Goal: Task Accomplishment & Management: Manage account settings

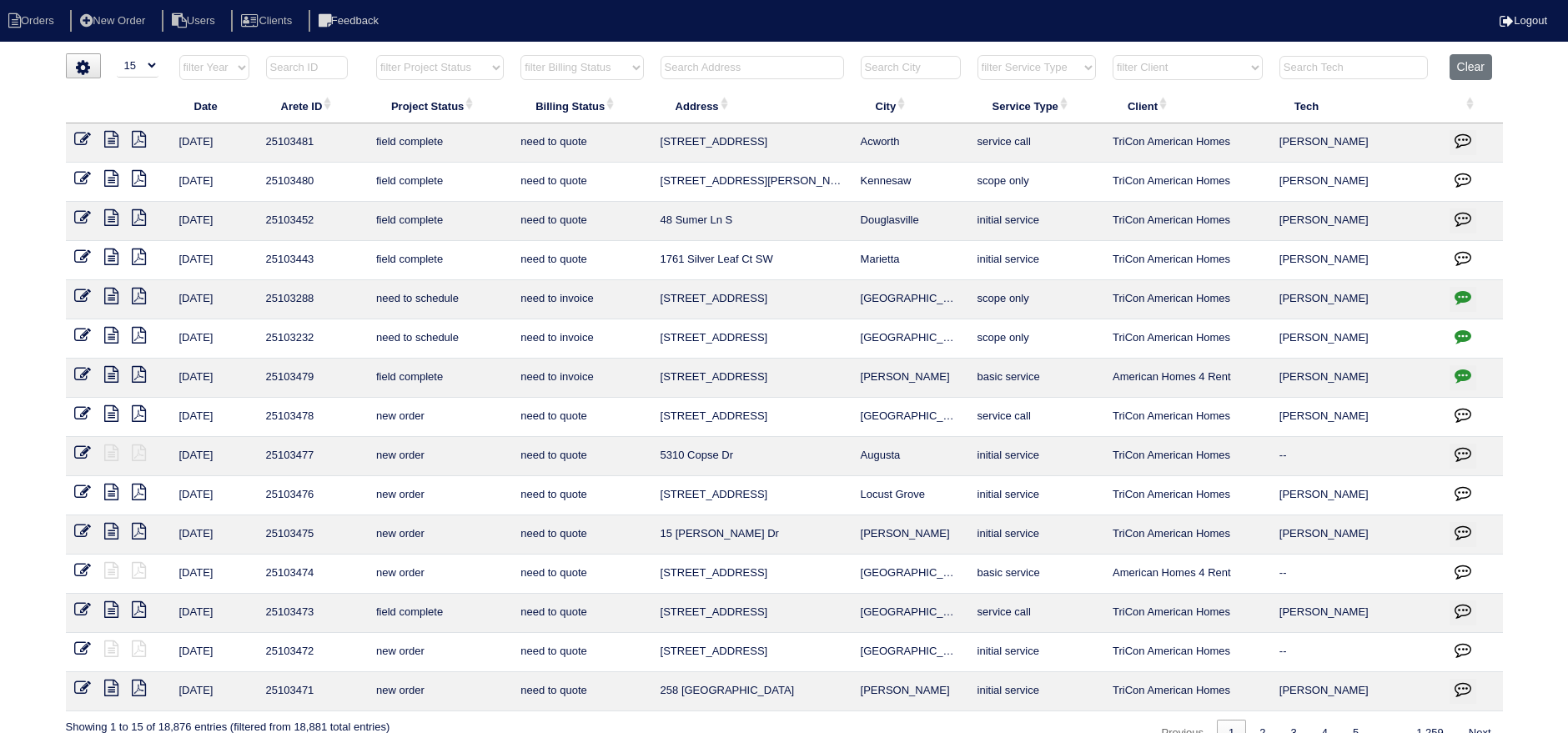
select select "15"
click at [711, 63] on input "text" at bounding box center [753, 67] width 184 height 23
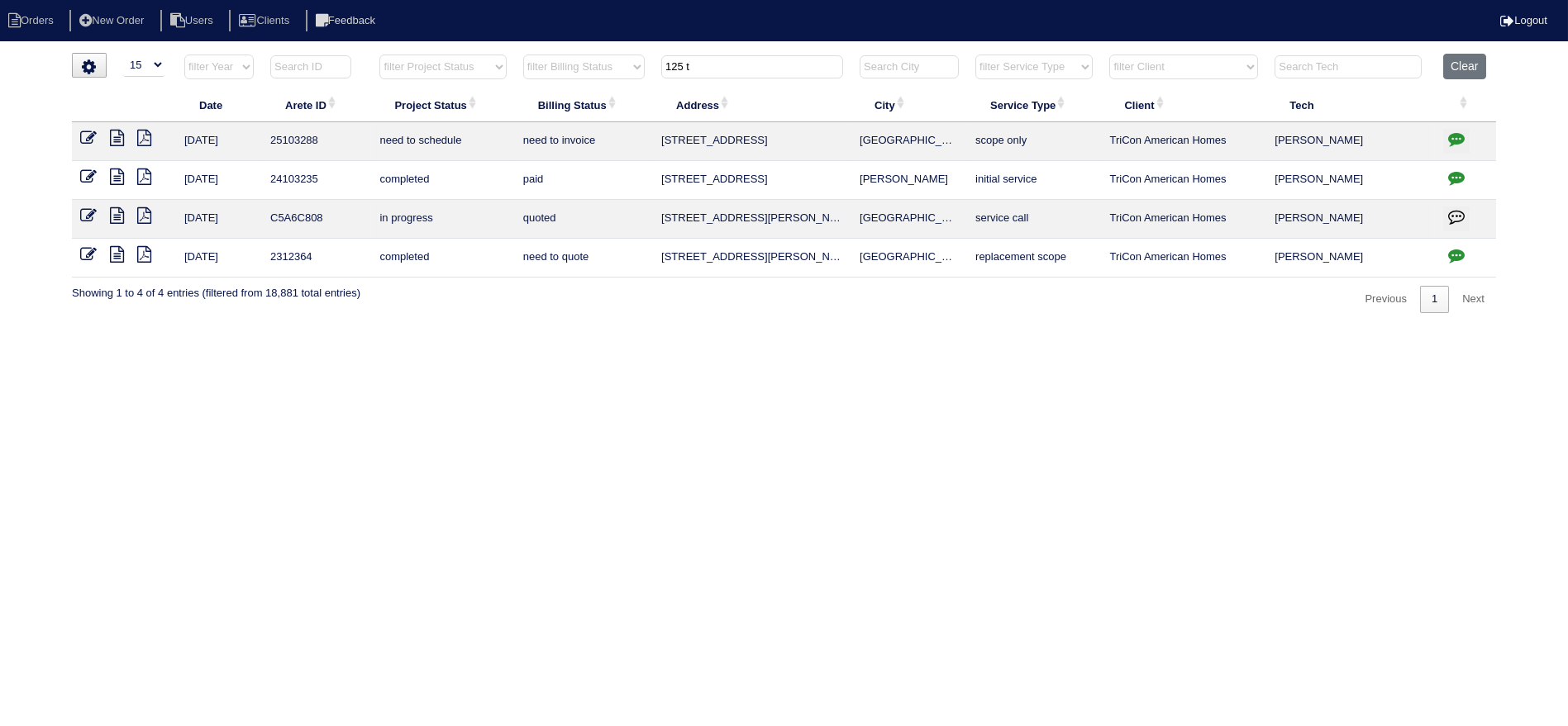
type input "125 t"
click at [113, 139] on icon at bounding box center [117, 137] width 14 height 16
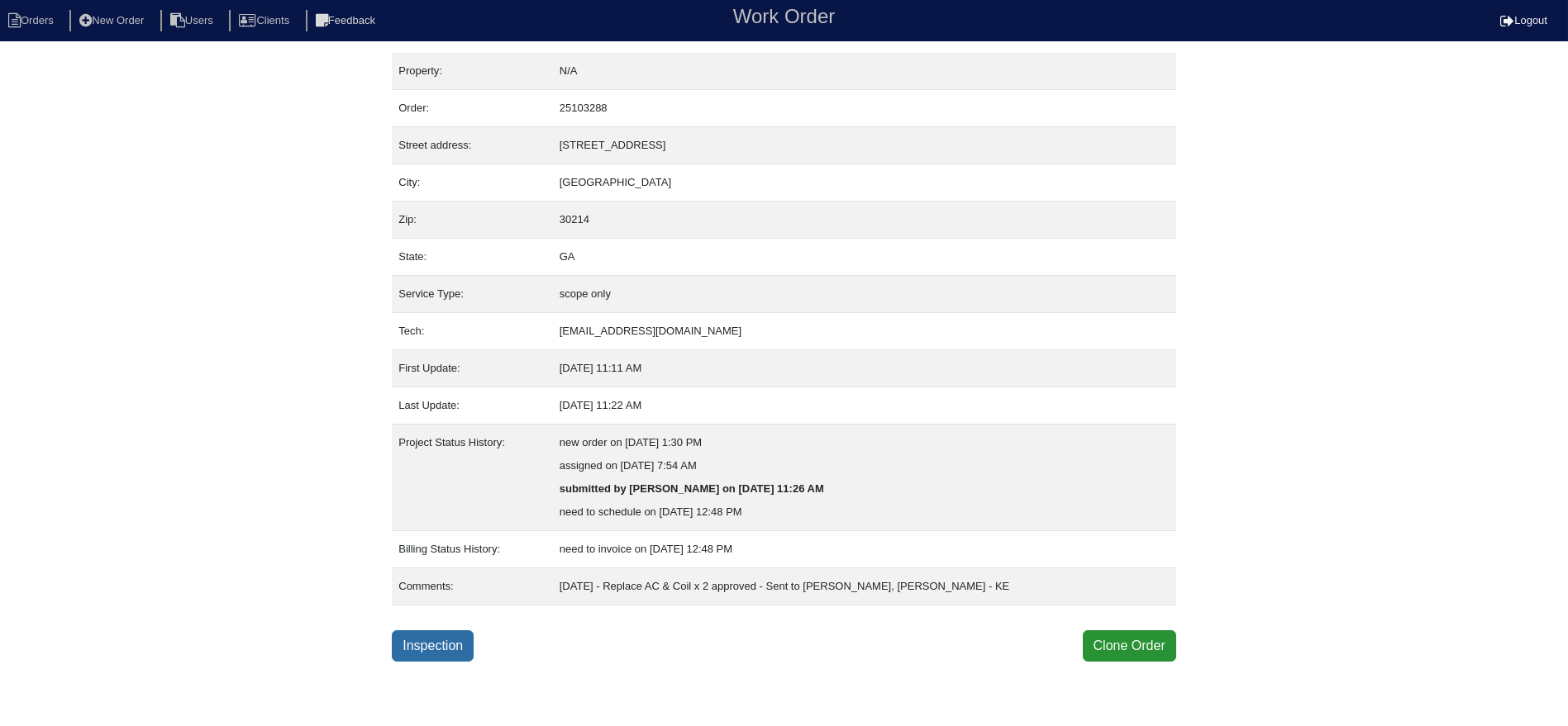
click at [443, 631] on link "Inspection" at bounding box center [432, 646] width 82 height 32
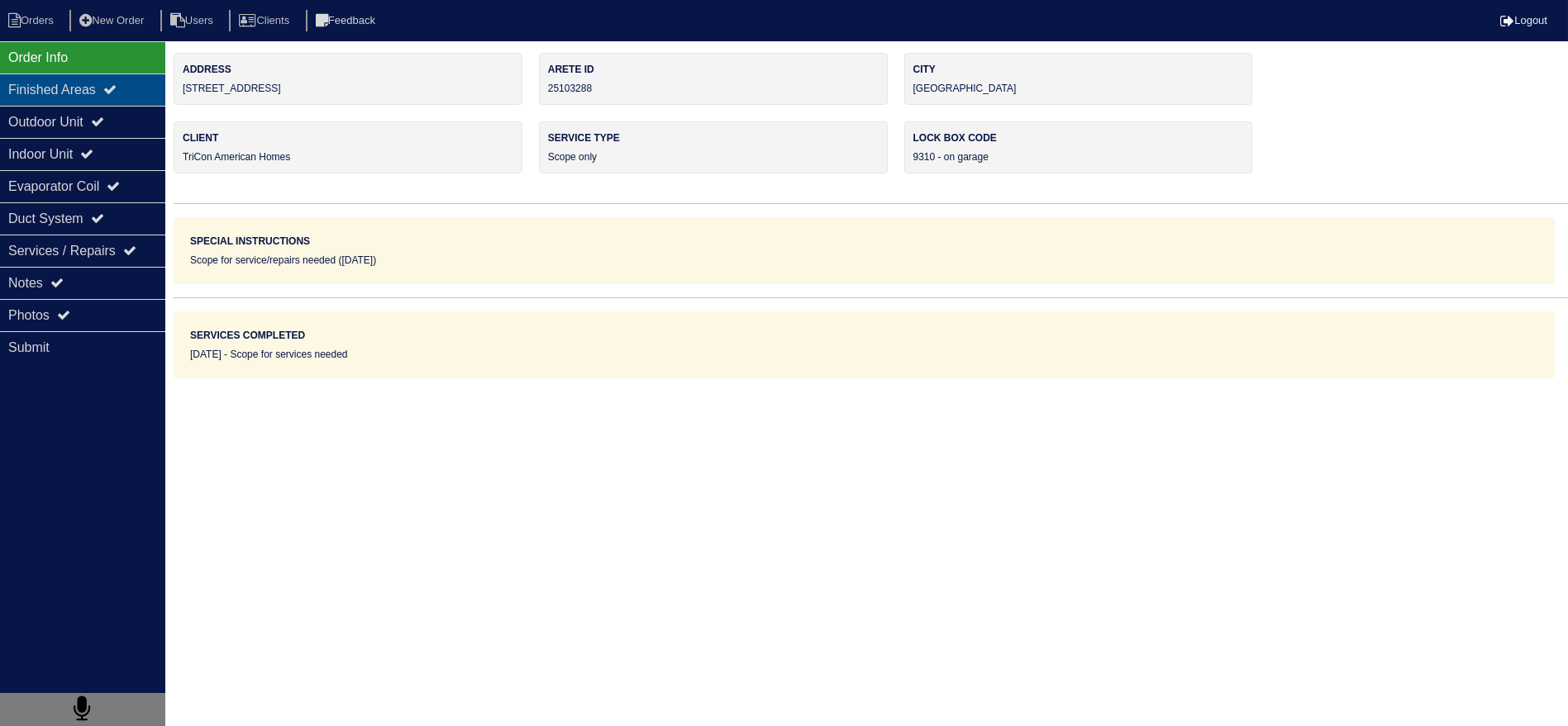
click at [98, 91] on div "Finished Areas" at bounding box center [82, 90] width 165 height 33
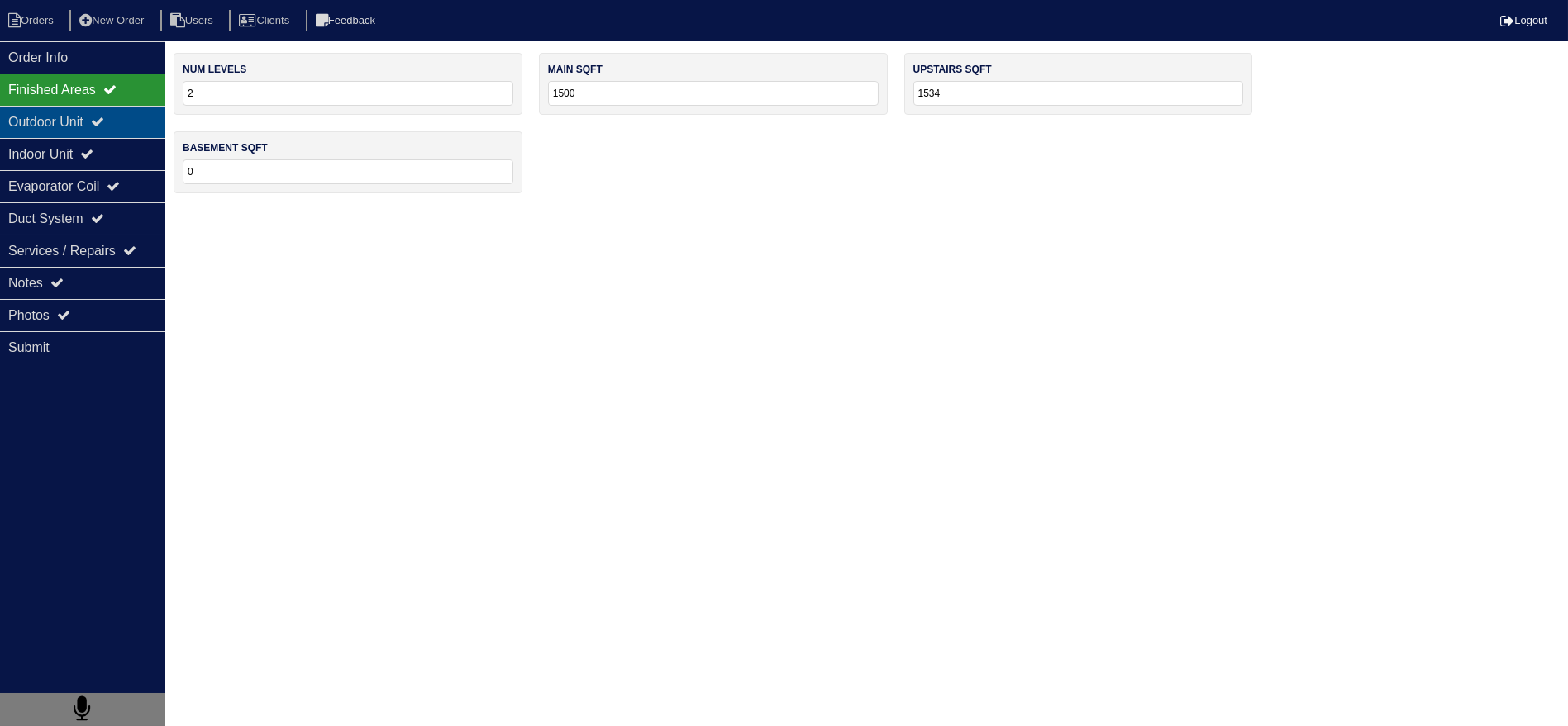
click at [113, 111] on div "Outdoor Unit" at bounding box center [82, 122] width 165 height 33
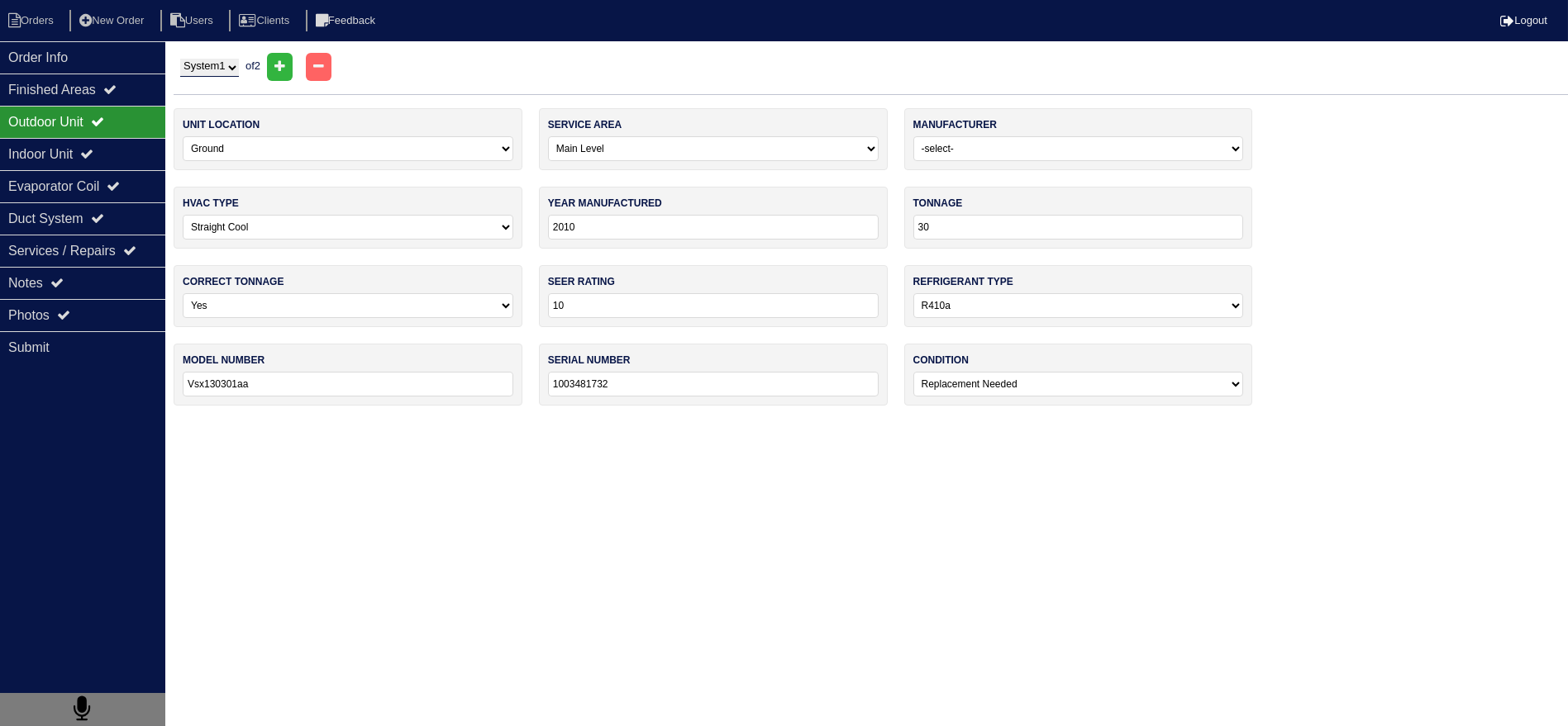
drag, startPoint x: 207, startPoint y: 54, endPoint x: 212, endPoint y: 76, distance: 22.6
click at [207, 55] on div "System 1 System 2 of 2" at bounding box center [870, 67] width 1394 height 28
click at [217, 70] on select "System 1 System 2" at bounding box center [210, 67] width 58 height 18
select select "2"
click at [180, 58] on select "System 1 System 2" at bounding box center [210, 67] width 58 height 18
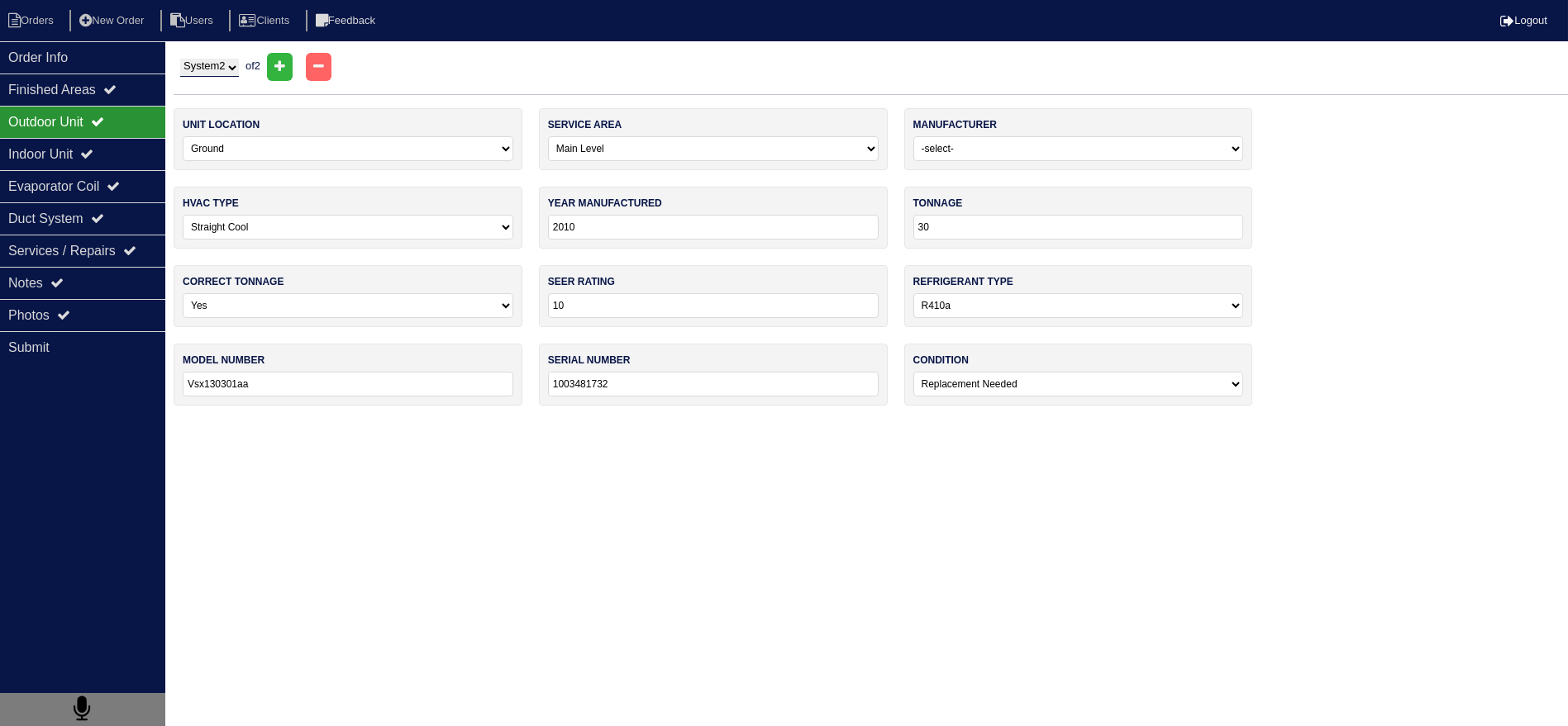
select select "1"
type input "2023"
type input "14"
type input "Gsxn403010aa"
type input "2307261295"
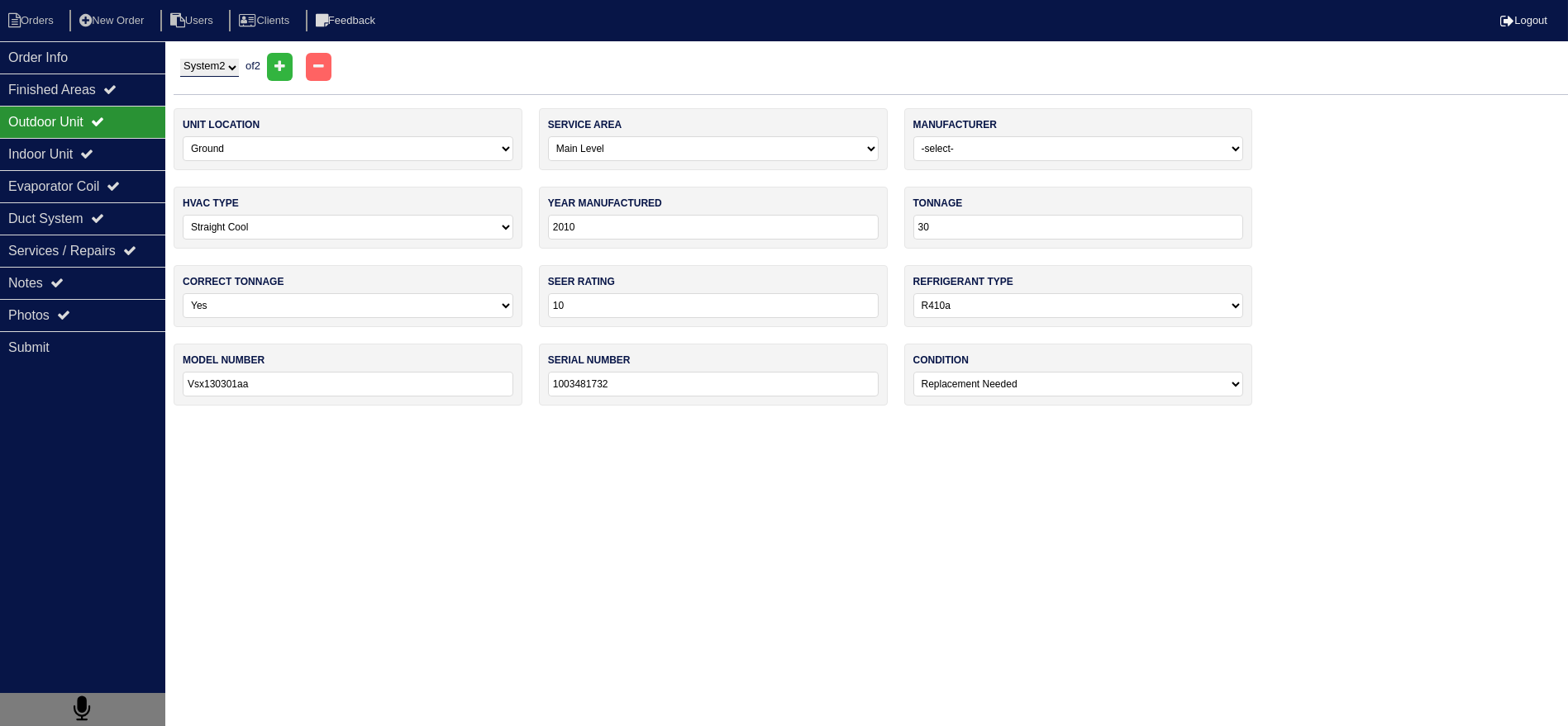
select select "0"
click at [56, 292] on div "Notes" at bounding box center [82, 284] width 165 height 33
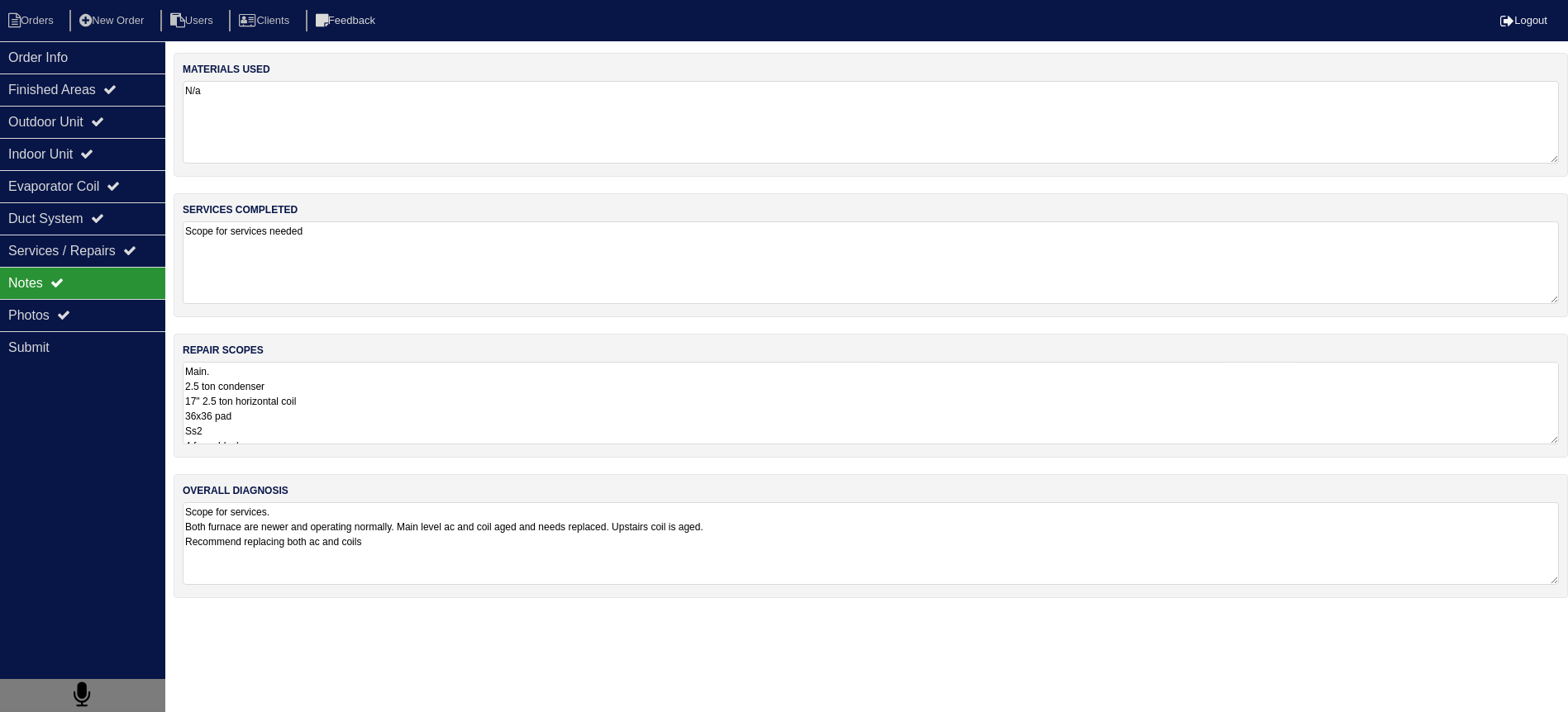
drag, startPoint x: 75, startPoint y: 315, endPoint x: 415, endPoint y: 398, distance: 350.0
click at [76, 315] on div "Photos" at bounding box center [82, 315] width 165 height 33
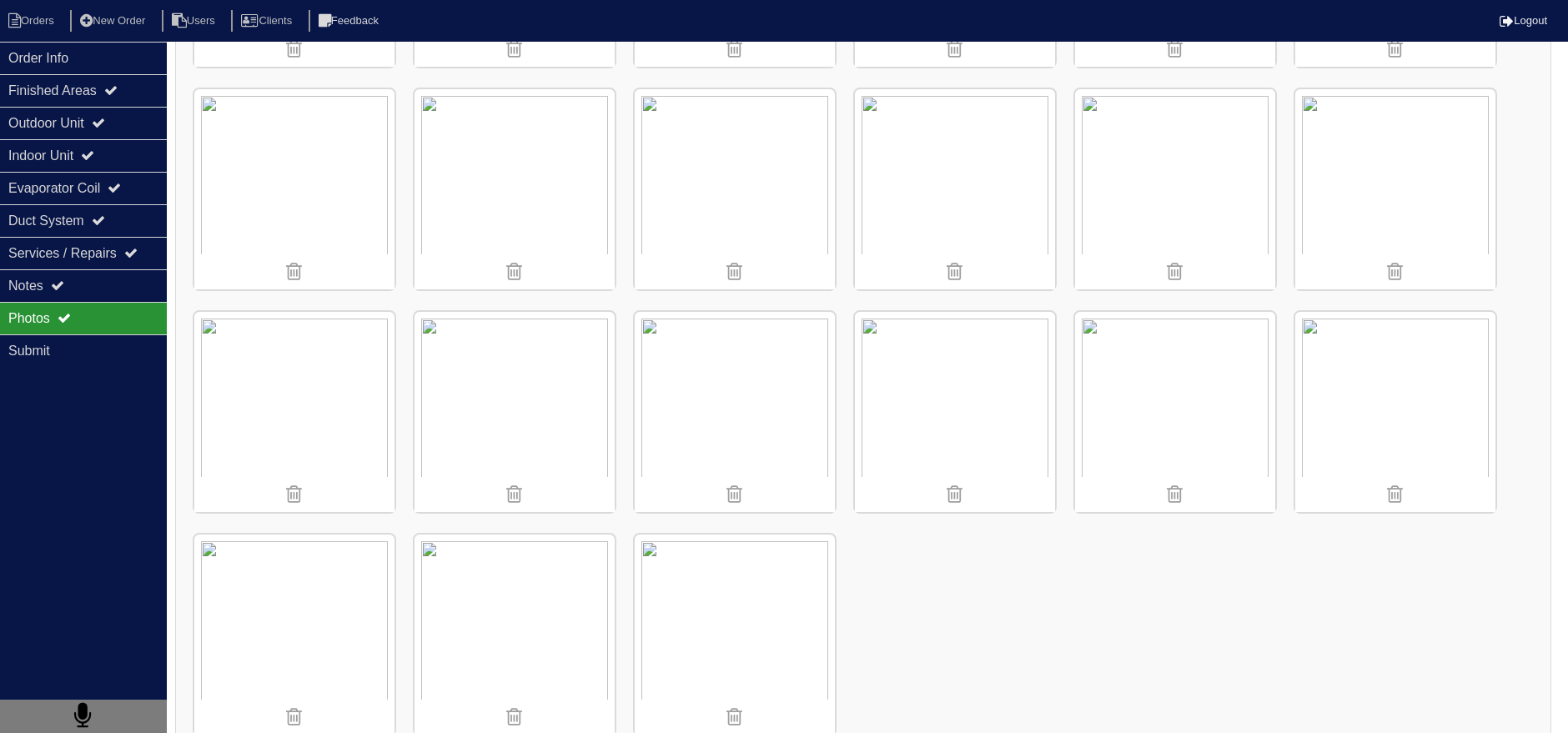
scroll to position [1358, 0]
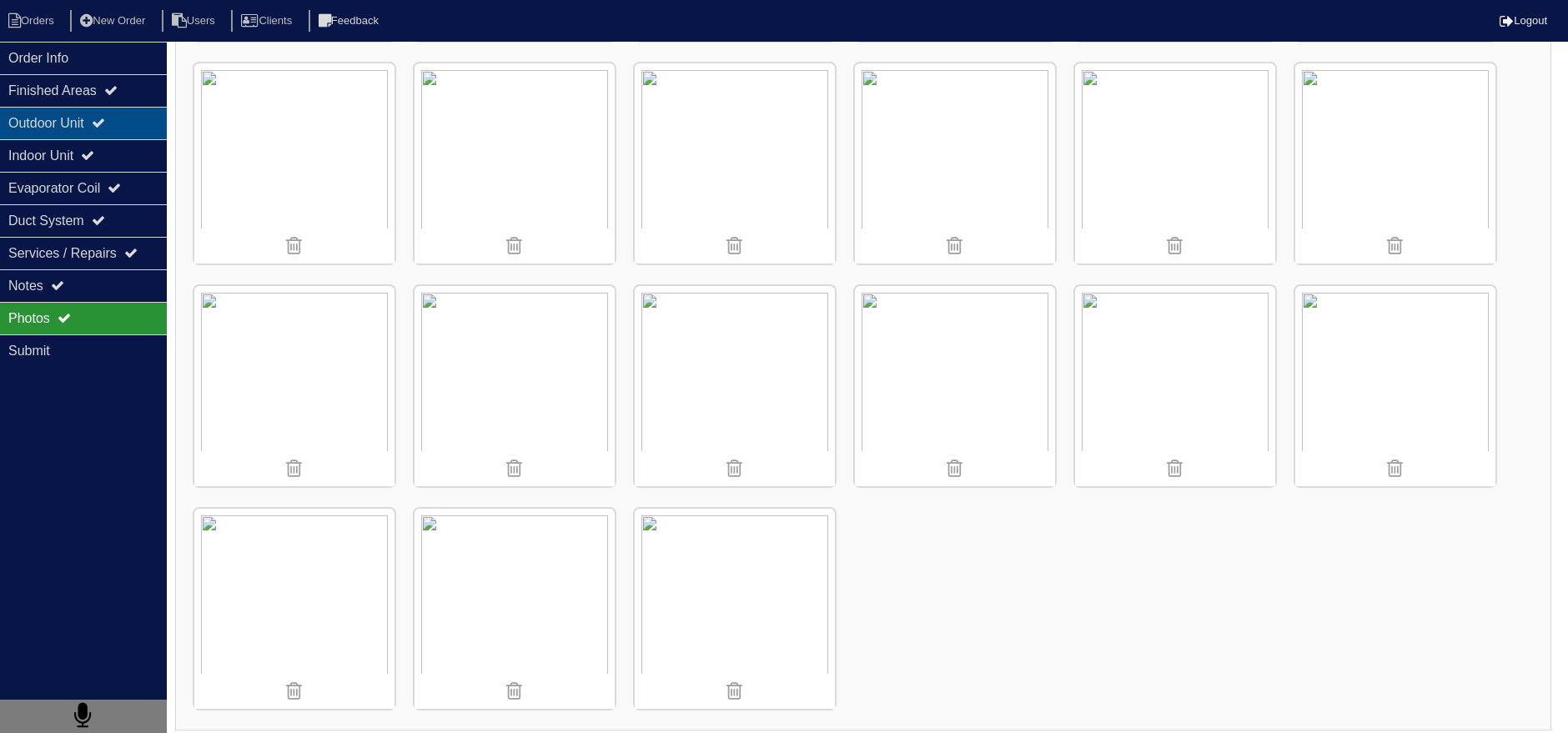
click at [92, 129] on div "Outdoor Unit" at bounding box center [83, 123] width 167 height 33
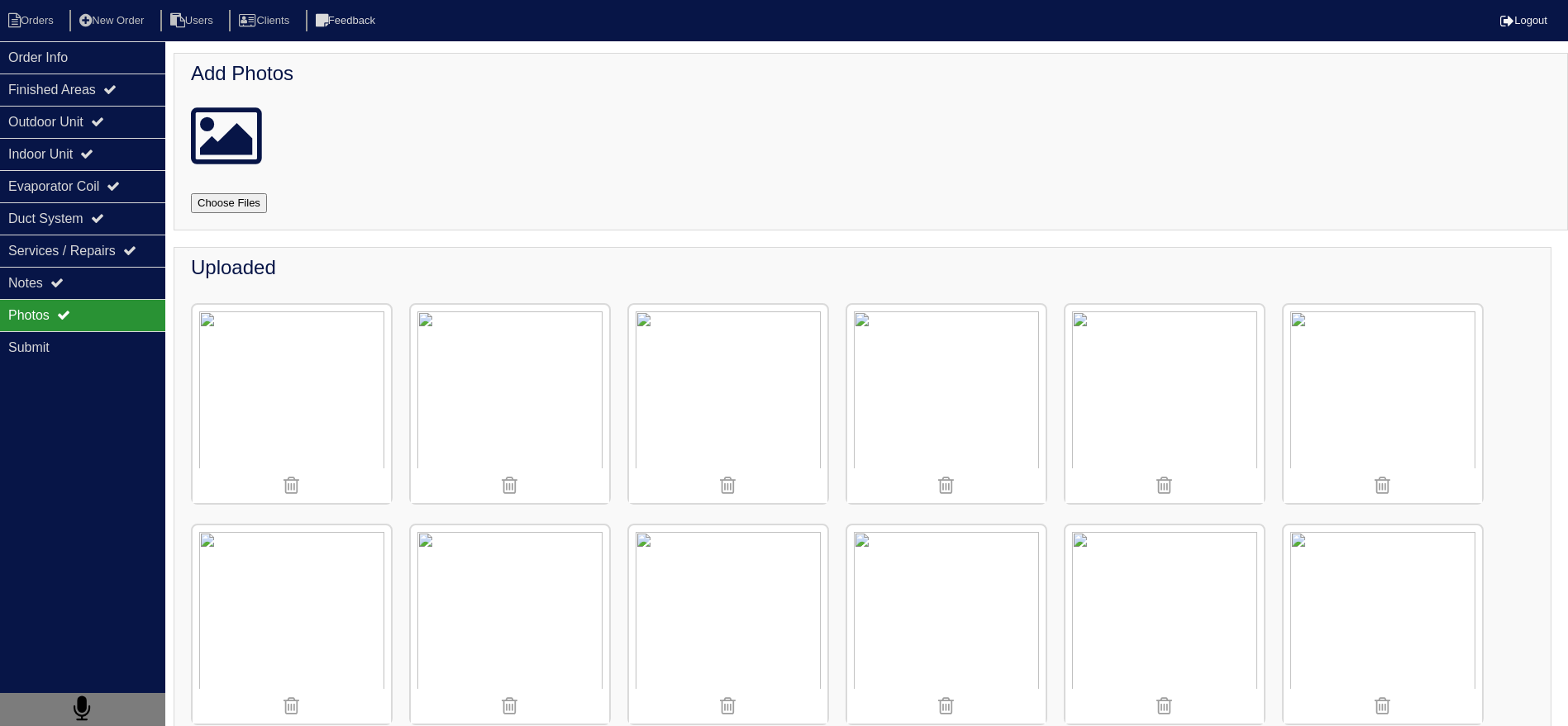
select select "2"
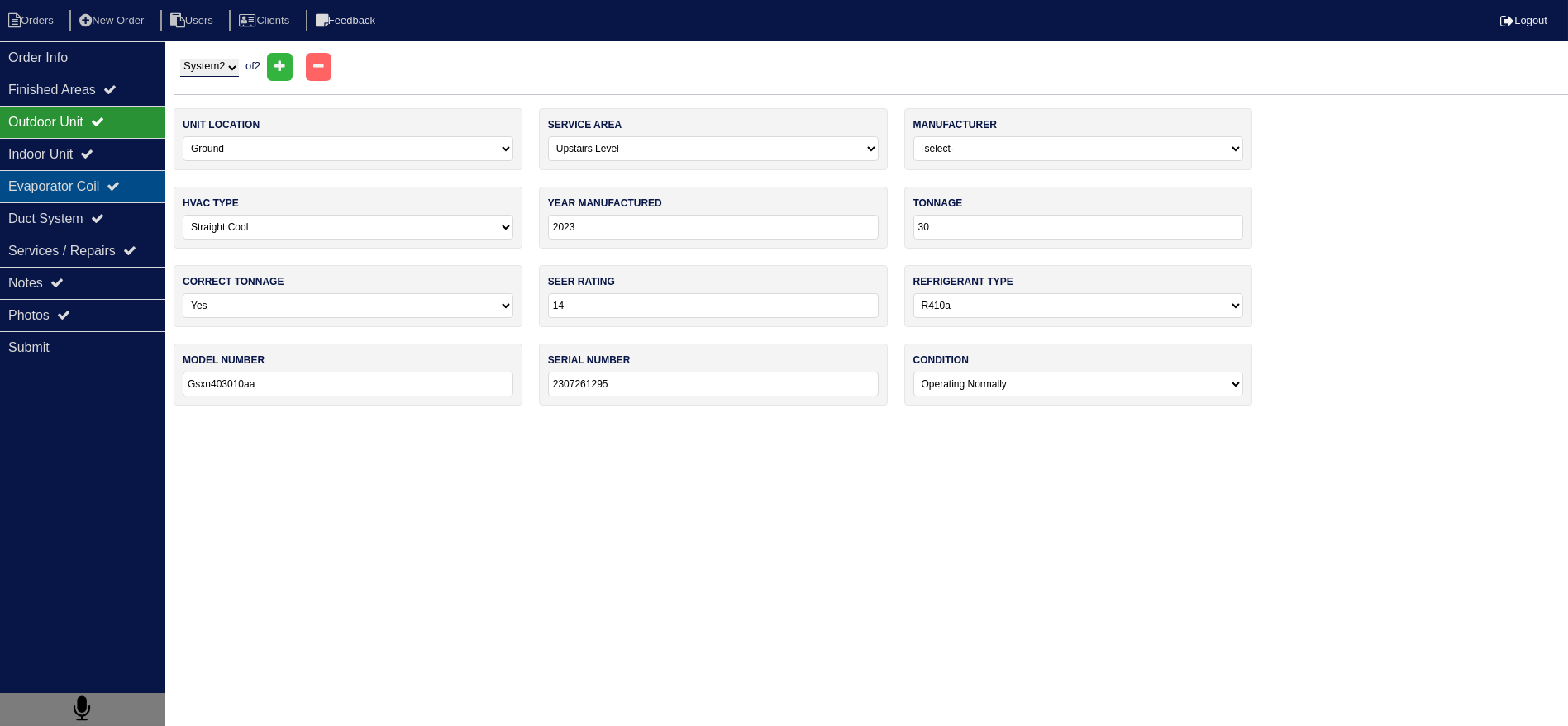
click at [99, 194] on div "Evaporator Coil" at bounding box center [82, 186] width 165 height 33
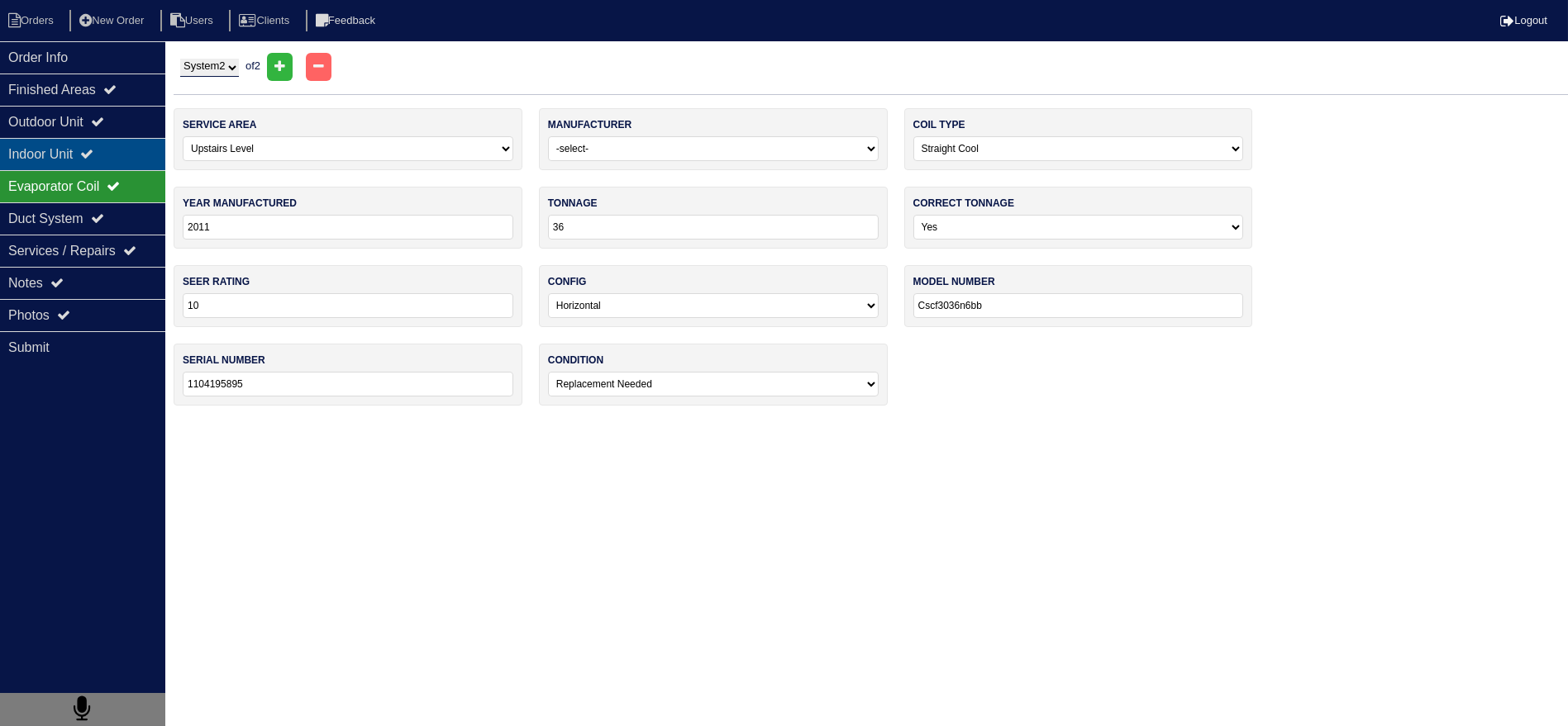
click at [116, 149] on div "Indoor Unit" at bounding box center [82, 155] width 165 height 33
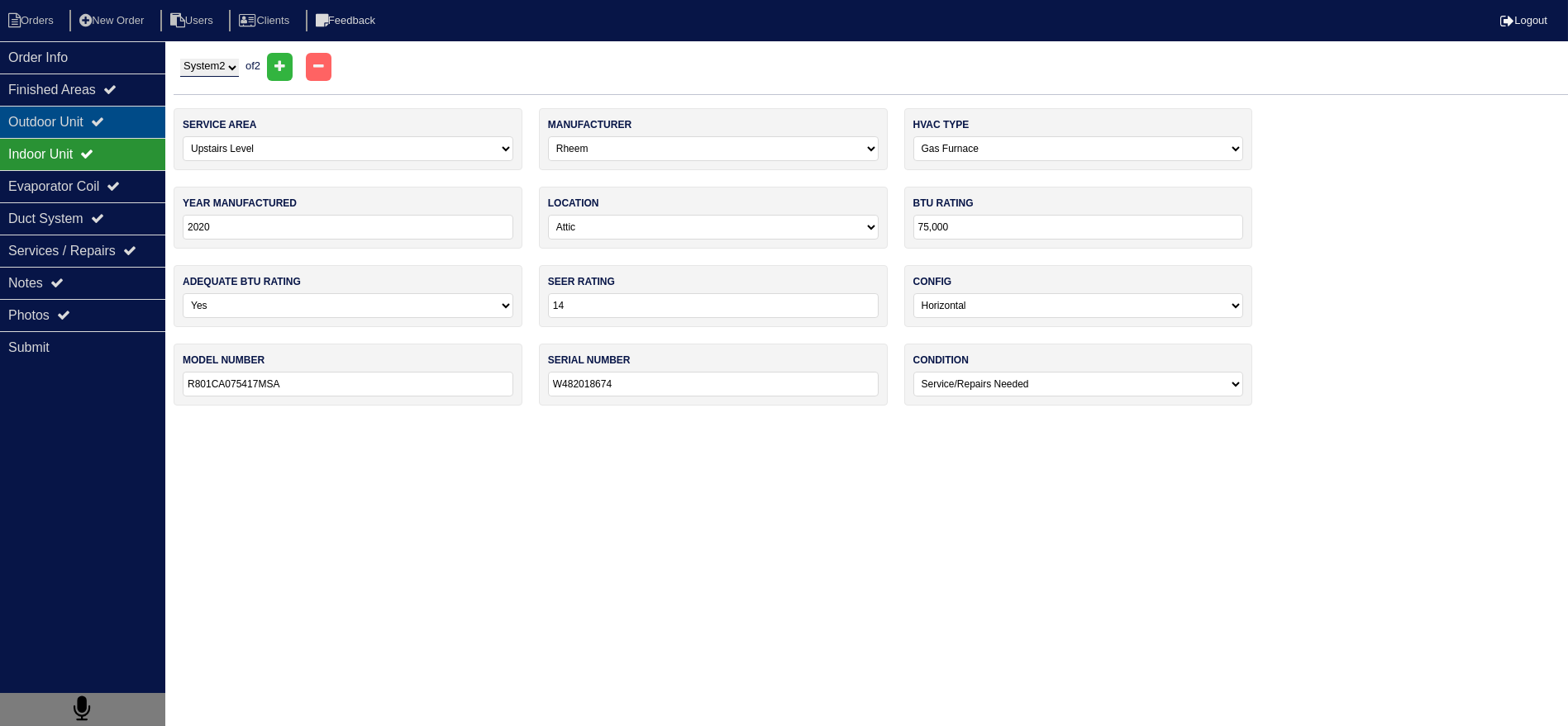
click at [137, 114] on div "Outdoor Unit" at bounding box center [82, 122] width 165 height 33
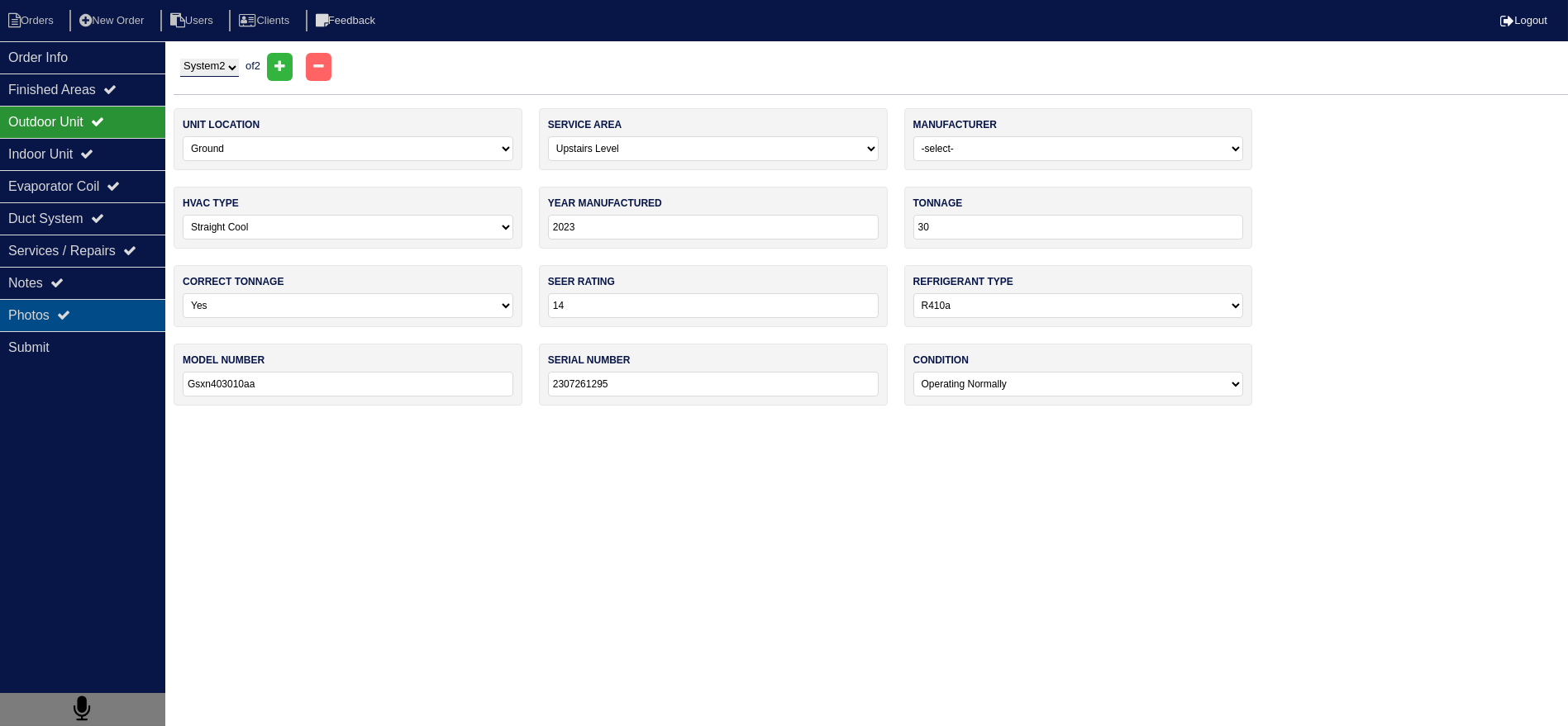
click at [137, 320] on div "Photos" at bounding box center [82, 315] width 165 height 33
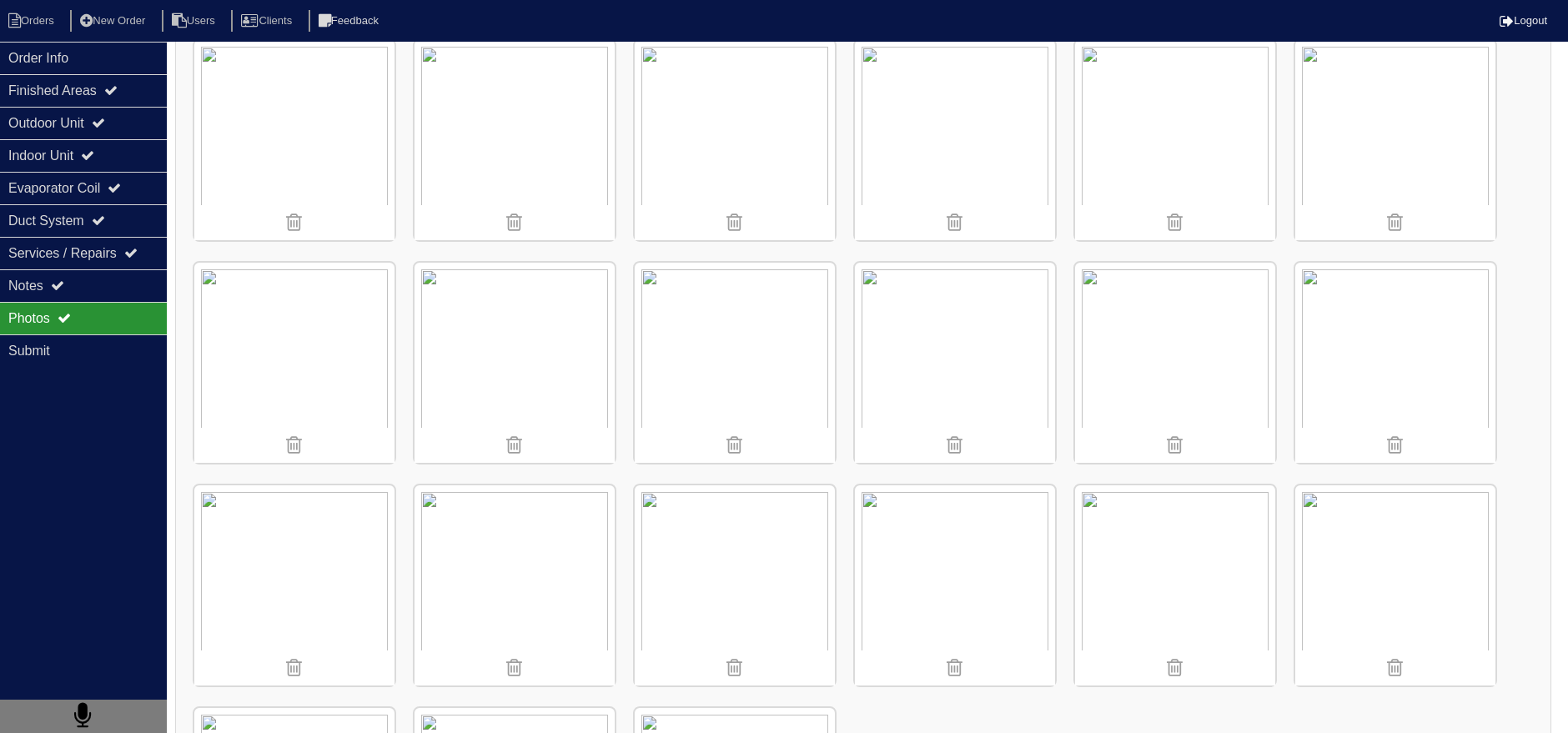
scroll to position [1081, 0]
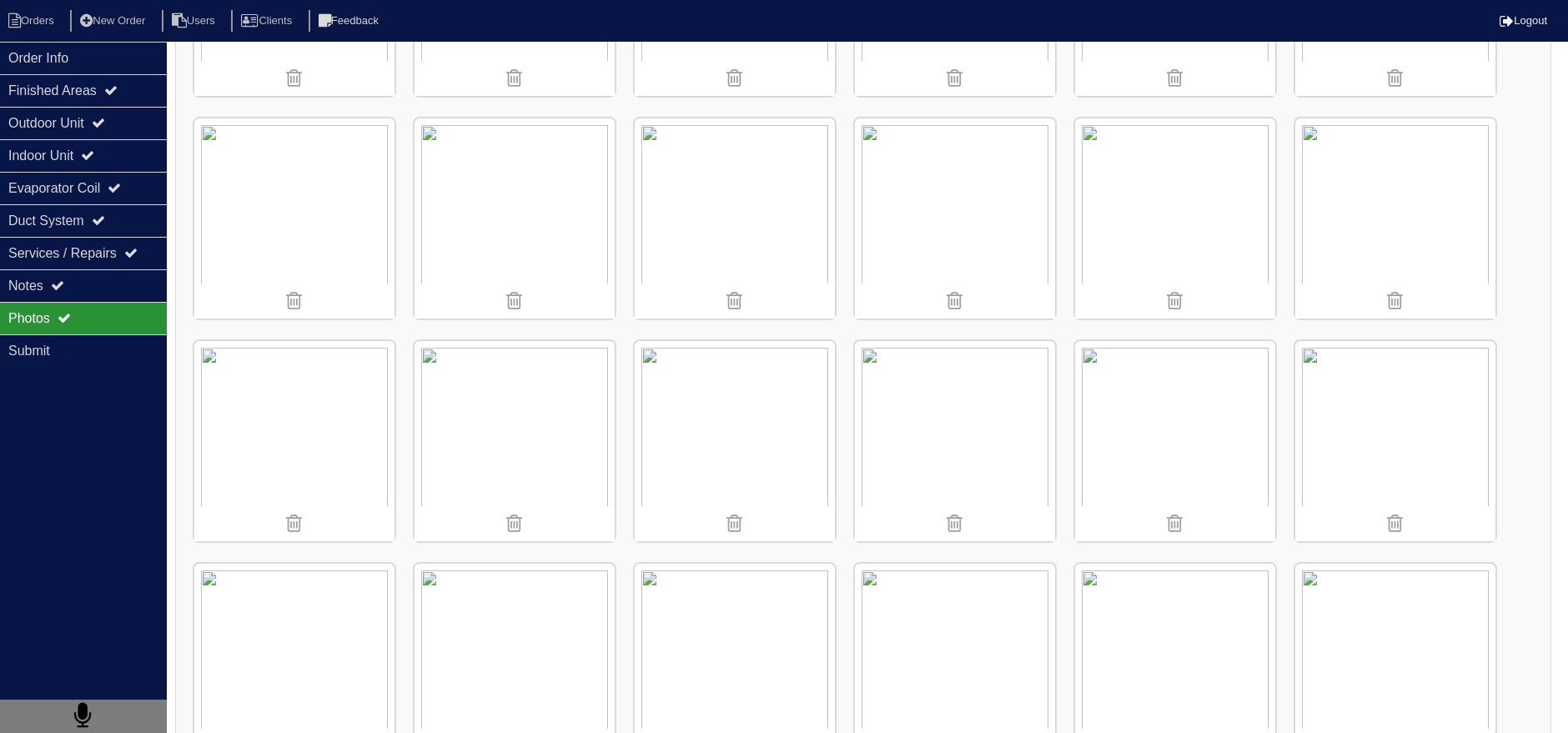
click at [1132, 429] on img at bounding box center [1175, 441] width 200 height 200
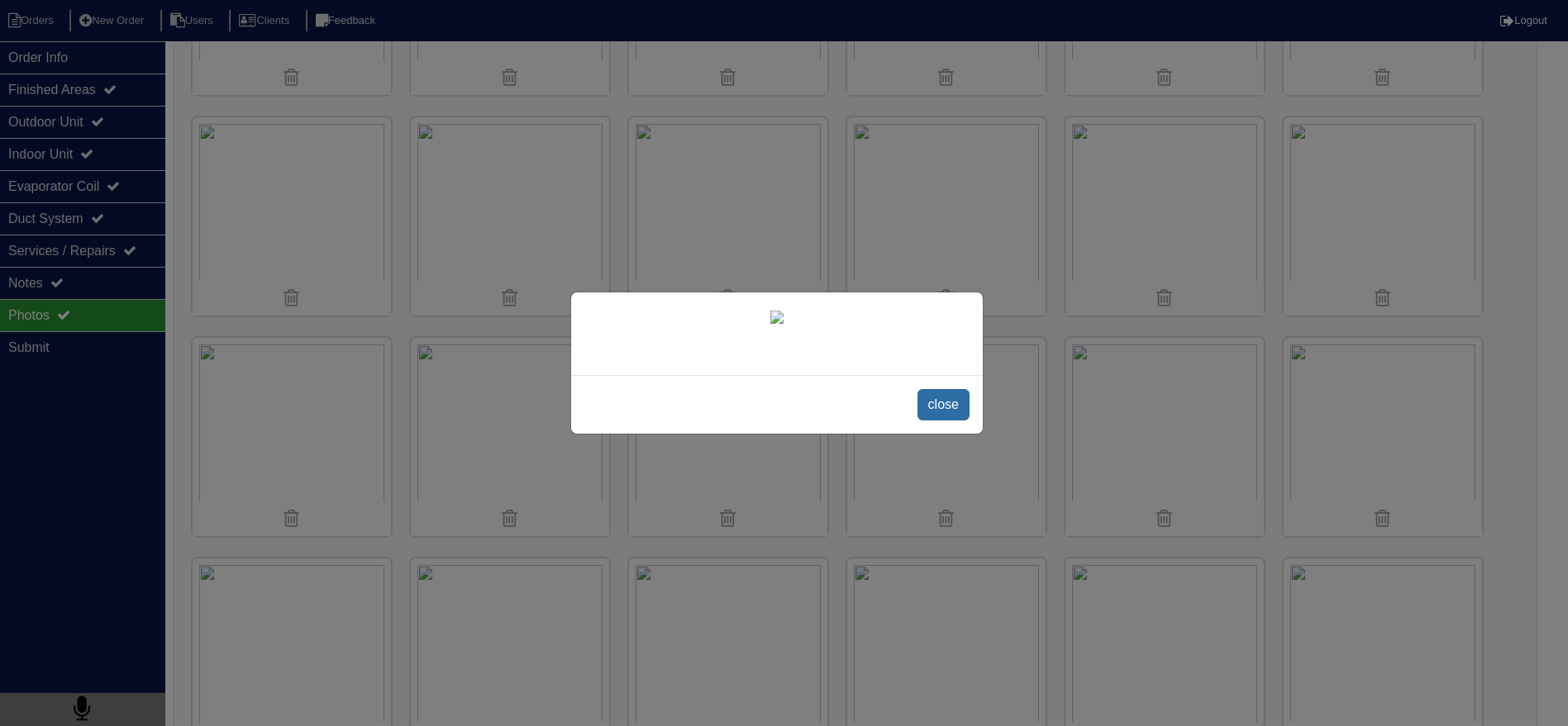
click at [938, 421] on span "close" at bounding box center [943, 405] width 52 height 32
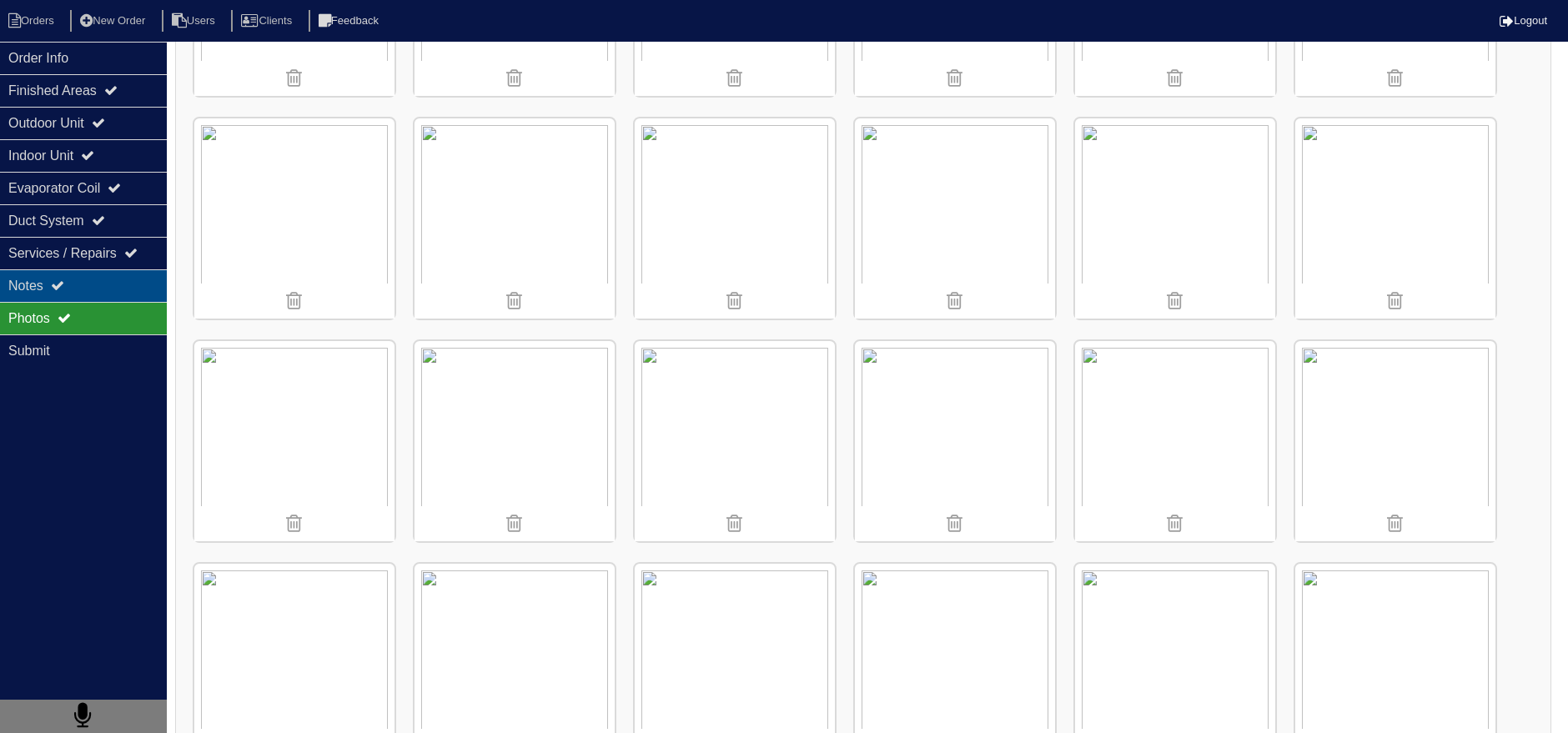
click at [110, 302] on div "Photos" at bounding box center [83, 318] width 167 height 33
click at [117, 290] on div "Notes" at bounding box center [83, 286] width 167 height 33
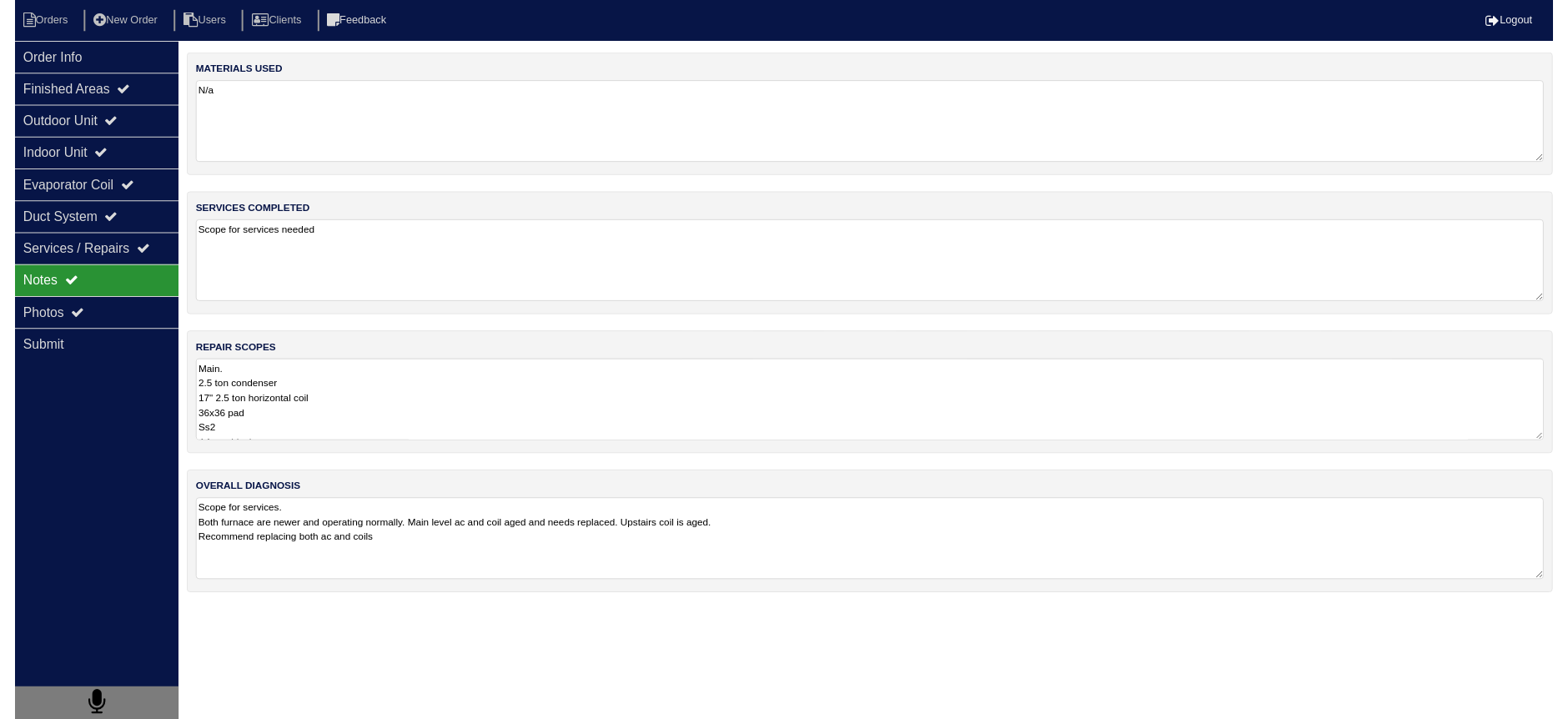
scroll to position [0, 0]
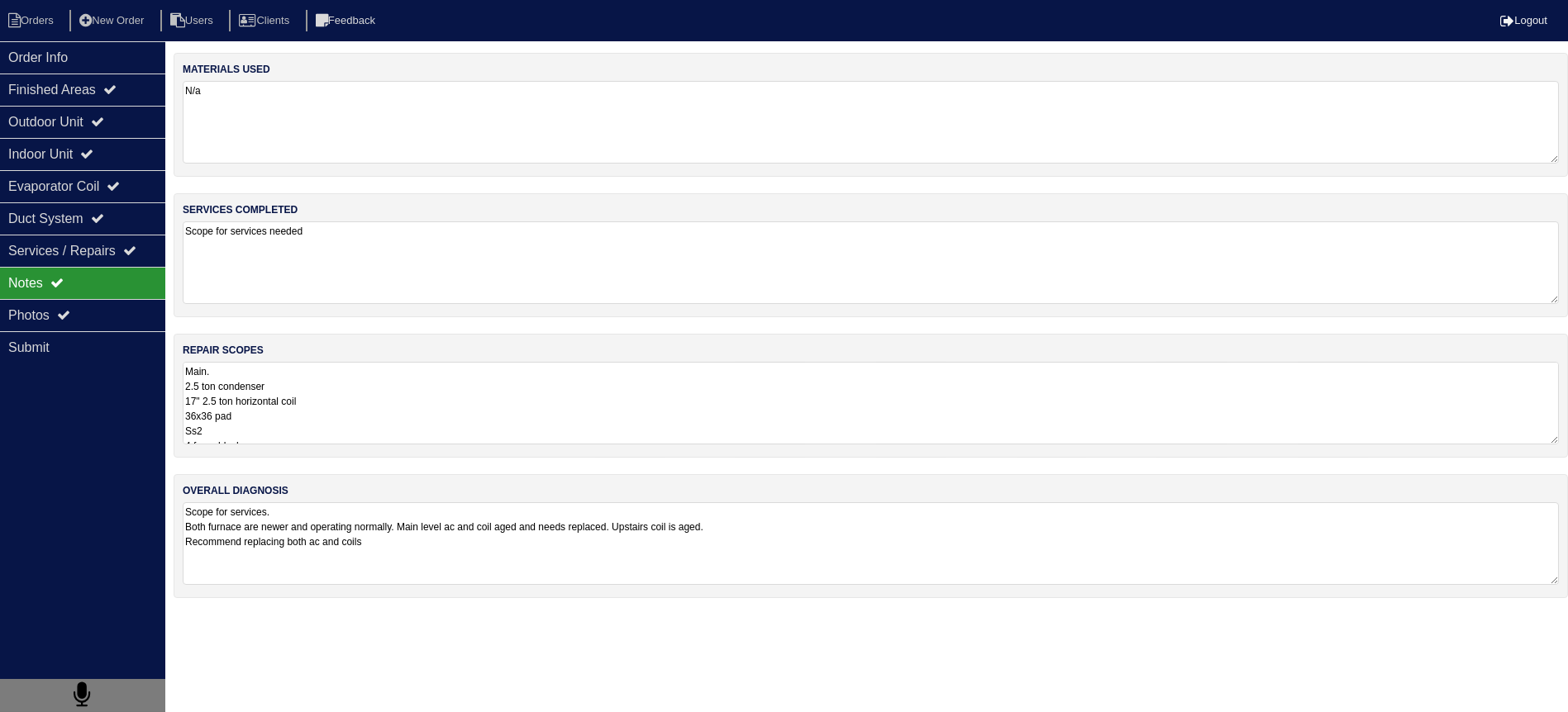
click at [533, 463] on div "materials used N/a services completed Scope for services needed repair scopes M…" at bounding box center [870, 334] width 1394 height 562
click at [424, 407] on textarea "Main. 2.5 ton condenser 17" 2.5 ton horizontal coil 36x36 pad Ss2 4 foam blocks…" at bounding box center [863, 403] width 1362 height 82
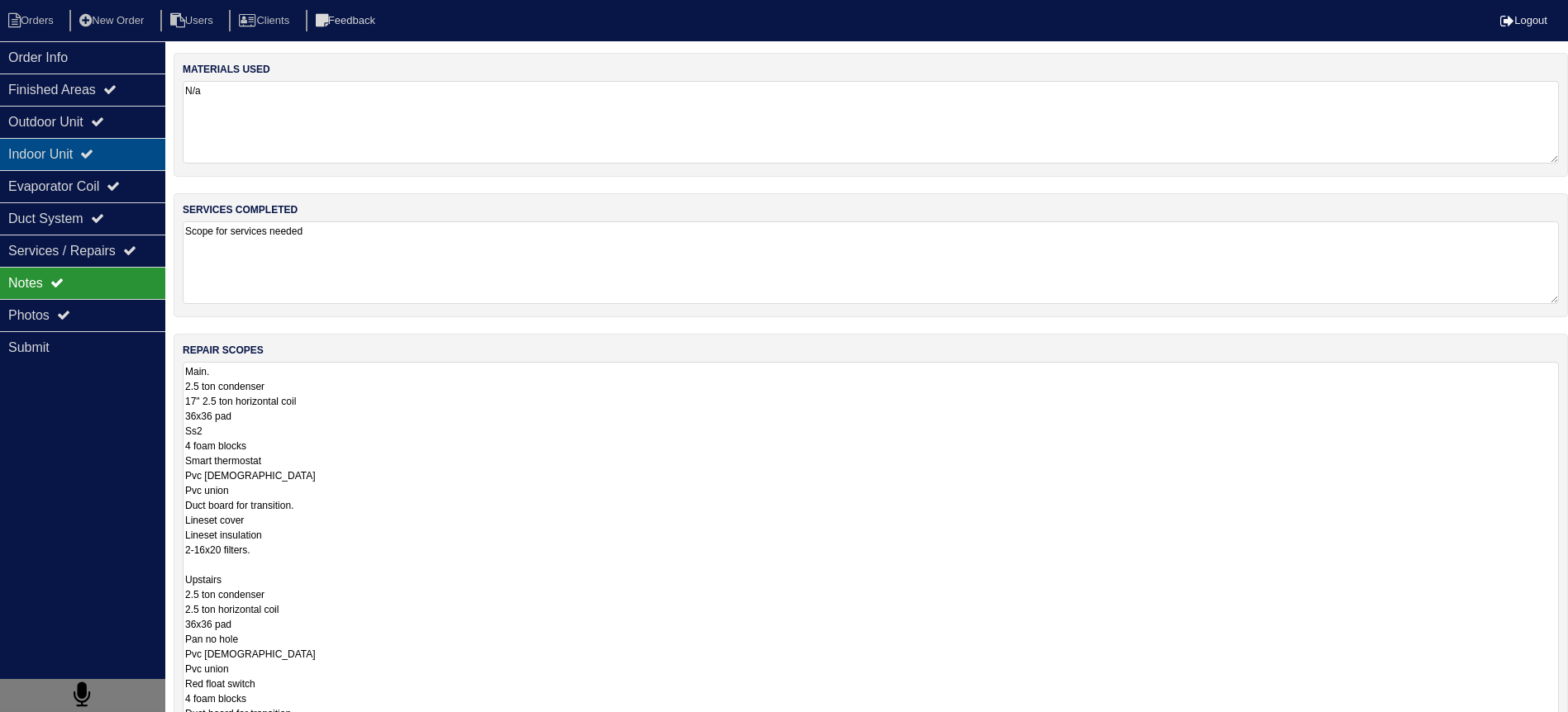
click at [111, 161] on div "Indoor Unit" at bounding box center [82, 155] width 165 height 33
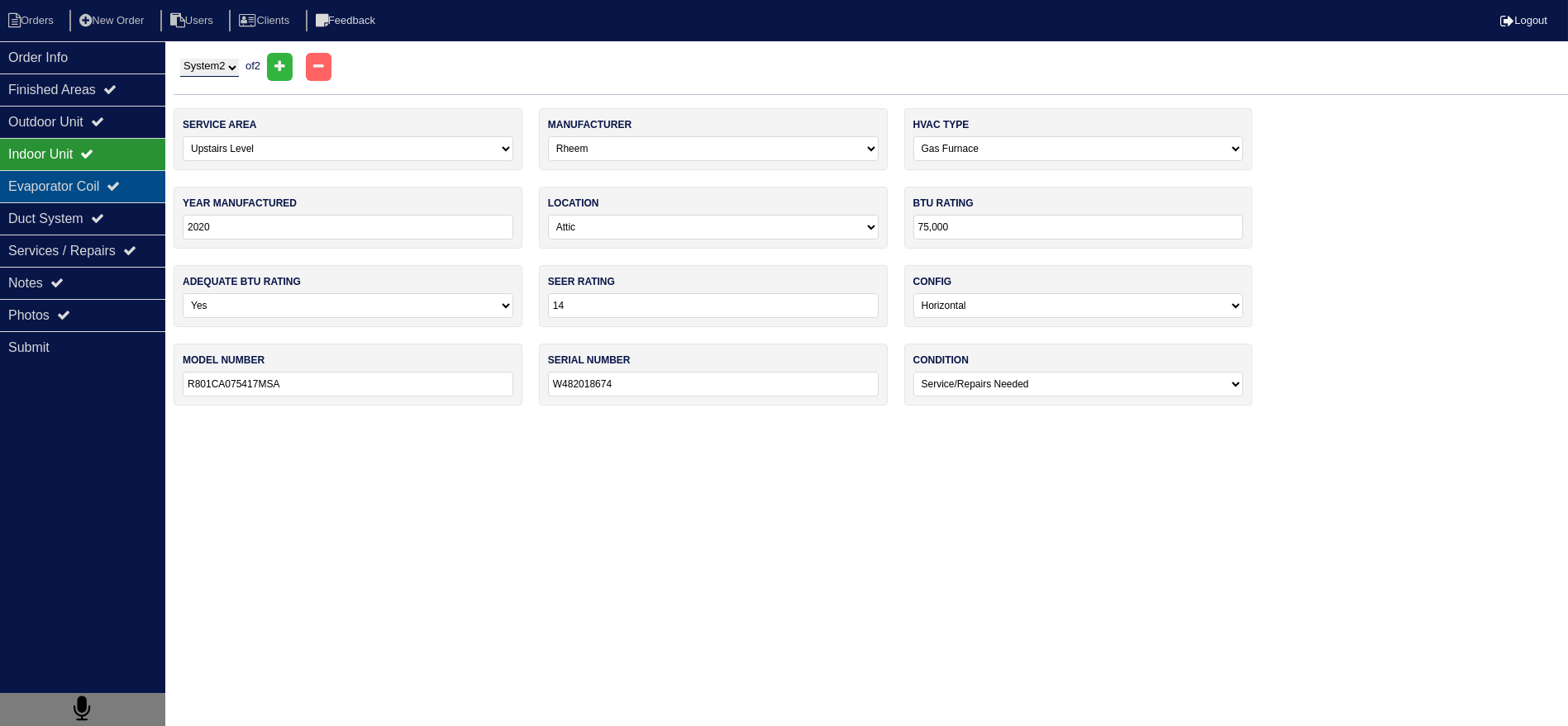
click at [111, 178] on div "Evaporator Coil" at bounding box center [82, 186] width 165 height 33
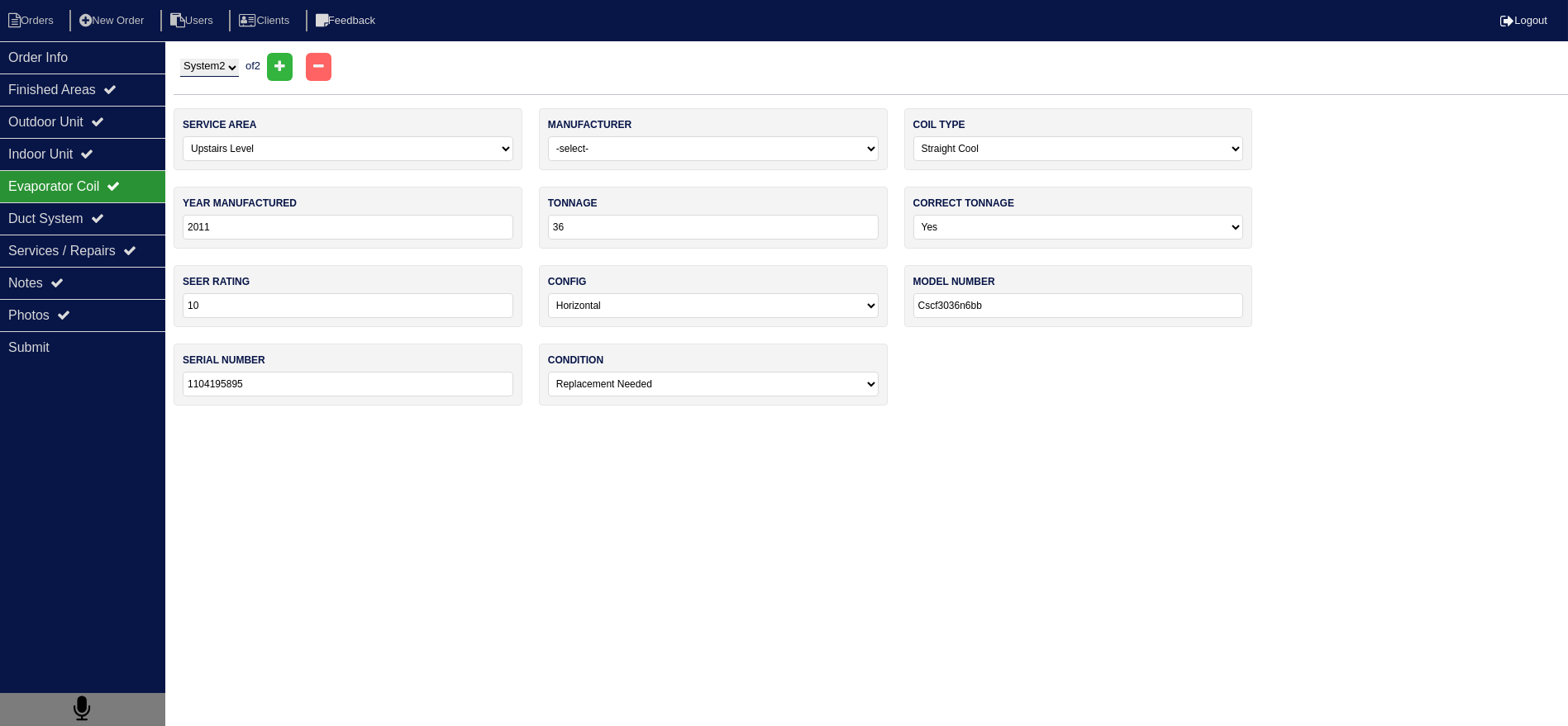
click at [216, 62] on select "System 1 System 2" at bounding box center [210, 67] width 58 height 18
select select "1"
click at [180, 58] on select "System 1 System 2" at bounding box center [210, 67] width 58 height 18
select select "0"
type input "2012"
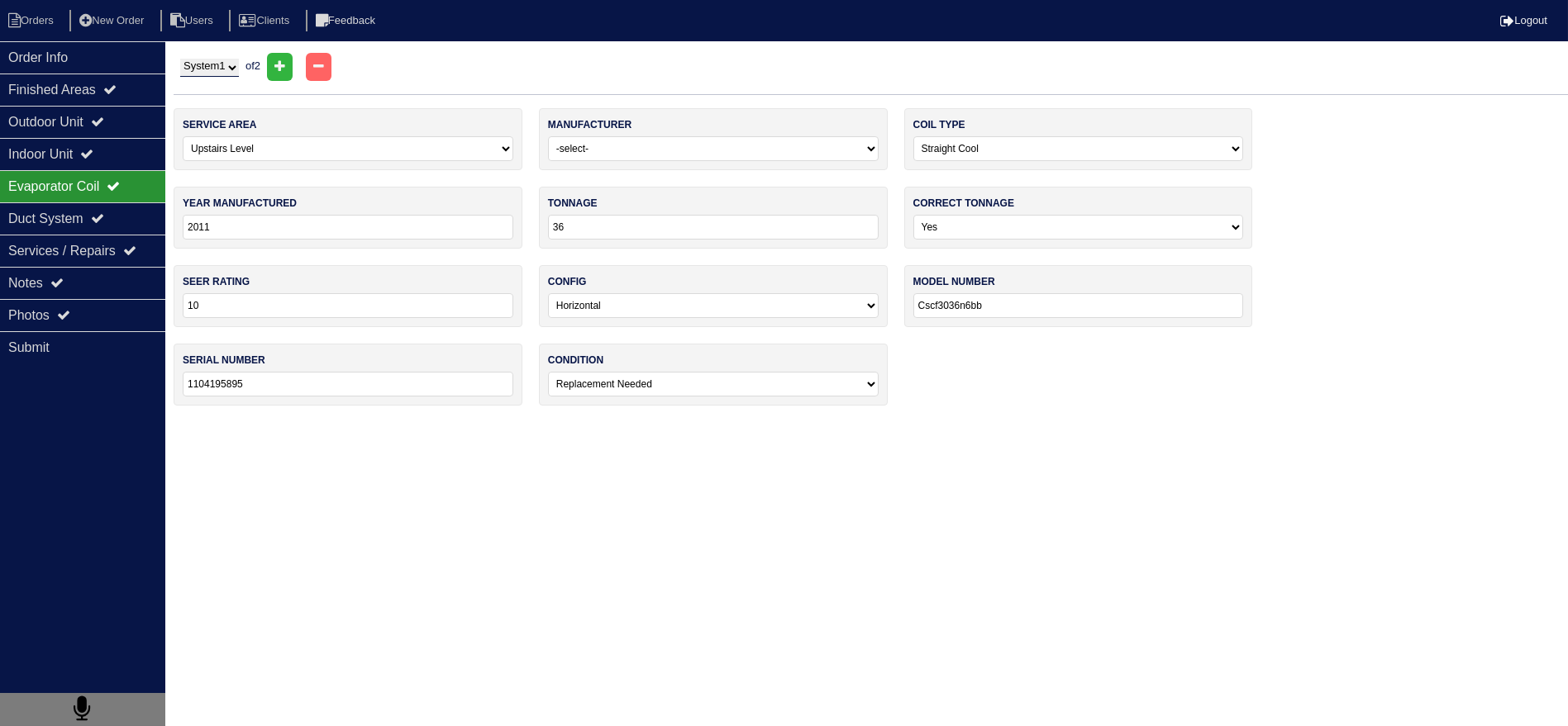
type input "Cscf3036n6ba"
type input "0912627337"
drag, startPoint x: 219, startPoint y: 70, endPoint x: 384, endPoint y: 23, distance: 171.6
click at [219, 70] on select "System 1 System 2" at bounding box center [210, 67] width 58 height 18
drag, startPoint x: 60, startPoint y: 45, endPoint x: 55, endPoint y: 34, distance: 12.1
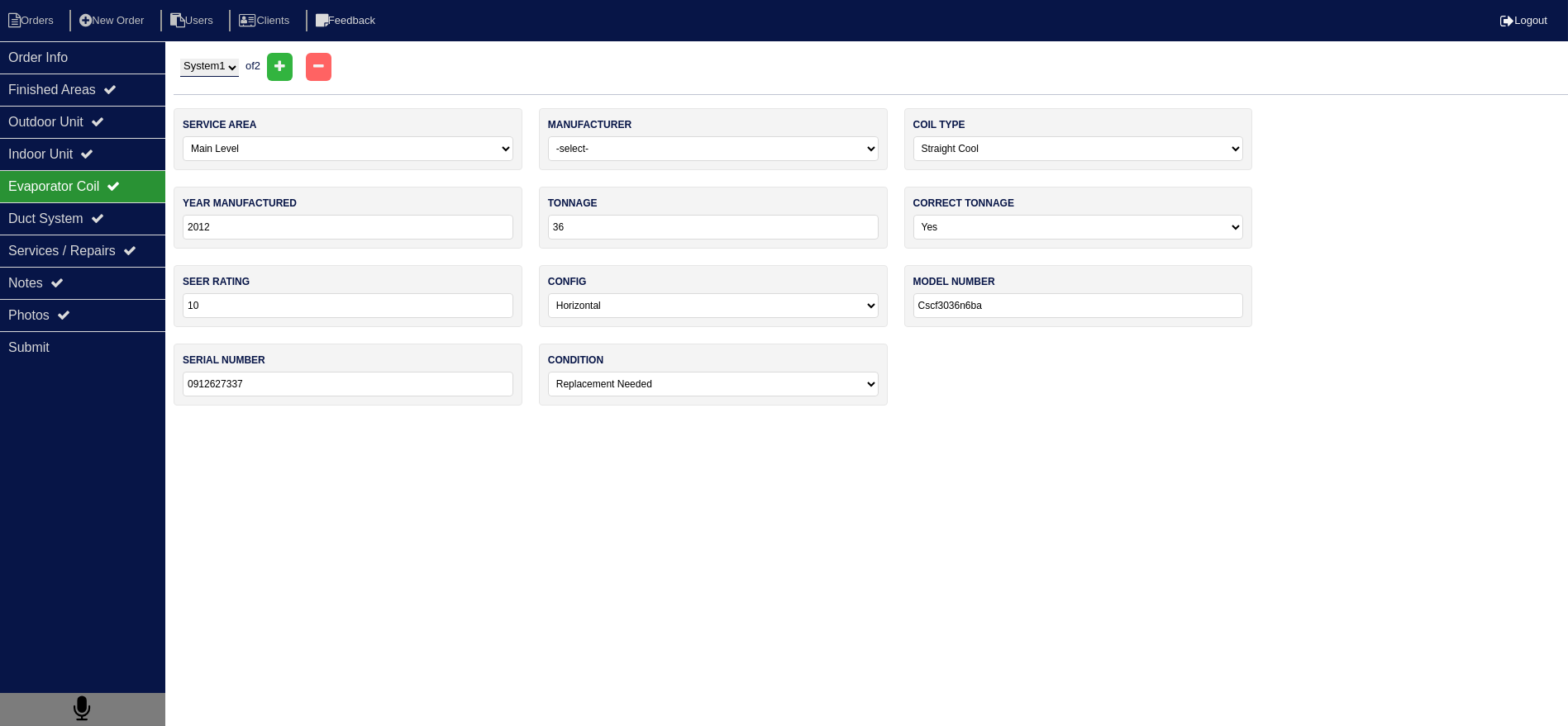
click at [60, 45] on div "Order Info" at bounding box center [82, 58] width 165 height 33
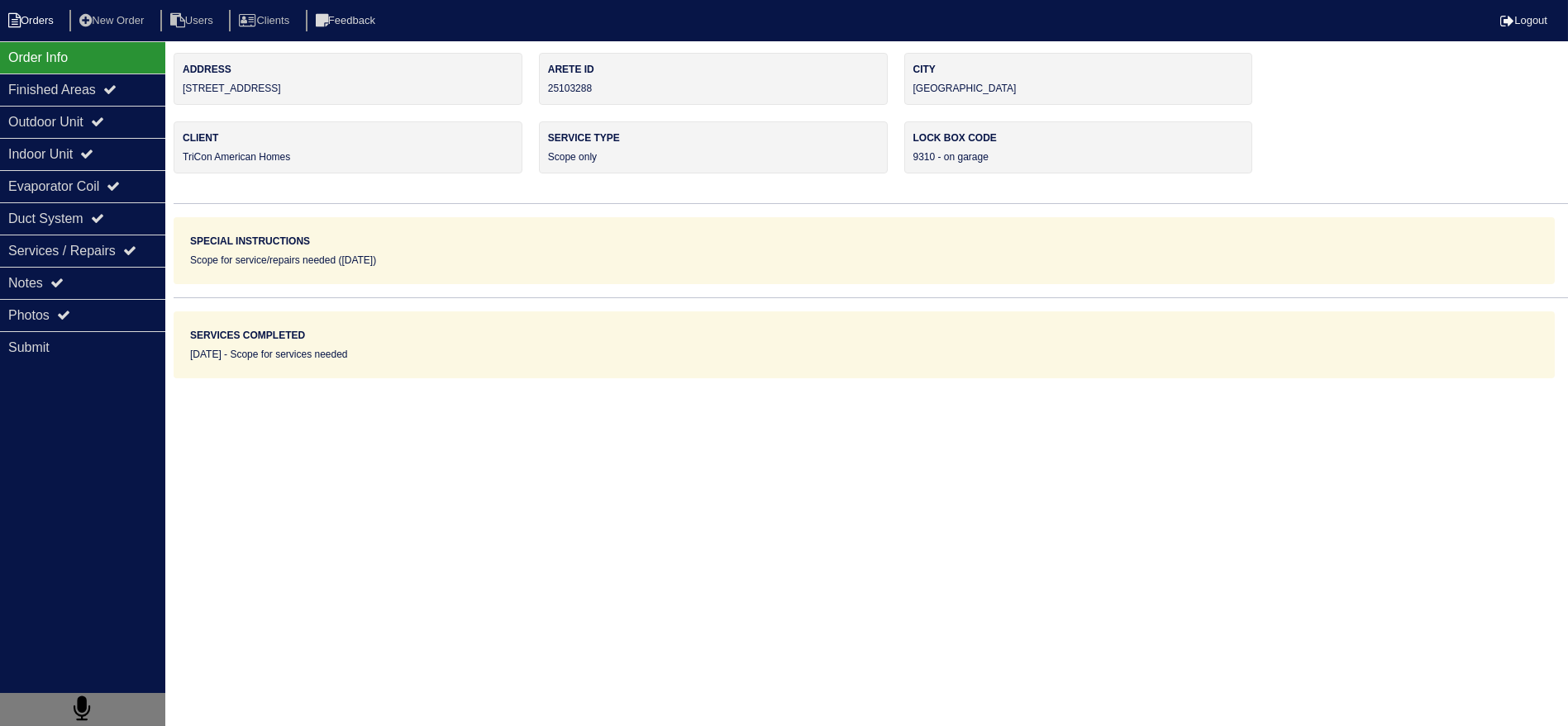
click at [47, 18] on li "Orders" at bounding box center [34, 21] width 67 height 22
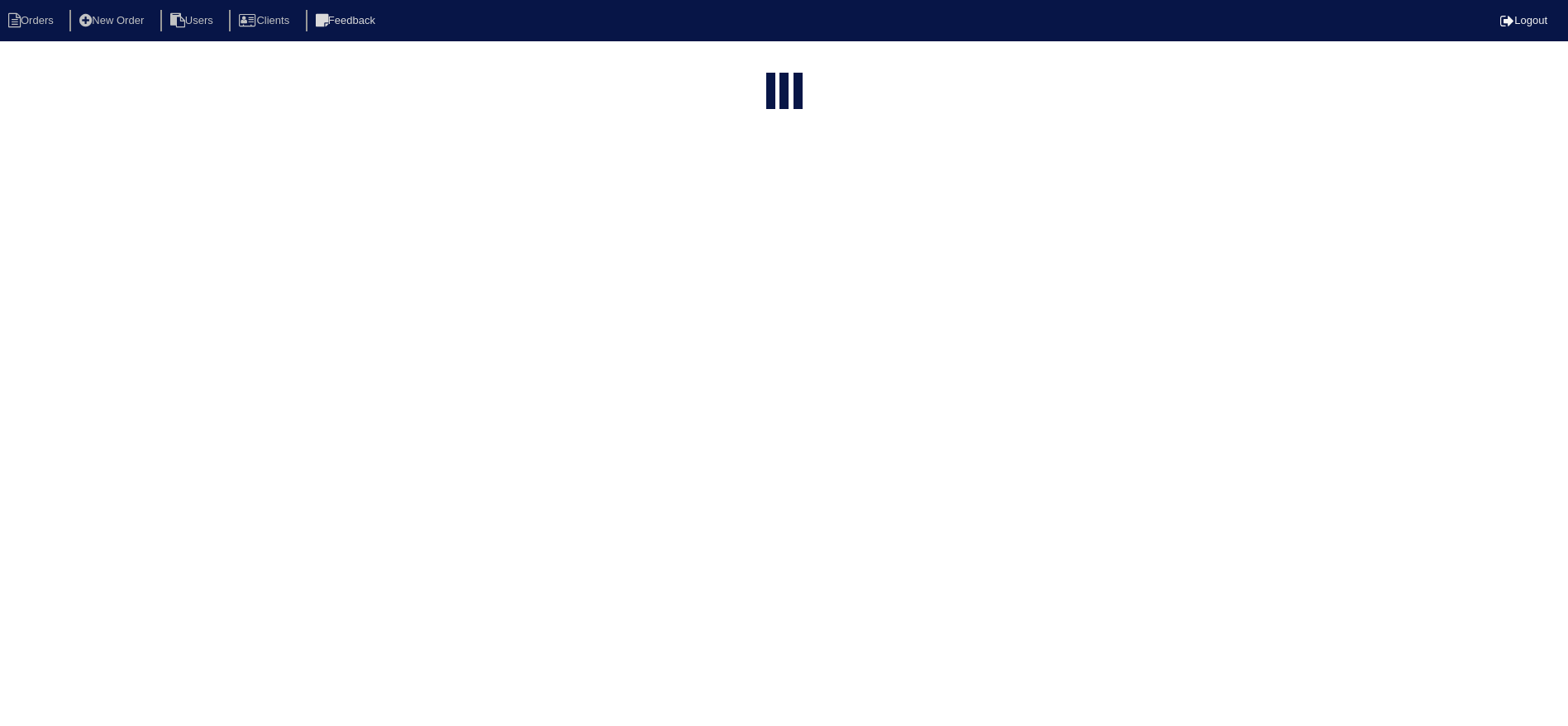
select select "15"
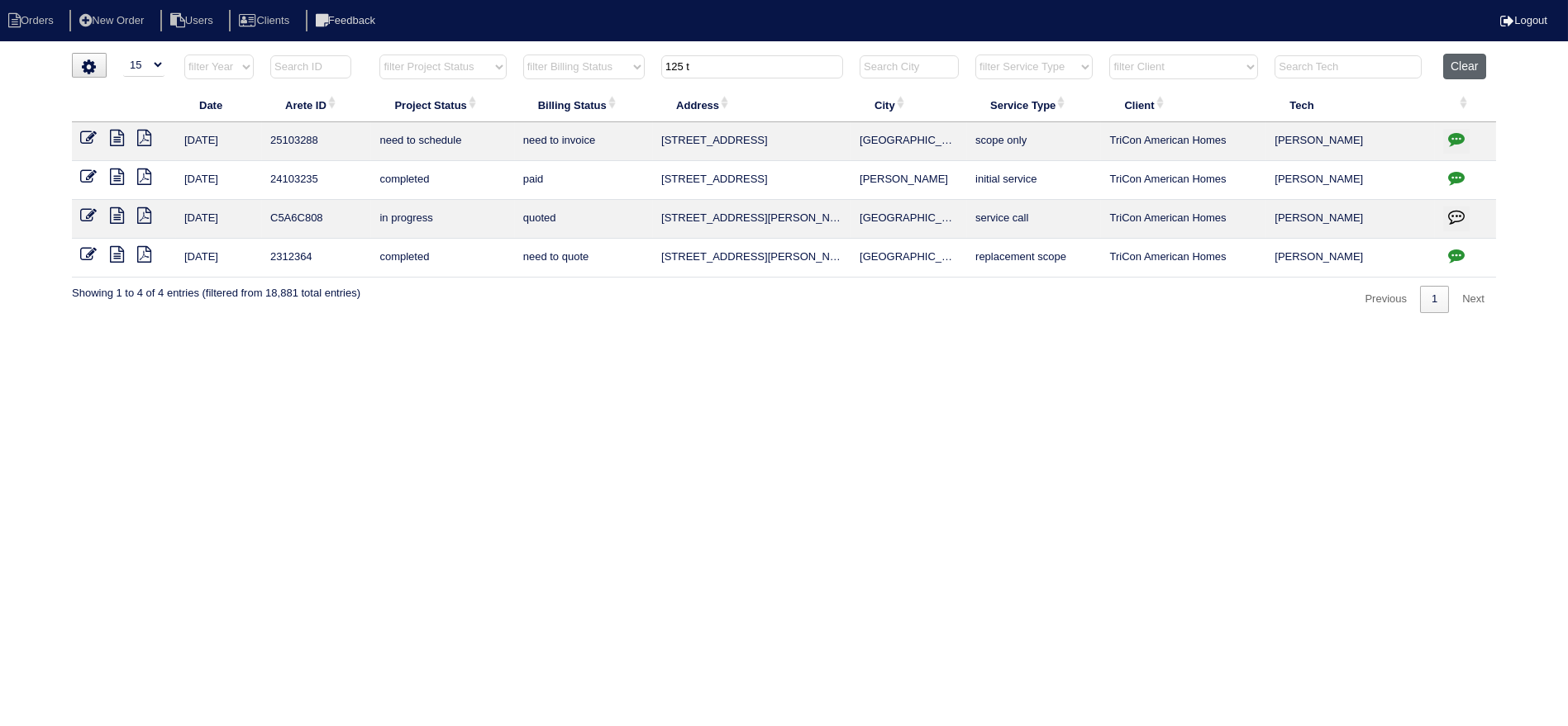
click at [1461, 68] on button "Clear" at bounding box center [1463, 67] width 42 height 26
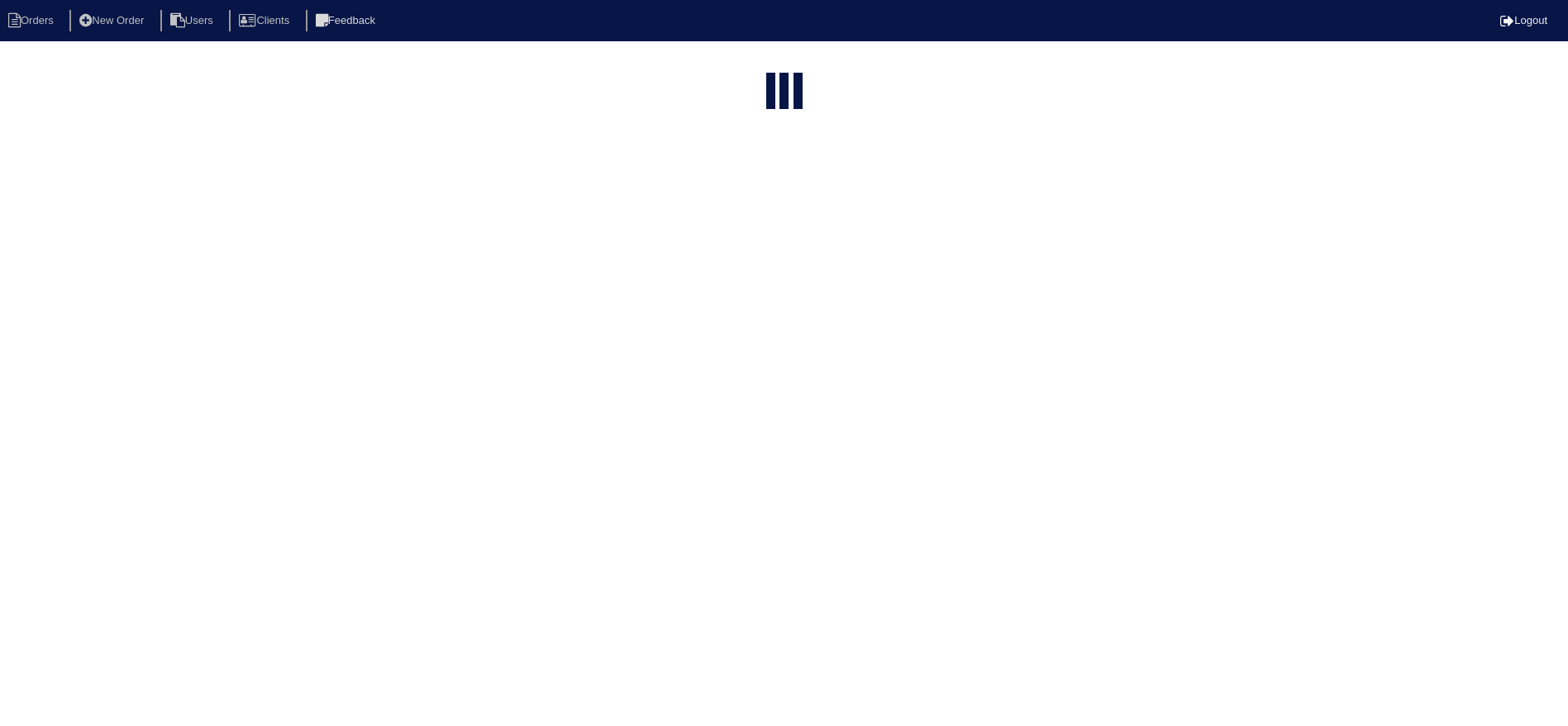
select select "15"
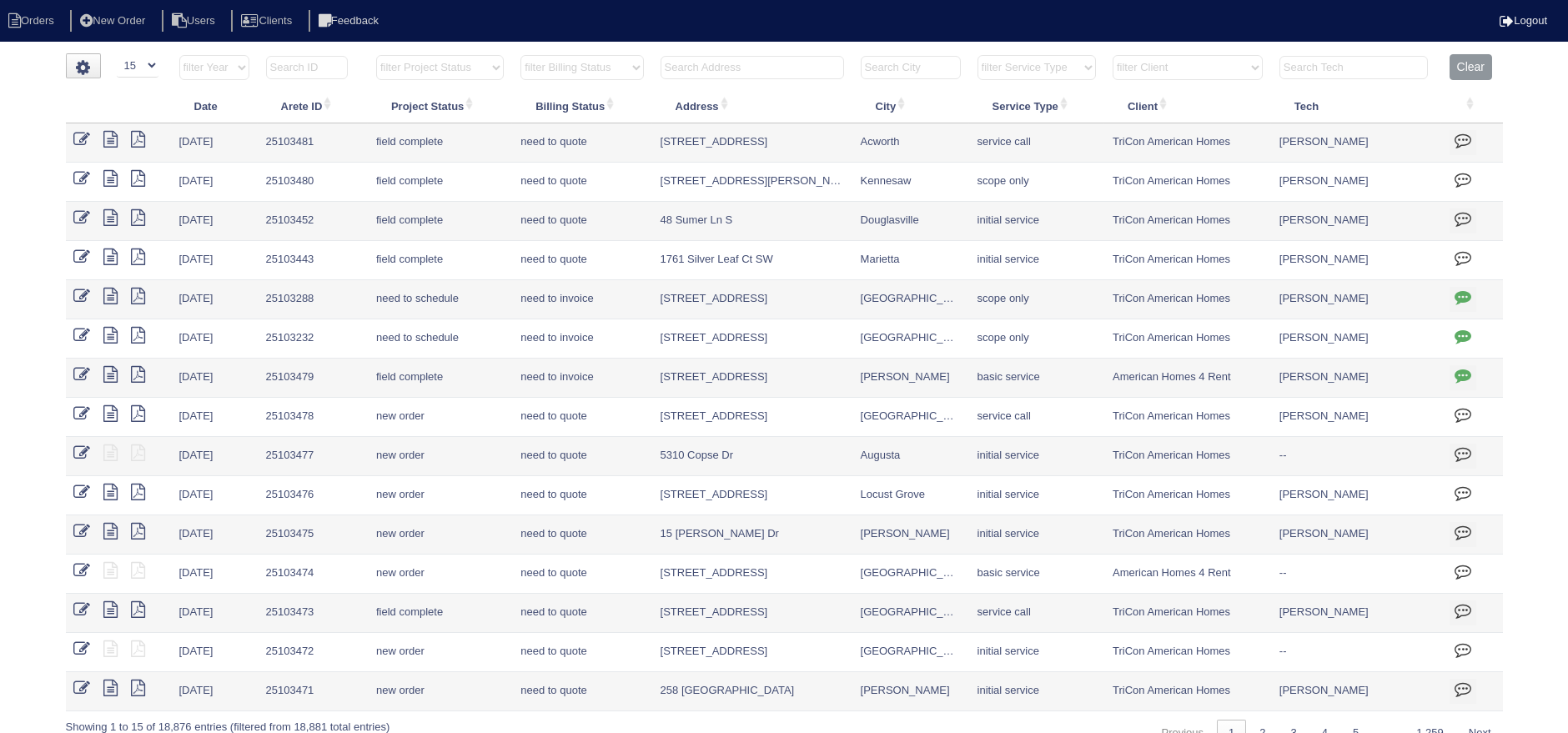
click at [751, 65] on input "text" at bounding box center [753, 67] width 184 height 23
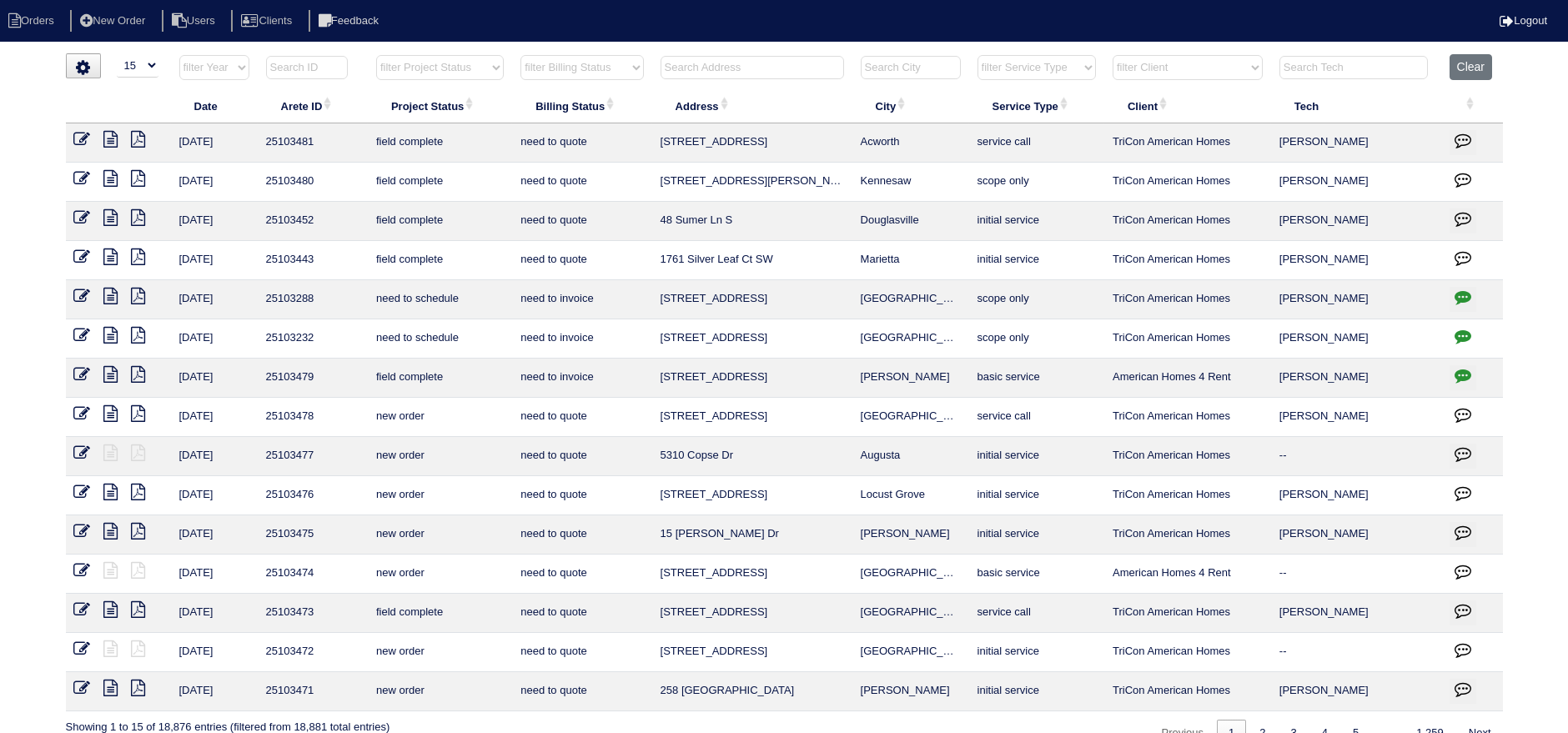
click at [767, 76] on input "text" at bounding box center [753, 67] width 184 height 23
click at [774, 61] on input "text" at bounding box center [753, 67] width 184 height 23
click at [799, 71] on input "text" at bounding box center [753, 67] width 184 height 23
drag, startPoint x: 735, startPoint y: 66, endPoint x: 748, endPoint y: 86, distance: 23.9
click at [735, 66] on input "text" at bounding box center [753, 67] width 184 height 23
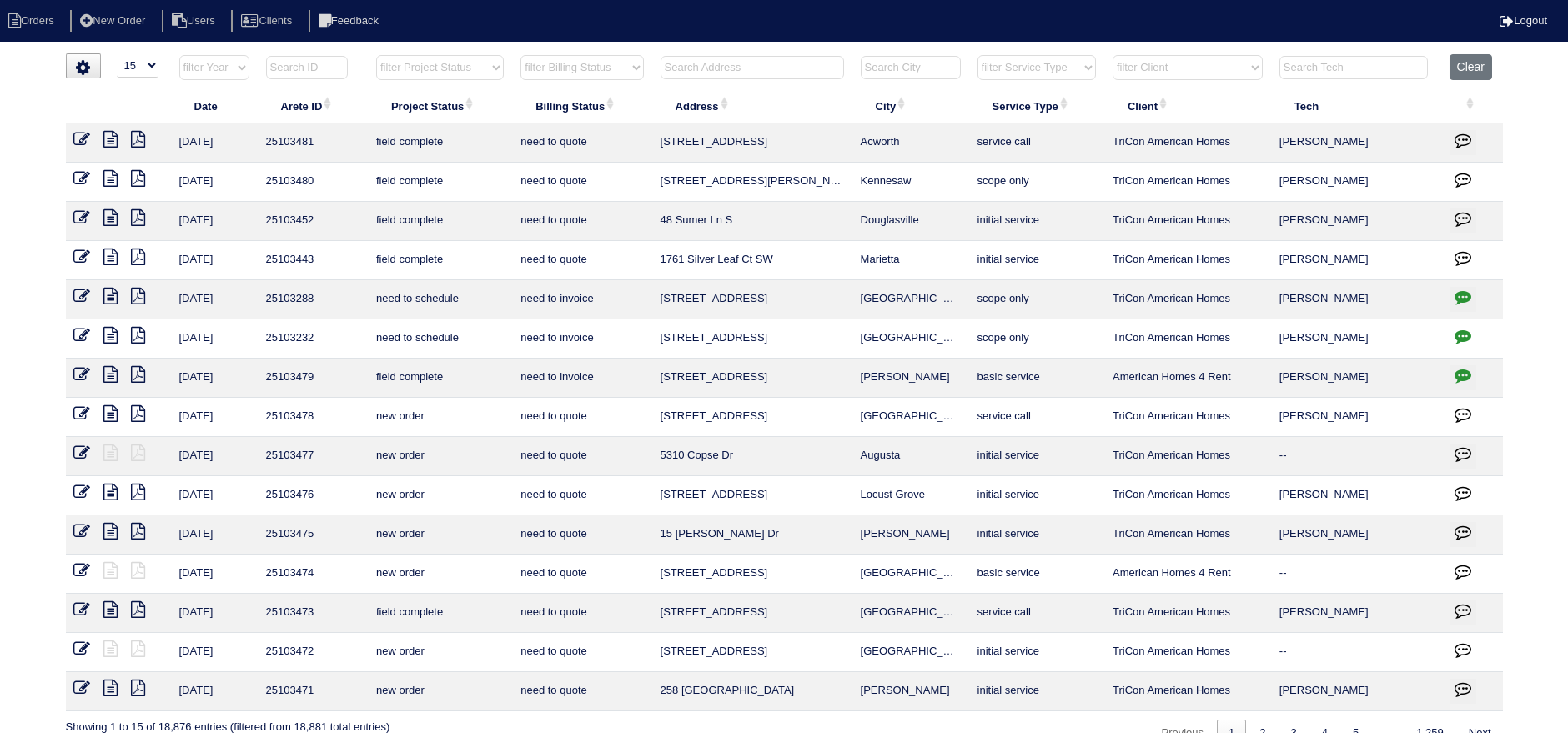
click at [781, 76] on input "text" at bounding box center [753, 67] width 184 height 23
click at [785, 76] on input "text" at bounding box center [753, 67] width 184 height 23
click at [813, 61] on input "text" at bounding box center [753, 67] width 184 height 23
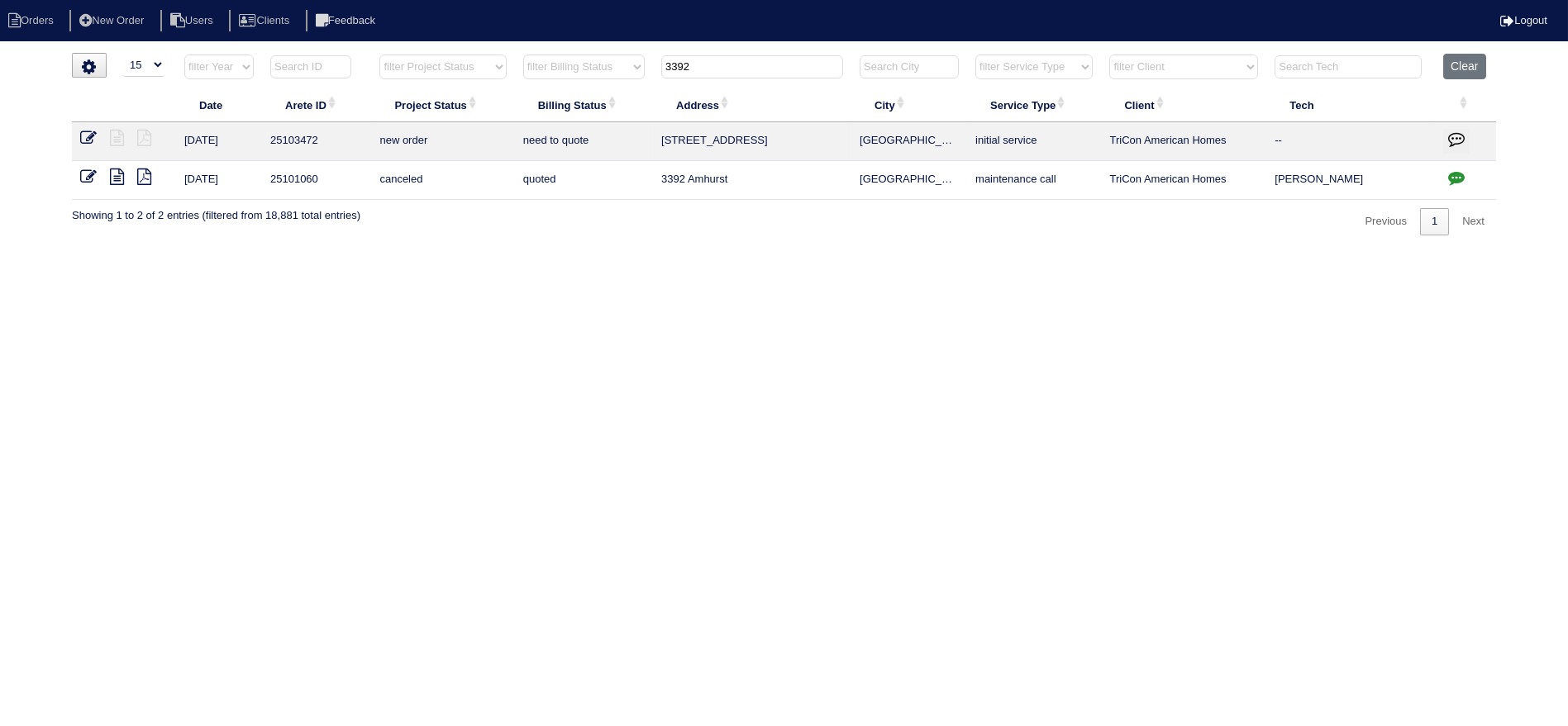
type input "3392"
click at [86, 137] on icon at bounding box center [88, 137] width 16 height 16
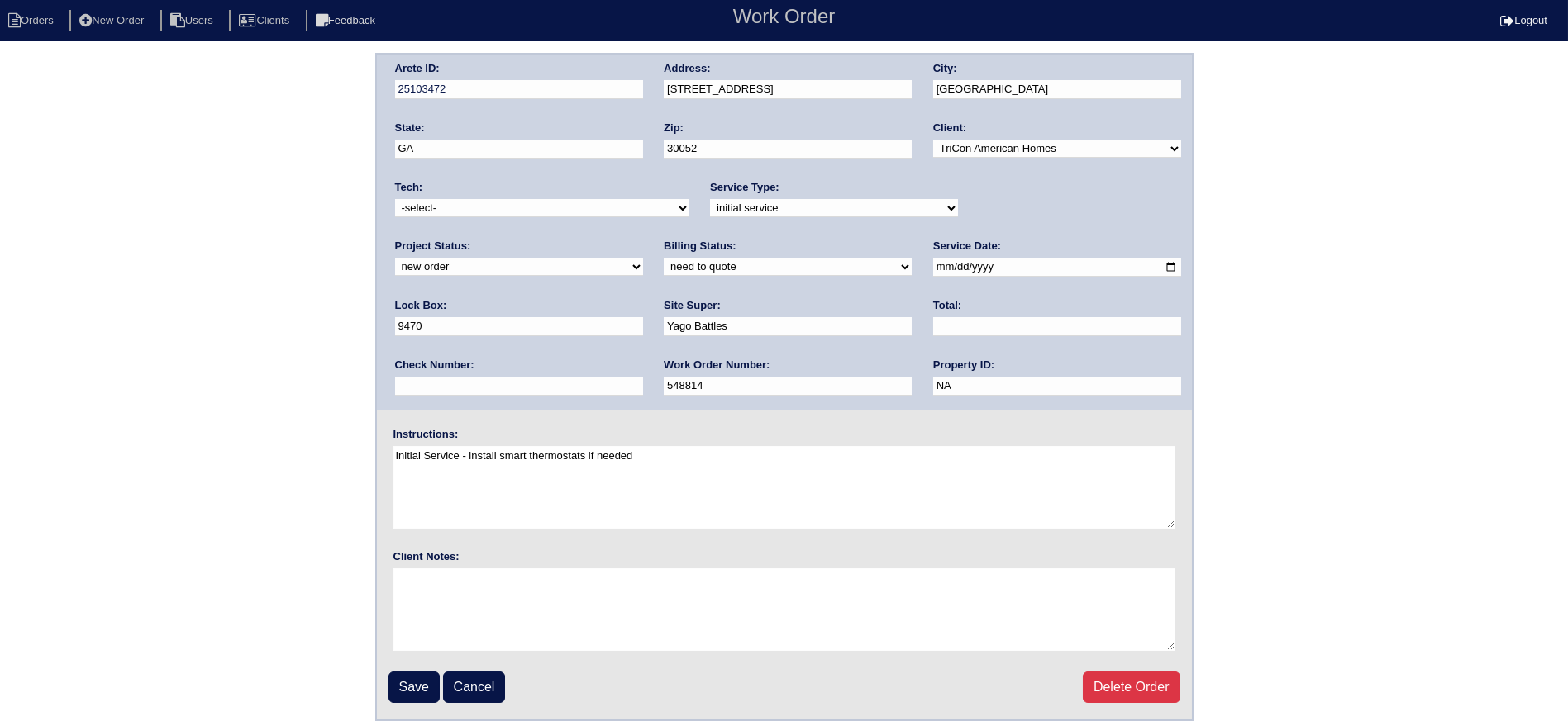
click at [643, 258] on select "new order assigned in progress field complete need to schedule admin review arc…" at bounding box center [519, 266] width 248 height 18
select select "assigned"
click at [643, 258] on select "new order assigned in progress field complete need to schedule admin review arc…" at bounding box center [519, 266] width 248 height 18
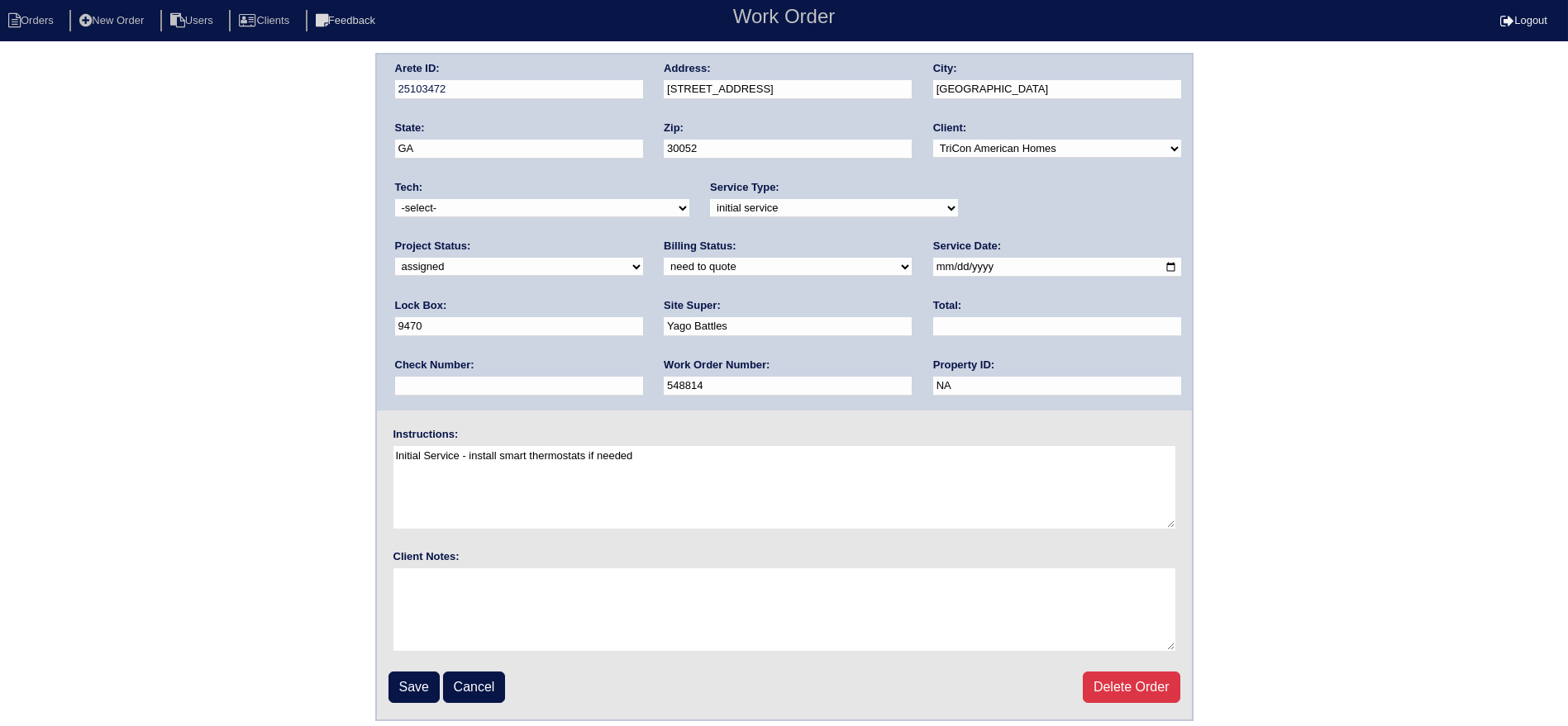
click at [933, 263] on input "[DATE]" at bounding box center [1057, 267] width 248 height 19
type input "[DATE]"
click at [557, 216] on select "-select- aretesmg+backup-tech@gmail.com benjohnholt88@gmail.com callisonhvac@ya…" at bounding box center [542, 208] width 294 height 18
select select "27"
click at [395, 199] on select "-select- aretesmg+backup-tech@gmail.com benjohnholt88@gmail.com callisonhvac@ya…" at bounding box center [542, 208] width 294 height 18
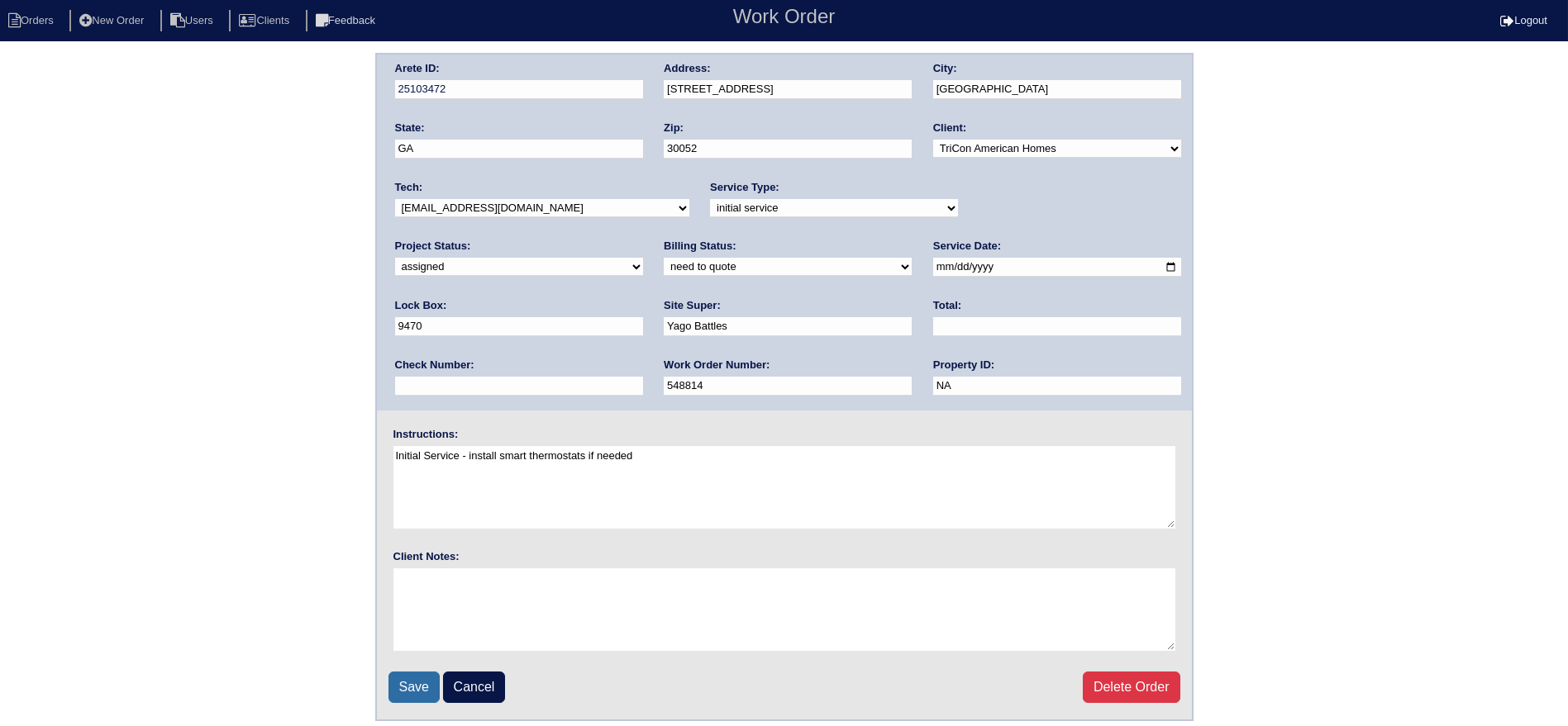
click at [415, 683] on input "Save" at bounding box center [414, 687] width 52 height 32
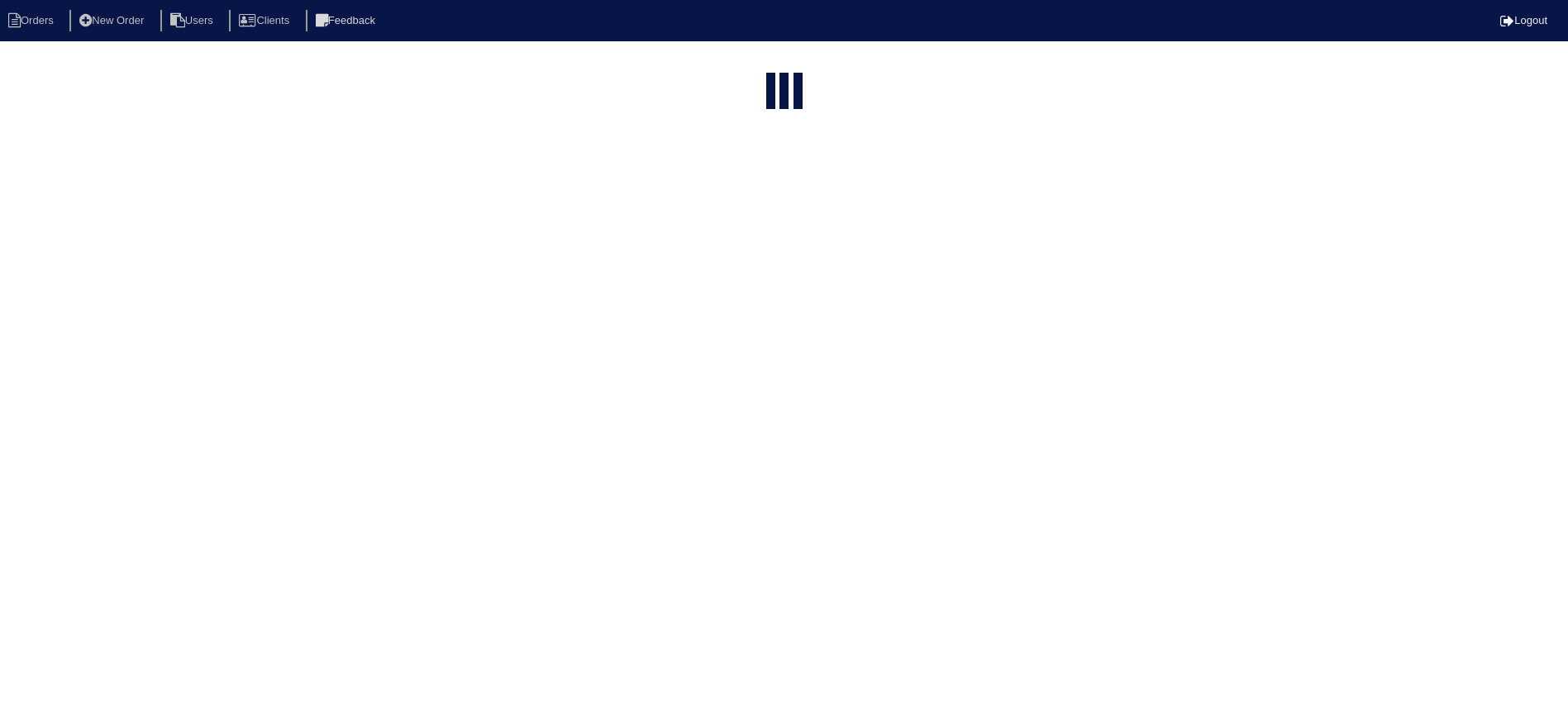
select select "15"
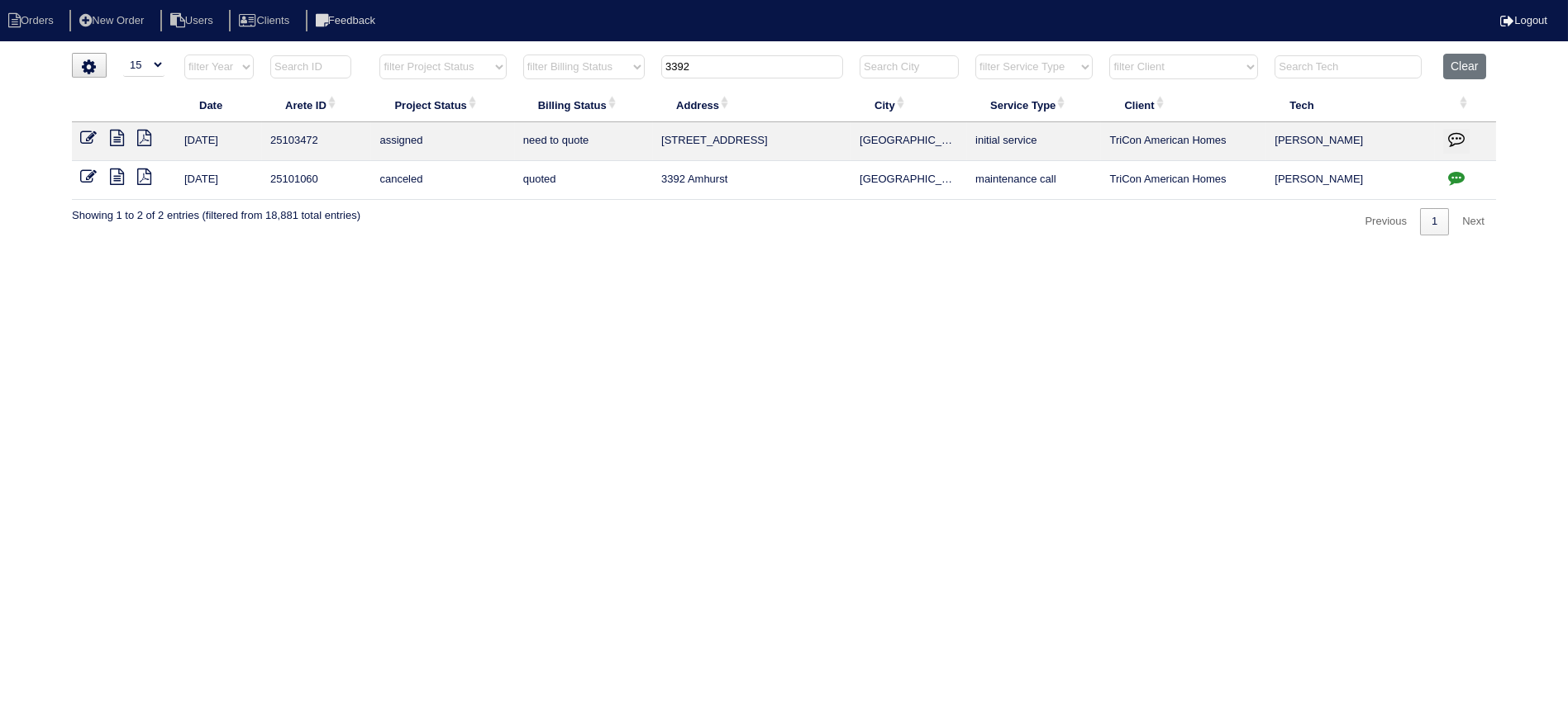
drag, startPoint x: 715, startPoint y: 71, endPoint x: 639, endPoint y: 77, distance: 76.2
click at [637, 76] on tr "filter Year -- Any Year -- 2025 2024 2023 2022 2021 2020 2019 filter Project St…" at bounding box center [784, 70] width 1424 height 34
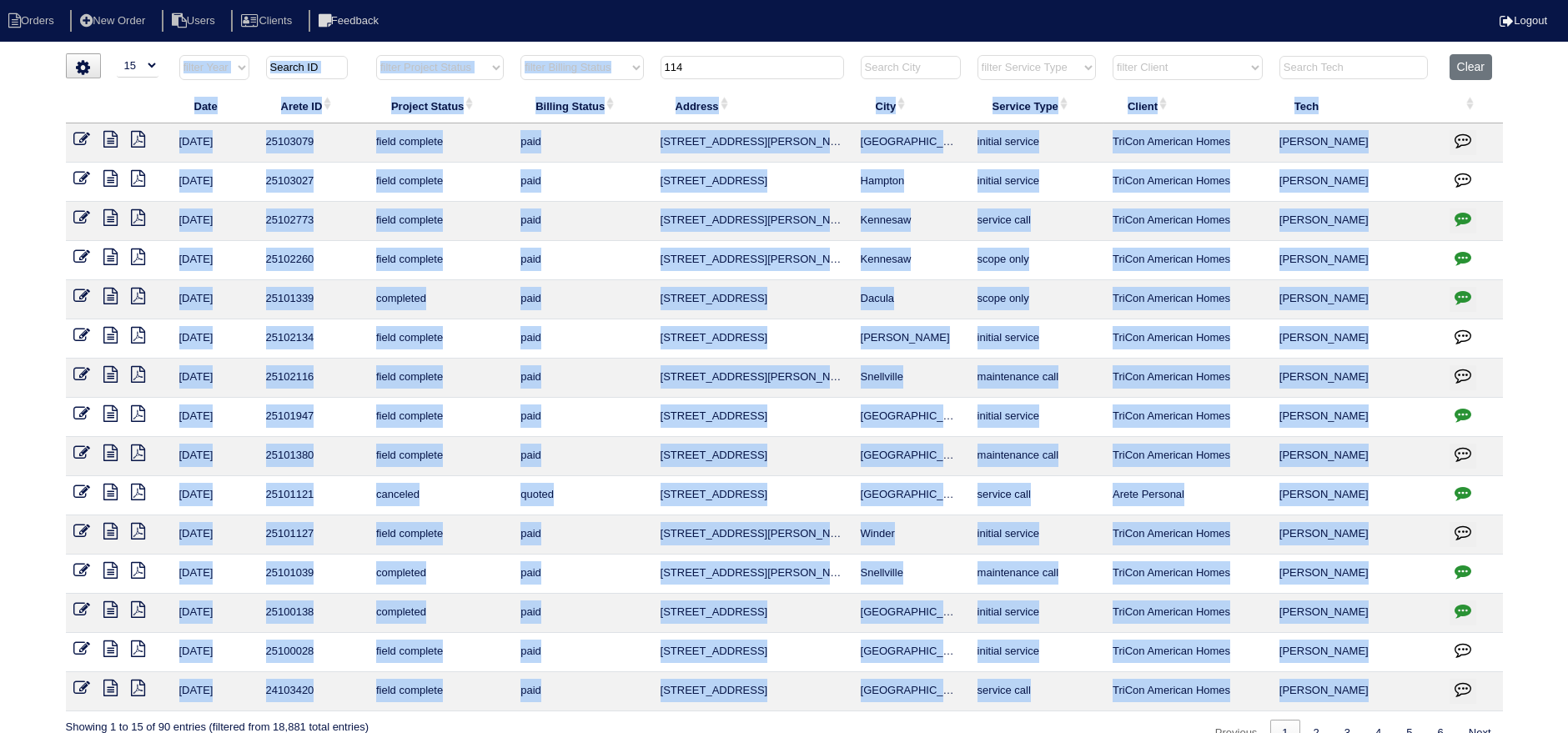
drag, startPoint x: 738, startPoint y: 49, endPoint x: 716, endPoint y: 58, distance: 23.8
click at [716, 58] on html "Orders New Order Users Clients Feedback Logout Orders New Order Users Clients M…" at bounding box center [784, 382] width 1568 height 764
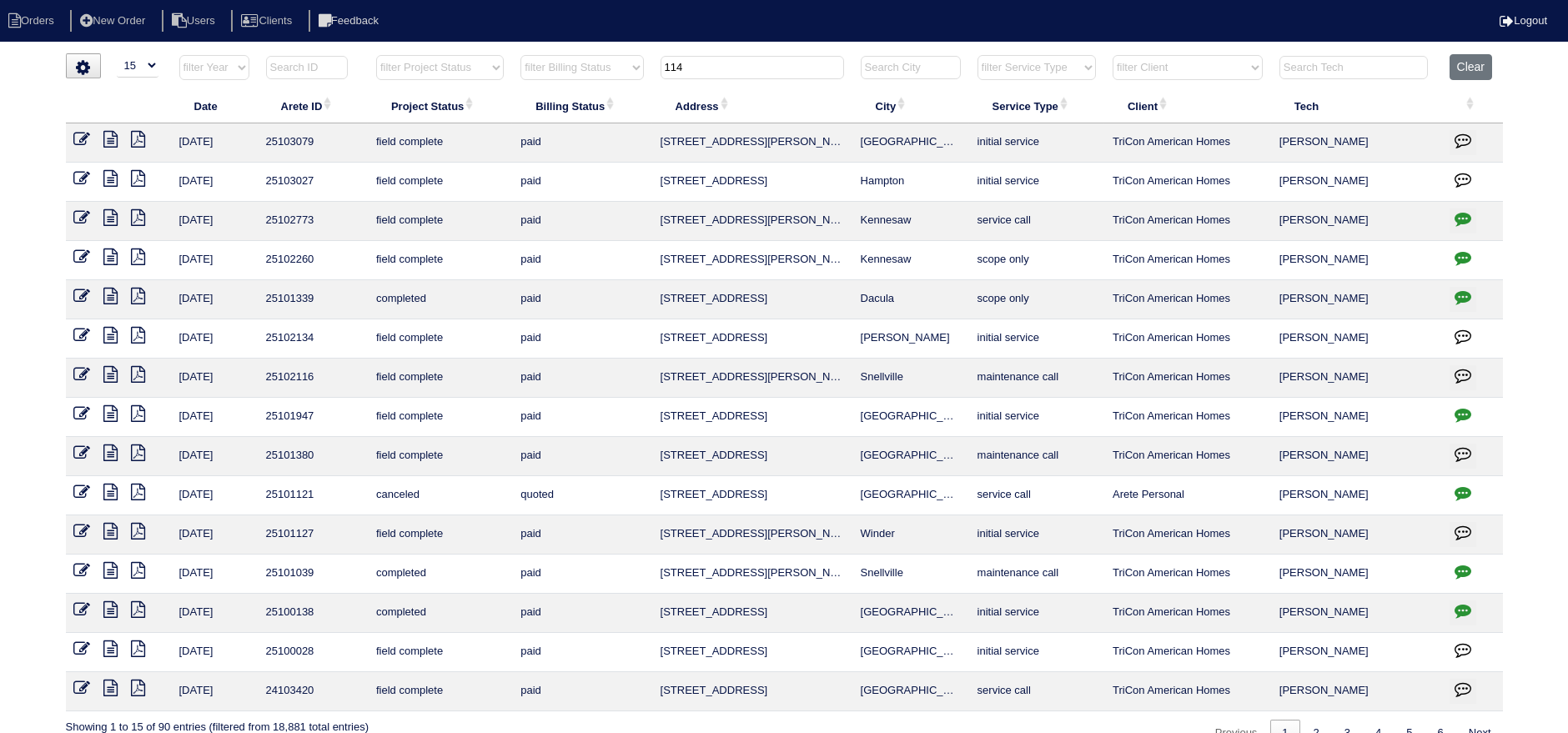
drag, startPoint x: 712, startPoint y: 69, endPoint x: 703, endPoint y: 69, distance: 9.0
click at [703, 69] on input "114" at bounding box center [753, 67] width 184 height 23
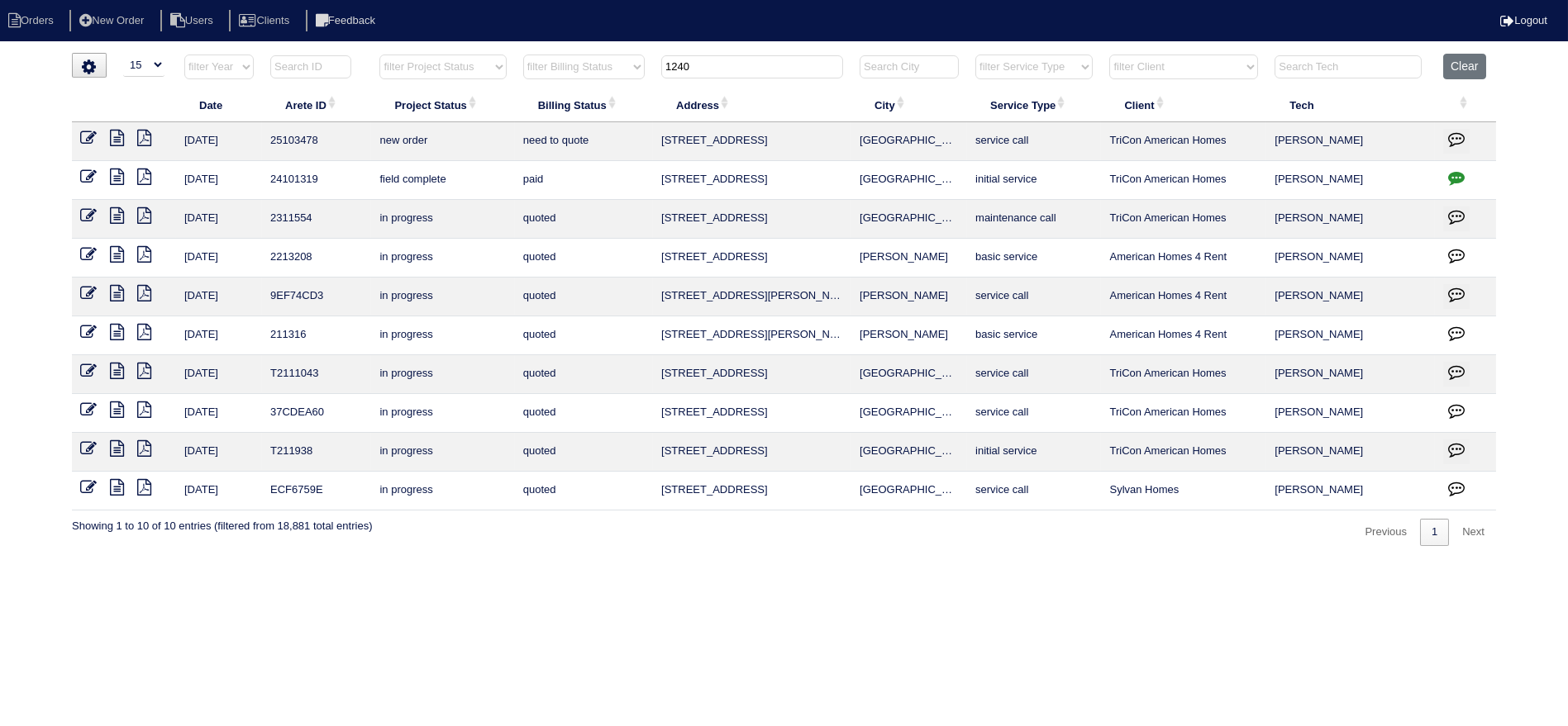
type input "1240"
drag, startPoint x: 87, startPoint y: 134, endPoint x: 111, endPoint y: 134, distance: 24.0
click at [87, 133] on icon at bounding box center [88, 137] width 16 height 16
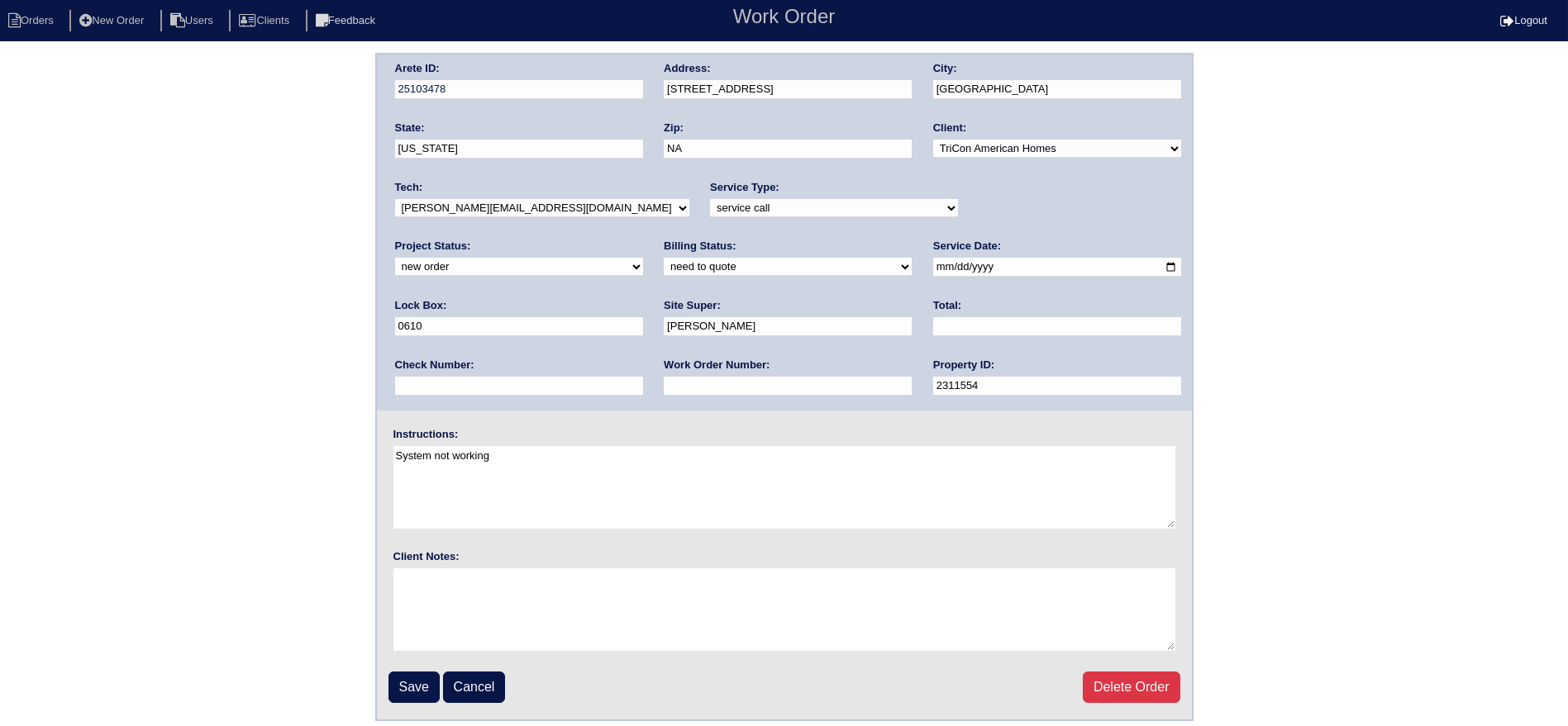
click at [643, 258] on select "new order assigned in progress field complete need to schedule admin review arc…" at bounding box center [519, 266] width 248 height 18
select select "assigned"
click at [643, 258] on select "new order assigned in progress field complete need to schedule admin review arc…" at bounding box center [519, 266] width 248 height 18
click at [933, 263] on input "[DATE]" at bounding box center [1057, 267] width 248 height 19
type input "[DATE]"
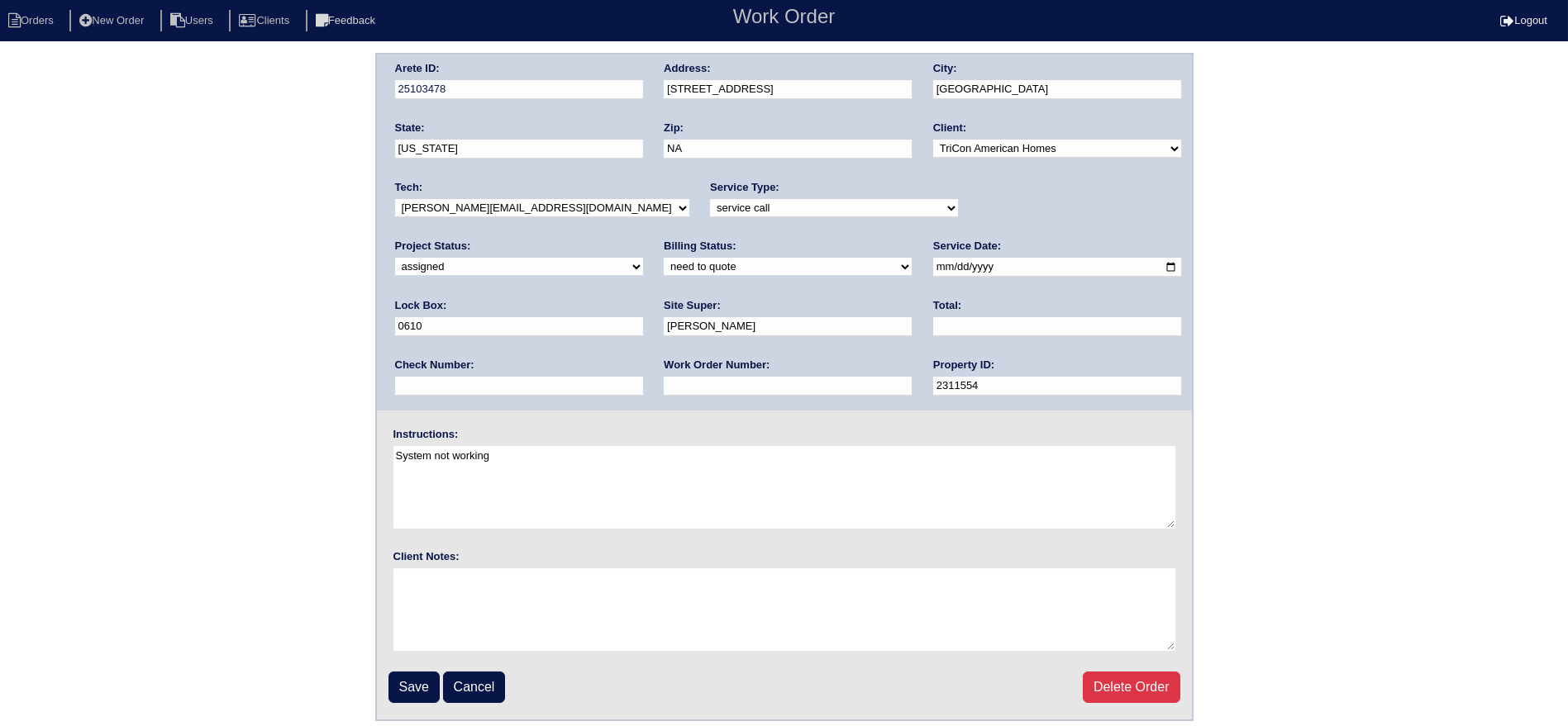
click at [572, 198] on div "Tech: -select- [EMAIL_ADDRESS][DOMAIN_NAME] [EMAIL_ADDRESS][DOMAIN_NAME] [EMAIL…" at bounding box center [542, 203] width 294 height 46
click at [572, 202] on select "-select- [EMAIL_ADDRESS][DOMAIN_NAME] [EMAIL_ADDRESS][DOMAIN_NAME] [EMAIL_ADDRE…" at bounding box center [542, 208] width 294 height 18
select select "27"
click at [395, 199] on select "-select- [EMAIL_ADDRESS][DOMAIN_NAME] [EMAIL_ADDRESS][DOMAIN_NAME] [EMAIL_ADDRE…" at bounding box center [542, 208] width 294 height 18
click at [418, 681] on input "Save" at bounding box center [414, 687] width 52 height 32
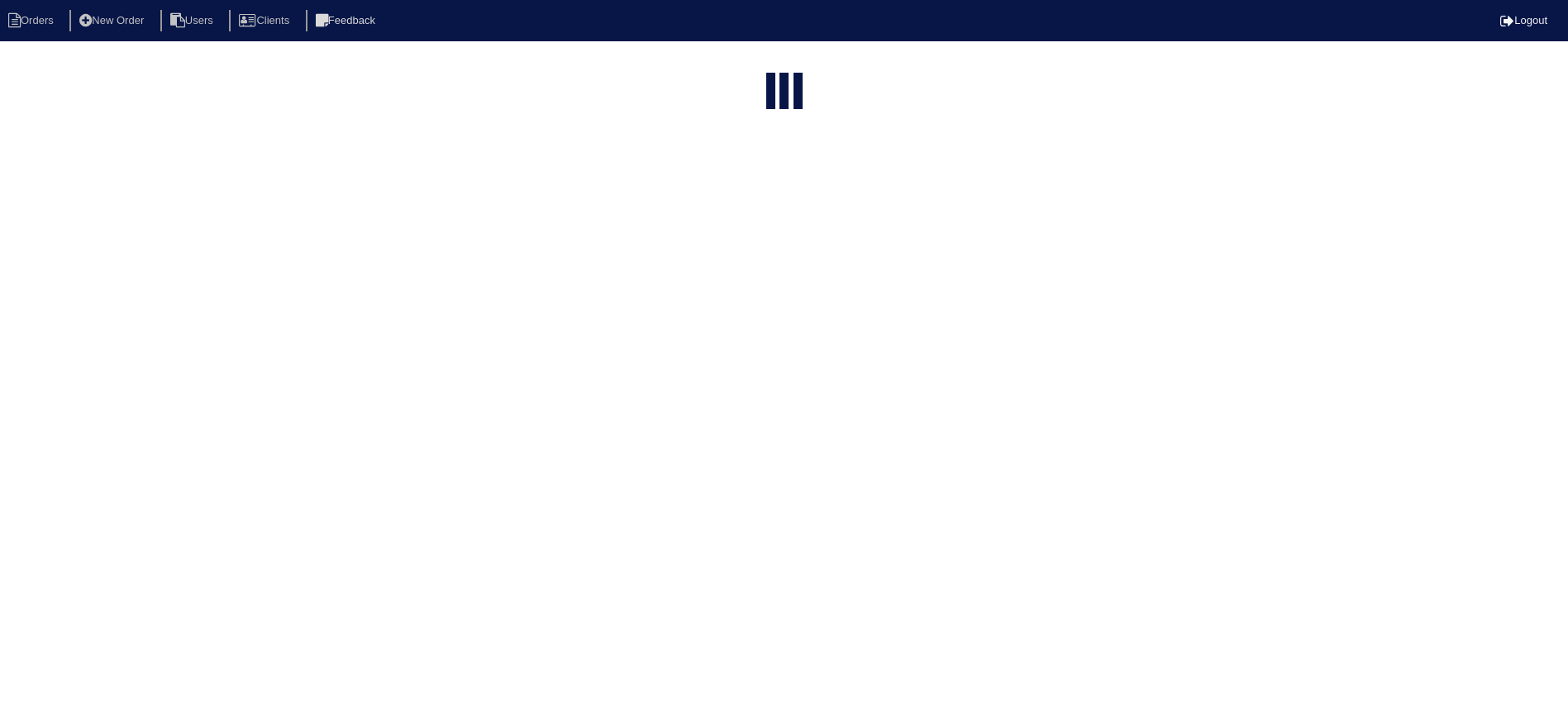
select select "15"
click at [758, 192] on input "1240" at bounding box center [753, 204] width 182 height 23
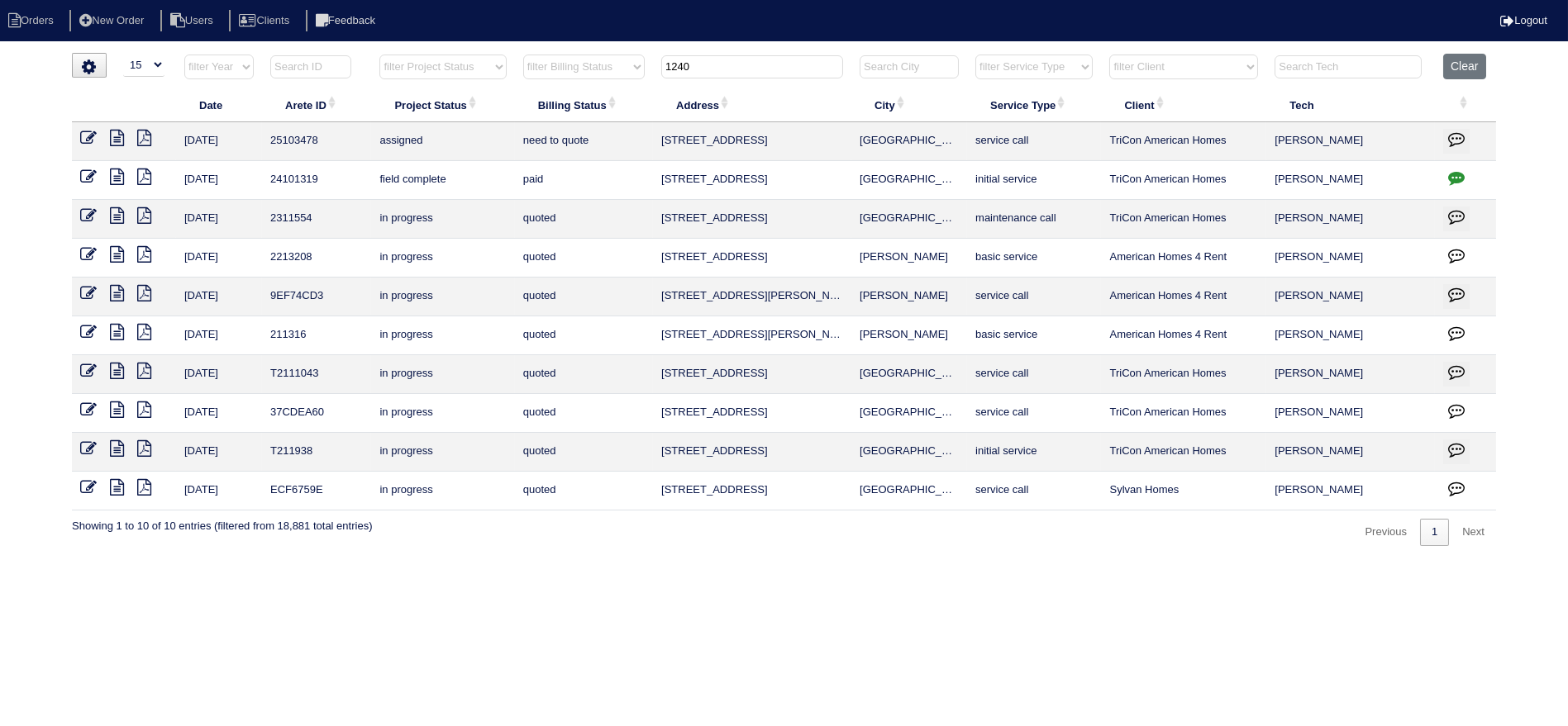
click at [758, 55] on input "1240" at bounding box center [753, 66] width 182 height 23
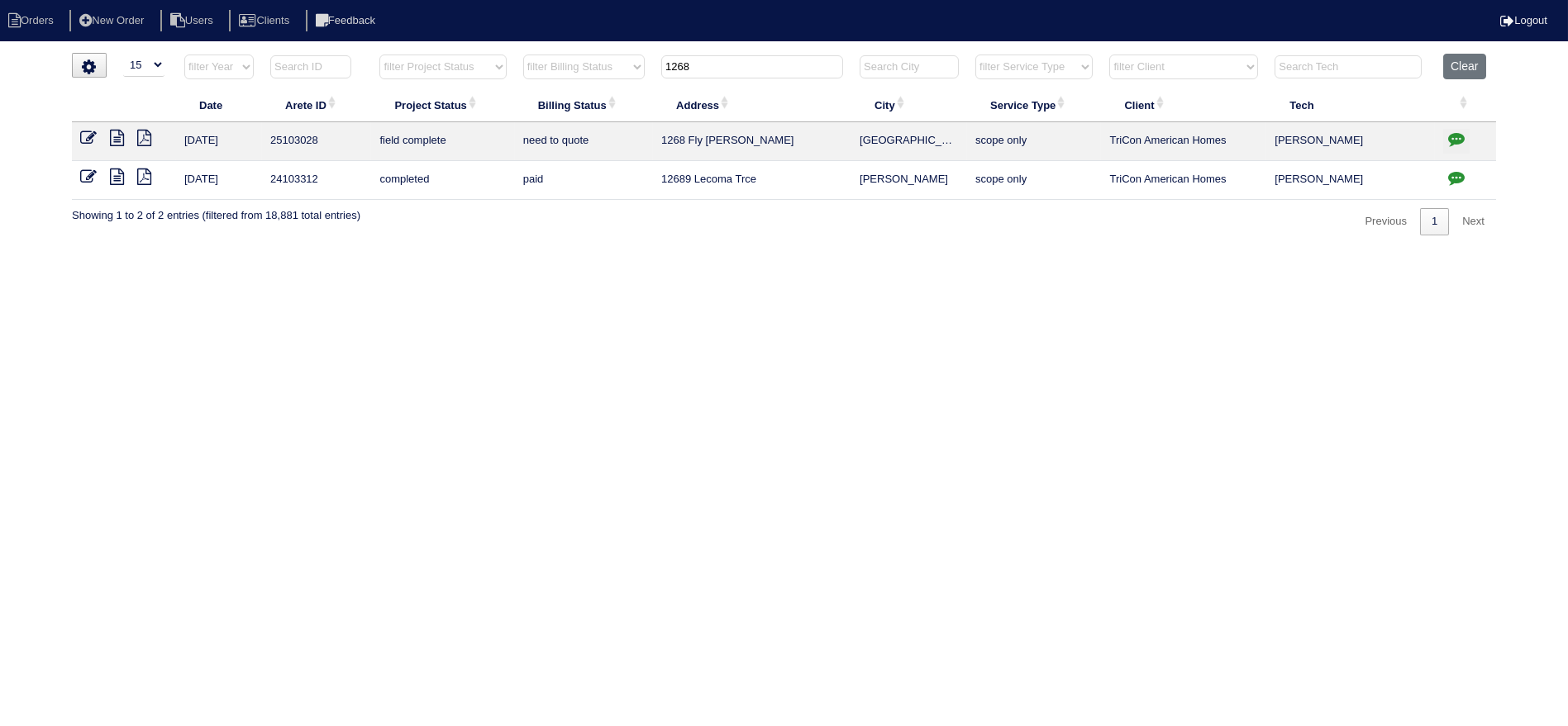
type input "1268"
click at [1458, 136] on icon "button" at bounding box center [1455, 138] width 16 height 16
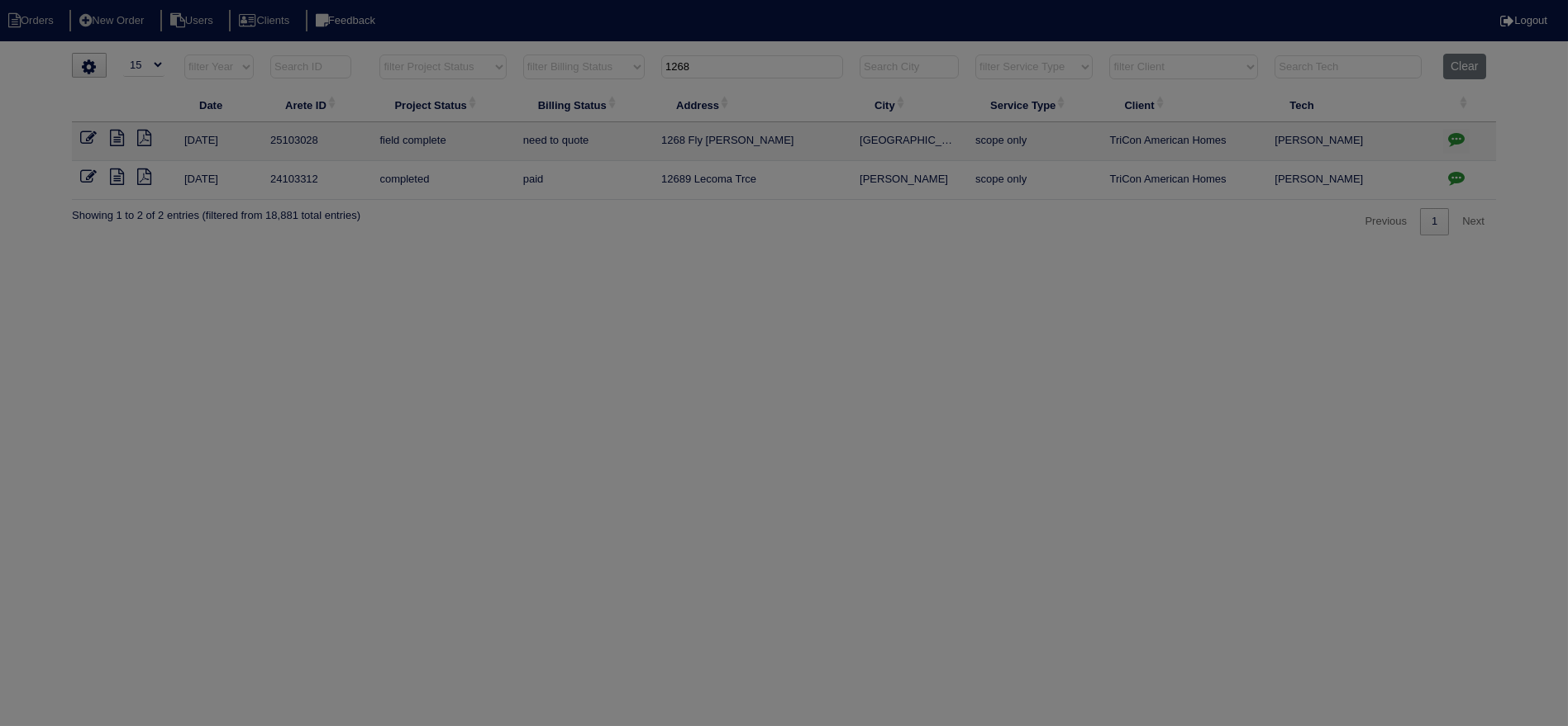
type textarea "8/19/25 - Emailed site super - no electricity unable to test - rk 9/19/25 - Pow…"
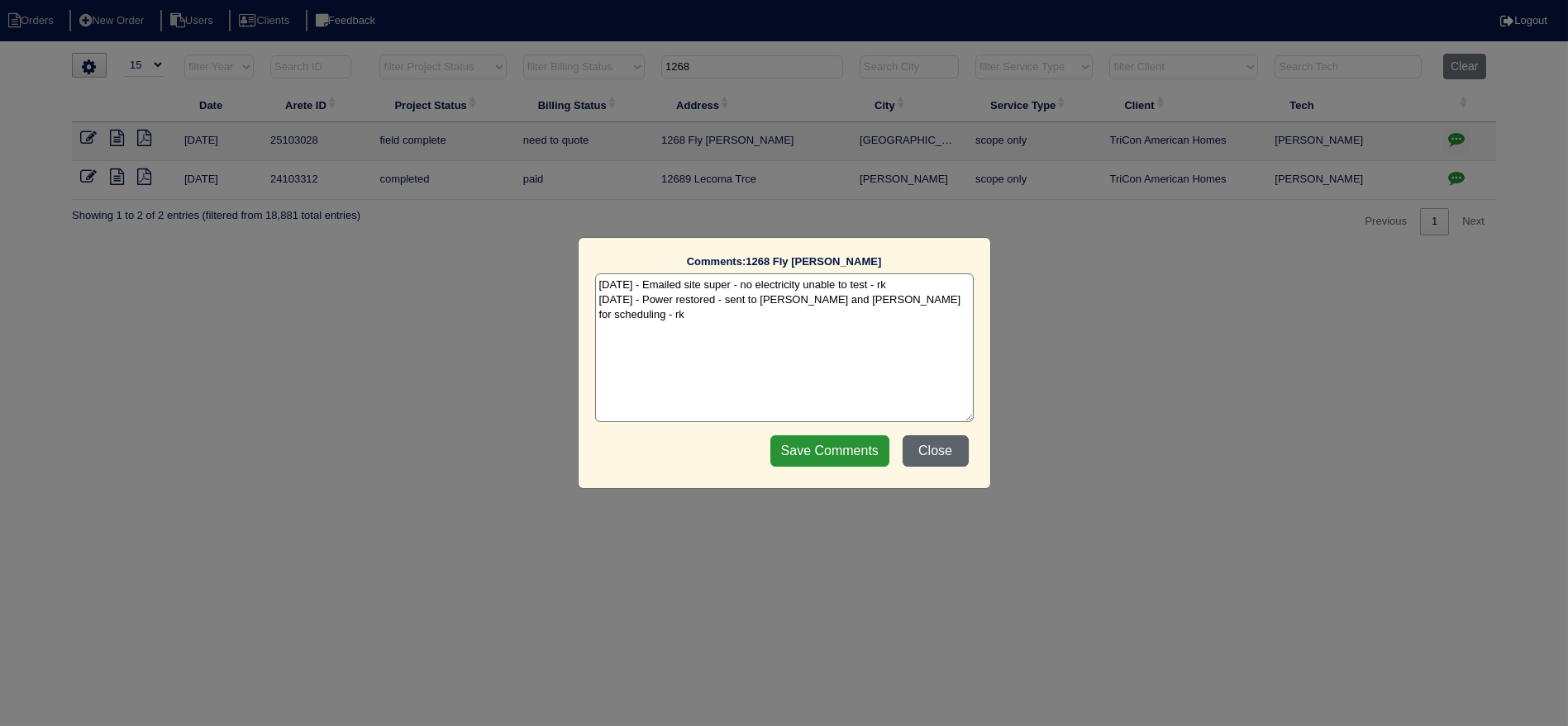
click at [946, 444] on button "Close" at bounding box center [935, 451] width 66 height 32
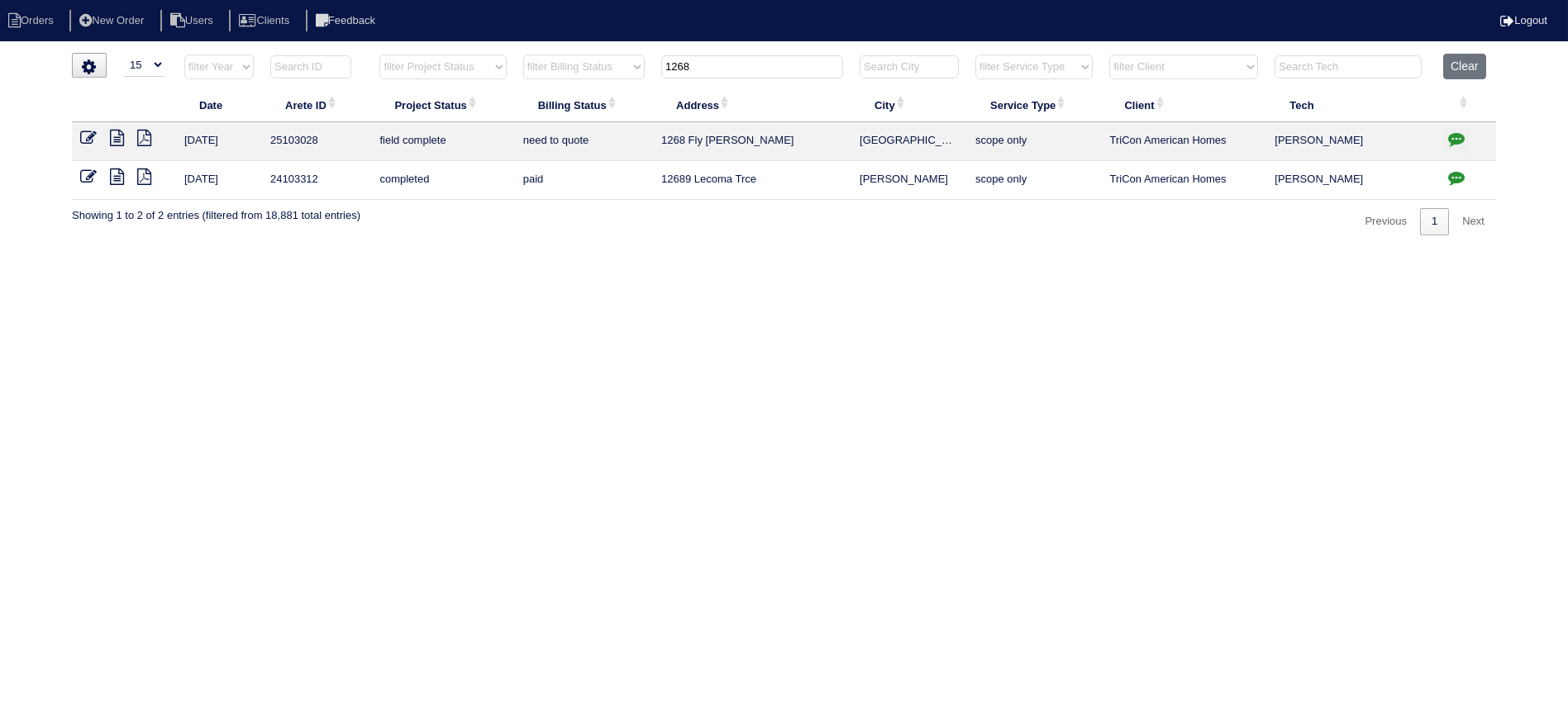
click at [96, 139] on icon at bounding box center [88, 137] width 16 height 16
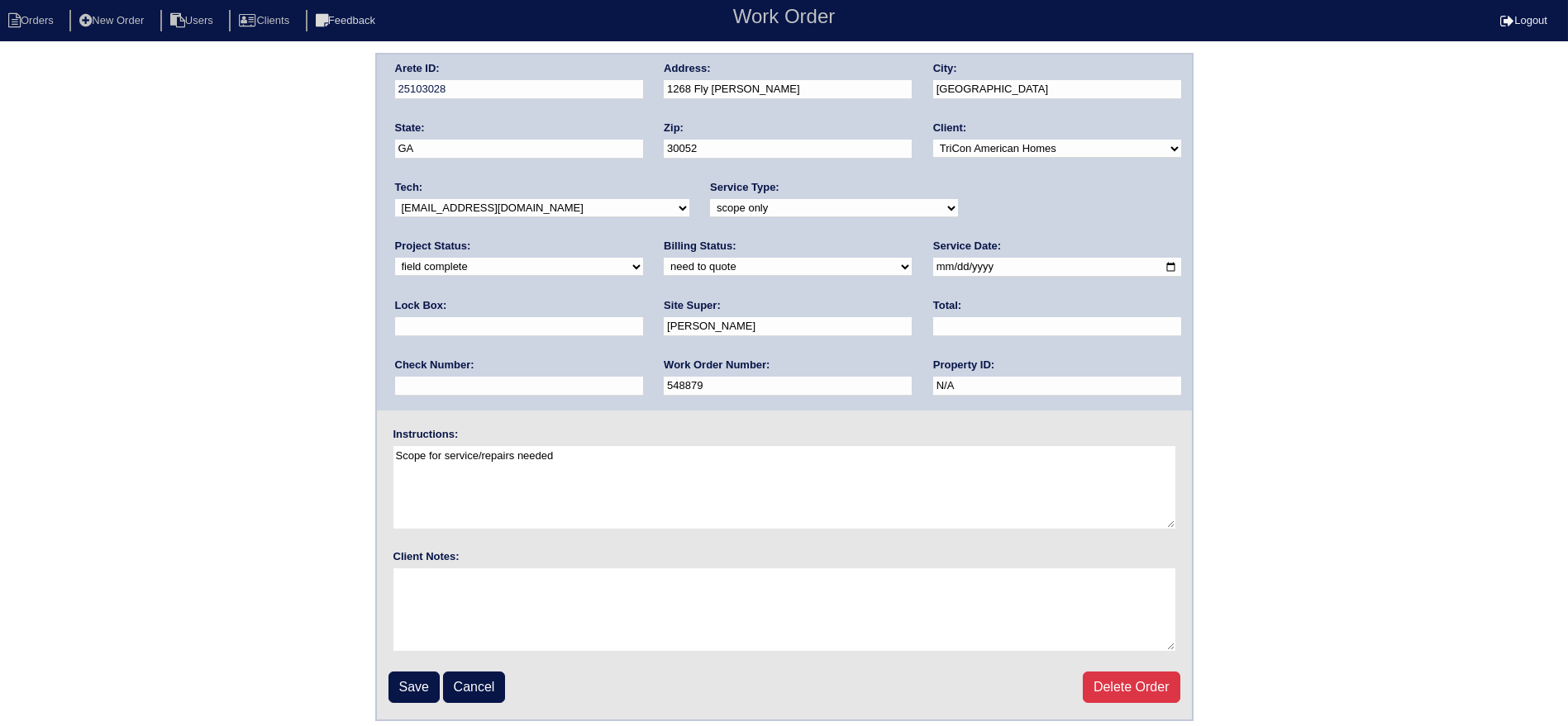
click at [571, 220] on div "Tech: -select- aretesmg+backup-tech@gmail.com benjohnholt88@gmail.com callisonh…" at bounding box center [542, 203] width 294 height 46
click at [570, 207] on select "-select- aretesmg+backup-tech@gmail.com benjohnholt88@gmail.com callisonhvac@ya…" at bounding box center [542, 208] width 294 height 18
click at [395, 199] on select "-select- aretesmg+backup-tech@gmail.com benjohnholt88@gmail.com callisonhvac@ya…" at bounding box center [542, 208] width 294 height 18
click at [643, 258] on select "new order assigned in progress field complete need to schedule admin review arc…" at bounding box center [519, 266] width 248 height 18
click at [589, 224] on div "Tech: -select- aretesmg+backup-tech@gmail.com benjohnholt88@gmail.com callisonh…" at bounding box center [542, 203] width 294 height 46
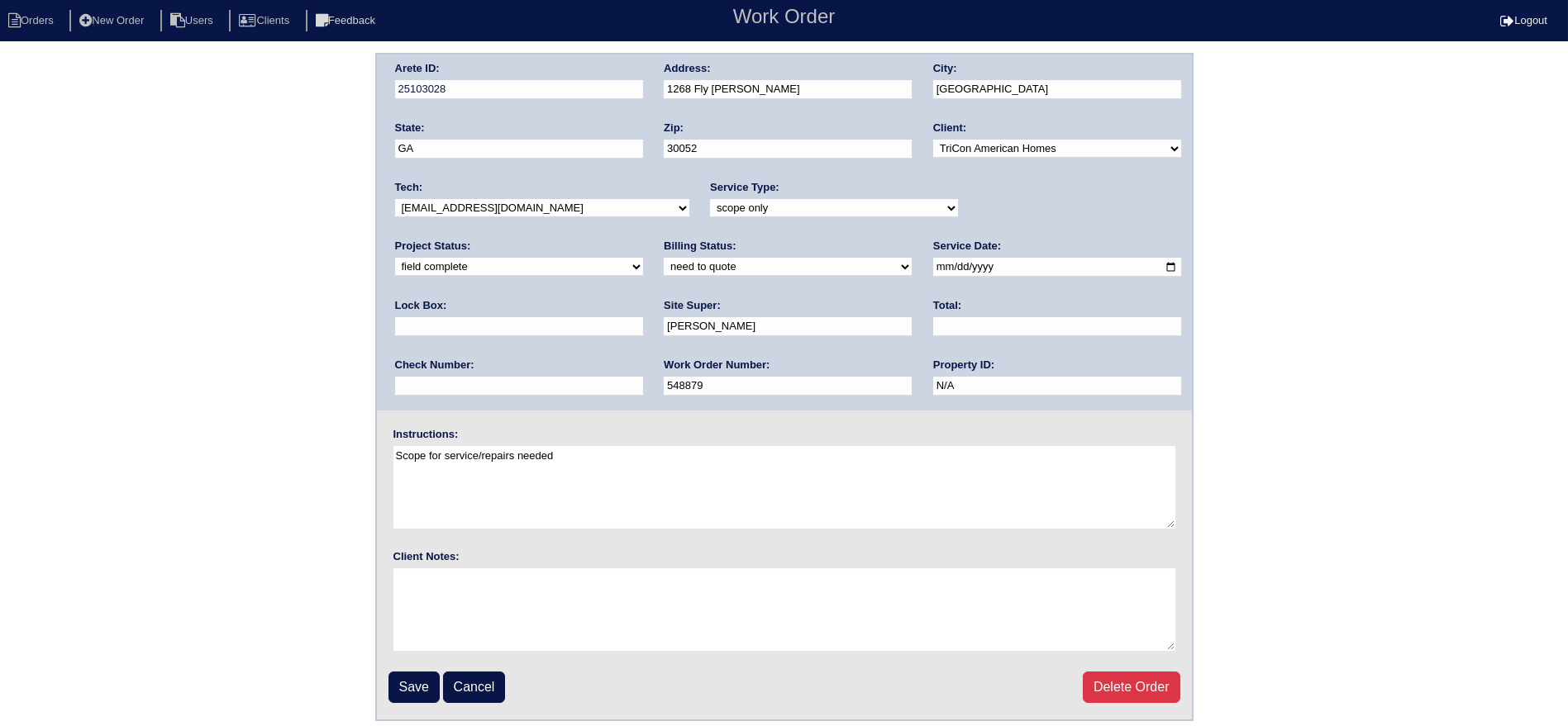
click at [585, 215] on select "-select- aretesmg+backup-tech@gmail.com benjohnholt88@gmail.com callisonhvac@ya…" at bounding box center [542, 208] width 294 height 18
select select "27"
click at [395, 199] on select "-select- aretesmg+backup-tech@gmail.com benjohnholt88@gmail.com callisonhvac@ya…" at bounding box center [542, 208] width 294 height 18
click at [643, 258] on select "new order assigned in progress field complete need to schedule admin review arc…" at bounding box center [519, 266] width 248 height 18
select select "assigned"
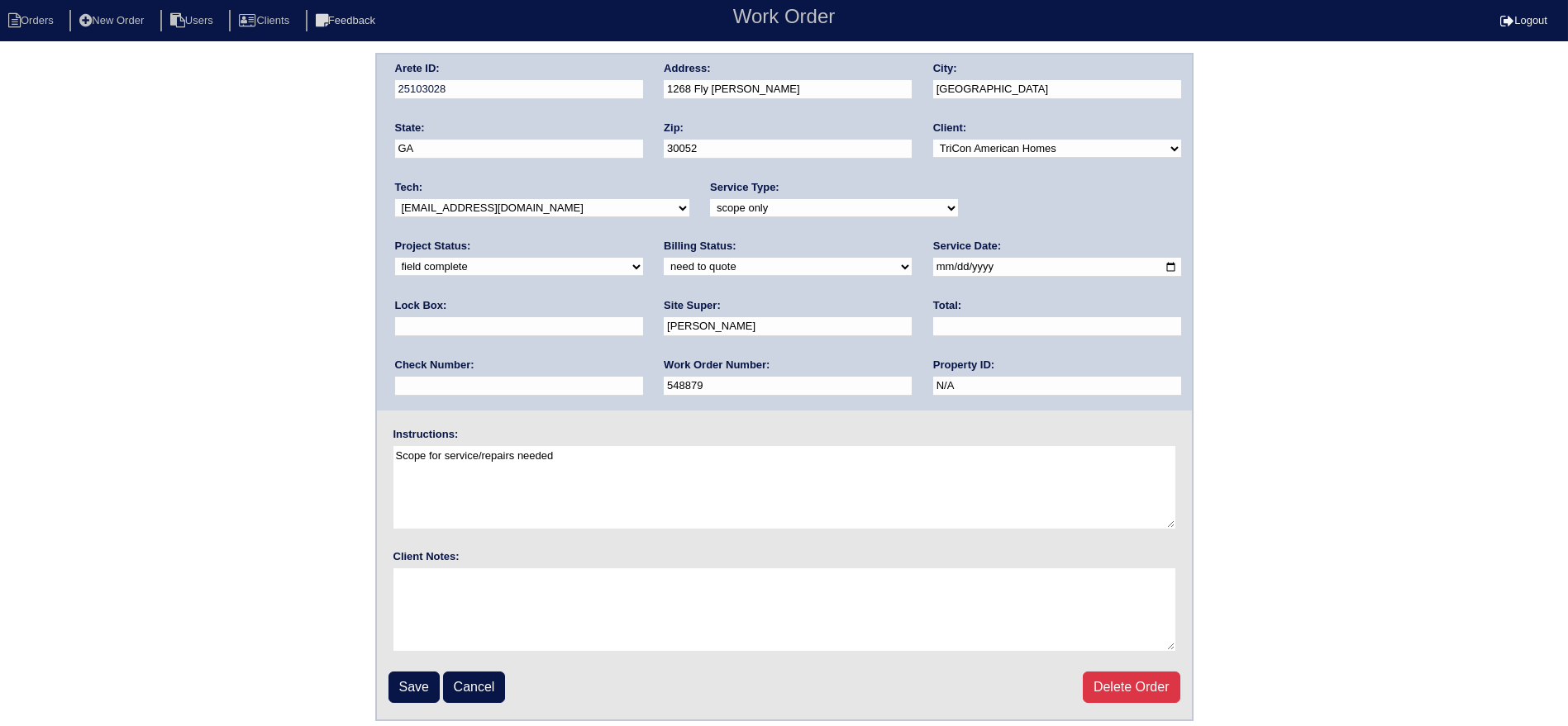
click at [643, 258] on select "new order assigned in progress field complete need to schedule admin review arc…" at bounding box center [519, 266] width 248 height 18
click at [933, 265] on input "2025-08-18" at bounding box center [1057, 267] width 248 height 19
click at [933, 262] on input "2025-08-18" at bounding box center [1057, 267] width 248 height 19
type input "2025-09-22"
click at [415, 692] on input "Save" at bounding box center [414, 687] width 52 height 32
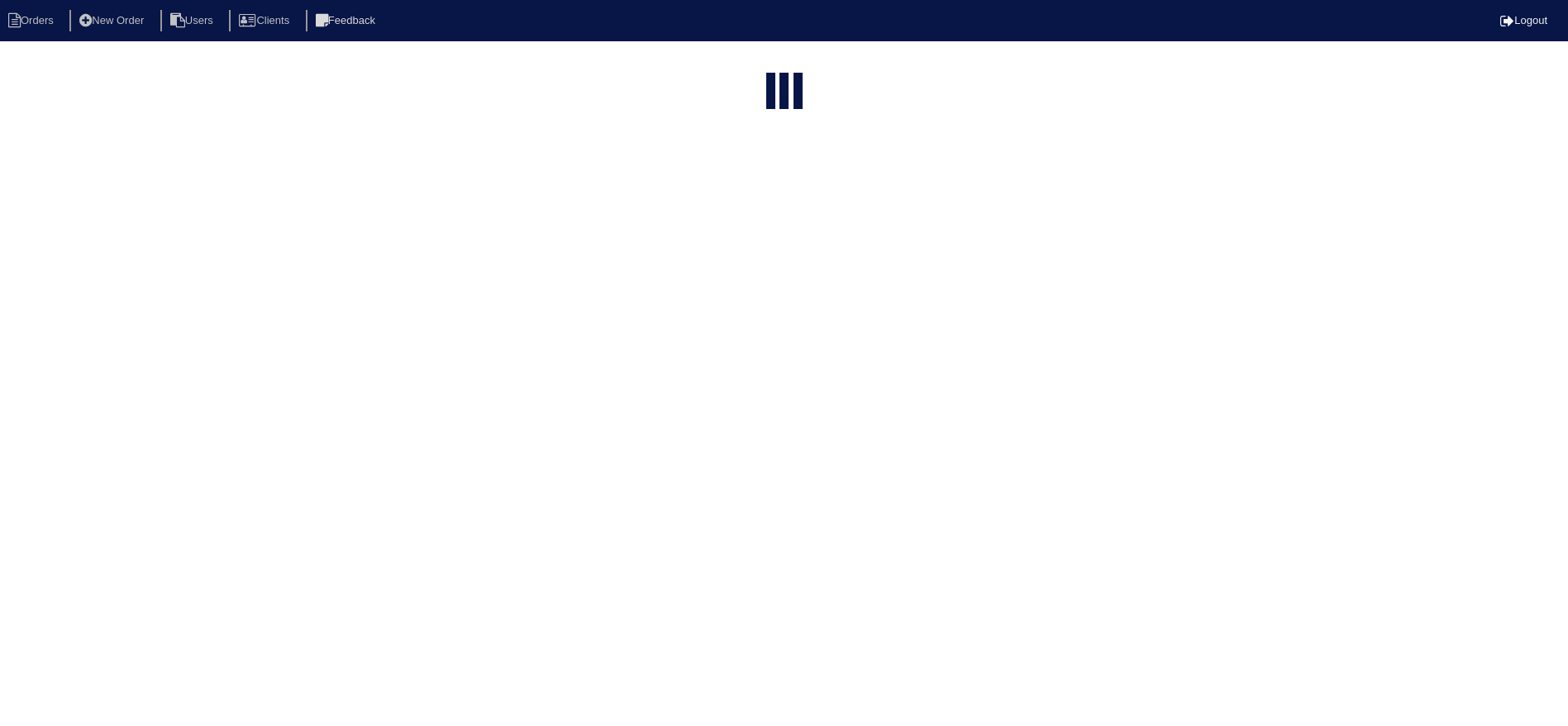
select select "15"
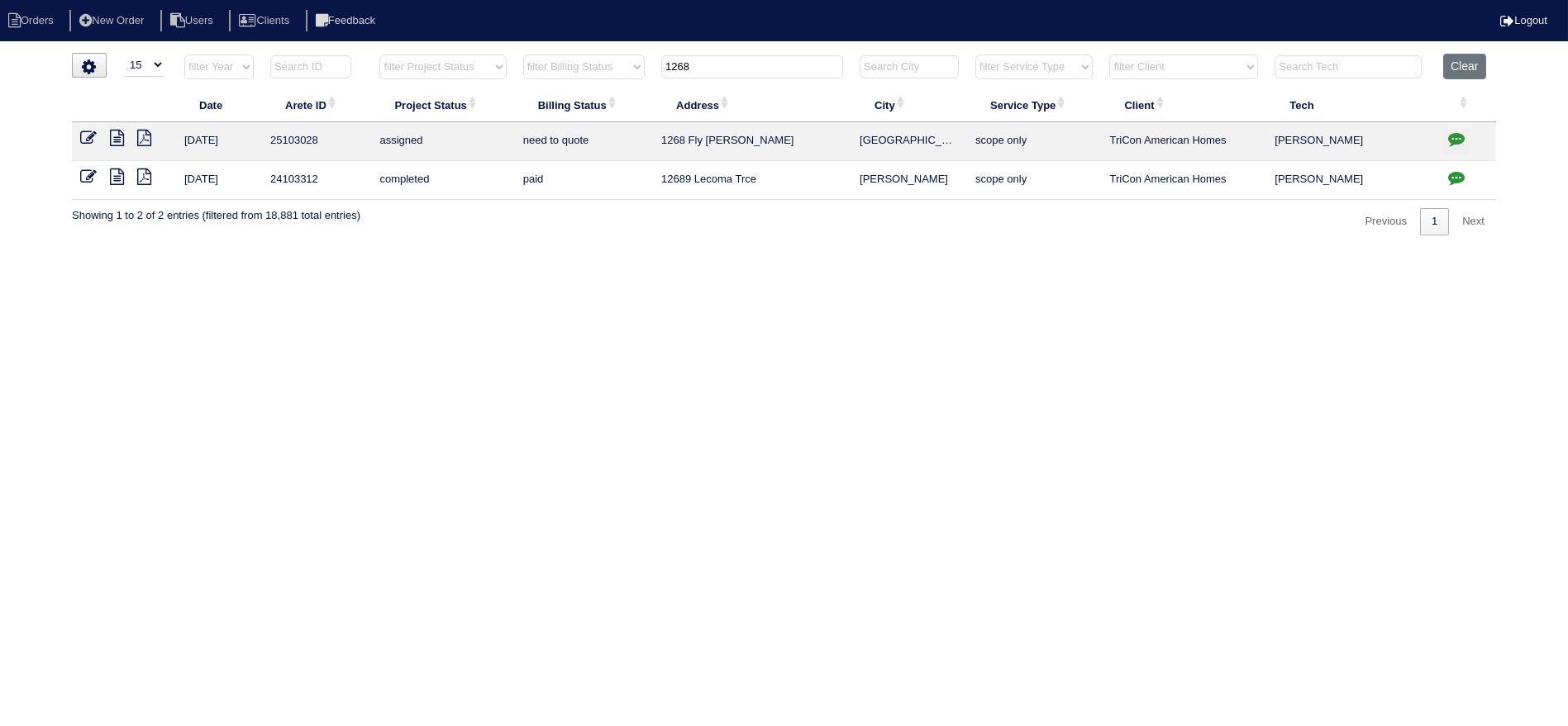
click at [720, 74] on input "1268" at bounding box center [753, 66] width 182 height 23
type input "3698"
click at [1452, 136] on icon "button" at bounding box center [1455, 138] width 16 height 16
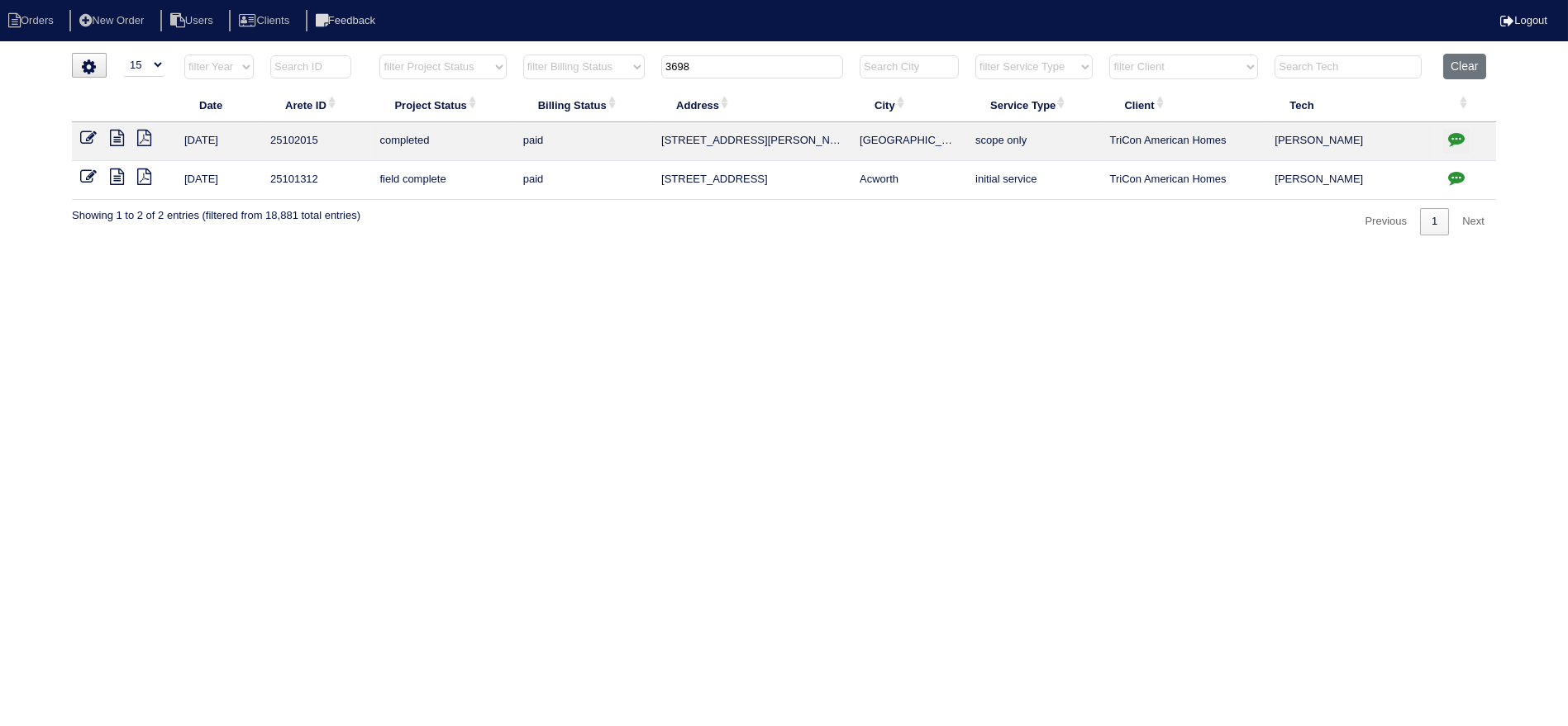
type textarea "[DATE] - Replace Main approved - Sent to [PERSON_NAME], [PERSON_NAME] - KE [DAT…"
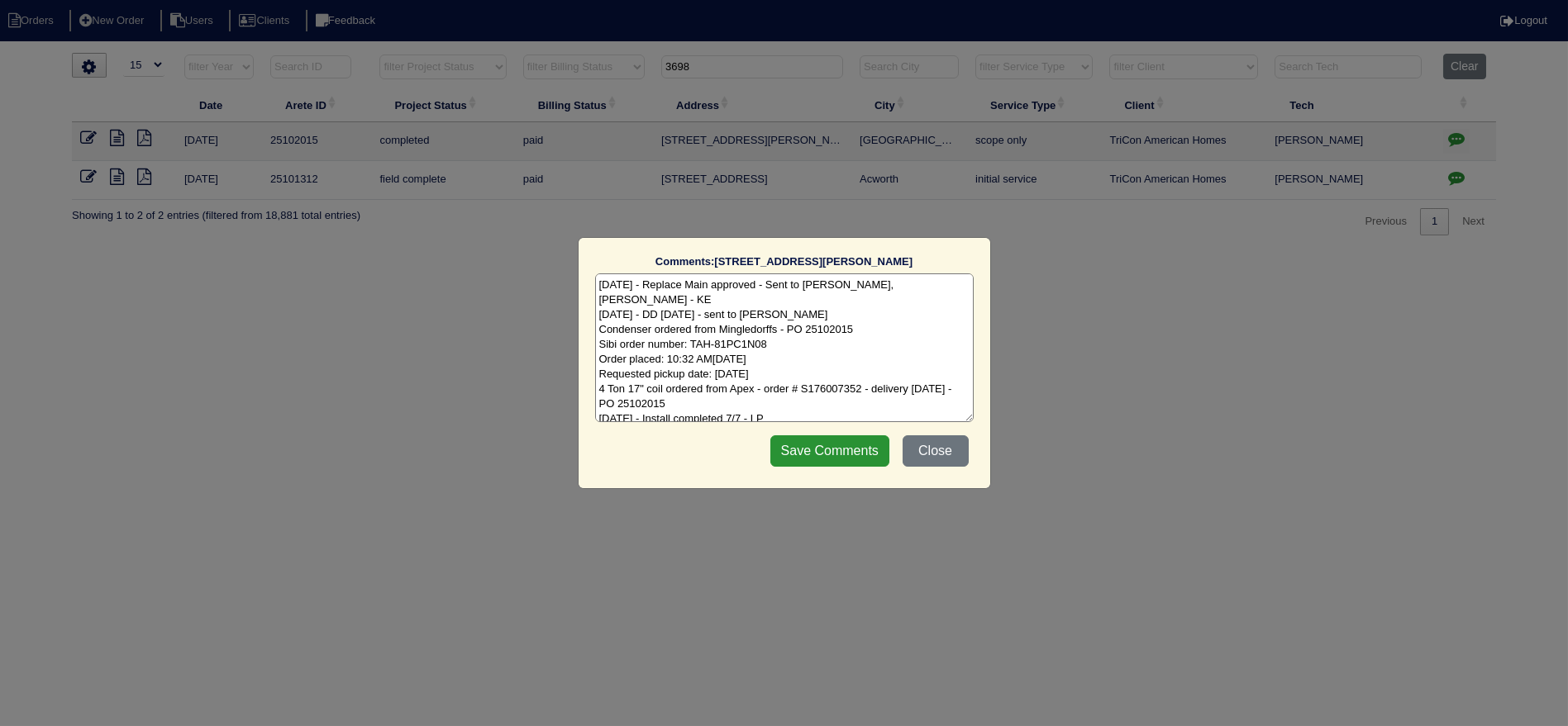
click at [1452, 136] on div "Comments: [STREET_ADDRESS][PERSON_NAME] The comments on file have changed since…" at bounding box center [784, 363] width 1568 height 726
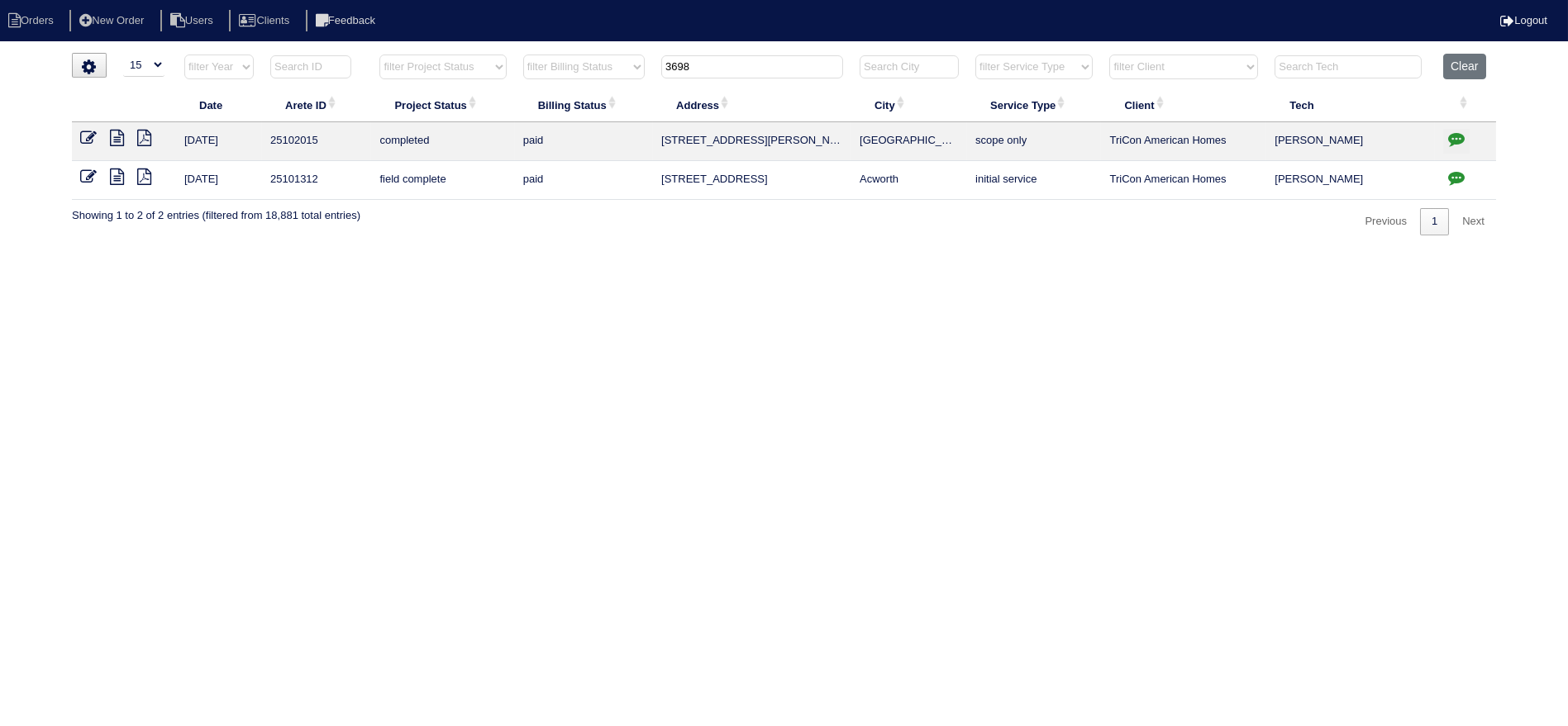
click at [1458, 67] on button "Clear" at bounding box center [1463, 67] width 42 height 26
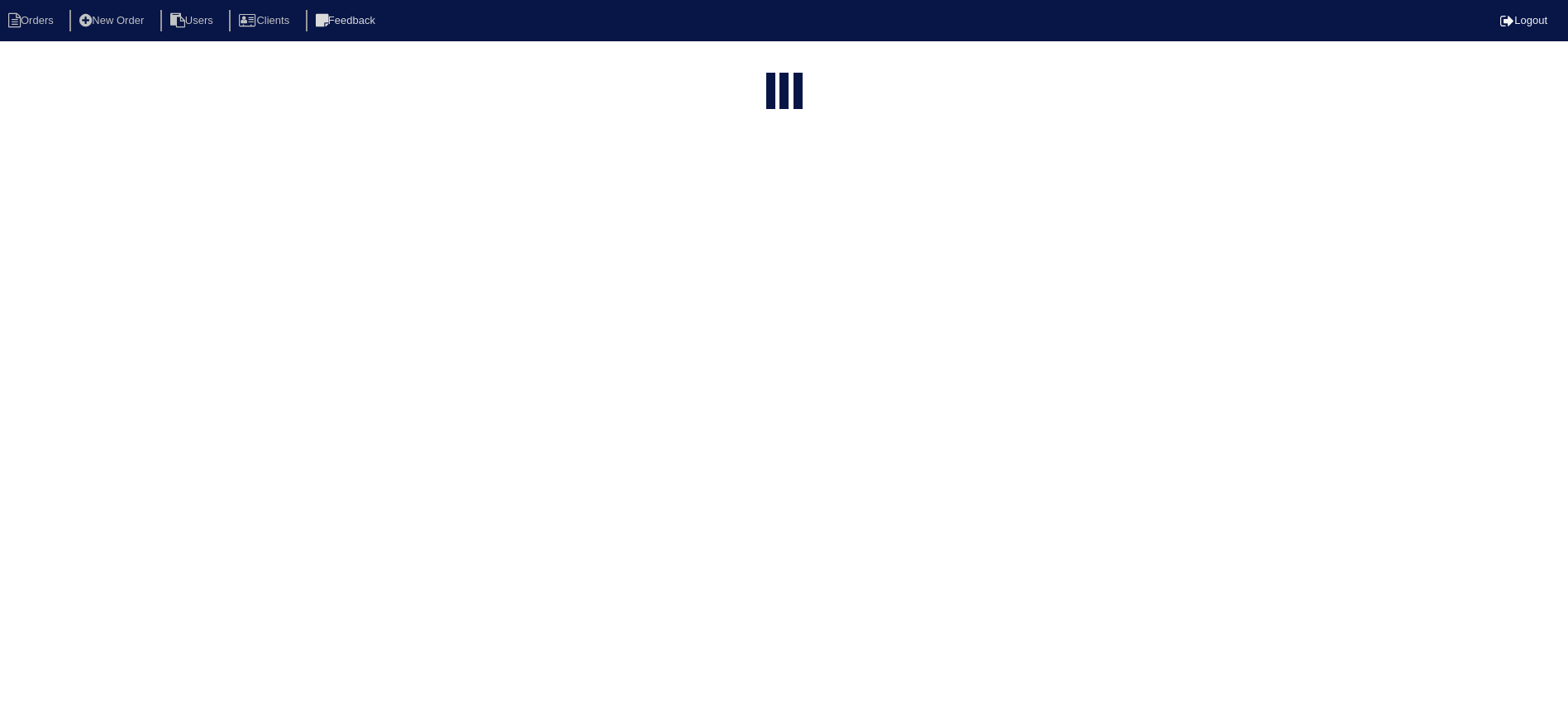
select select "15"
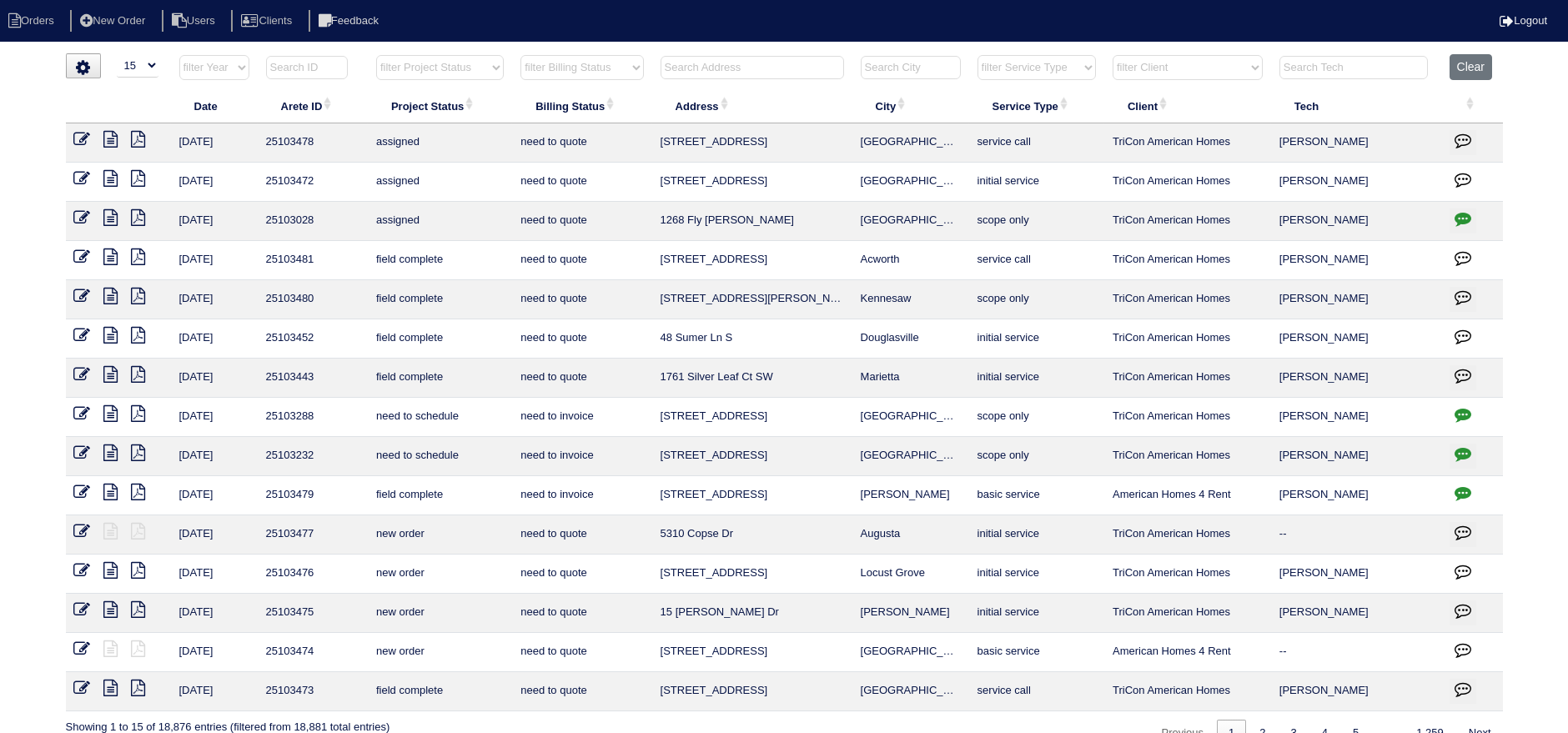
click at [728, 76] on input "text" at bounding box center [753, 67] width 184 height 23
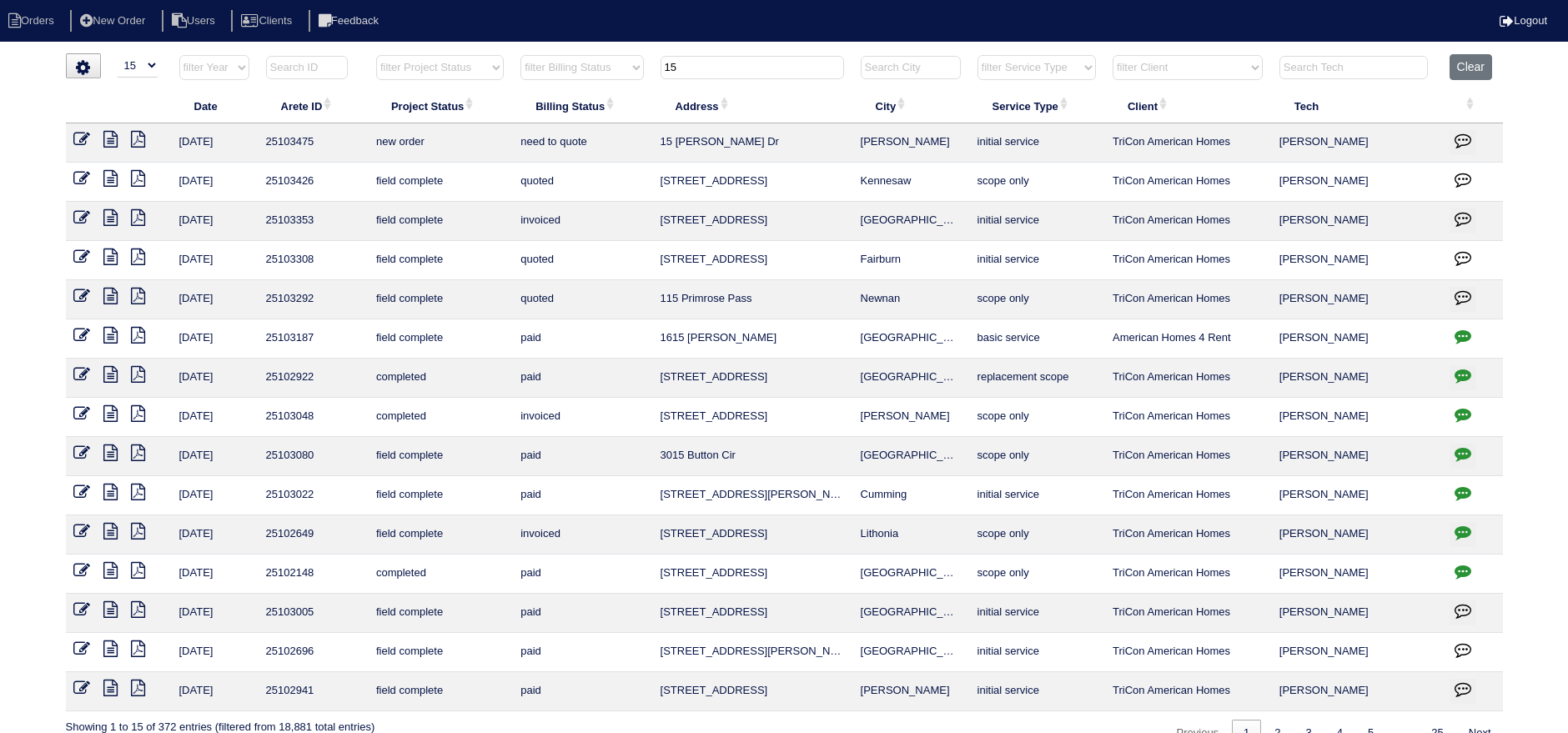
type input "15"
click at [78, 136] on icon at bounding box center [82, 139] width 16 height 16
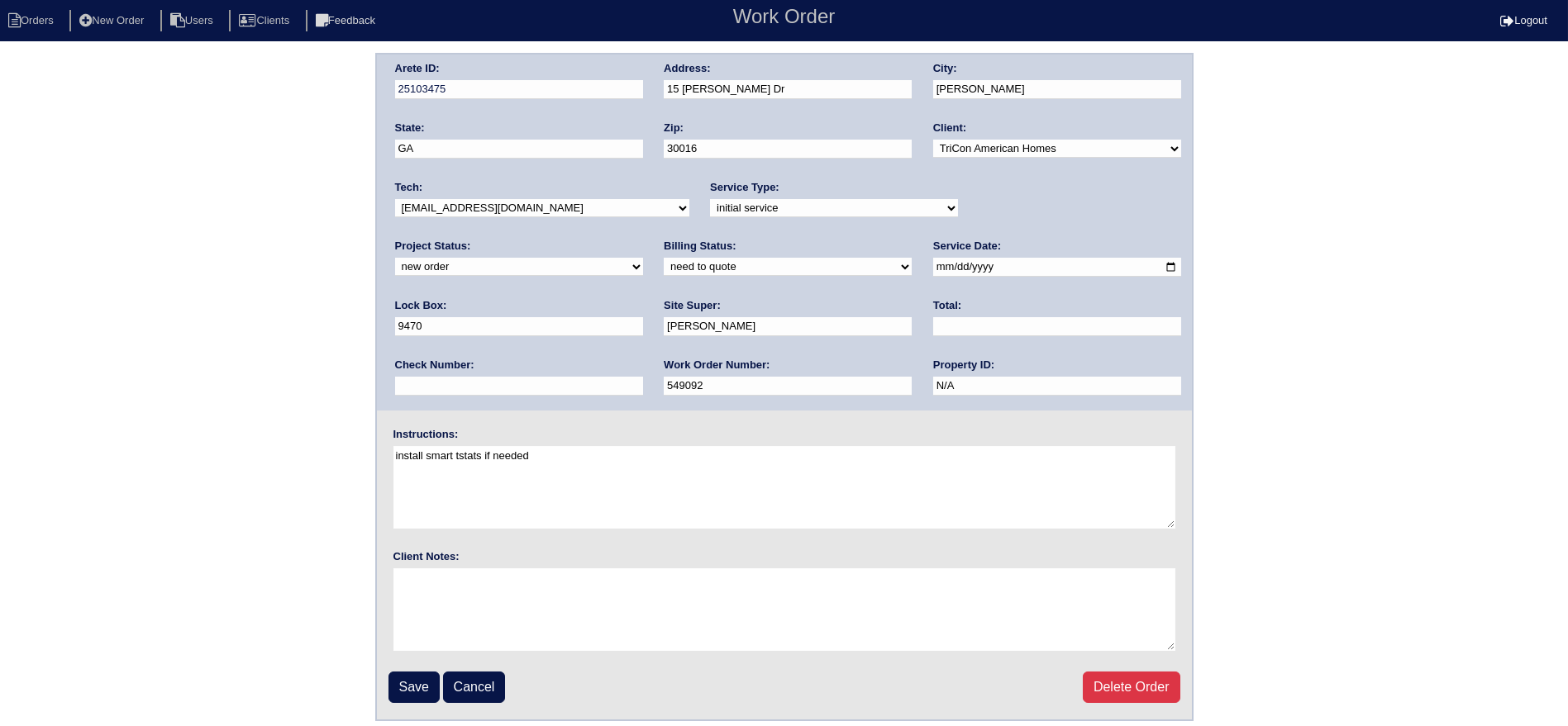
drag, startPoint x: 1036, startPoint y: 204, endPoint x: 1034, endPoint y: 216, distance: 12.2
click at [643, 258] on select "new order assigned in progress field complete need to schedule admin review arc…" at bounding box center [519, 266] width 248 height 18
select select "assigned"
click at [643, 258] on select "new order assigned in progress field complete need to schedule admin review arc…" at bounding box center [519, 266] width 248 height 18
click at [933, 268] on input "[DATE]" at bounding box center [1057, 267] width 248 height 19
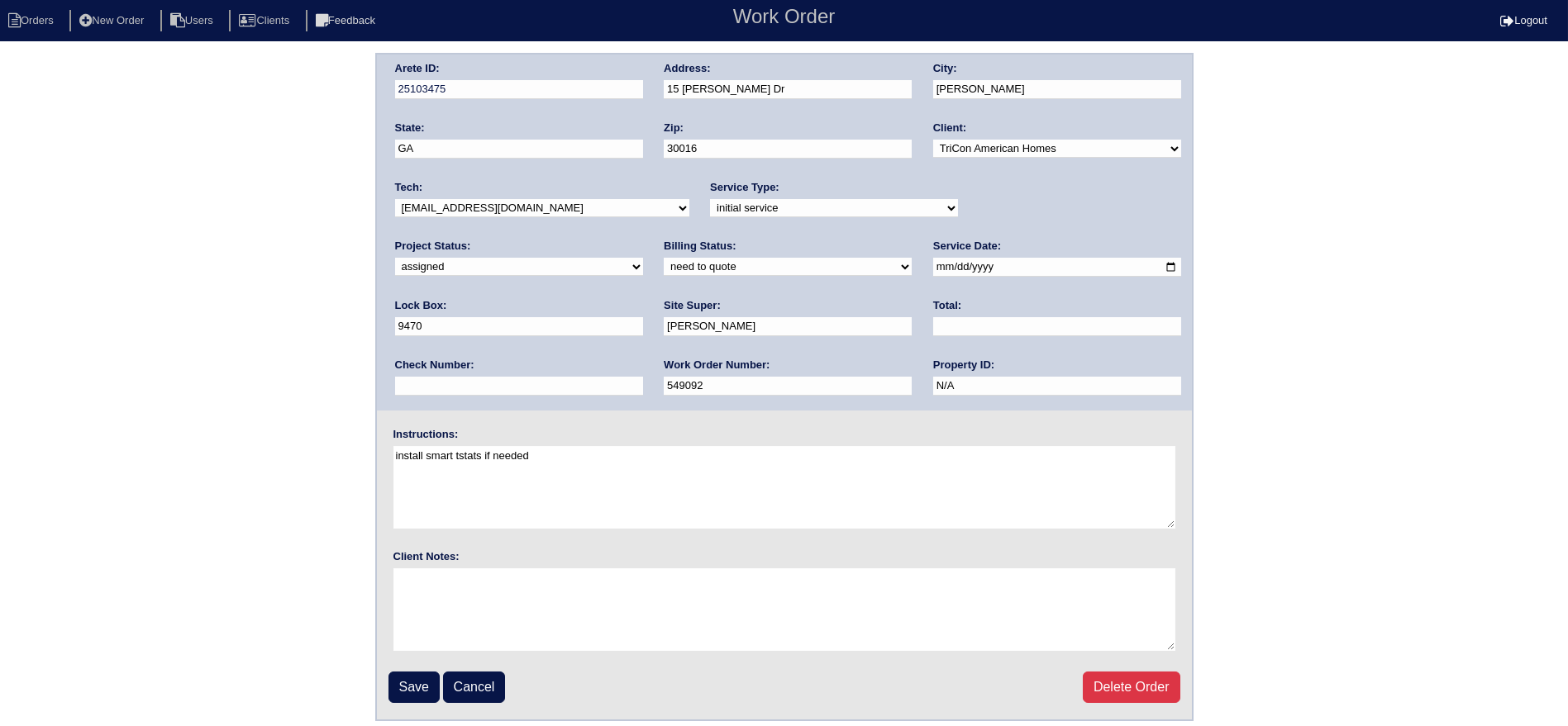
type input "[DATE]"
click at [596, 191] on div "Tech: -select- [EMAIL_ADDRESS][DOMAIN_NAME] [EMAIL_ADDRESS][DOMAIN_NAME] [EMAIL…" at bounding box center [542, 203] width 294 height 46
click at [596, 199] on select "-select- aretesmg+backup-tech@gmail.com benjohnholt88@gmail.com callisonhvac@ya…" at bounding box center [542, 208] width 294 height 18
select select "36"
click at [395, 199] on select "-select- aretesmg+backup-tech@gmail.com benjohnholt88@gmail.com callisonhvac@ya…" at bounding box center [542, 208] width 294 height 18
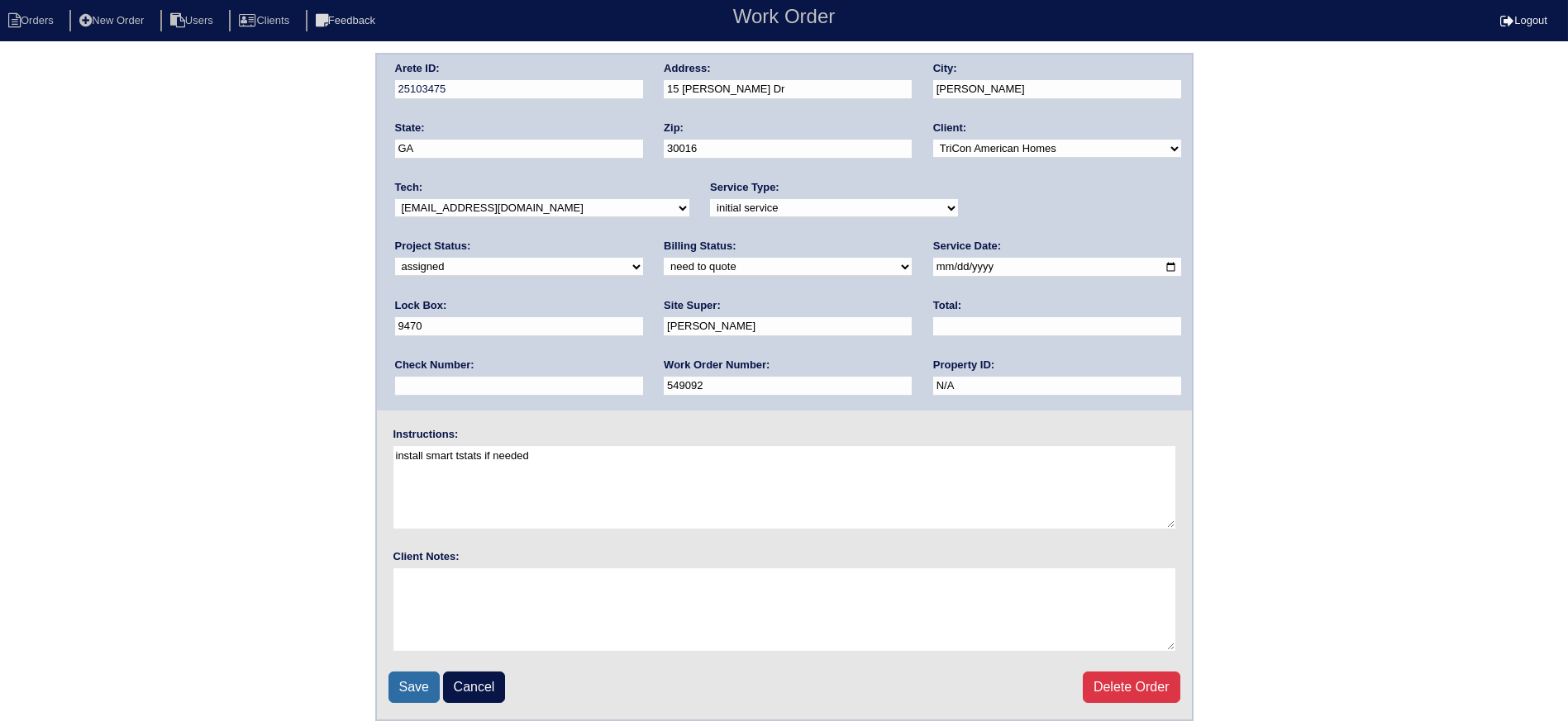
click at [408, 686] on input "Save" at bounding box center [414, 687] width 52 height 32
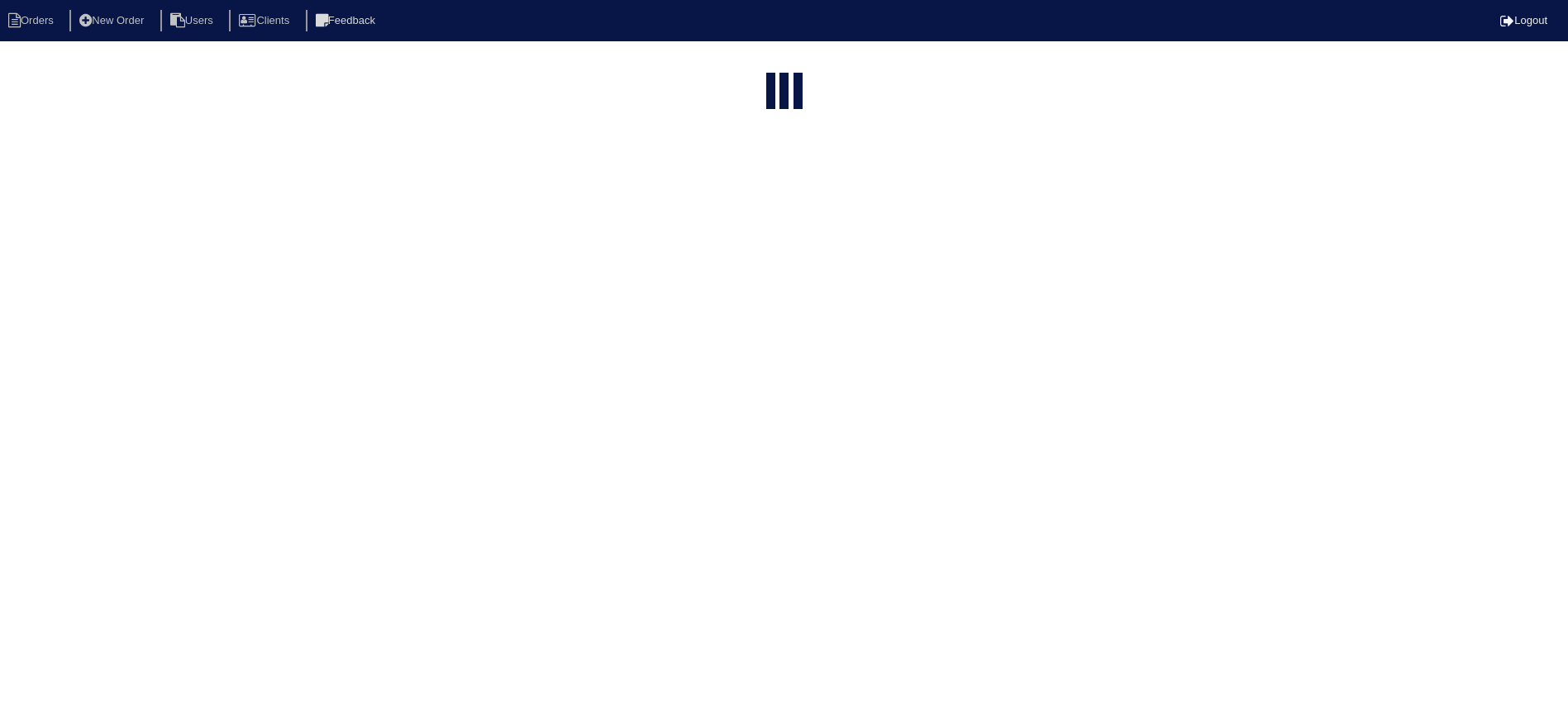
select select "15"
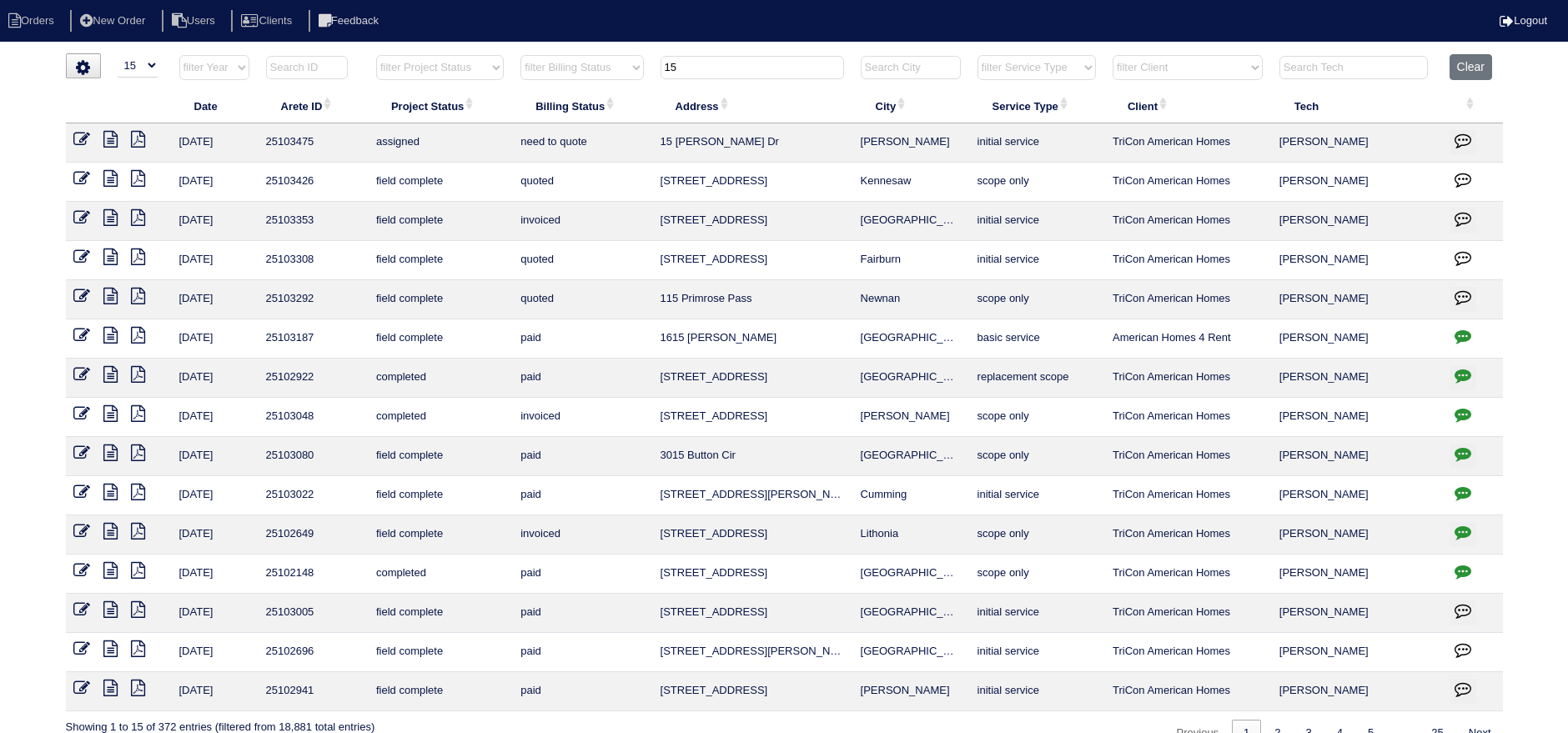
click at [704, 61] on input "15" at bounding box center [753, 67] width 184 height 23
click at [705, 59] on input "15" at bounding box center [753, 67] width 184 height 23
click at [705, 58] on input "15" at bounding box center [753, 67] width 184 height 23
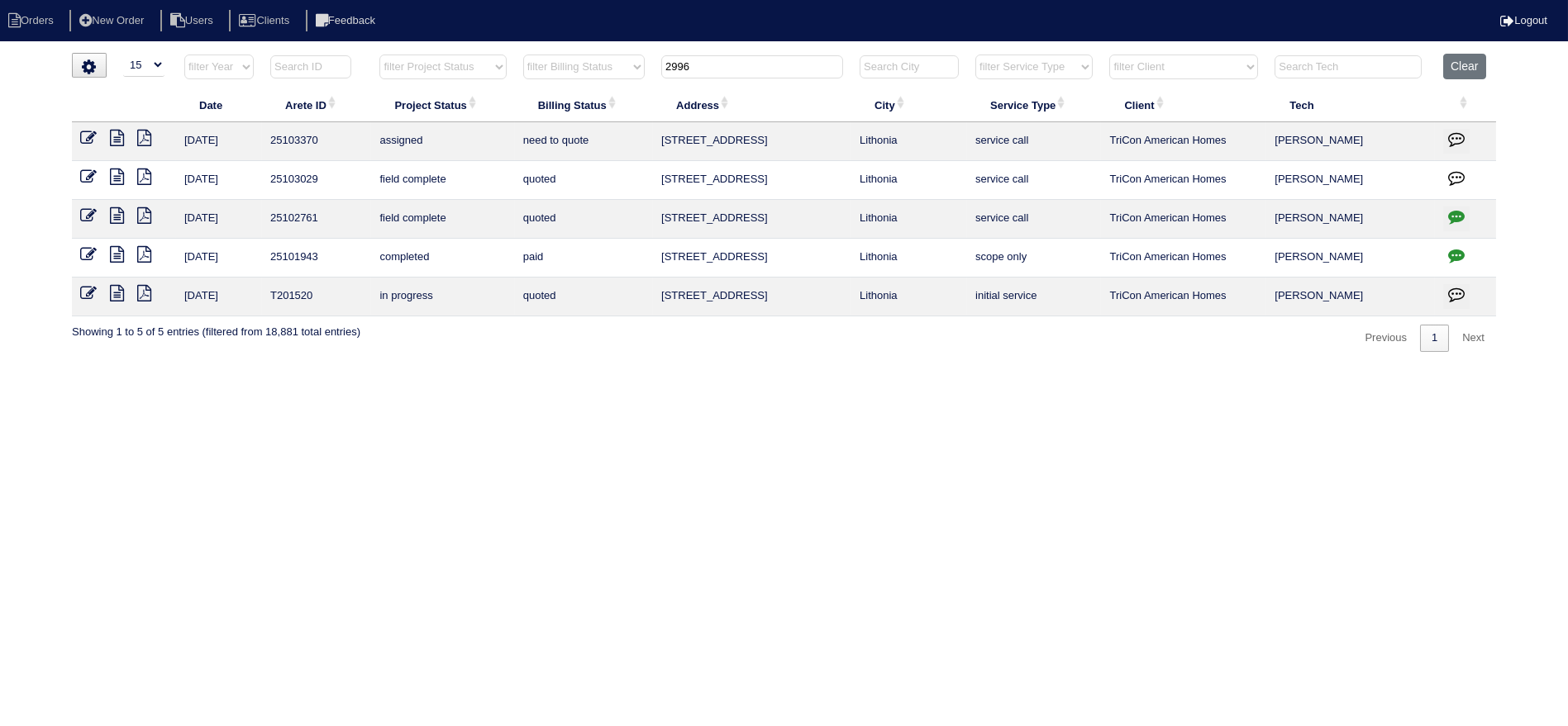
type input "2996"
click at [82, 137] on icon at bounding box center [88, 137] width 16 height 16
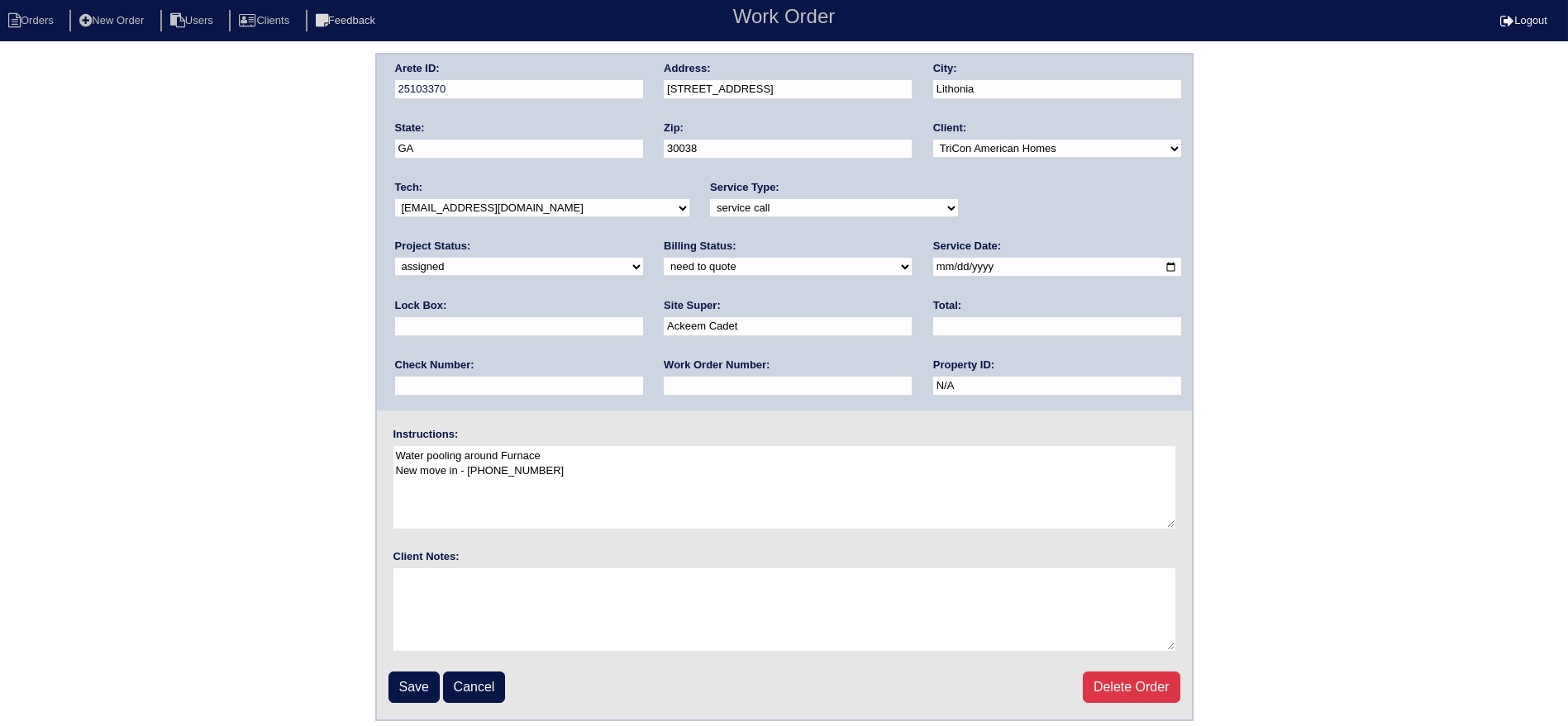
click at [473, 213] on select "-select- [EMAIL_ADDRESS][DOMAIN_NAME] [EMAIL_ADDRESS][DOMAIN_NAME] [EMAIL_ADDRE…" at bounding box center [542, 208] width 294 height 18
select select "36"
click at [395, 199] on select "-select- [EMAIL_ADDRESS][DOMAIN_NAME] [EMAIL_ADDRESS][DOMAIN_NAME] [EMAIL_ADDRE…" at bounding box center [542, 208] width 294 height 18
click at [933, 271] on input "2025-09-19" at bounding box center [1057, 267] width 248 height 19
type input "[DATE]"
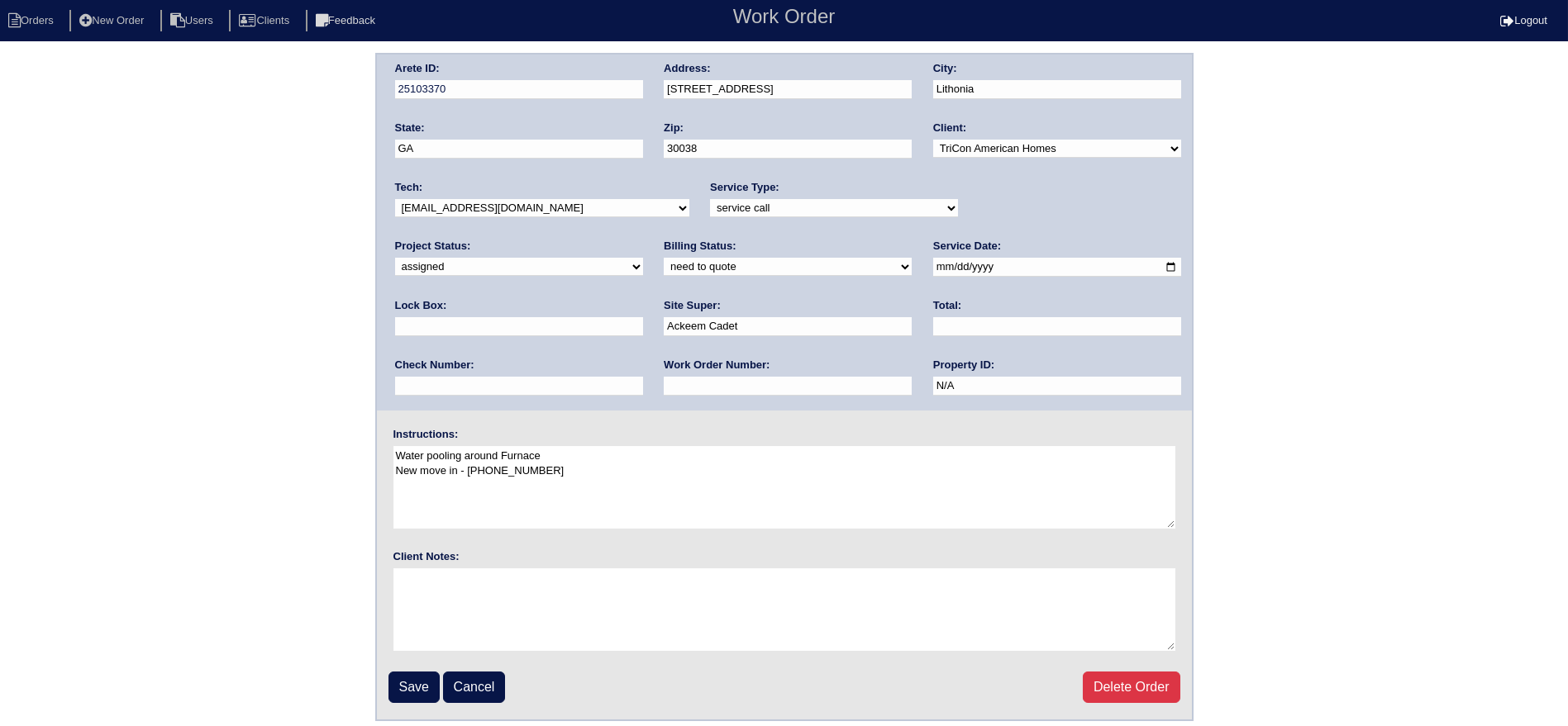
click at [408, 683] on input "Save" at bounding box center [414, 687] width 52 height 32
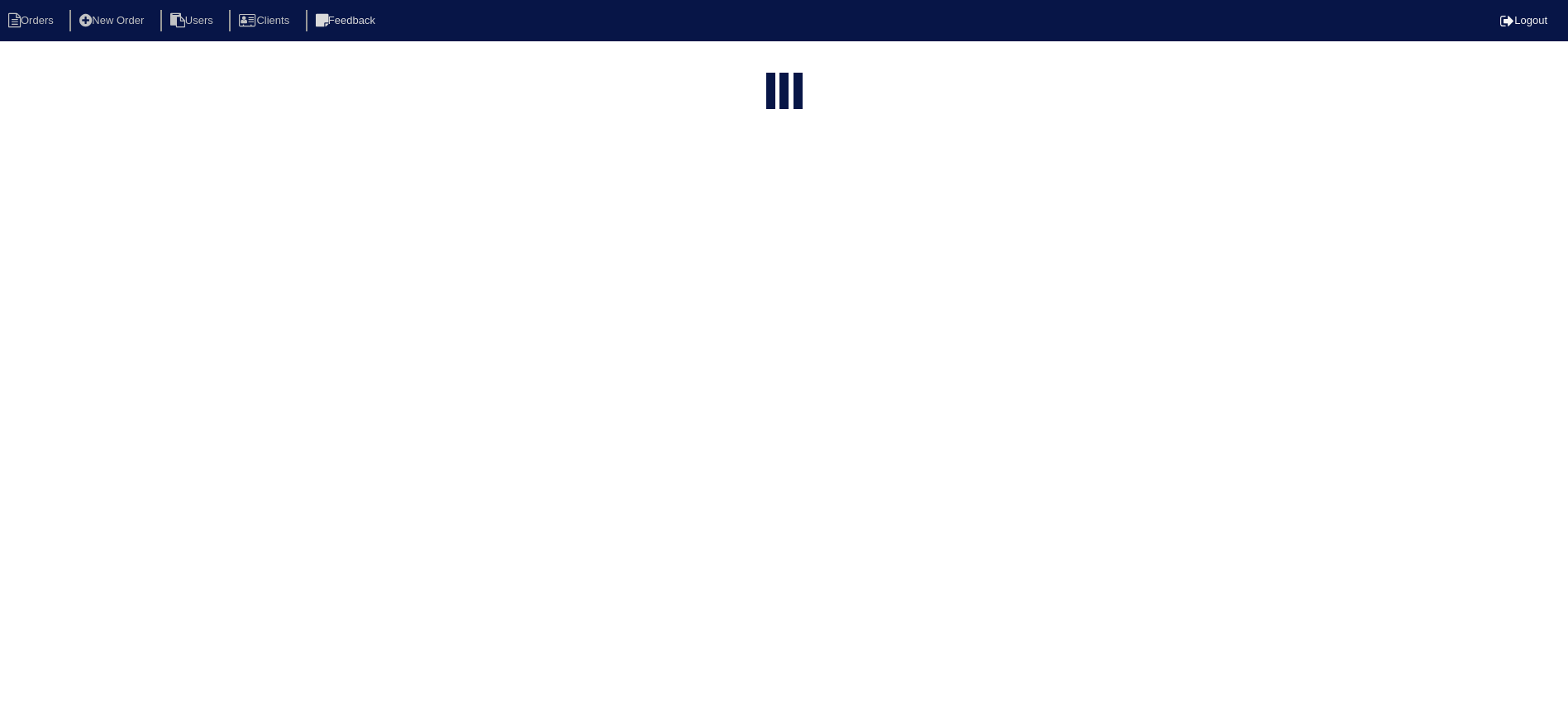
select select "15"
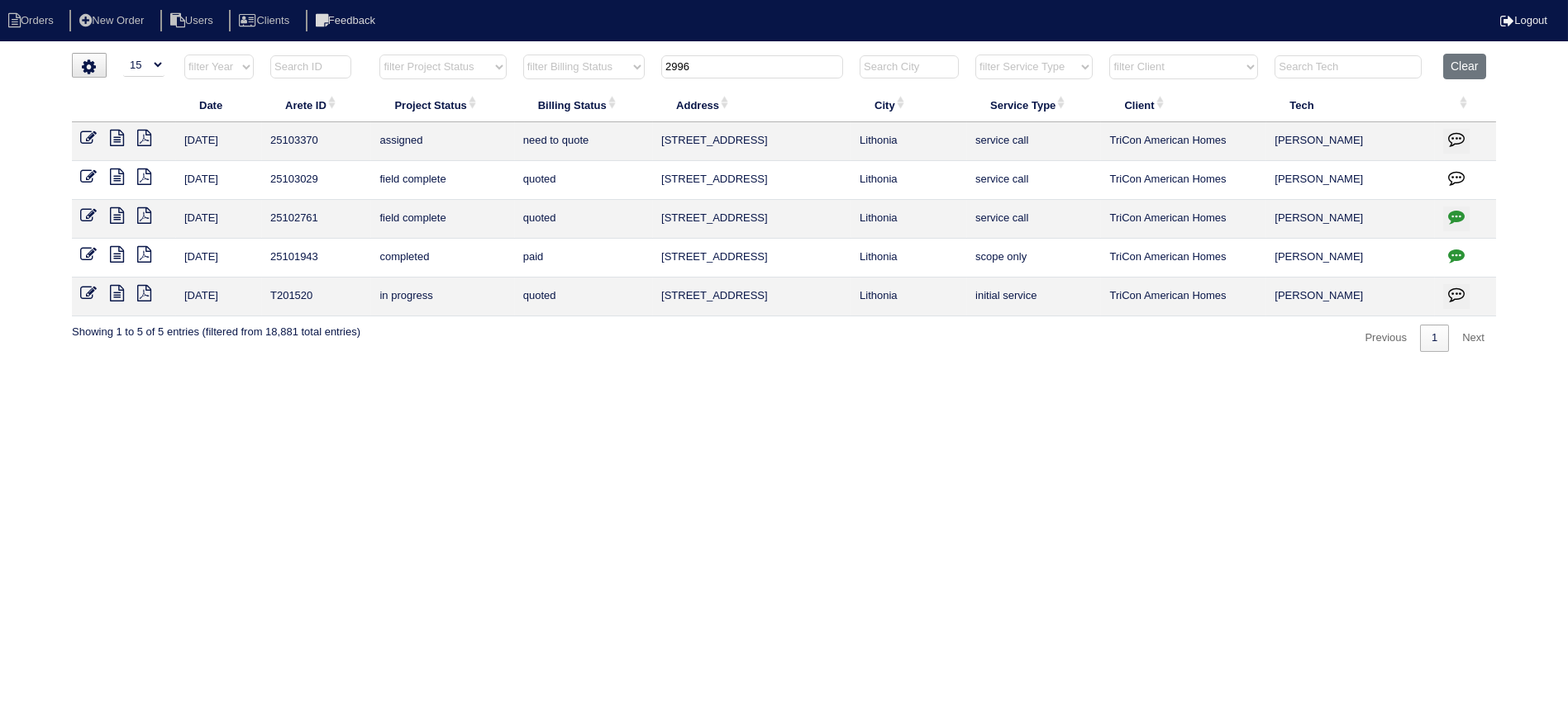
click at [698, 67] on input "2996" at bounding box center [753, 66] width 182 height 23
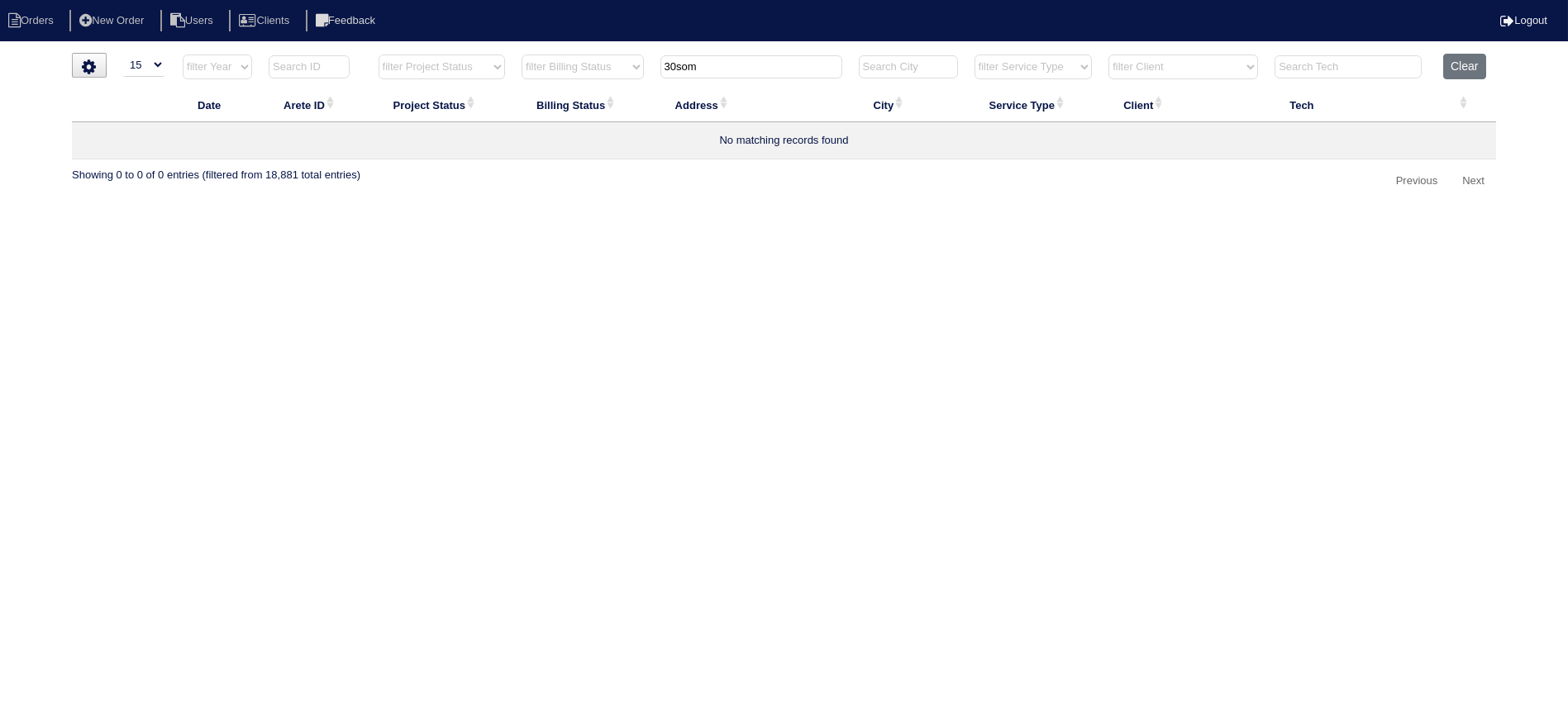
click at [675, 67] on input "30som" at bounding box center [752, 66] width 182 height 23
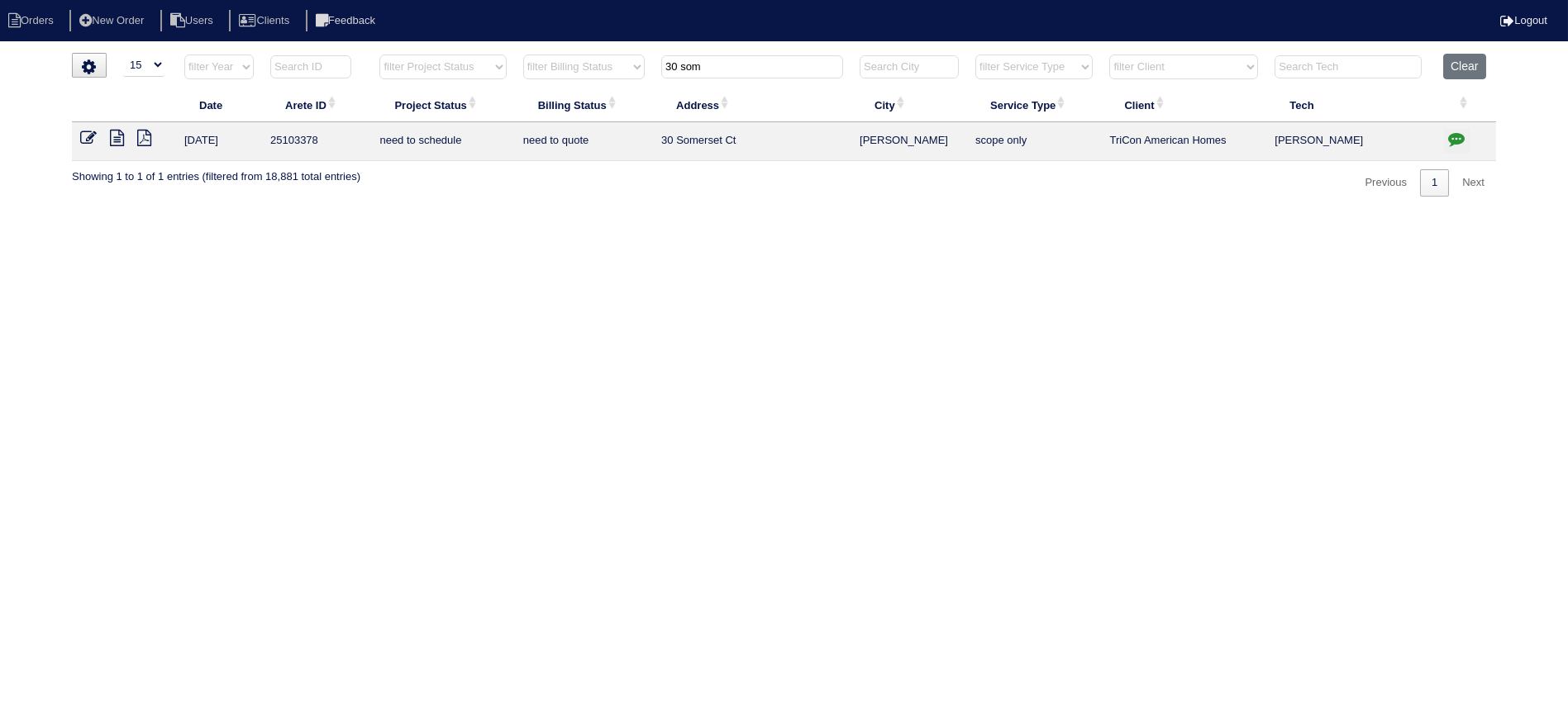
type input "30 som"
click at [92, 135] on icon at bounding box center [88, 137] width 16 height 16
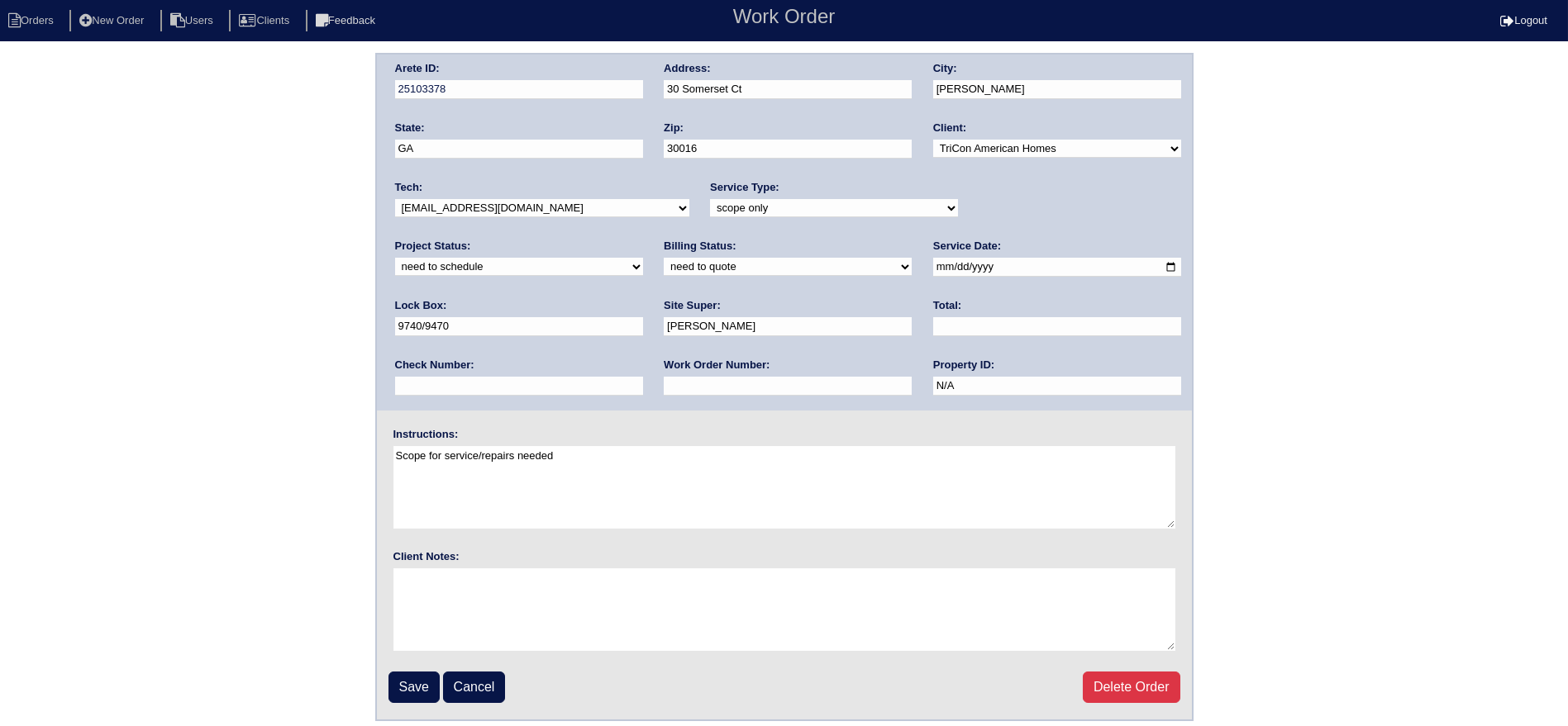
drag, startPoint x: 991, startPoint y: 204, endPoint x: 997, endPoint y: 211, distance: 9.2
click at [643, 258] on select "new order assigned in progress field complete need to schedule admin review arc…" at bounding box center [519, 266] width 248 height 18
select select "assigned"
click at [643, 258] on select "new order assigned in progress field complete need to schedule admin review arc…" at bounding box center [519, 266] width 248 height 18
click at [512, 208] on select "-select- [EMAIL_ADDRESS][DOMAIN_NAME] [EMAIL_ADDRESS][DOMAIN_NAME] [EMAIL_ADDRE…" at bounding box center [542, 208] width 294 height 18
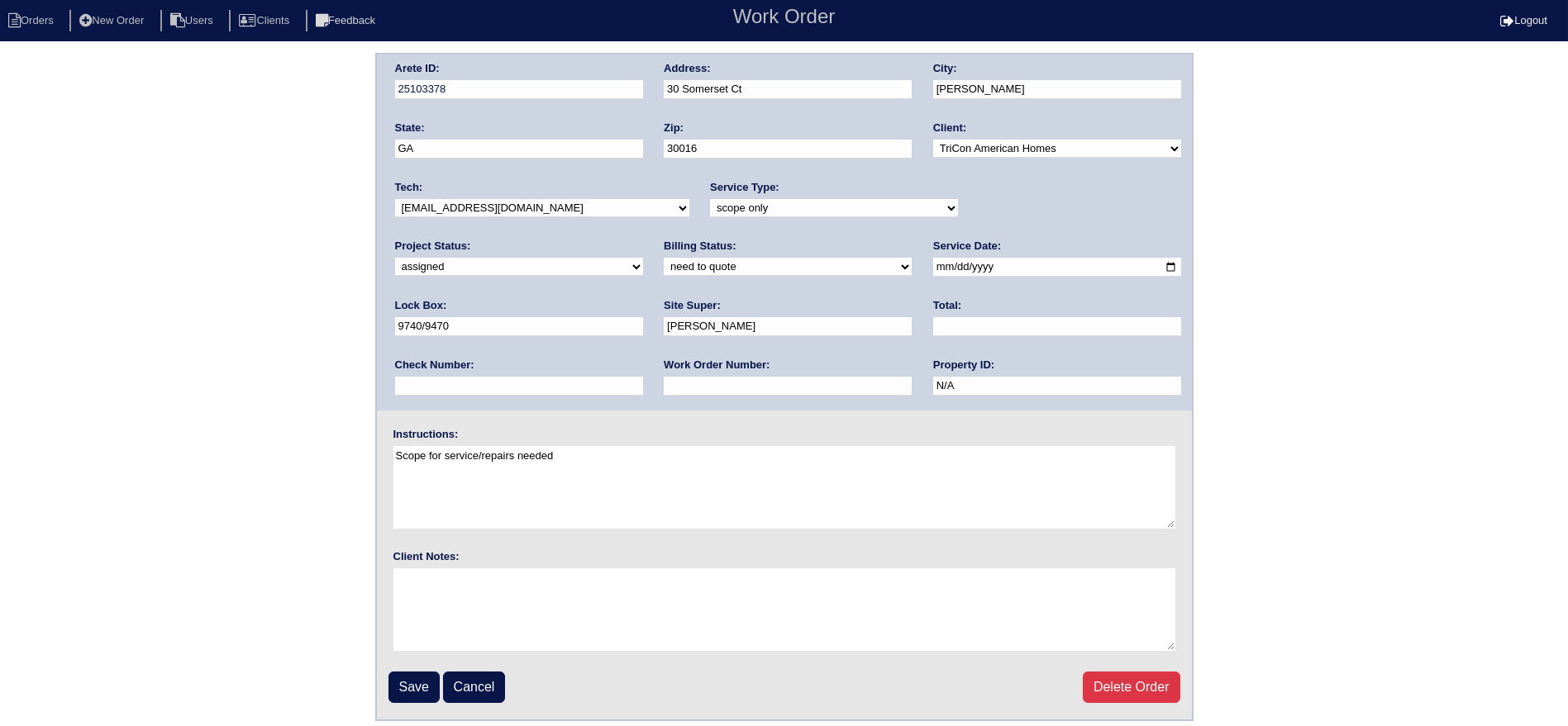
select select "36"
click at [395, 199] on select "-select- [EMAIL_ADDRESS][DOMAIN_NAME] [EMAIL_ADDRESS][DOMAIN_NAME] [EMAIL_ADDRE…" at bounding box center [542, 208] width 294 height 18
click at [933, 265] on input "[DATE]" at bounding box center [1057, 267] width 248 height 19
type input "[DATE]"
click at [401, 677] on input "Save" at bounding box center [414, 687] width 52 height 32
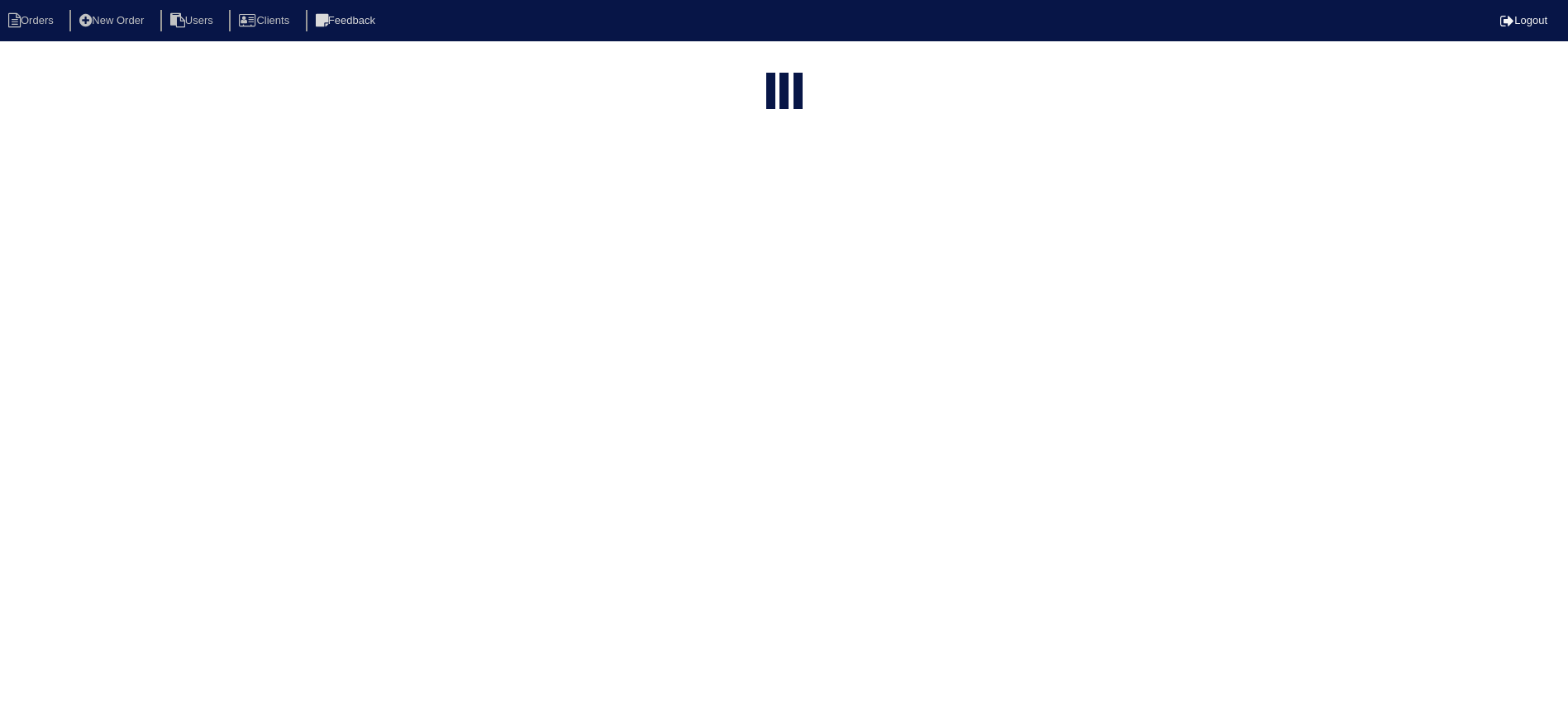
select select "15"
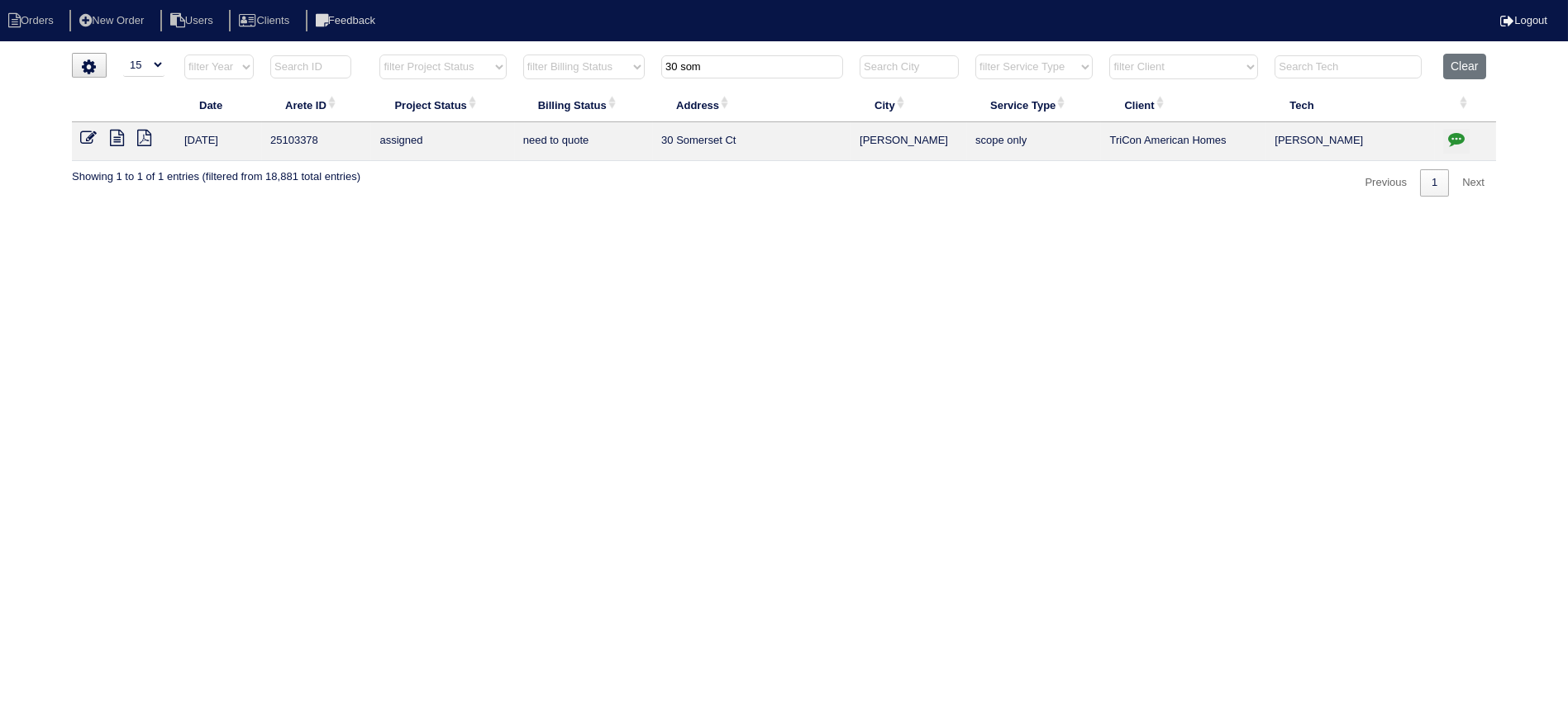
click at [734, 67] on input "30 som" at bounding box center [753, 66] width 182 height 23
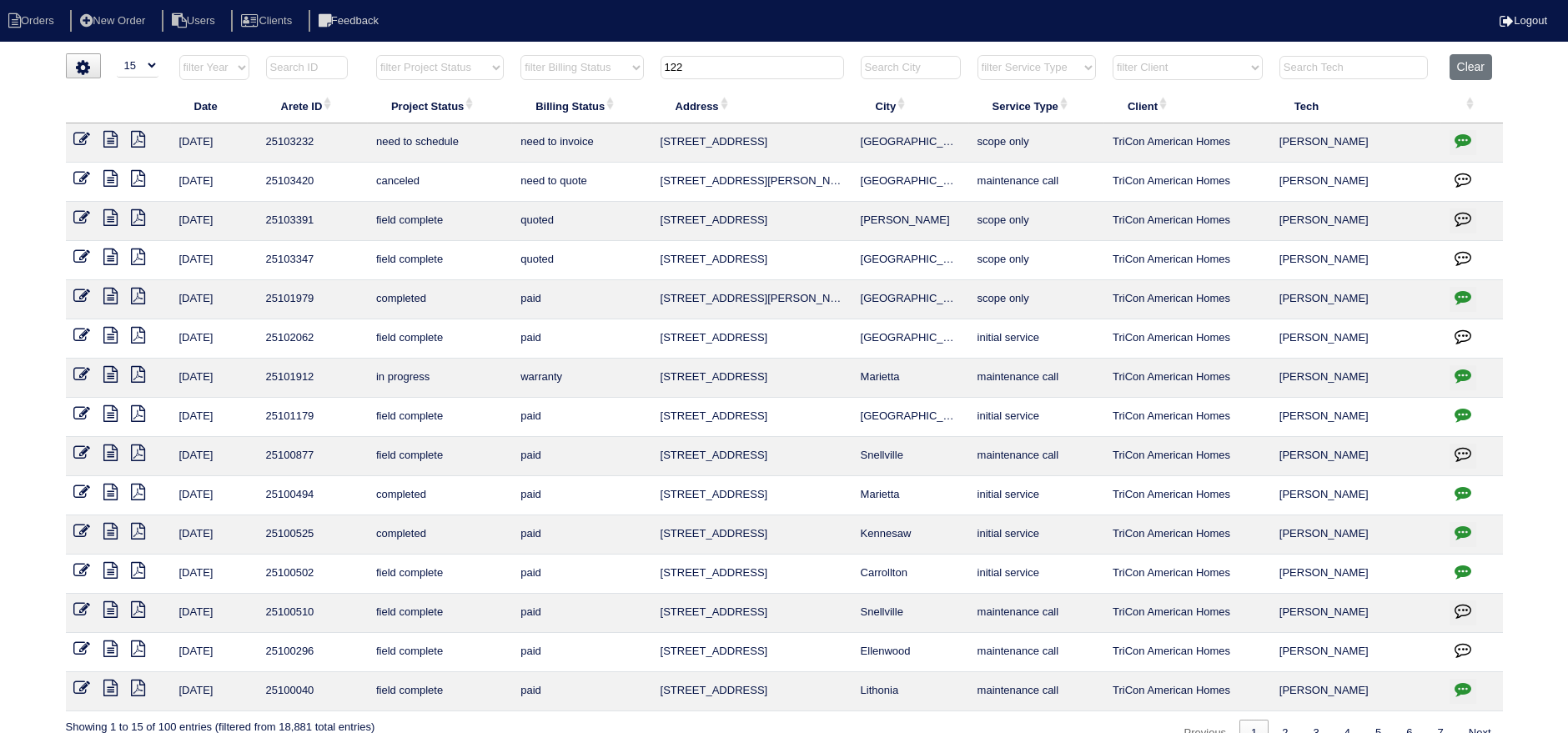
type input "122"
click at [76, 135] on icon at bounding box center [82, 139] width 16 height 16
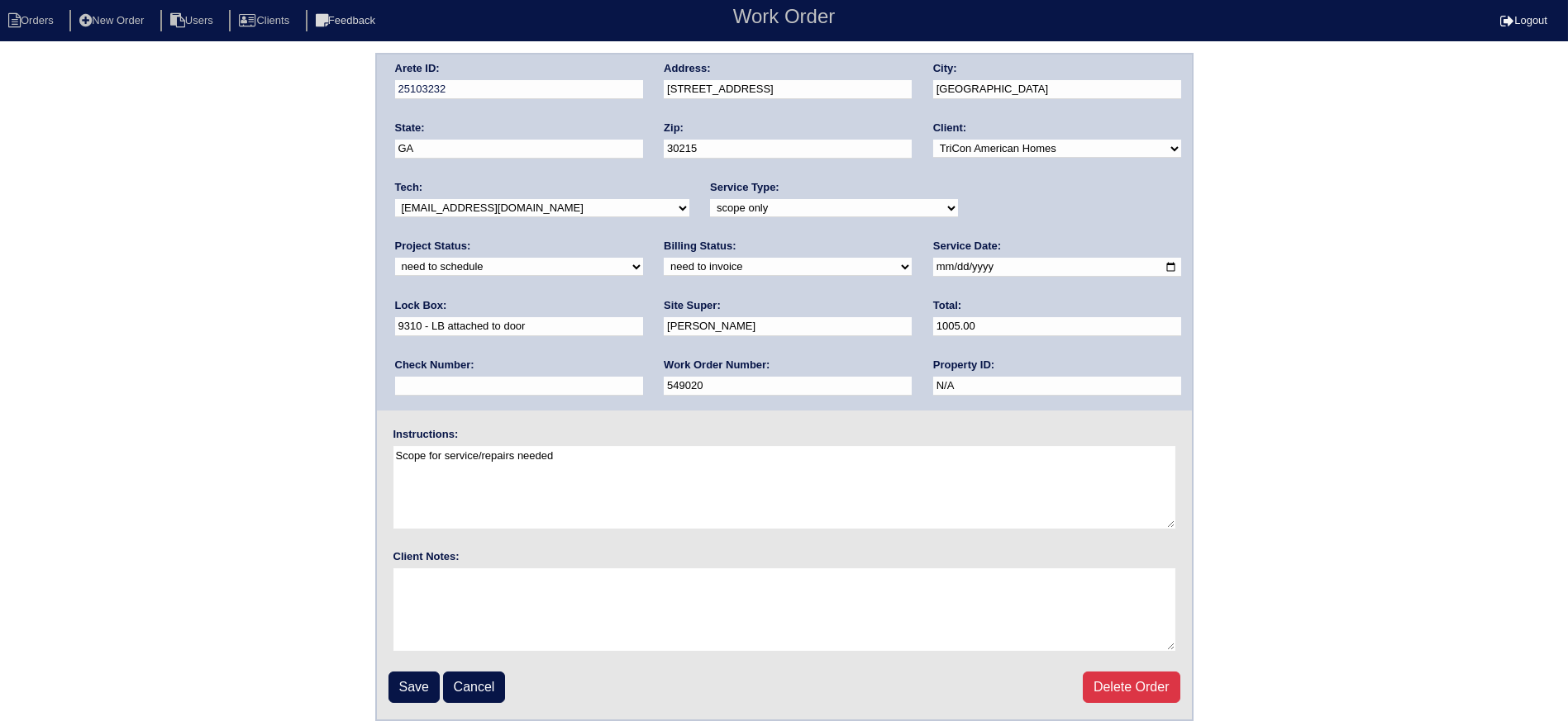
click at [643, 239] on div "Project Status: new order assigned in progress field complete need to schedule …" at bounding box center [519, 261] width 248 height 46
drag, startPoint x: 991, startPoint y: 252, endPoint x: 1001, endPoint y: 195, distance: 57.9
click at [447, 298] on label "Lock Box:" at bounding box center [421, 305] width 52 height 15
drag, startPoint x: 1001, startPoint y: 195, endPoint x: 998, endPoint y: 224, distance: 29.2
click at [643, 239] on div "Project Status: new order assigned in progress field complete need to schedule …" at bounding box center [519, 261] width 248 height 46
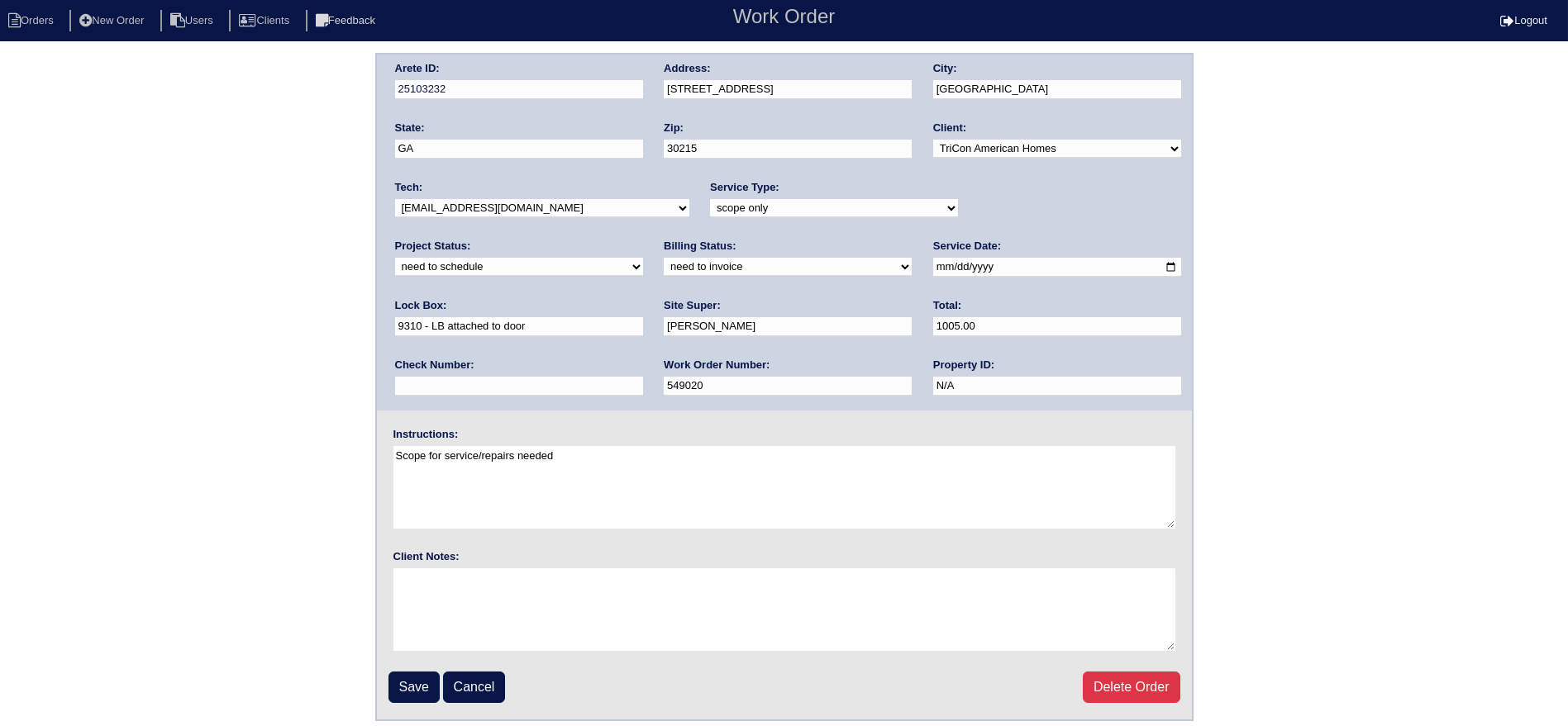
click at [643, 239] on div "Project Status: new order assigned in progress field complete need to schedule …" at bounding box center [519, 261] width 248 height 46
select select "assigned"
click at [643, 258] on select "new order assigned in progress field complete need to schedule admin review arc…" at bounding box center [519, 266] width 248 height 18
click at [933, 265] on input "2025-09-20" at bounding box center [1057, 267] width 248 height 19
type input "[DATE]"
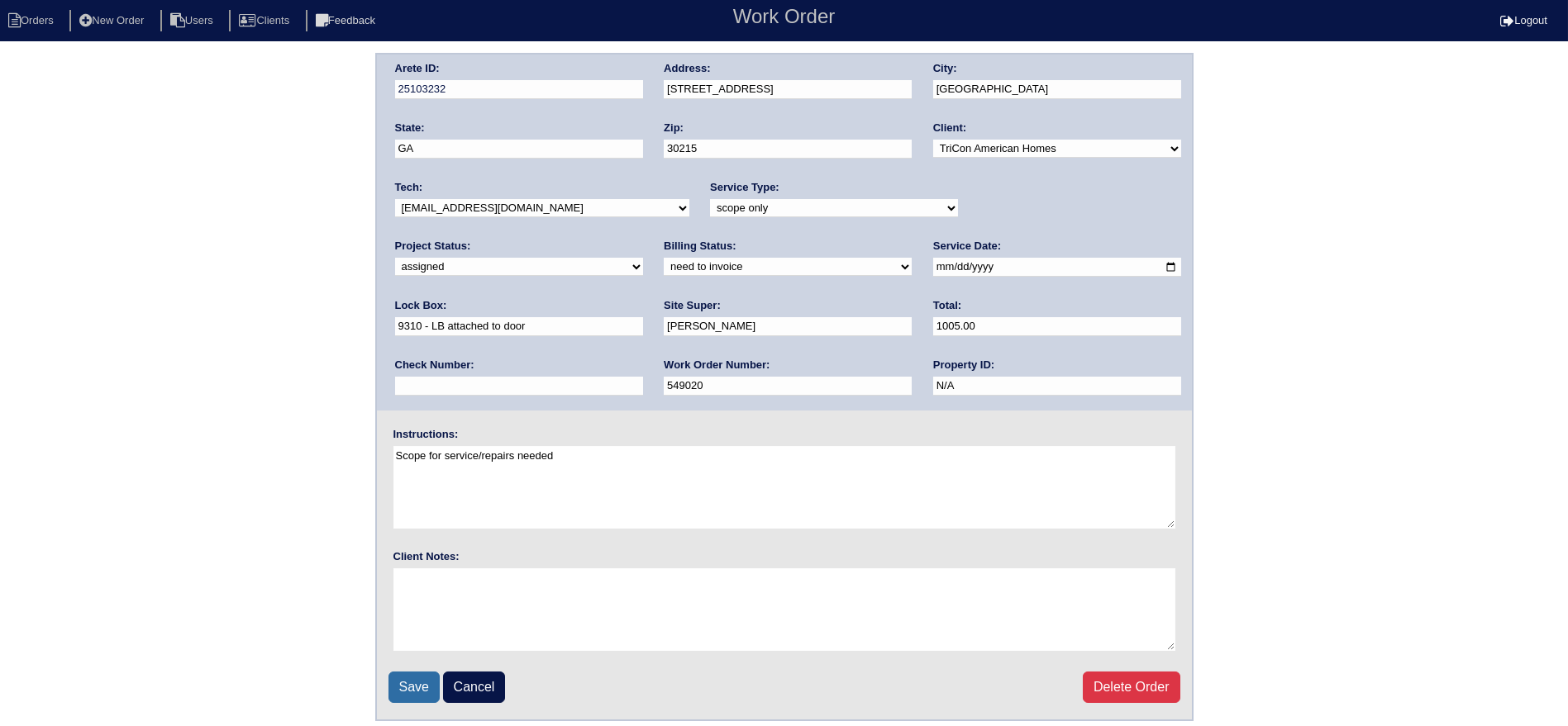
click at [405, 687] on input "Save" at bounding box center [414, 687] width 52 height 32
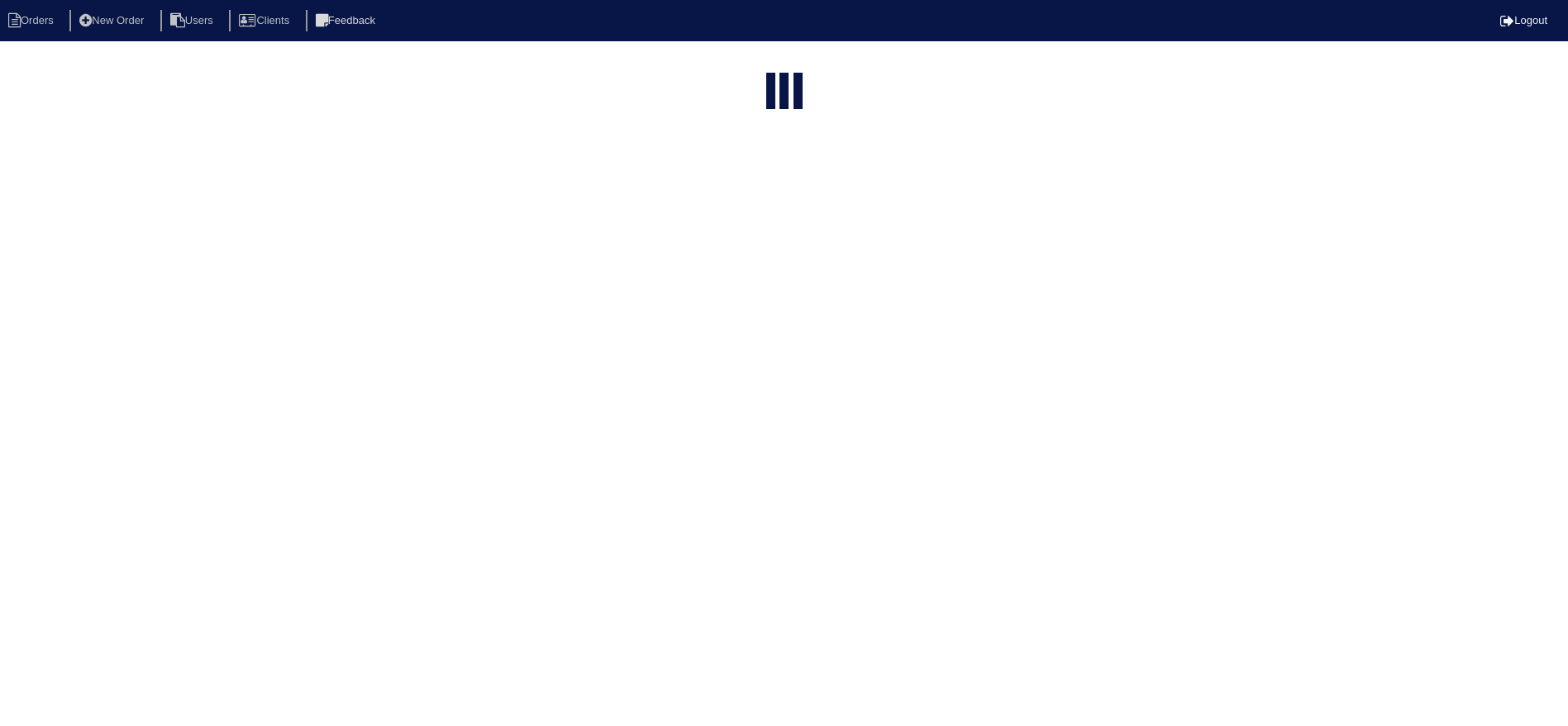
select select "15"
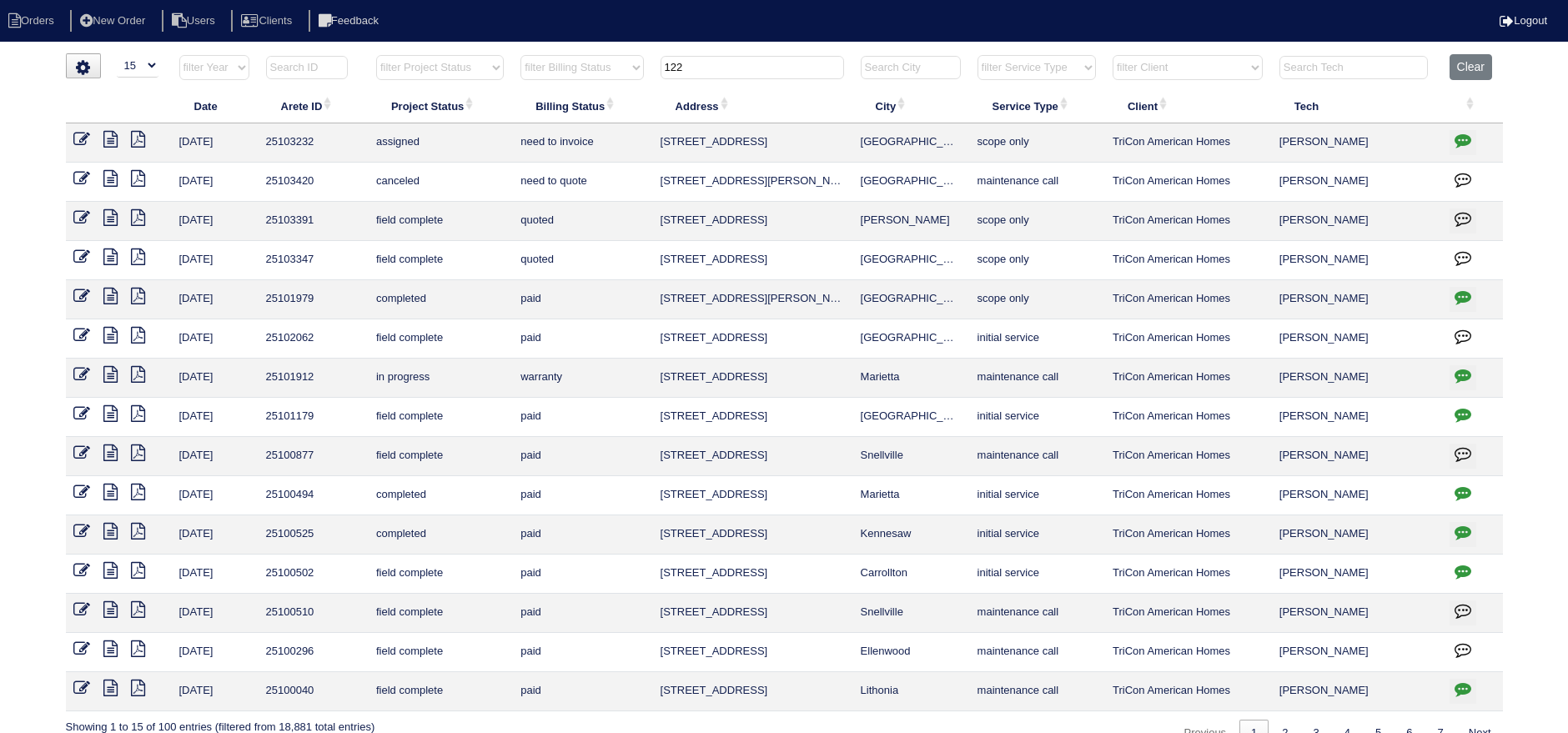
drag, startPoint x: 728, startPoint y: 66, endPoint x: 585, endPoint y: 51, distance: 143.8
click at [584, 51] on html "Orders New Order Users Clients Feedback Logout Orders New Order Users Clients M…" at bounding box center [784, 382] width 1568 height 764
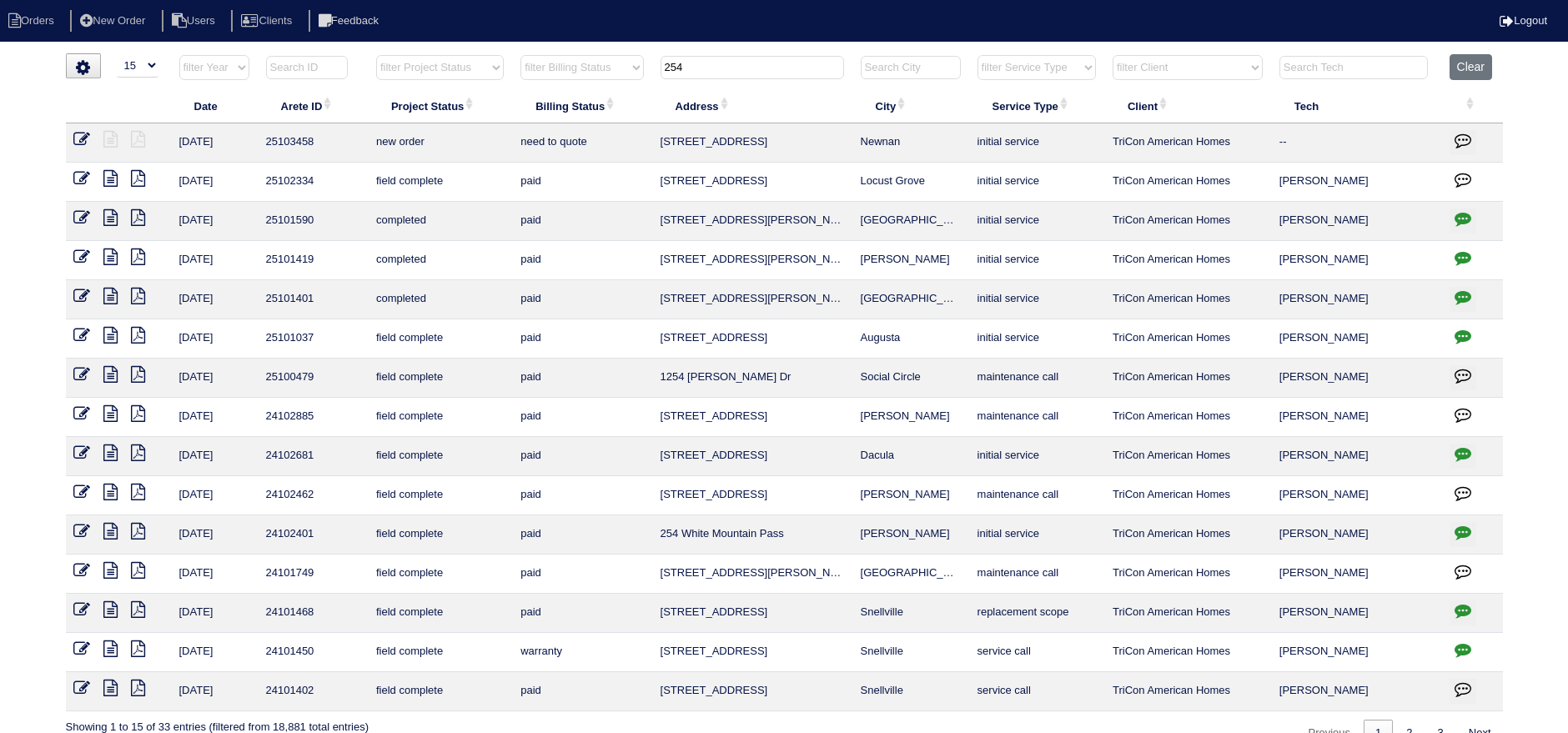
type input "254"
click at [76, 139] on icon at bounding box center [82, 139] width 16 height 16
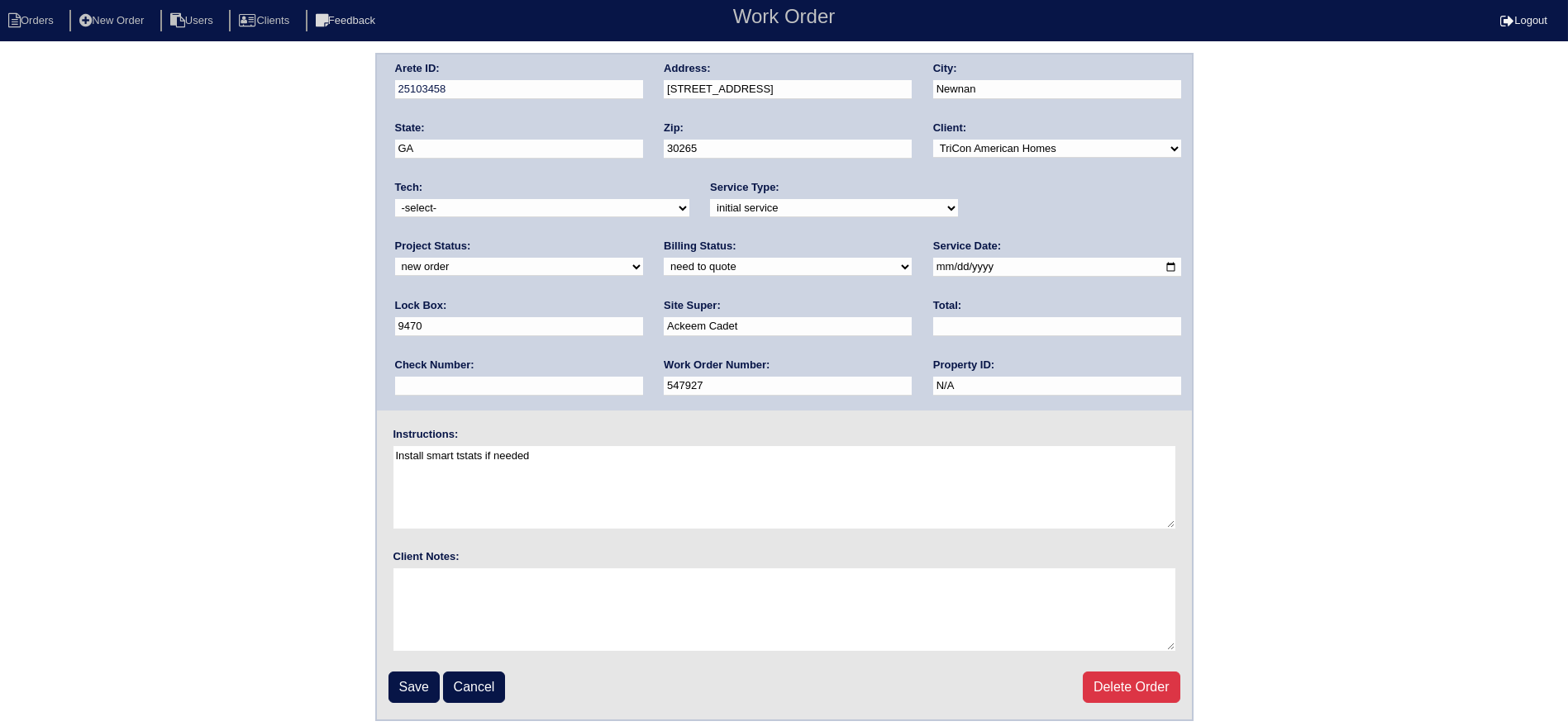
click at [643, 258] on select "new order assigned in progress field complete need to schedule admin review arc…" at bounding box center [519, 266] width 248 height 18
select select "assigned"
click at [643, 258] on select "new order assigned in progress field complete need to schedule admin review arc…" at bounding box center [519, 266] width 248 height 18
click at [933, 268] on input "[DATE]" at bounding box center [1057, 267] width 248 height 19
type input "2025-09-22"
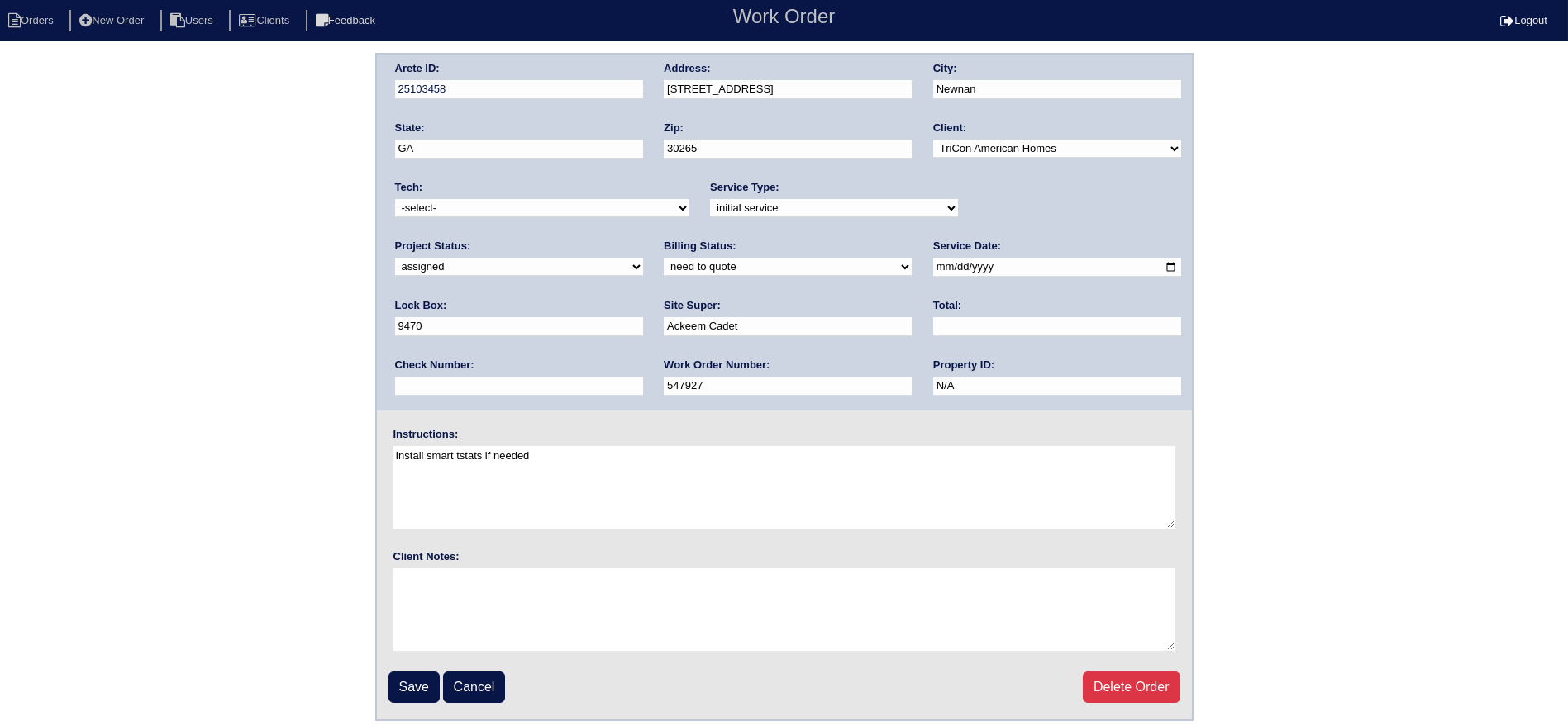
click at [595, 216] on select "-select- aretesmg+backup-tech@gmail.com benjohnholt88@gmail.com callisonhvac@ya…" at bounding box center [542, 208] width 294 height 18
select select "75"
click at [395, 199] on select "-select- aretesmg+backup-tech@gmail.com benjohnholt88@gmail.com callisonhvac@ya…" at bounding box center [542, 208] width 294 height 18
click at [431, 676] on input "Save" at bounding box center [414, 687] width 52 height 32
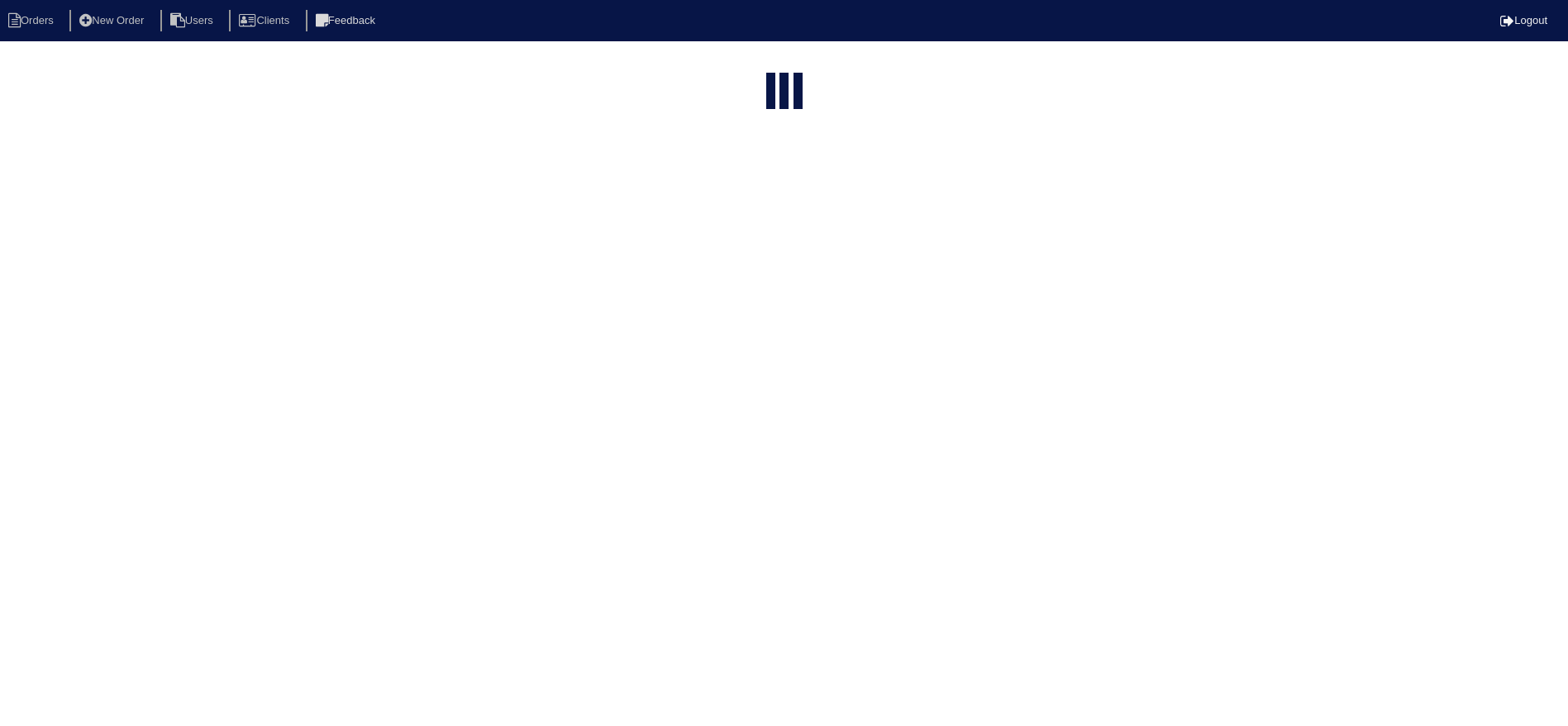
select select "15"
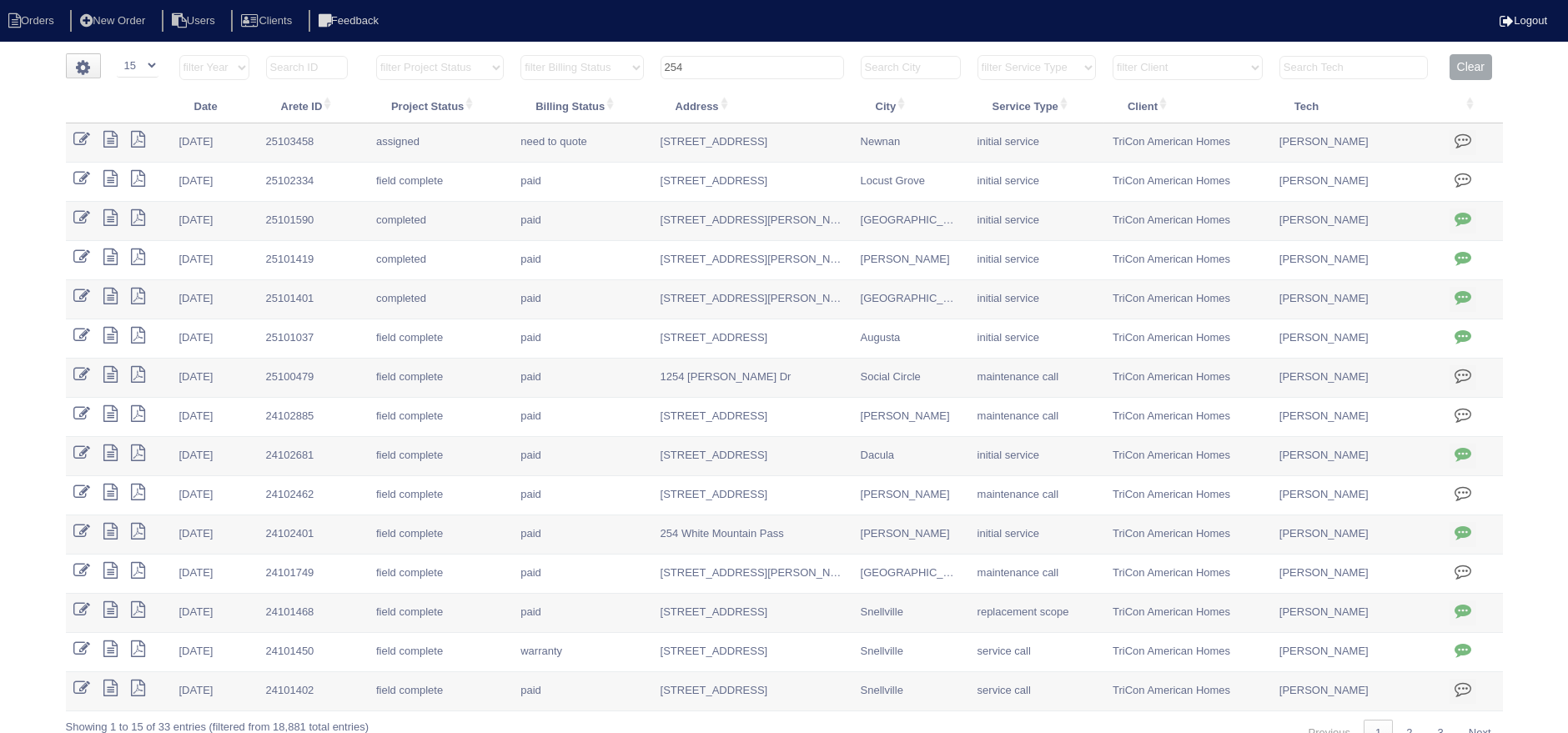
click at [687, 71] on input "254" at bounding box center [753, 67] width 184 height 23
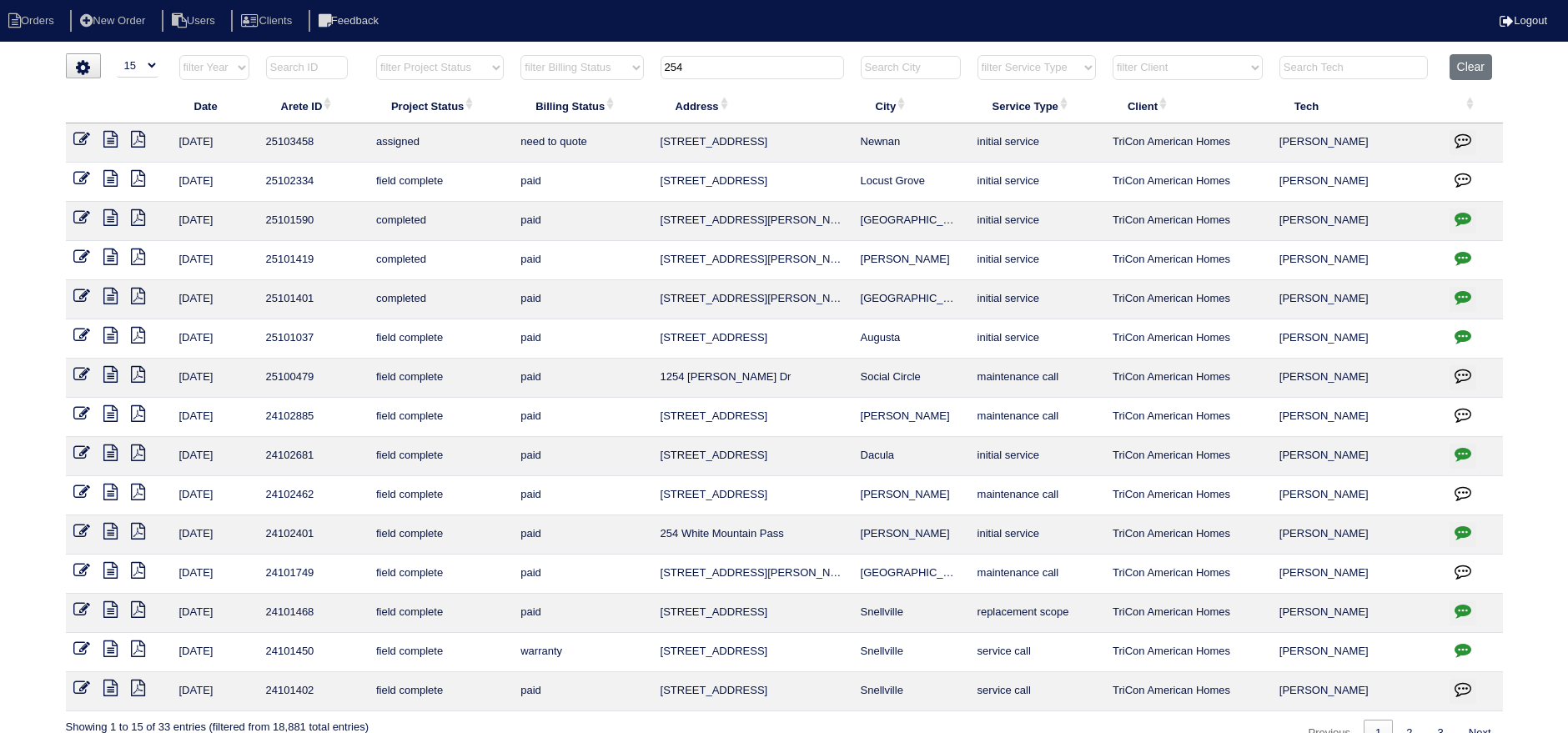
click at [687, 71] on input "254" at bounding box center [753, 67] width 184 height 23
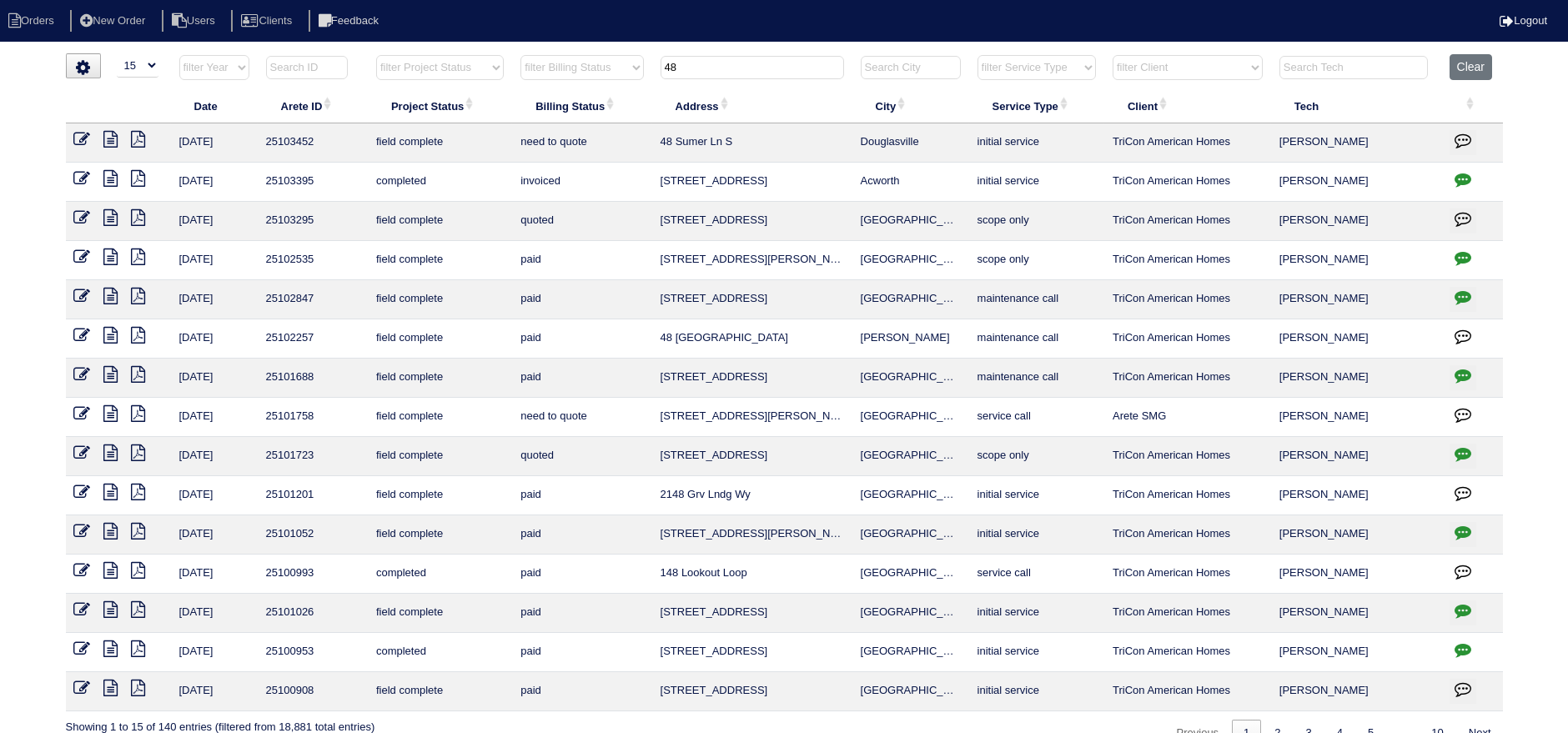
type input "4"
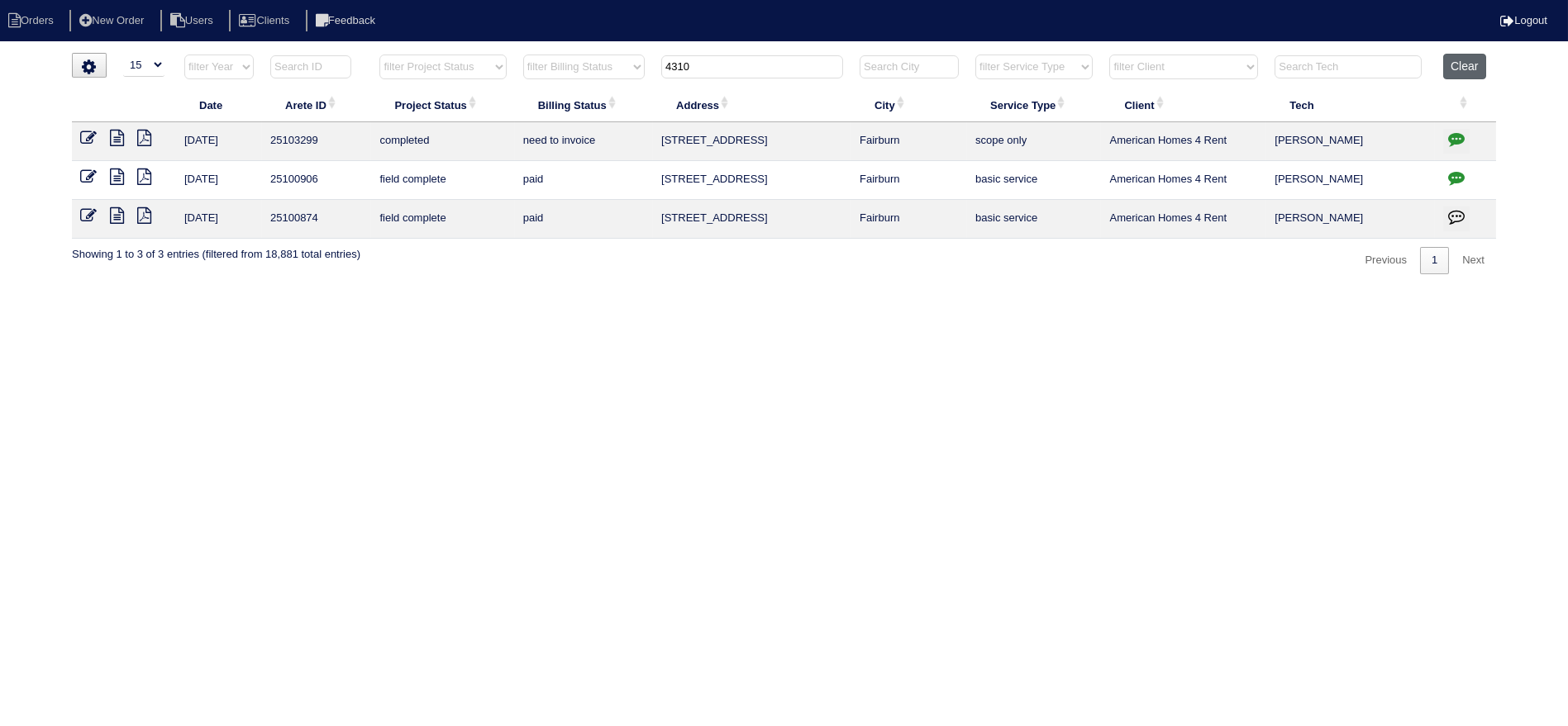
type input "4310"
click at [1466, 76] on button "Clear" at bounding box center [1463, 67] width 42 height 26
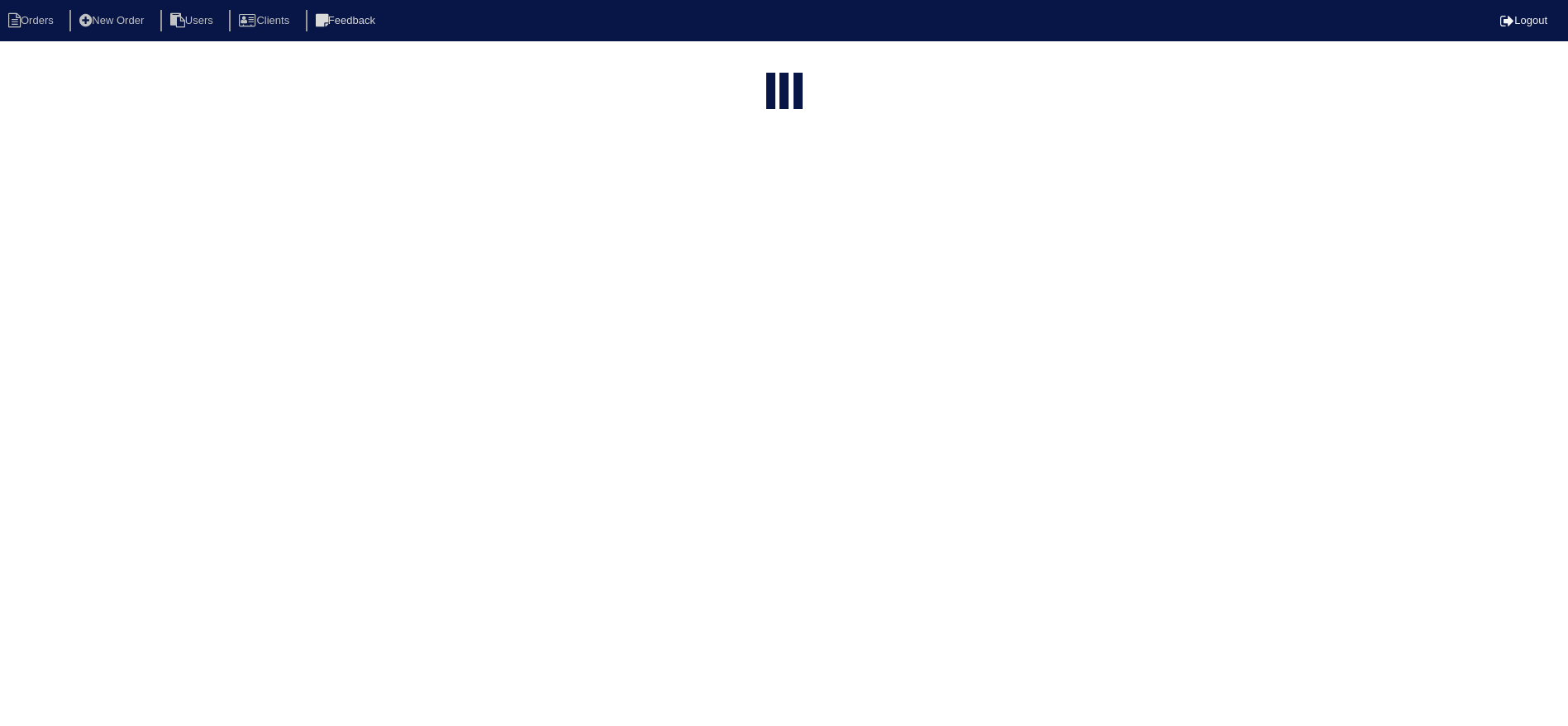
select select "15"
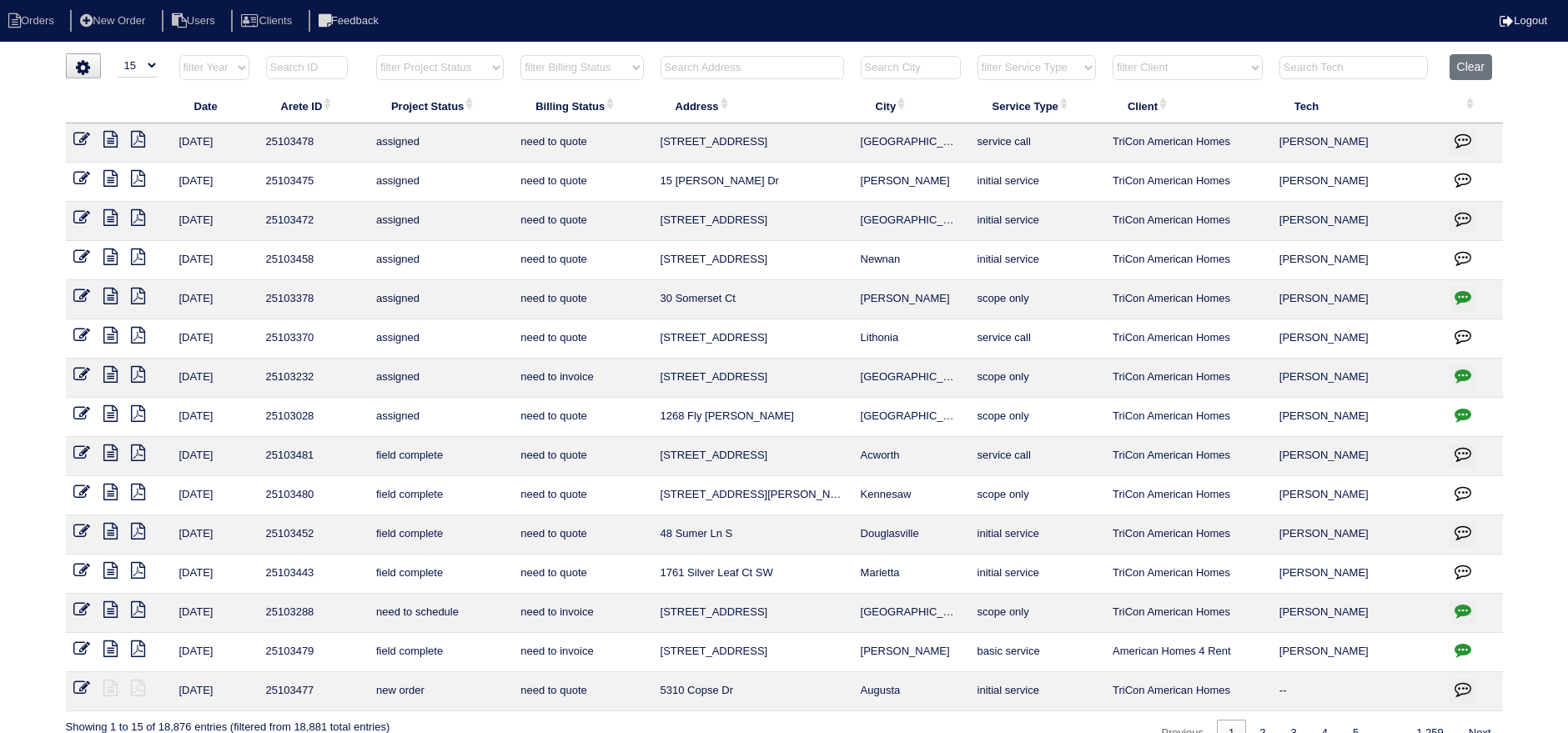
click at [757, 73] on input "text" at bounding box center [753, 67] width 184 height 23
click at [1475, 72] on button "Clear" at bounding box center [1471, 68] width 42 height 26
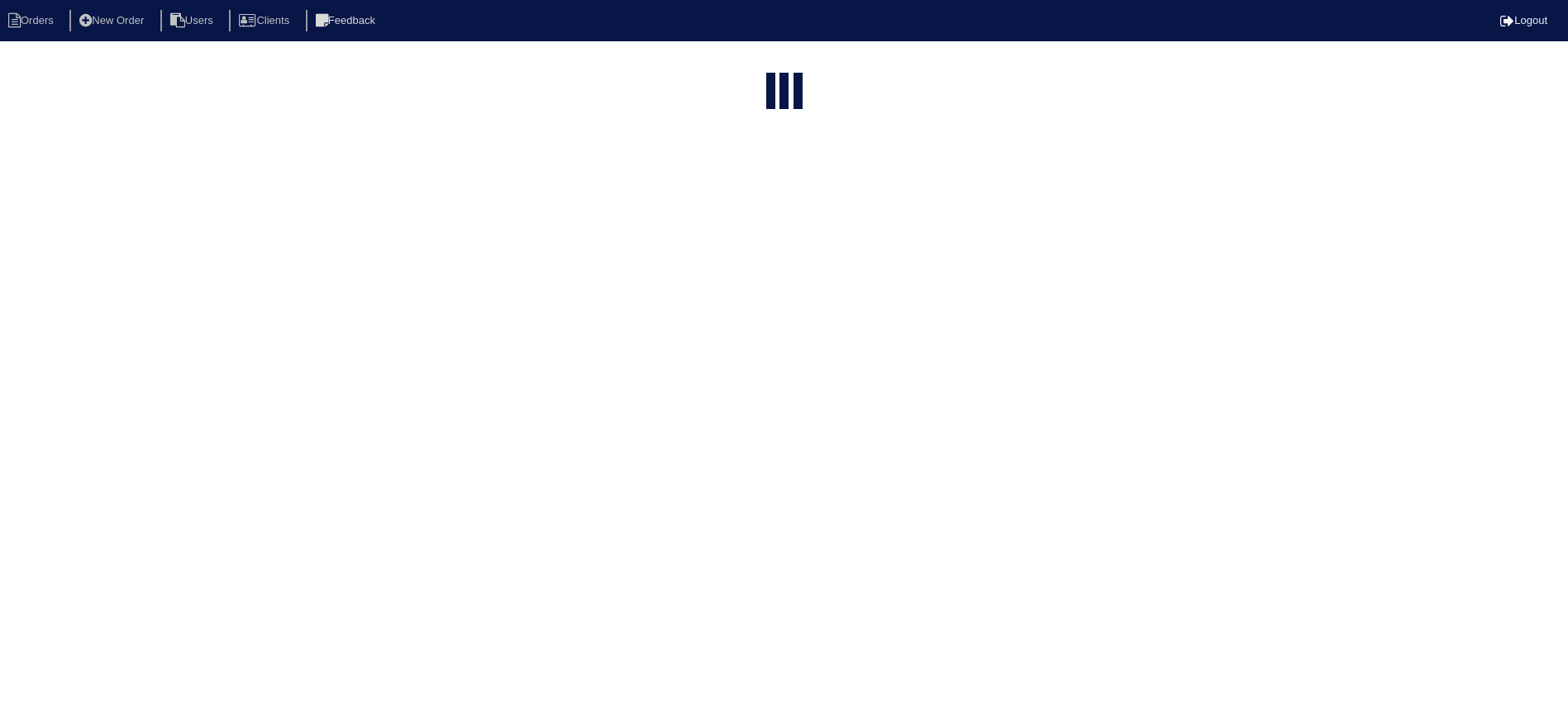
select select "15"
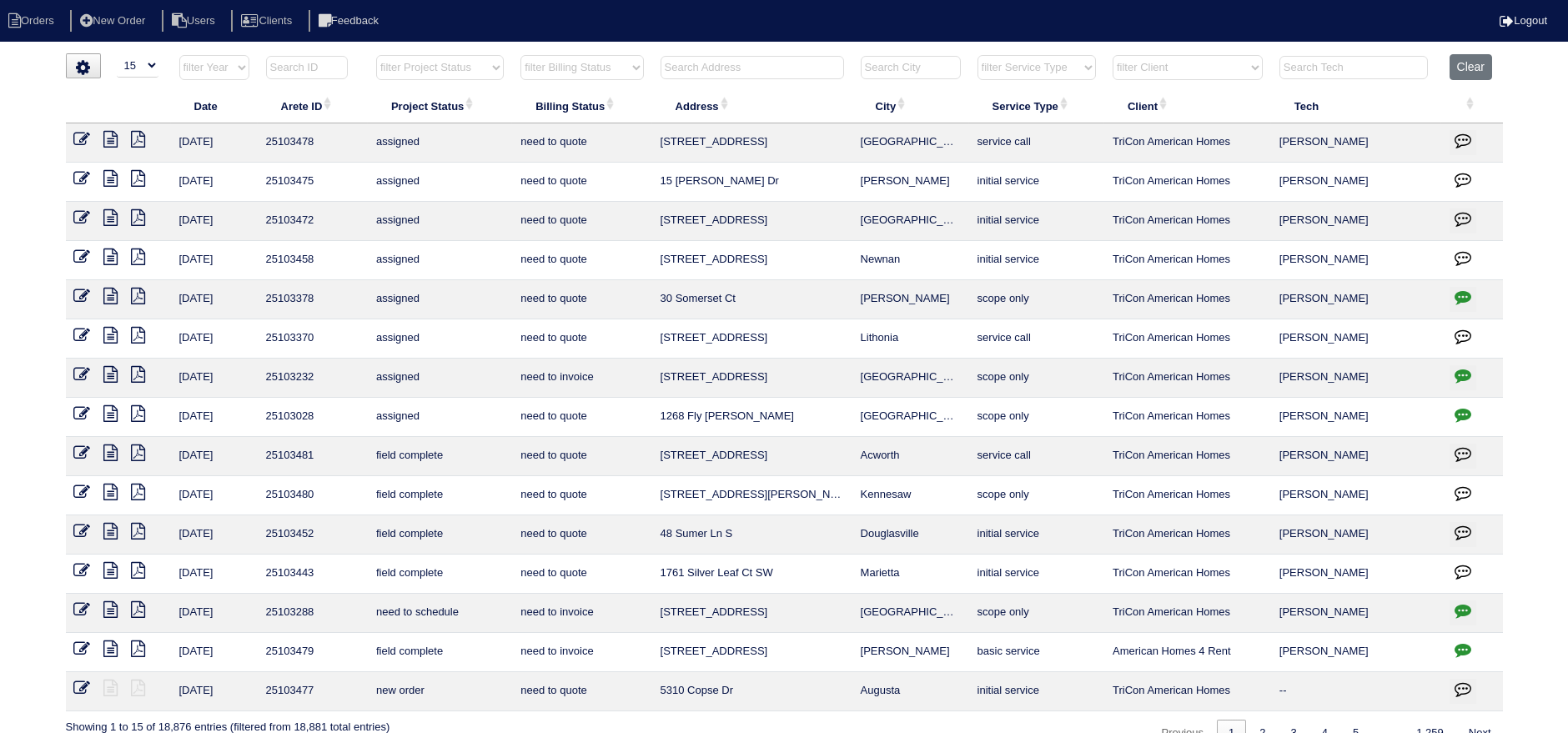
click at [734, 65] on input "text" at bounding box center [753, 67] width 184 height 23
click at [786, 62] on input "text" at bounding box center [753, 67] width 184 height 23
click at [780, 67] on input "text" at bounding box center [753, 67] width 184 height 23
click at [812, 56] on input "text" at bounding box center [753, 67] width 184 height 23
click at [795, 67] on input "text" at bounding box center [753, 67] width 184 height 23
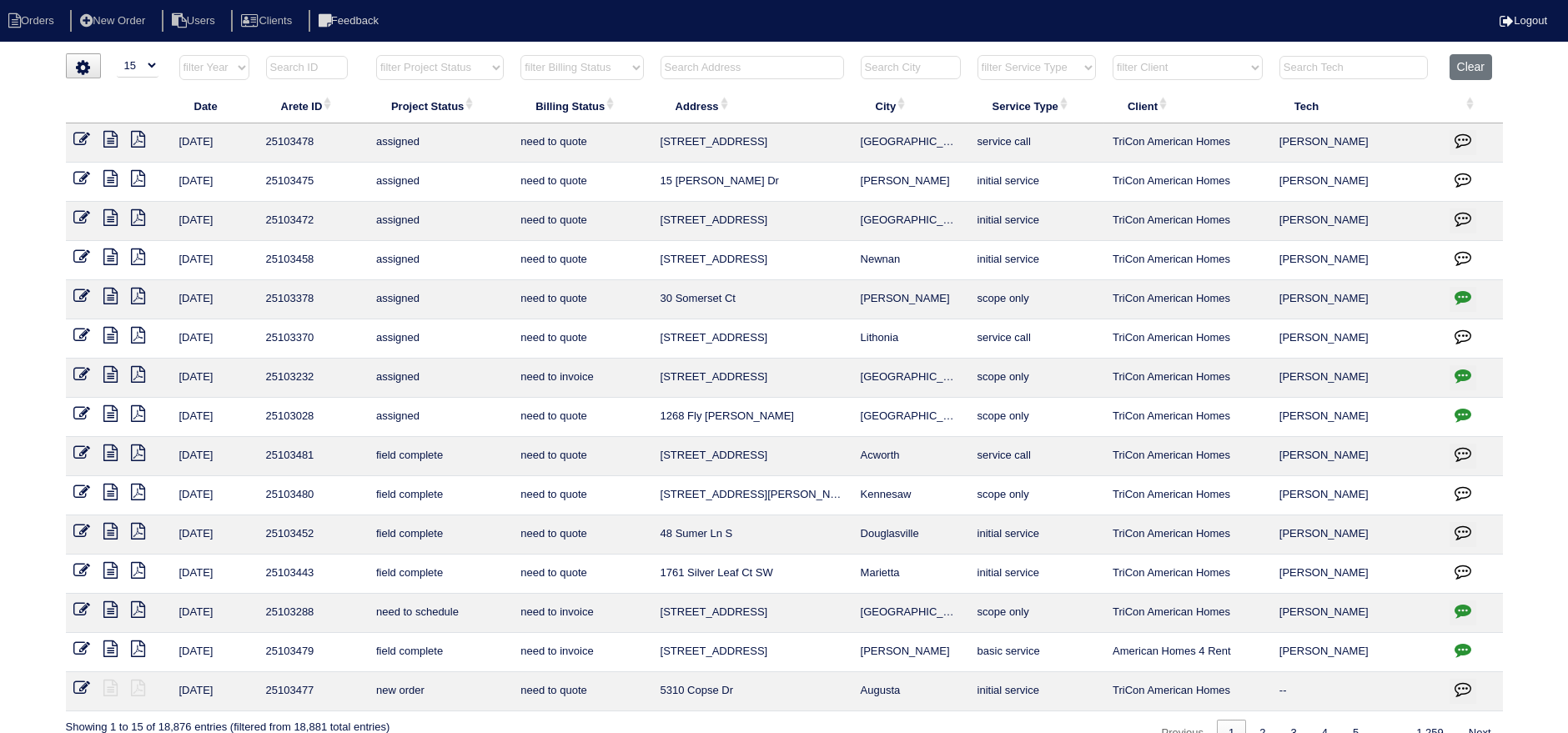
click at [786, 70] on input "text" at bounding box center [753, 67] width 184 height 23
click at [760, 61] on input "text" at bounding box center [753, 67] width 184 height 23
click at [767, 73] on input "text" at bounding box center [753, 67] width 184 height 23
click at [786, 56] on input "text" at bounding box center [753, 67] width 184 height 23
drag, startPoint x: 780, startPoint y: 81, endPoint x: 776, endPoint y: 74, distance: 8.1
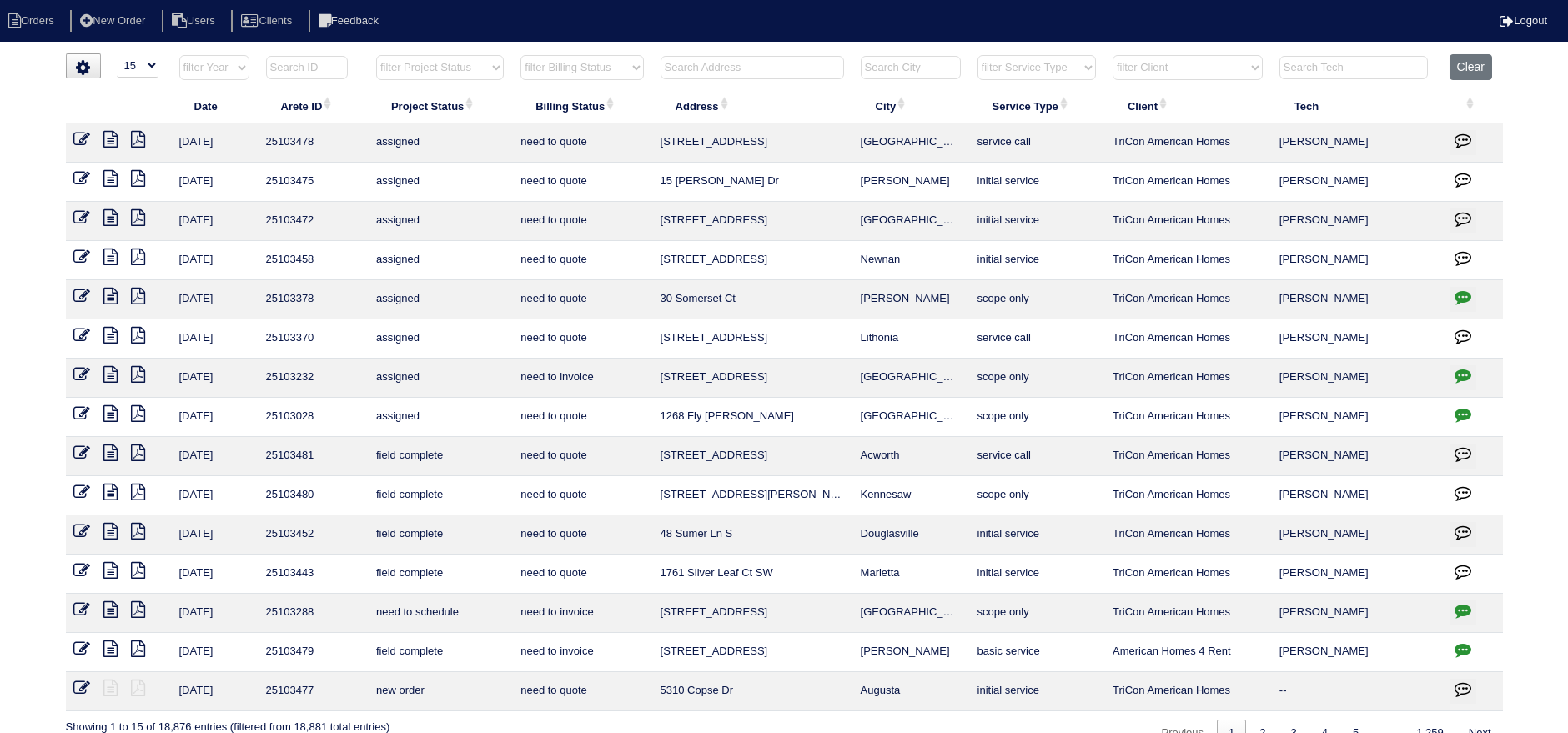
click at [777, 76] on th at bounding box center [752, 71] width 200 height 34
click at [776, 74] on input "text" at bounding box center [753, 67] width 184 height 23
click at [709, 75] on input "text" at bounding box center [753, 67] width 184 height 23
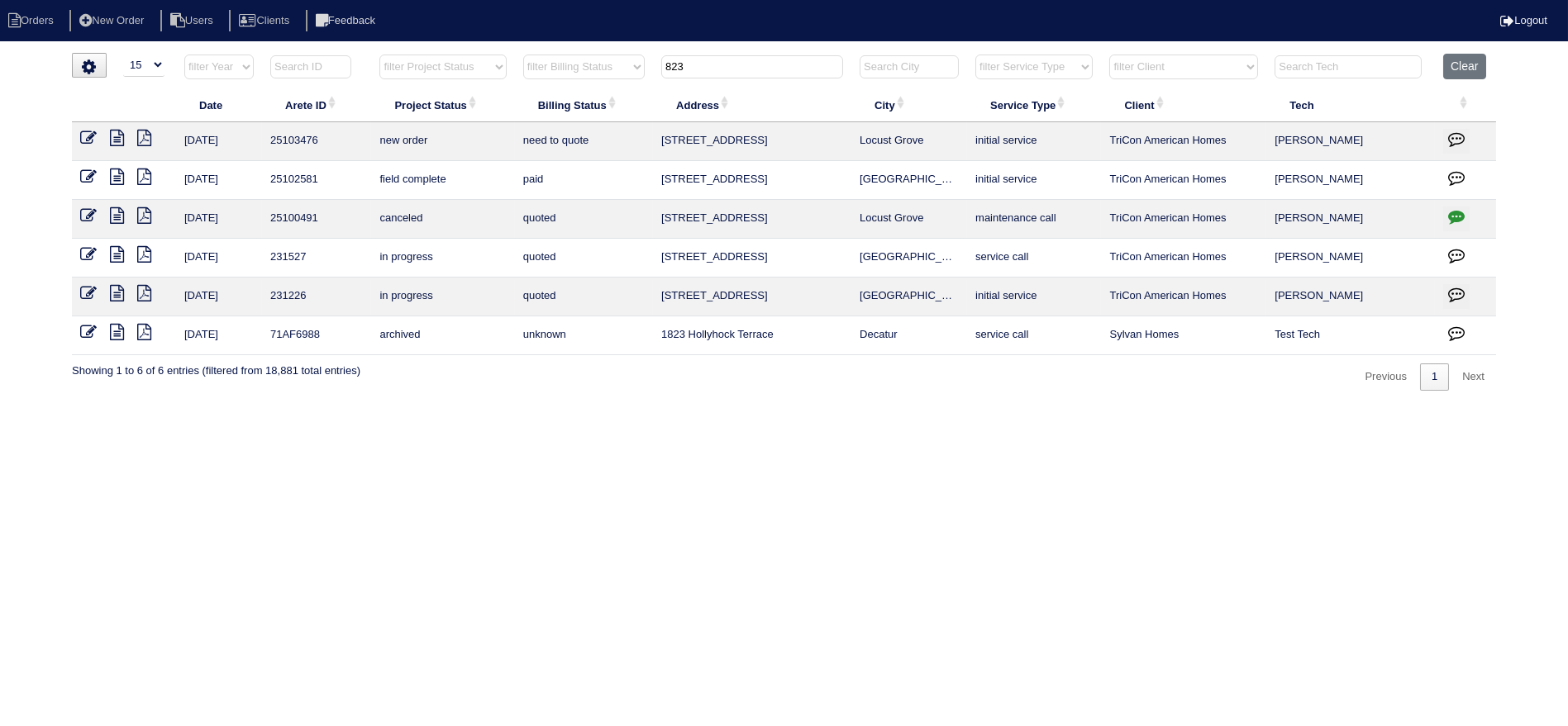
type input "823"
click at [83, 135] on icon at bounding box center [88, 137] width 16 height 16
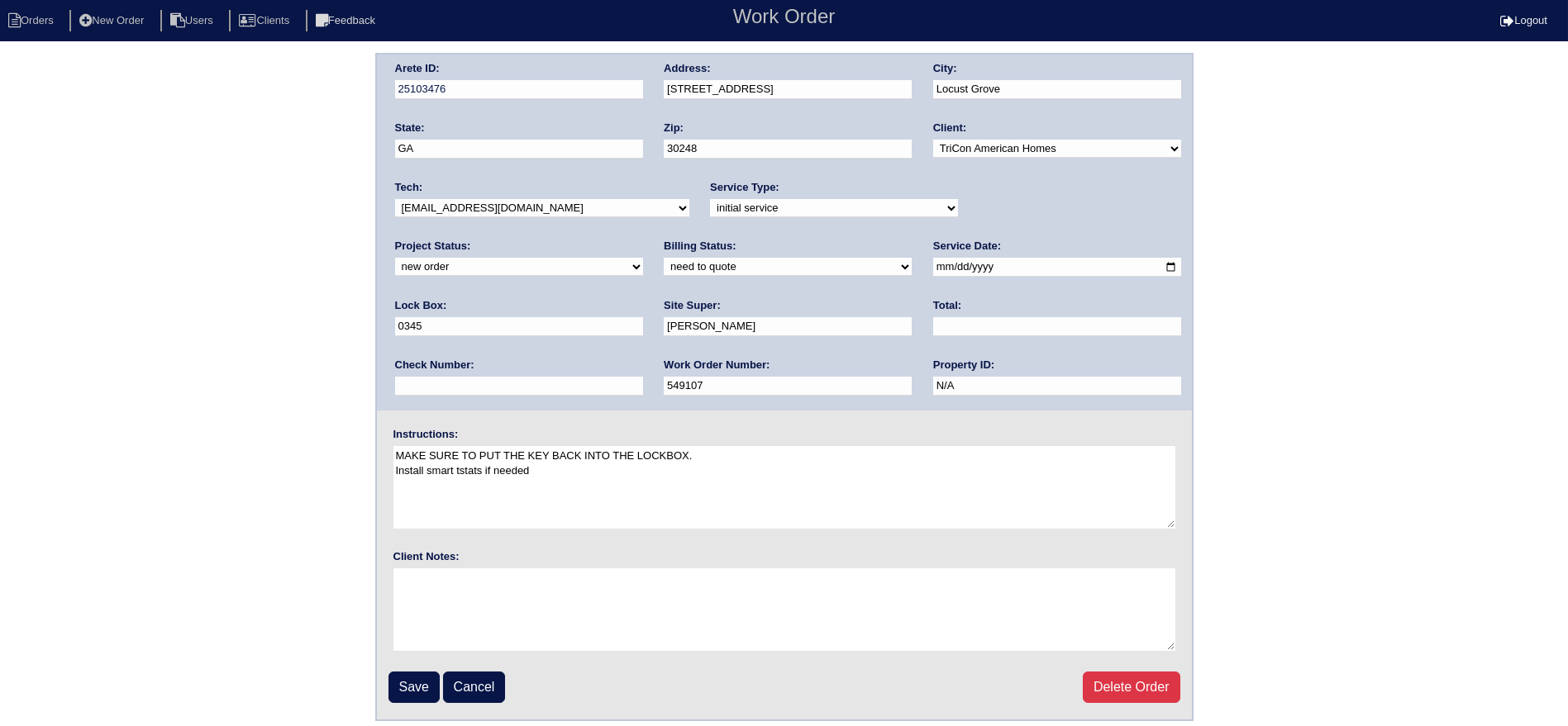
drag, startPoint x: 0, startPoint y: 0, endPoint x: 550, endPoint y: 202, distance: 585.9
click at [550, 202] on select "-select- [EMAIL_ADDRESS][DOMAIN_NAME] [EMAIL_ADDRESS][DOMAIN_NAME] [EMAIL_ADDRE…" at bounding box center [542, 208] width 294 height 18
select select "27"
click at [395, 199] on select "-select- [EMAIL_ADDRESS][DOMAIN_NAME] [EMAIL_ADDRESS][DOMAIN_NAME] [EMAIL_ADDRE…" at bounding box center [542, 208] width 294 height 18
drag, startPoint x: 967, startPoint y: 192, endPoint x: 1000, endPoint y: 209, distance: 37.1
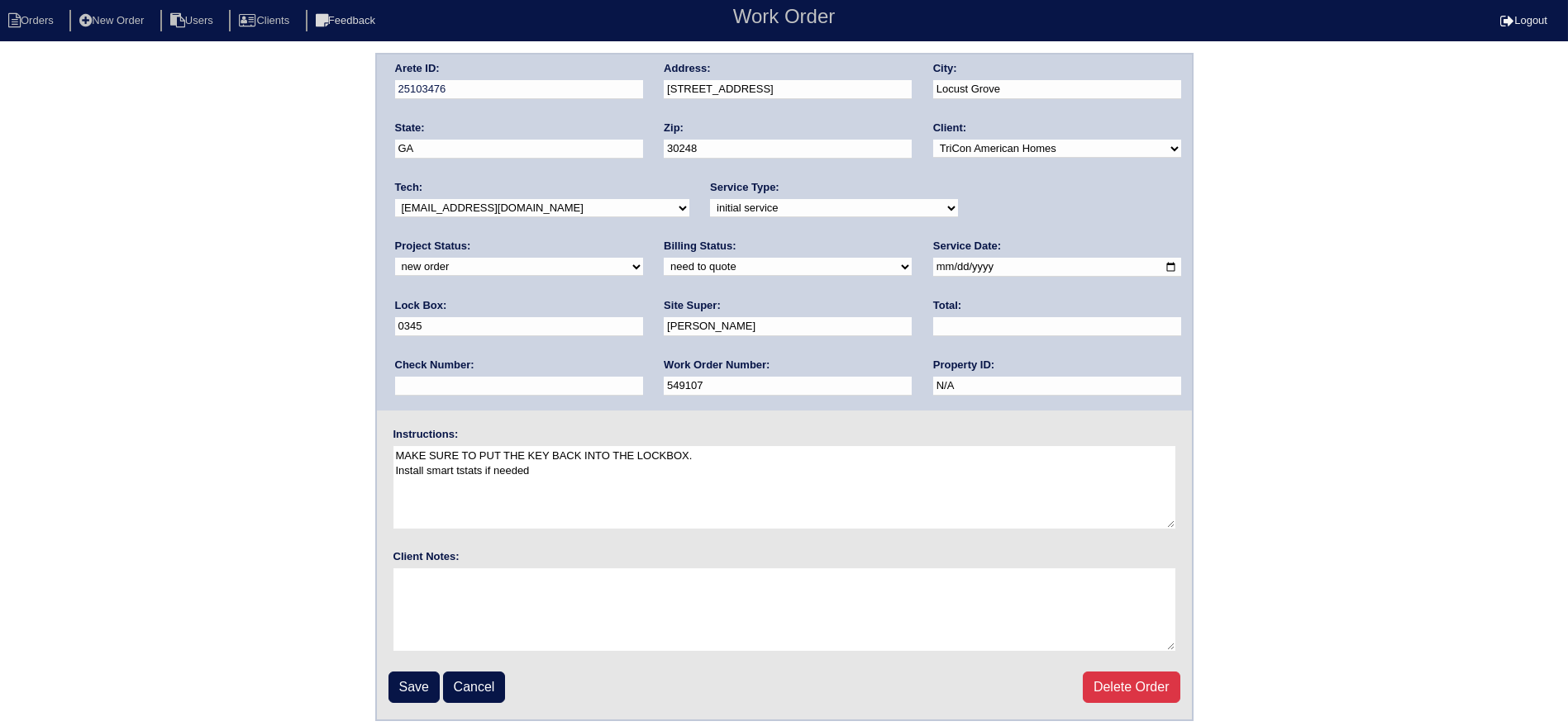
click at [643, 239] on div "Project Status: new order assigned in progress field complete need to schedule …" at bounding box center [519, 261] width 248 height 46
drag, startPoint x: 1000, startPoint y: 209, endPoint x: 1006, endPoint y: 216, distance: 9.2
click at [643, 258] on select "new order assigned in progress field complete need to schedule admin review arc…" at bounding box center [519, 266] width 248 height 18
select select "assigned"
click at [643, 258] on select "new order assigned in progress field complete need to schedule admin review arc…" at bounding box center [519, 266] width 248 height 18
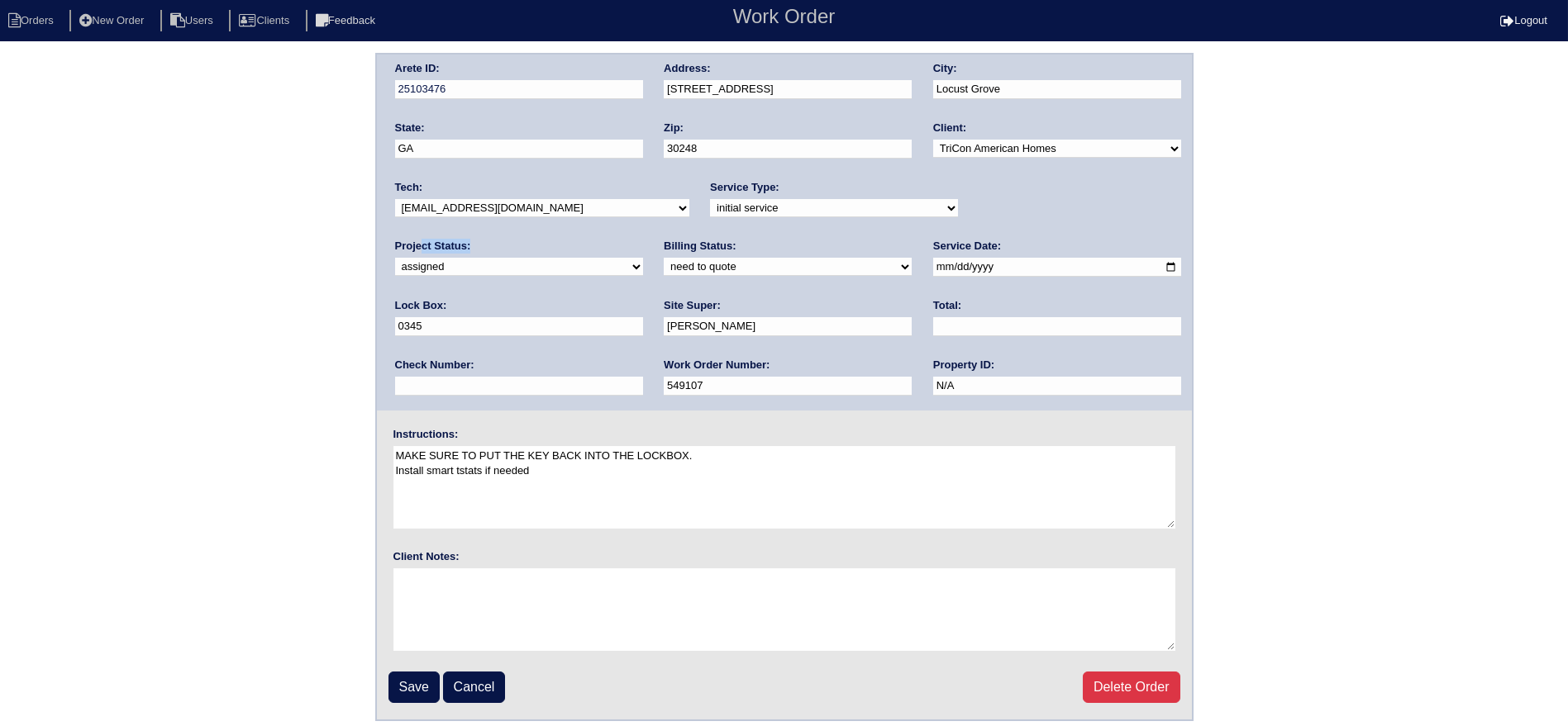
click at [933, 265] on input "[DATE]" at bounding box center [1057, 267] width 248 height 19
type input "[DATE]"
click at [428, 689] on input "Save" at bounding box center [414, 687] width 52 height 32
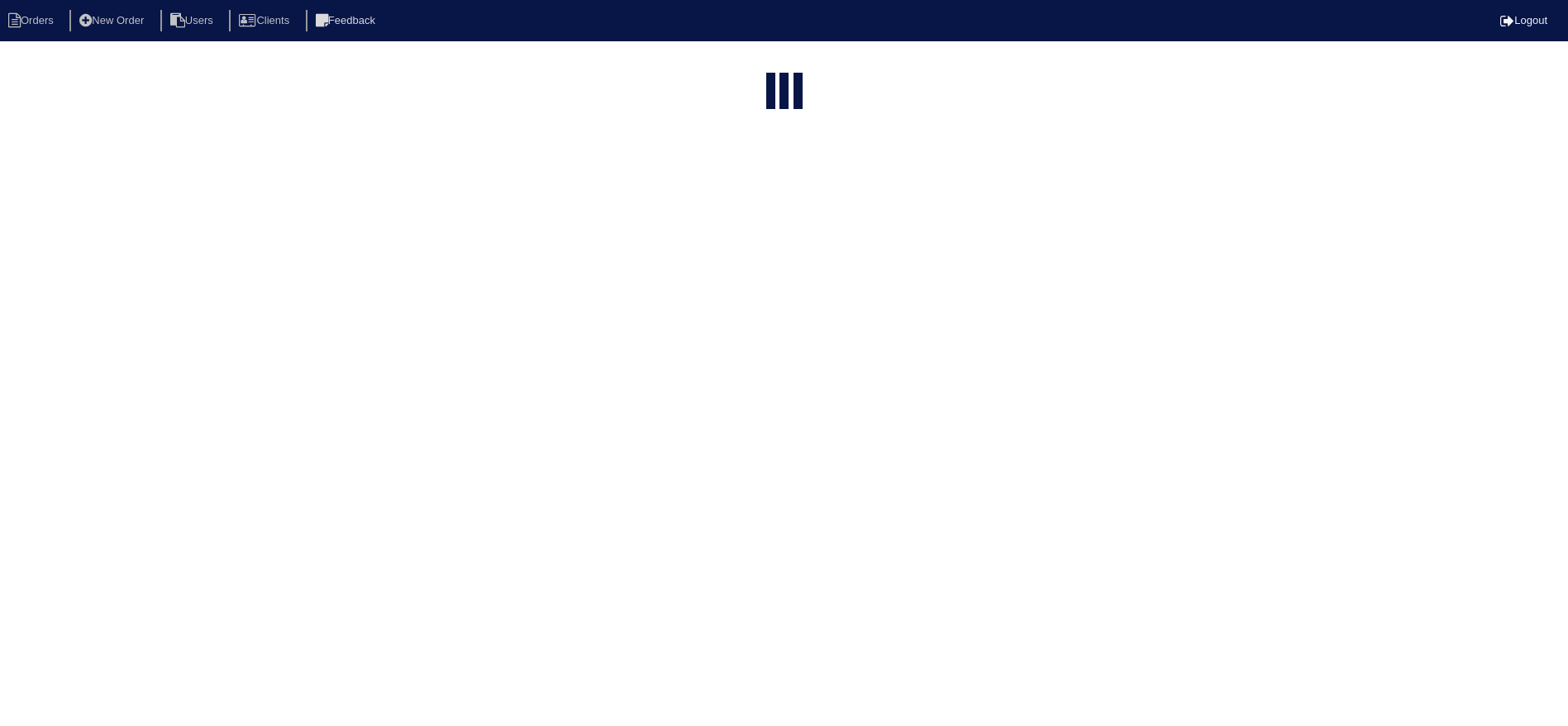
select select "15"
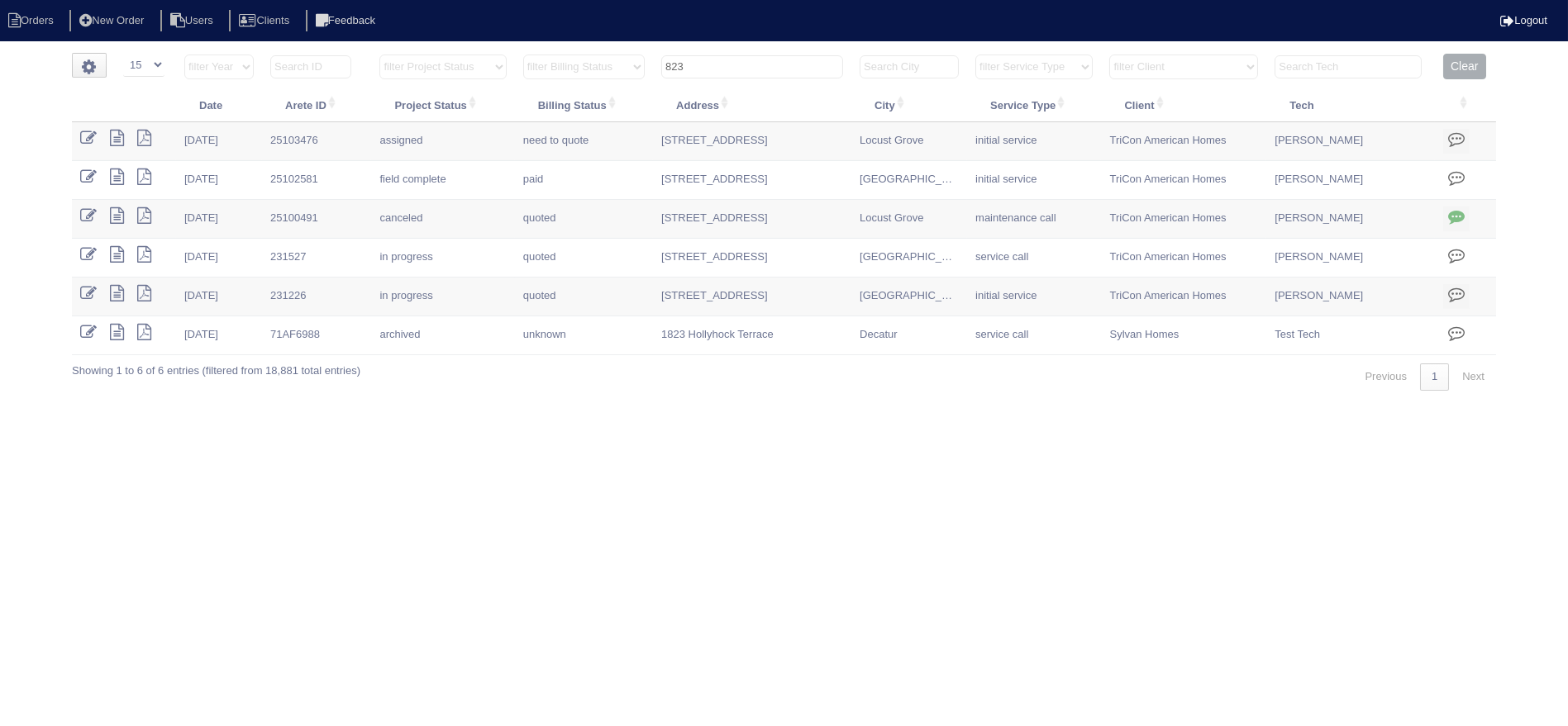
click at [754, 62] on input "823" at bounding box center [753, 66] width 182 height 23
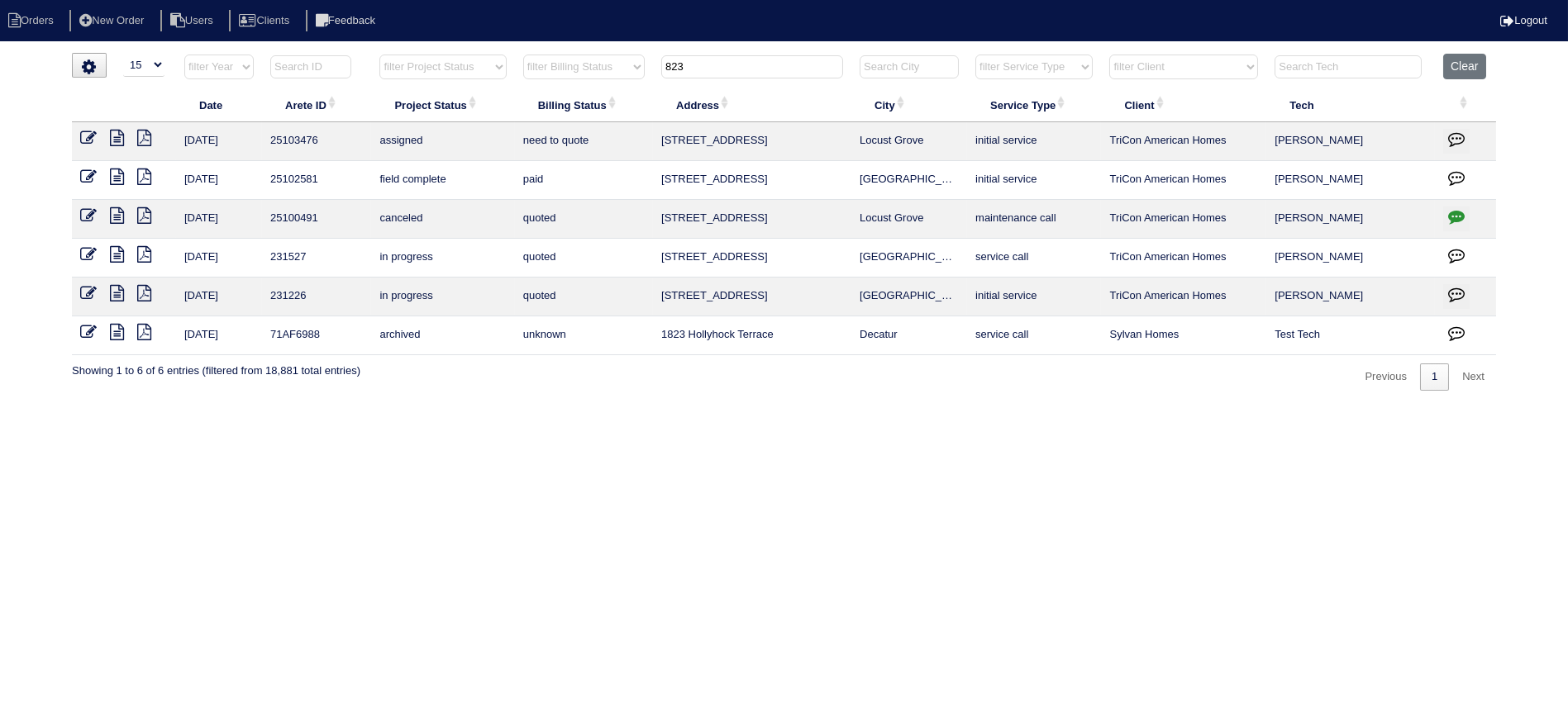
click at [754, 62] on input "823" at bounding box center [753, 66] width 182 height 23
type input "0"
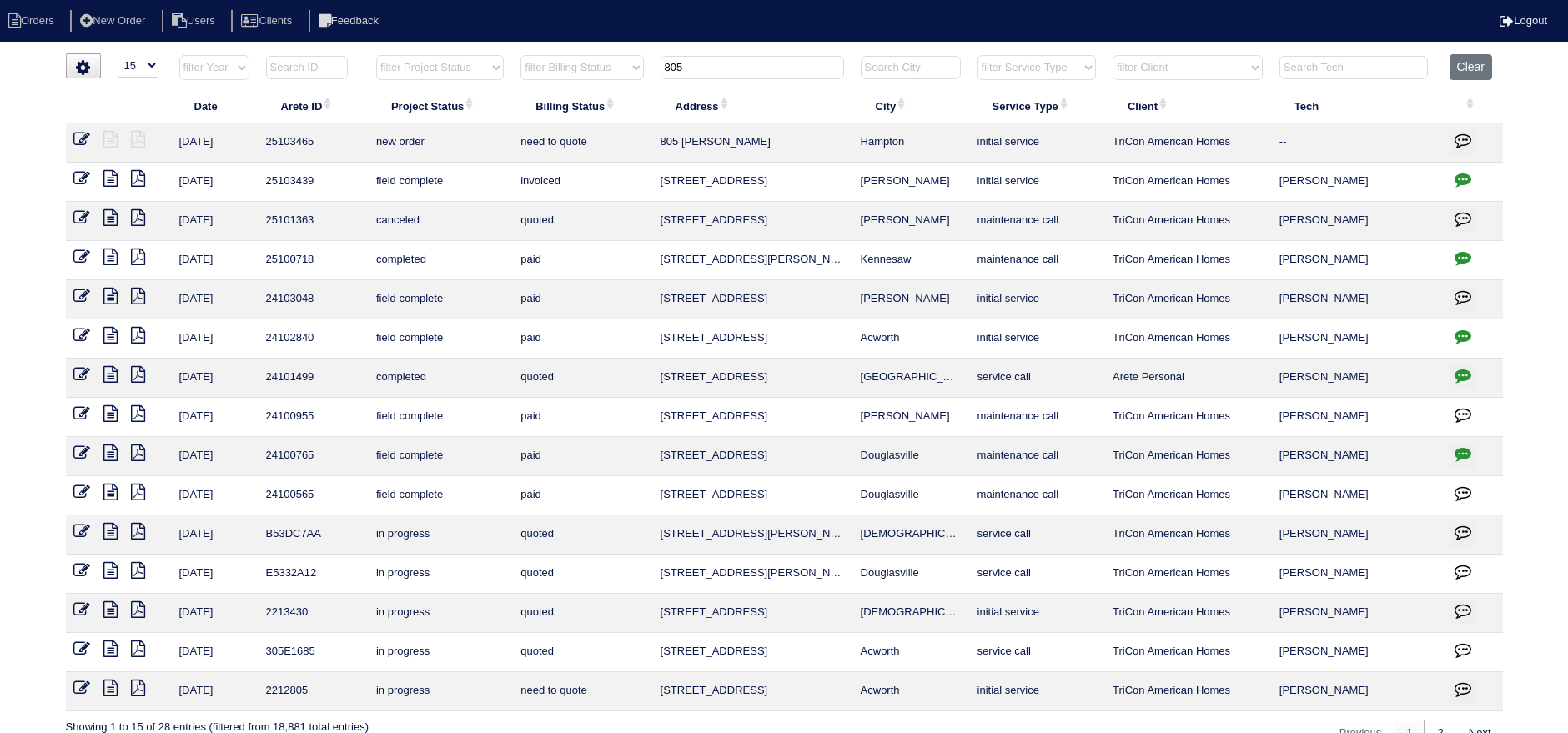
type input "805"
click at [86, 132] on icon at bounding box center [82, 139] width 16 height 16
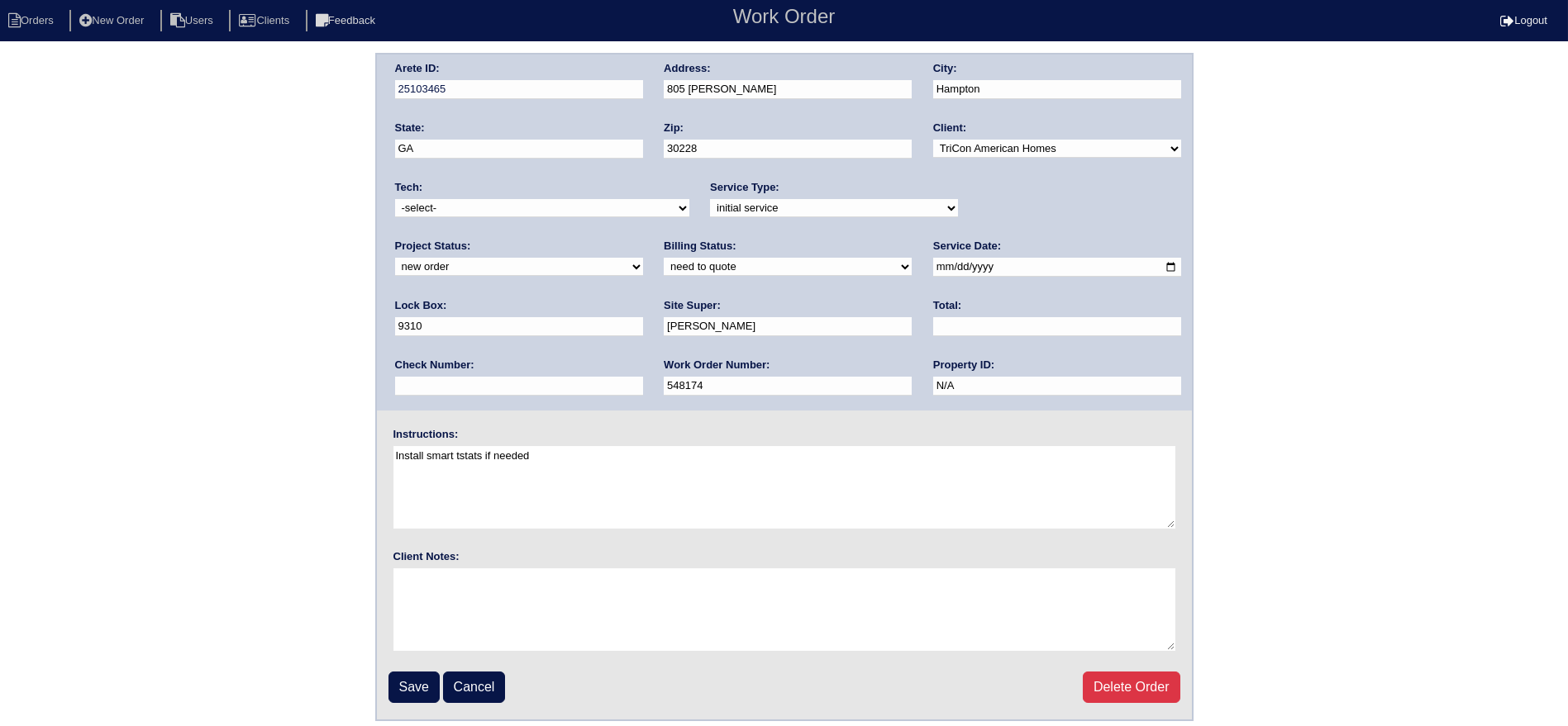
click at [643, 239] on div "Project Status: new order assigned in progress field complete need to schedule …" at bounding box center [519, 261] width 248 height 46
click at [643, 258] on select "new order assigned in progress field complete need to schedule admin review arc…" at bounding box center [519, 266] width 248 height 18
select select "assigned"
click at [643, 258] on select "new order assigned in progress field complete need to schedule admin review arc…" at bounding box center [519, 266] width 248 height 18
click at [933, 264] on input "[DATE]" at bounding box center [1057, 267] width 248 height 19
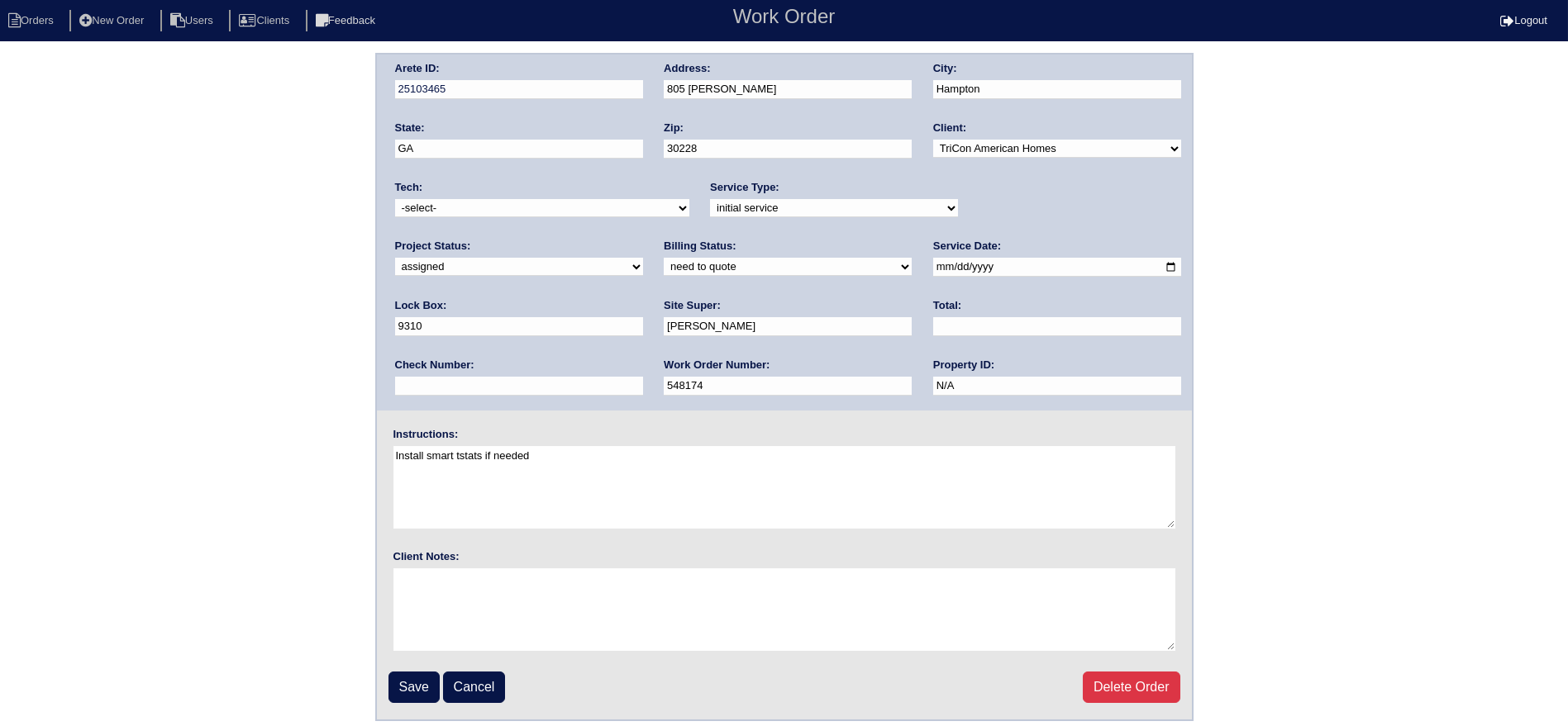
type input "[DATE]"
click at [586, 208] on select "-select- aretesmg+backup-tech@gmail.com benjohnholt88@gmail.com callisonhvac@ya…" at bounding box center [542, 208] width 294 height 18
select select "27"
click at [395, 199] on select "-select- aretesmg+backup-tech@gmail.com benjohnholt88@gmail.com callisonhvac@ya…" at bounding box center [542, 208] width 294 height 18
click at [418, 674] on input "Save" at bounding box center [414, 687] width 52 height 32
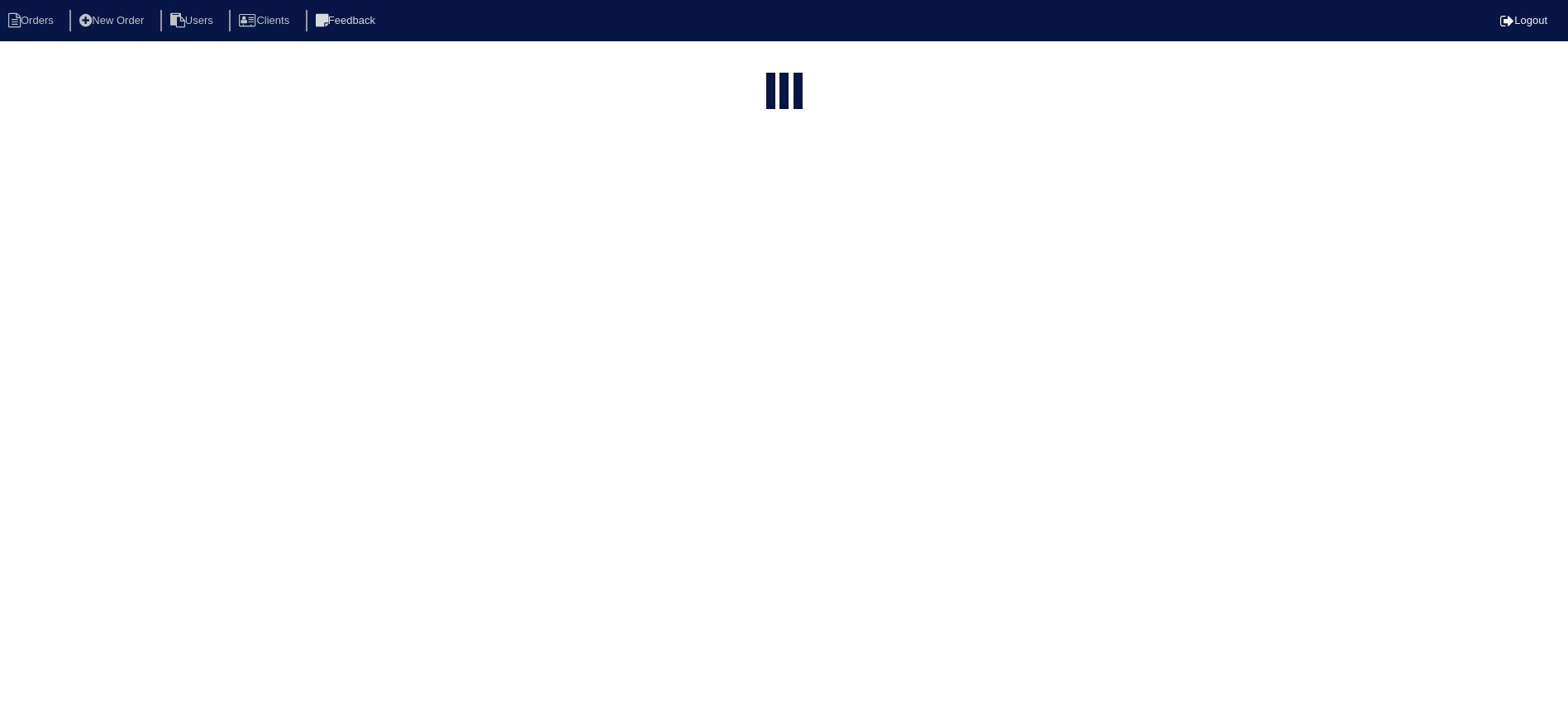
select select "15"
type input "805"
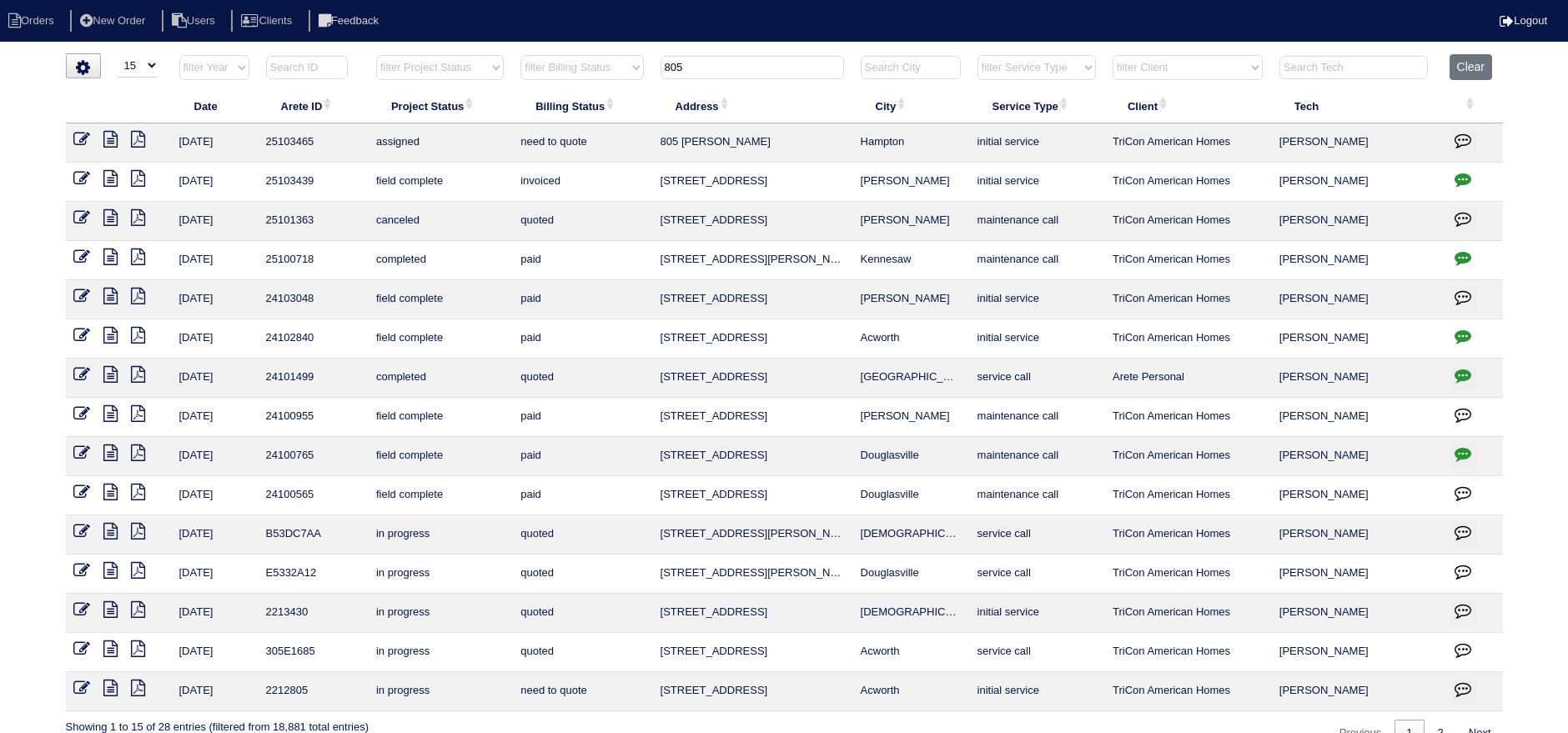
click at [78, 138] on icon at bounding box center [82, 139] width 16 height 16
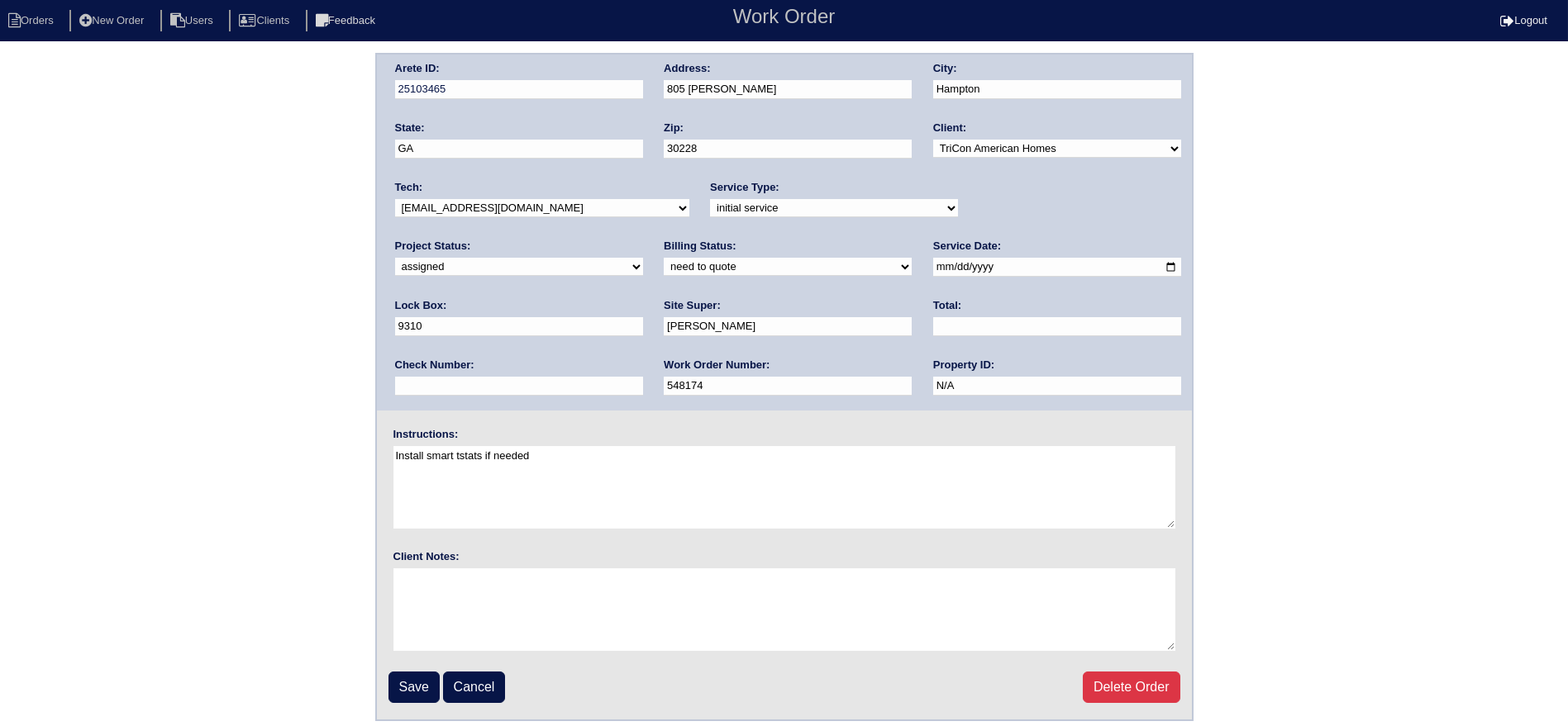
click at [524, 207] on select "-select- aretesmg+backup-tech@gmail.com benjohnholt88@gmail.com callisonhvac@ya…" at bounding box center [542, 208] width 294 height 18
select select "151"
click at [395, 199] on select "-select- aretesmg+backup-tech@gmail.com benjohnholt88@gmail.com callisonhvac@ya…" at bounding box center [542, 208] width 294 height 18
click at [417, 695] on input "Save" at bounding box center [414, 687] width 52 height 32
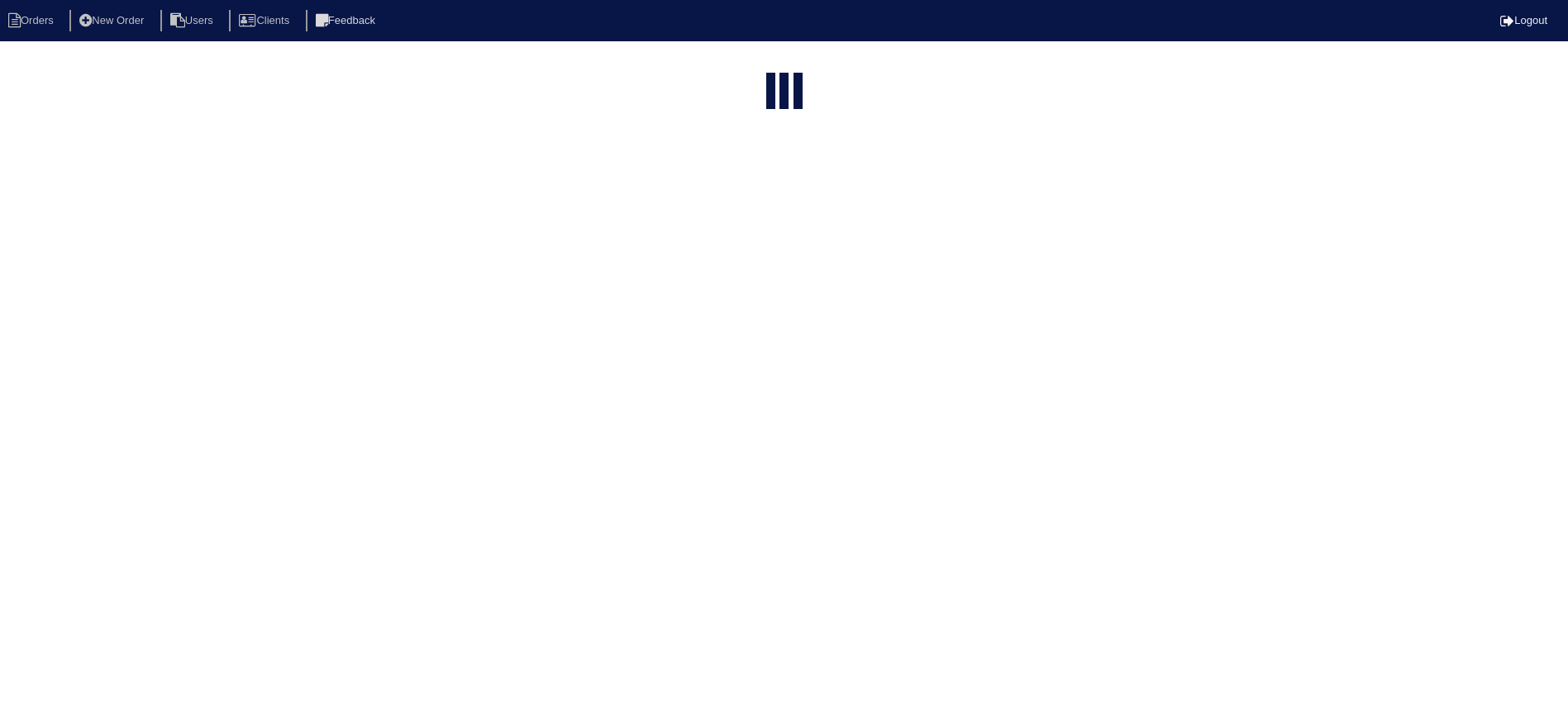
select select "15"
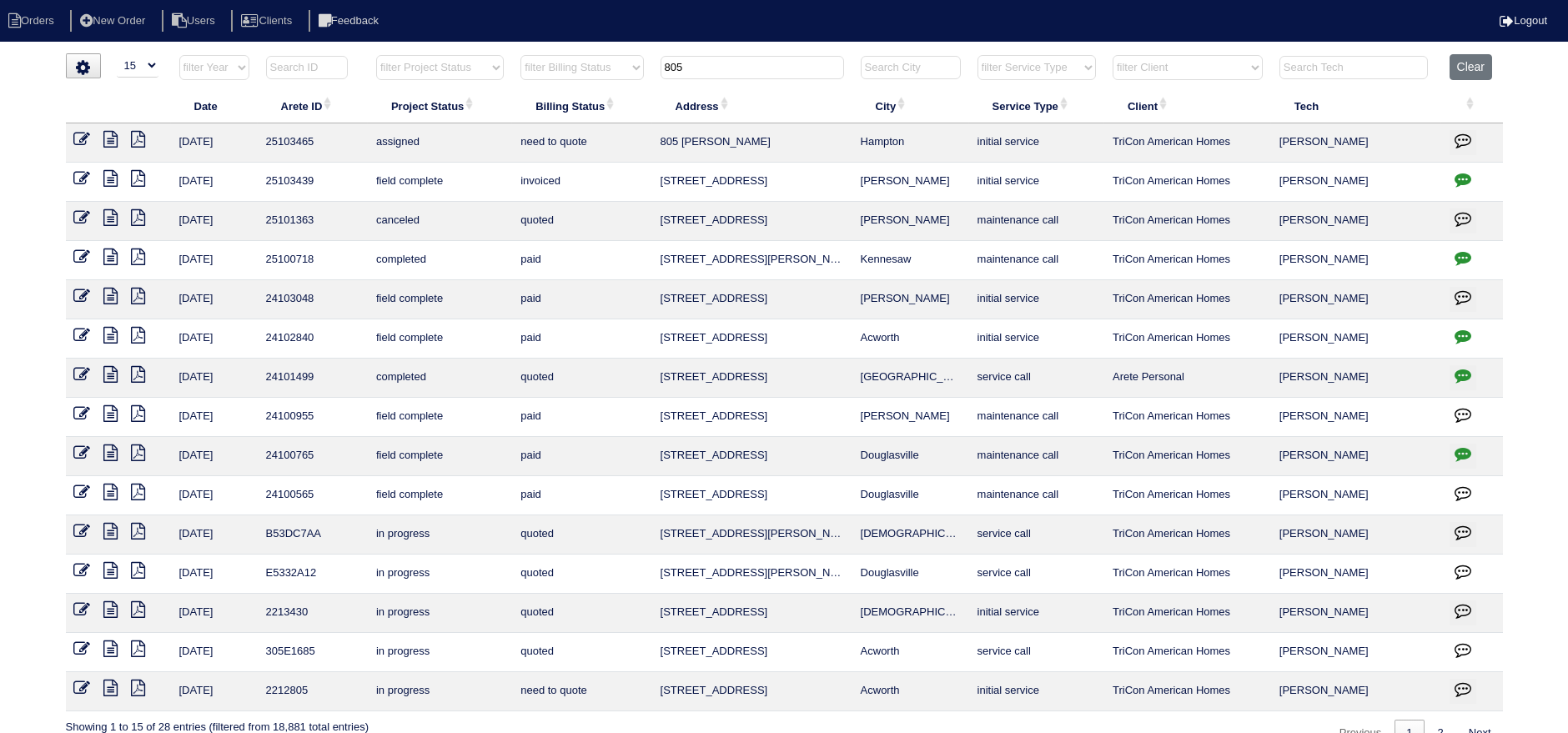
drag, startPoint x: 696, startPoint y: 70, endPoint x: 650, endPoint y: 77, distance: 46.5
click at [650, 77] on tr "filter Year -- Any Year -- 2025 2024 2023 2022 2021 2020 2019 filter Project St…" at bounding box center [784, 71] width 1437 height 34
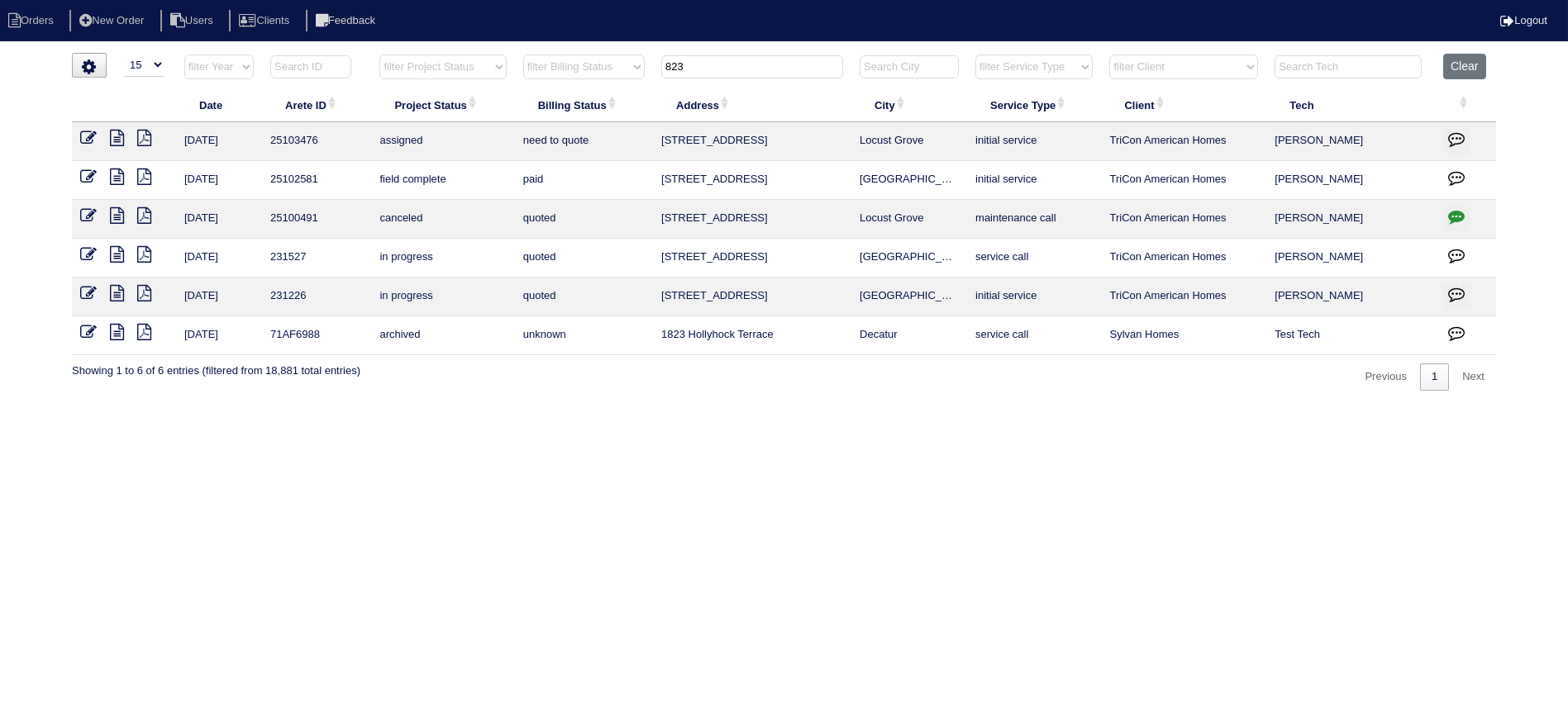
type input "823"
drag, startPoint x: 91, startPoint y: 135, endPoint x: 387, endPoint y: 140, distance: 296.0
click at [92, 135] on icon at bounding box center [88, 137] width 16 height 16
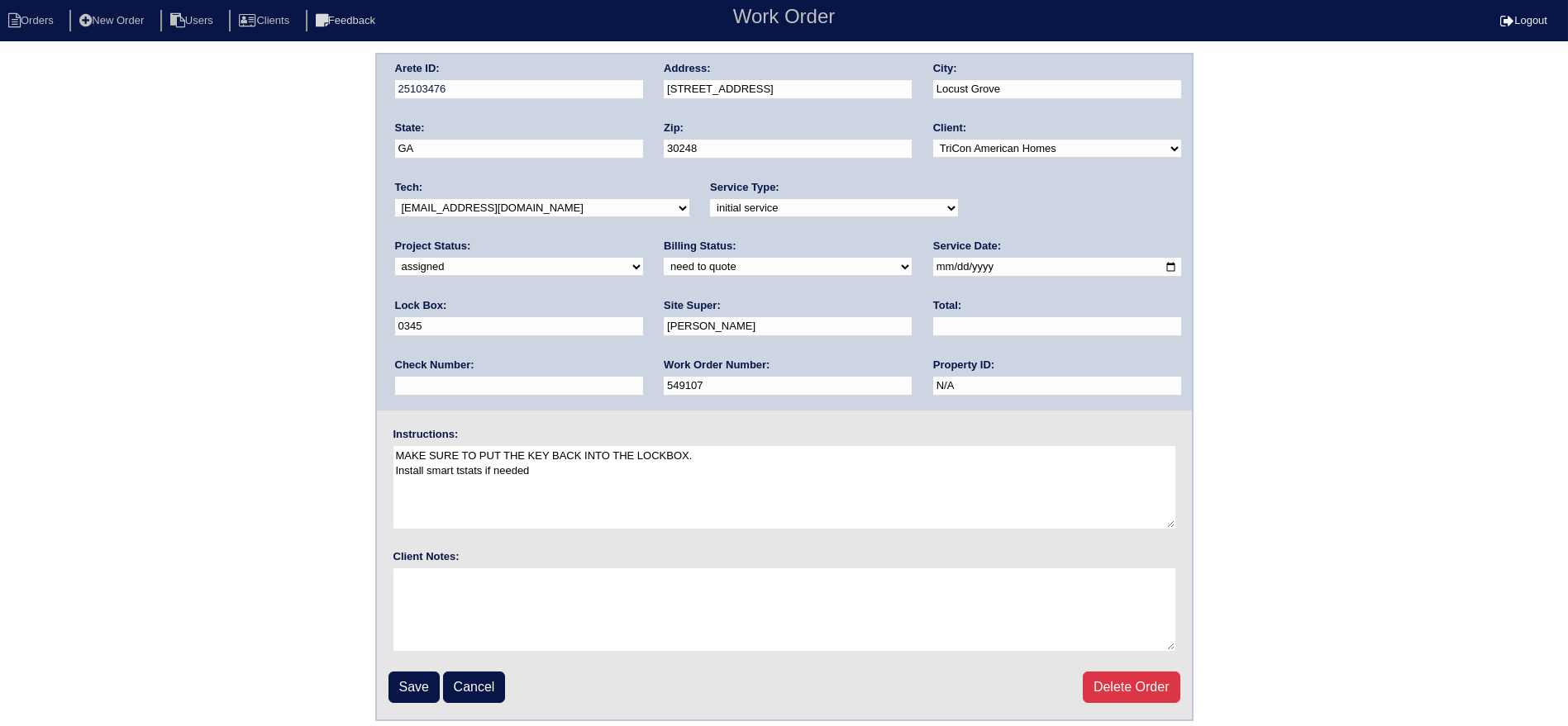
drag, startPoint x: 583, startPoint y: 202, endPoint x: 577, endPoint y: 216, distance: 15.2
click at [581, 204] on select "-select- [EMAIL_ADDRESS][DOMAIN_NAME] [EMAIL_ADDRESS][DOMAIN_NAME] [EMAIL_ADDRE…" at bounding box center [542, 208] width 294 height 18
select select "151"
click at [395, 199] on select "-select- [EMAIL_ADDRESS][DOMAIN_NAME] [EMAIL_ADDRESS][DOMAIN_NAME] [EMAIL_ADDRE…" at bounding box center [542, 208] width 294 height 18
click at [417, 680] on input "Save" at bounding box center [414, 687] width 52 height 32
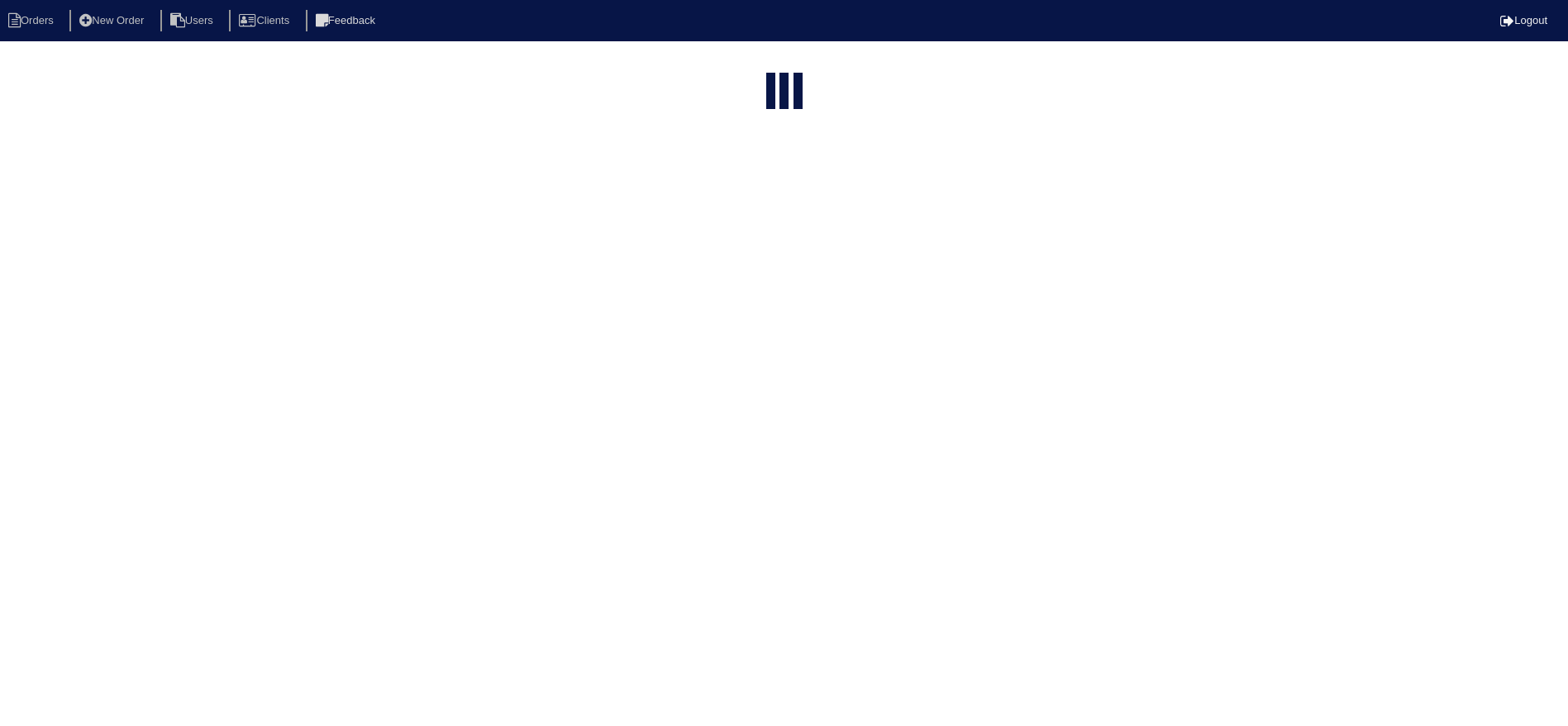
select select "15"
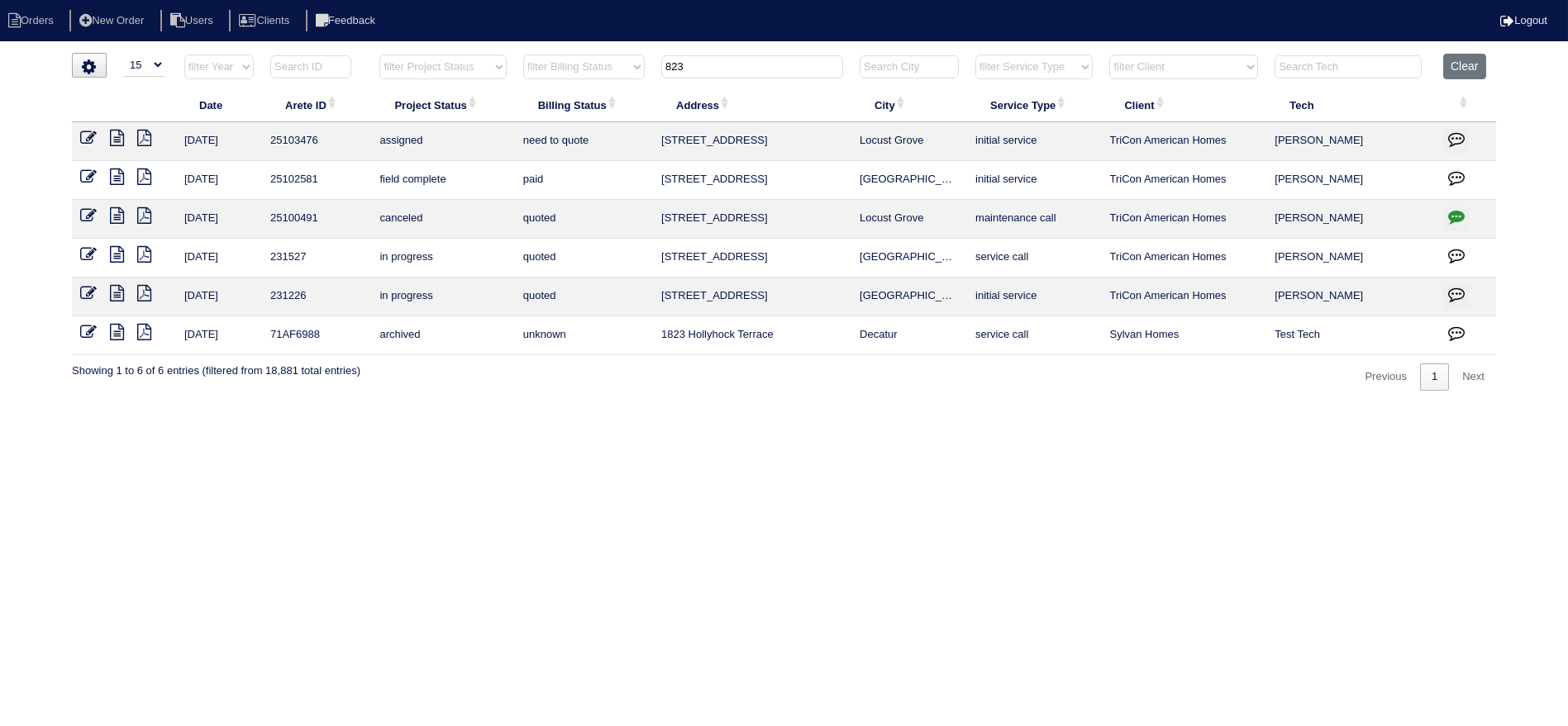
click at [705, 60] on input "823" at bounding box center [753, 66] width 182 height 23
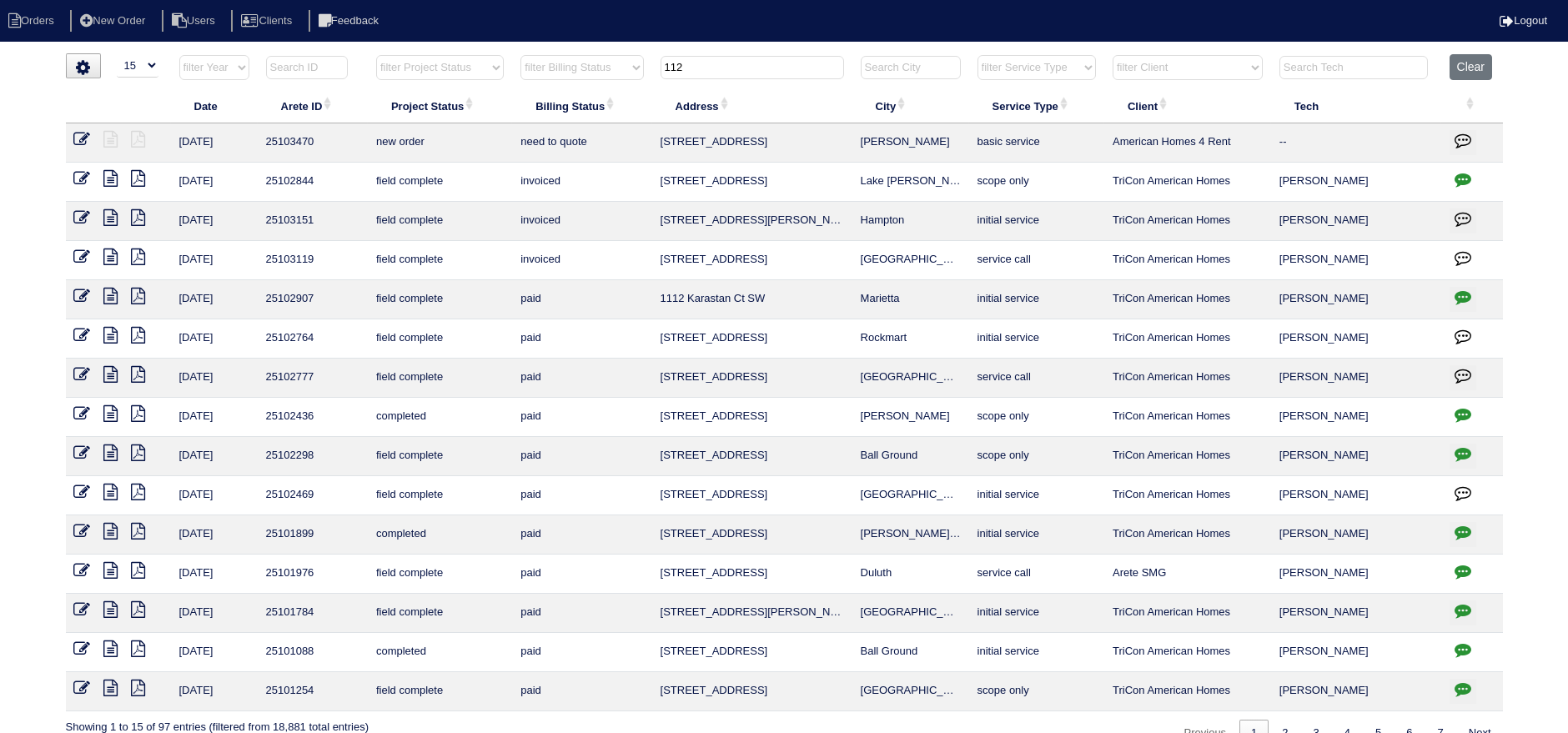
type input "112"
click at [88, 138] on icon at bounding box center [82, 139] width 16 height 16
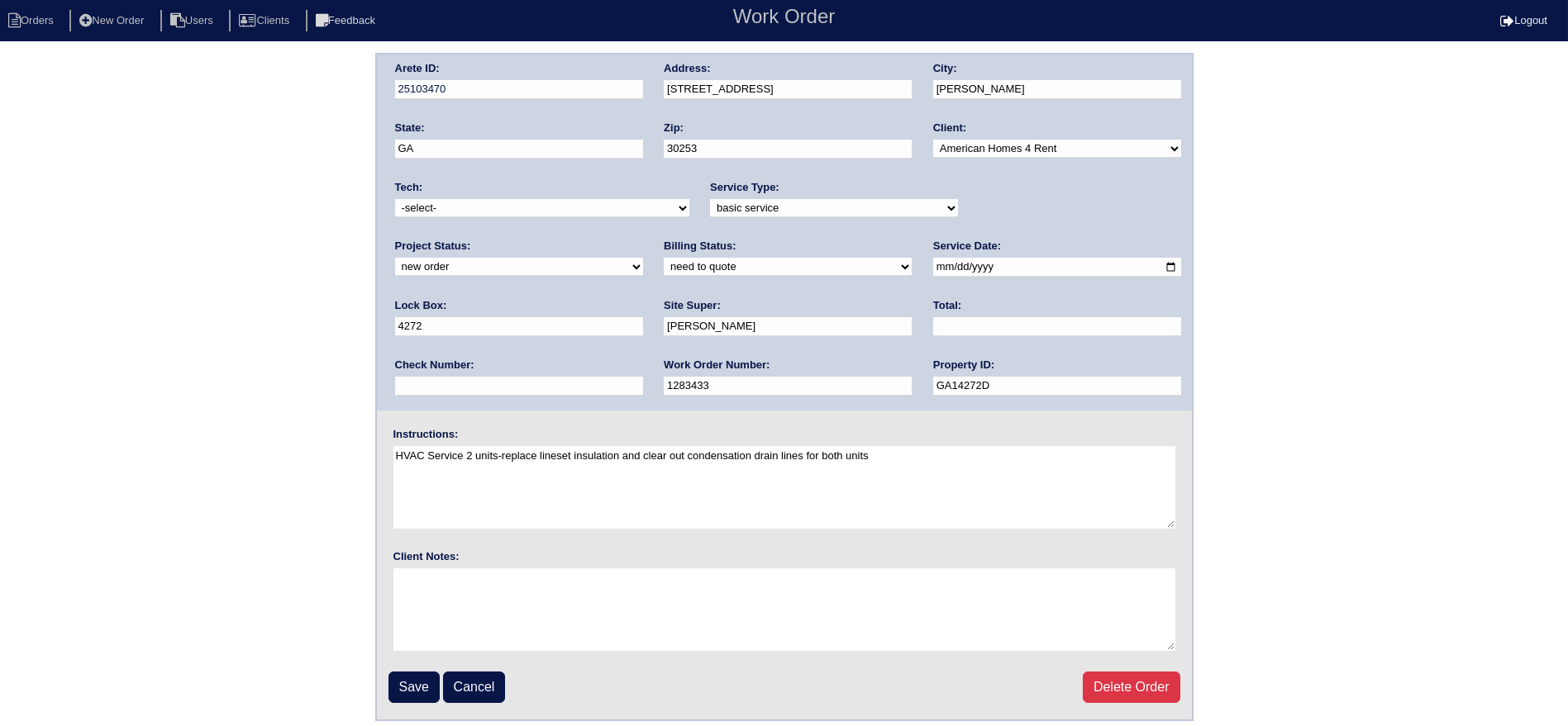
click at [520, 211] on select "-select- [EMAIL_ADDRESS][DOMAIN_NAME] [EMAIL_ADDRESS][DOMAIN_NAME] [EMAIL_ADDRE…" at bounding box center [542, 208] width 294 height 18
select select "151"
click at [395, 199] on select "-select- [EMAIL_ADDRESS][DOMAIN_NAME] [EMAIL_ADDRESS][DOMAIN_NAME] [EMAIL_ADDRE…" at bounding box center [542, 208] width 294 height 18
click at [643, 239] on div "Project Status: new order assigned in progress field complete need to schedule …" at bounding box center [519, 261] width 248 height 46
select select "assigned"
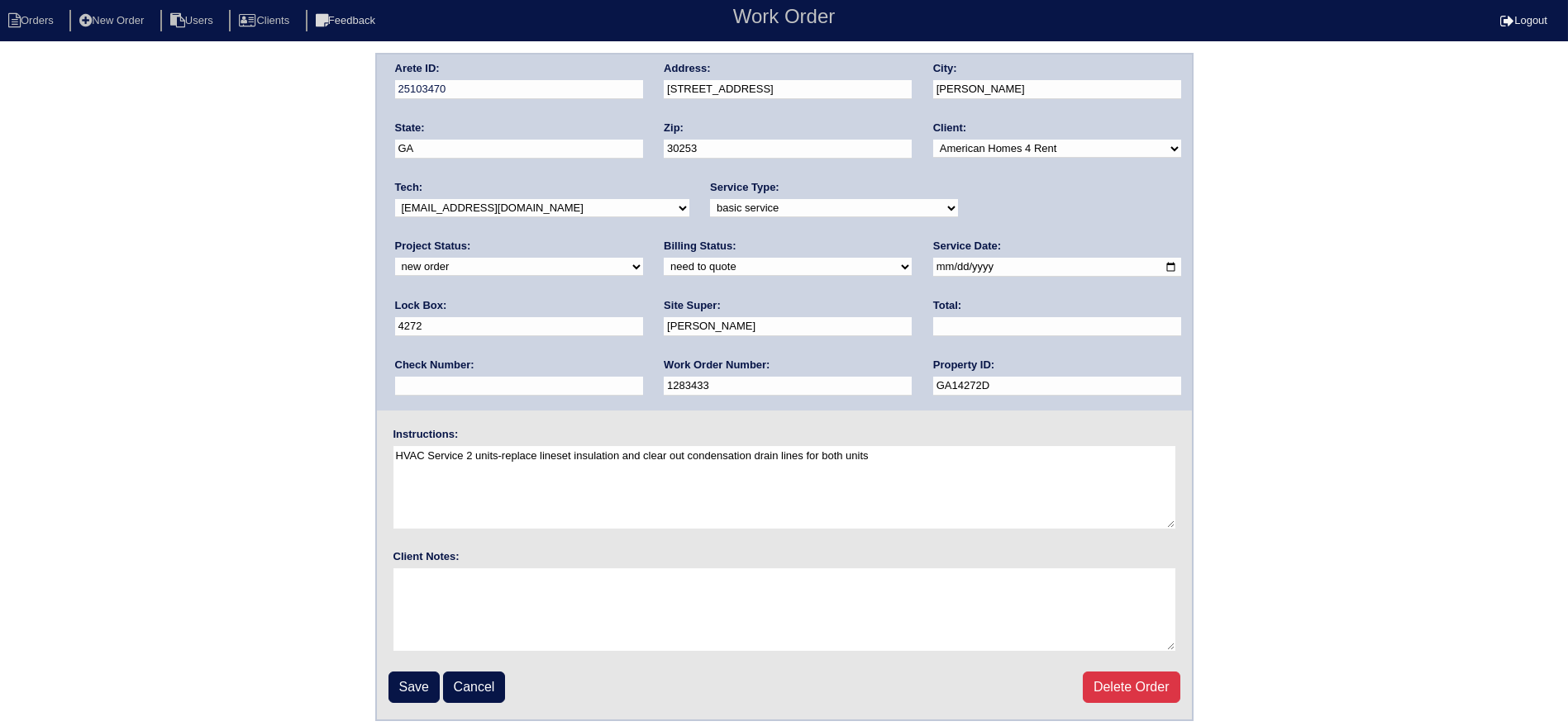
click at [643, 258] on select "new order assigned in progress field complete need to schedule admin review arc…" at bounding box center [519, 266] width 248 height 18
click at [933, 270] on input "[DATE]" at bounding box center [1057, 267] width 248 height 19
type input "[DATE]"
click at [402, 685] on input "Save" at bounding box center [414, 687] width 52 height 32
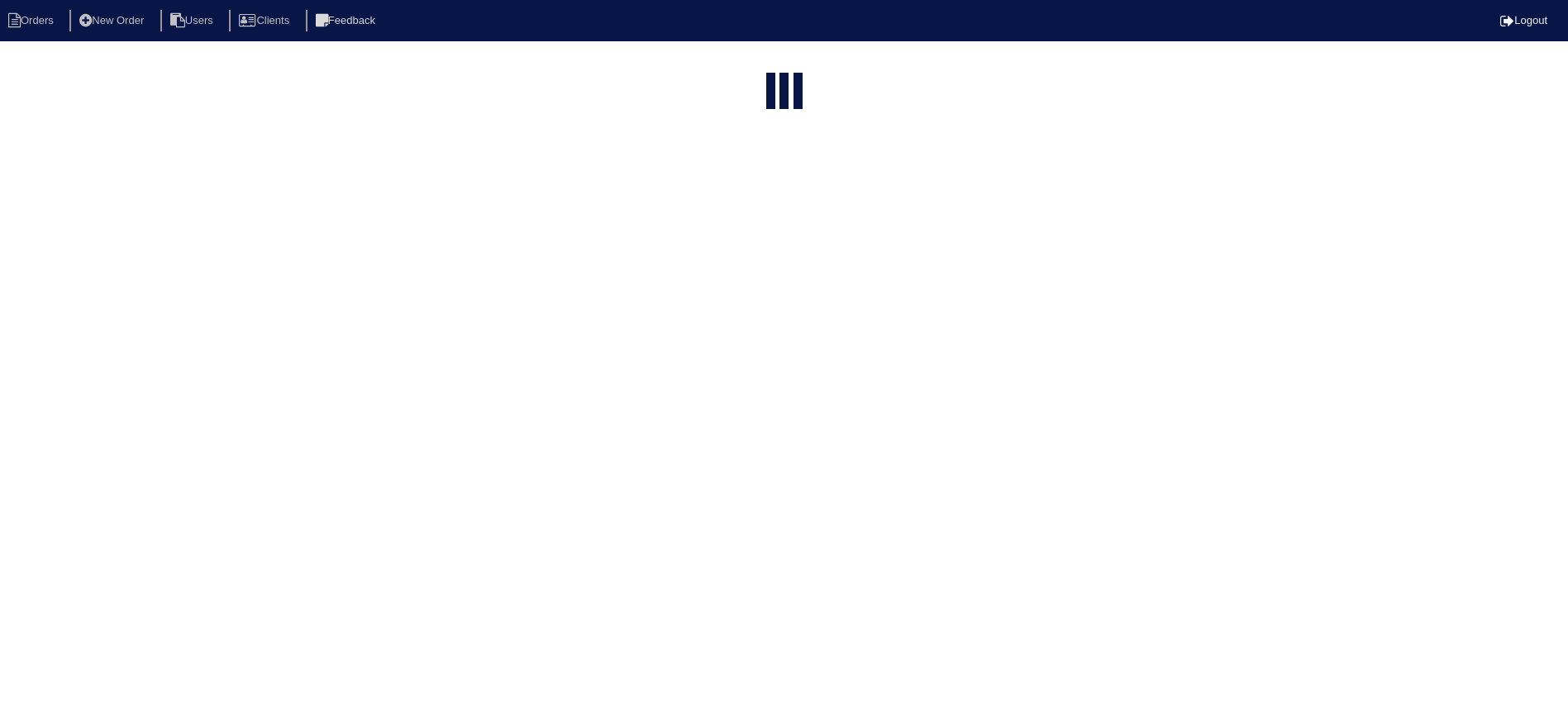
select select "15"
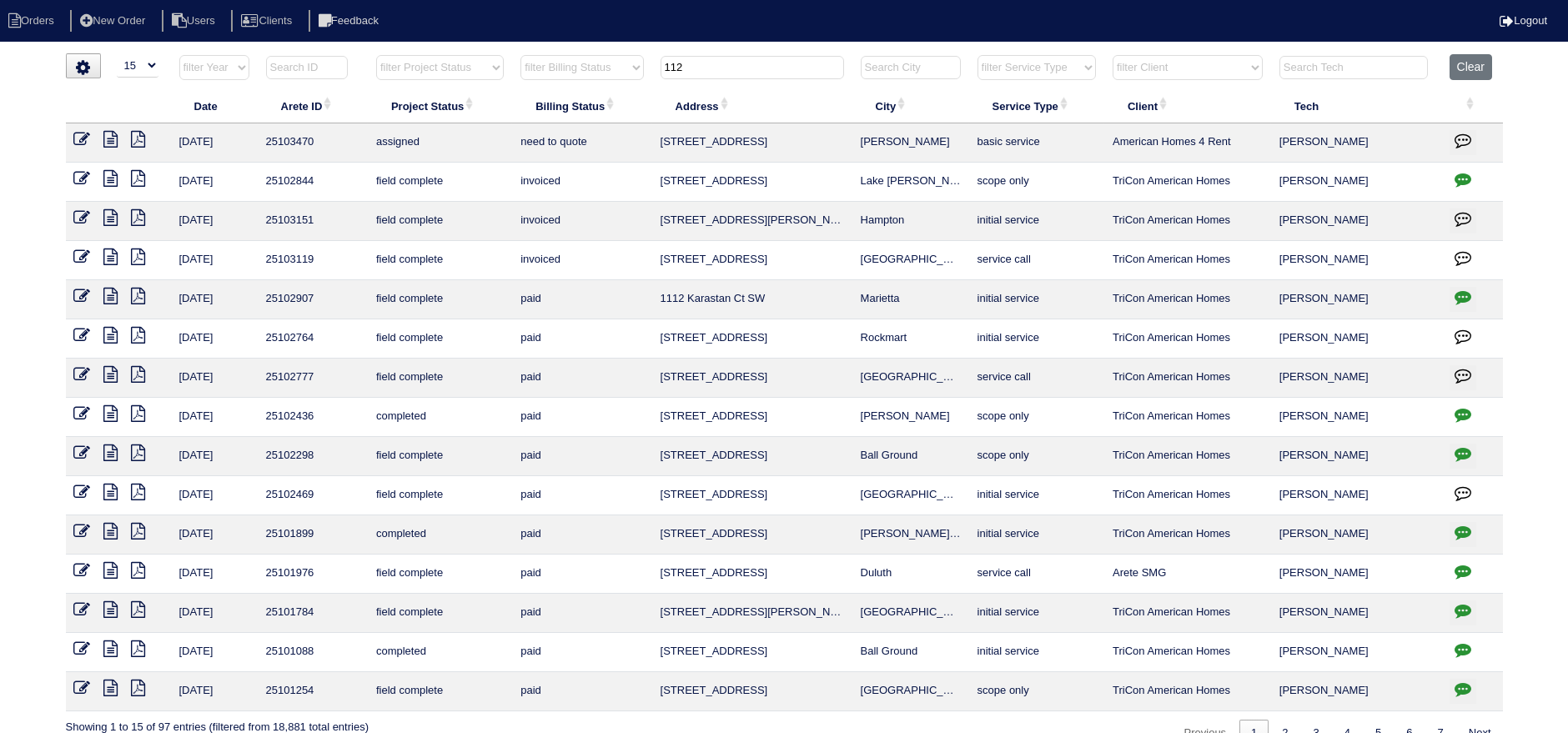
click at [722, 52] on html "Orders New Order Users Clients Feedback Logout Orders New Order Users Clients M…" at bounding box center [784, 382] width 1568 height 764
click at [722, 58] on input "112" at bounding box center [753, 67] width 184 height 23
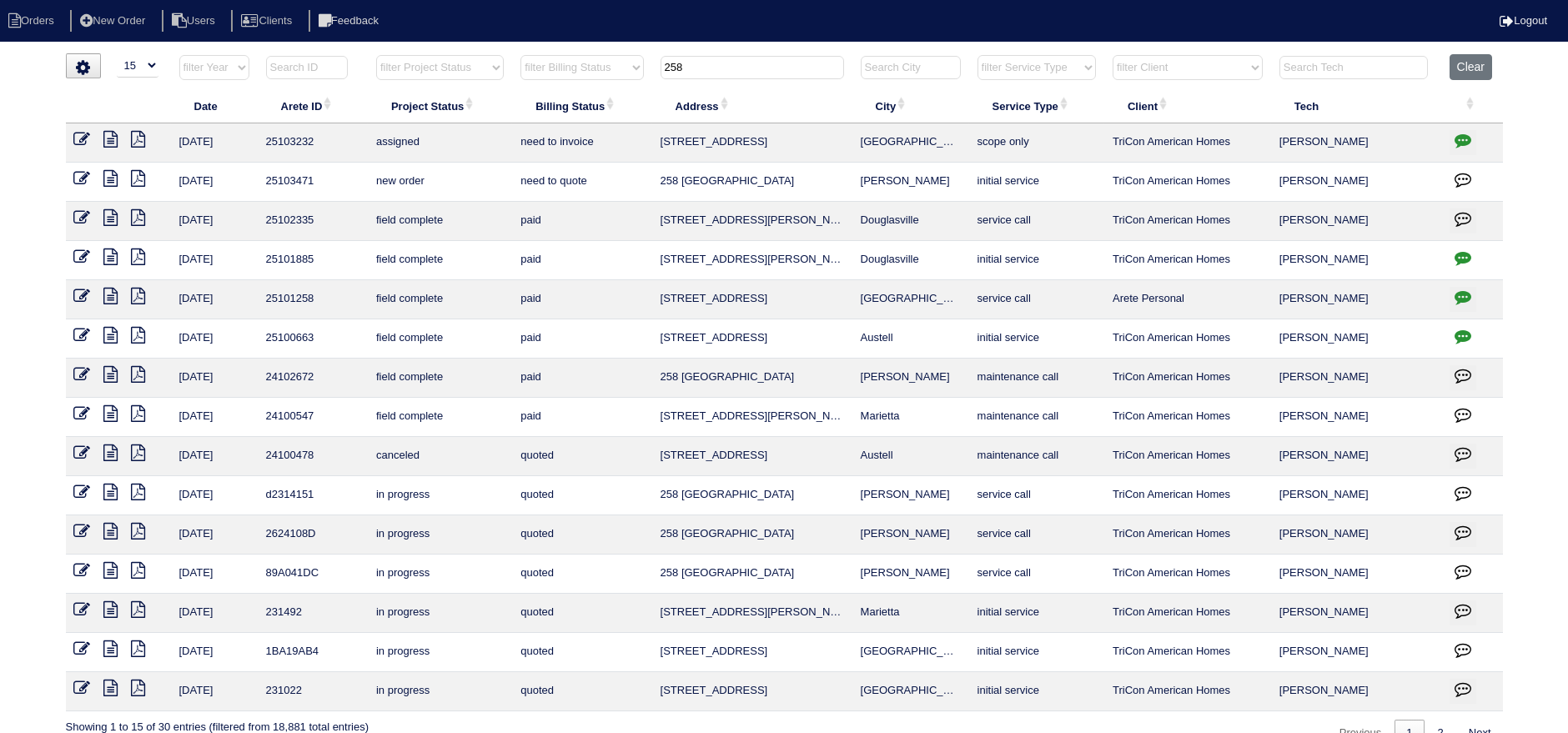
type input "258"
click at [88, 183] on icon at bounding box center [82, 178] width 16 height 16
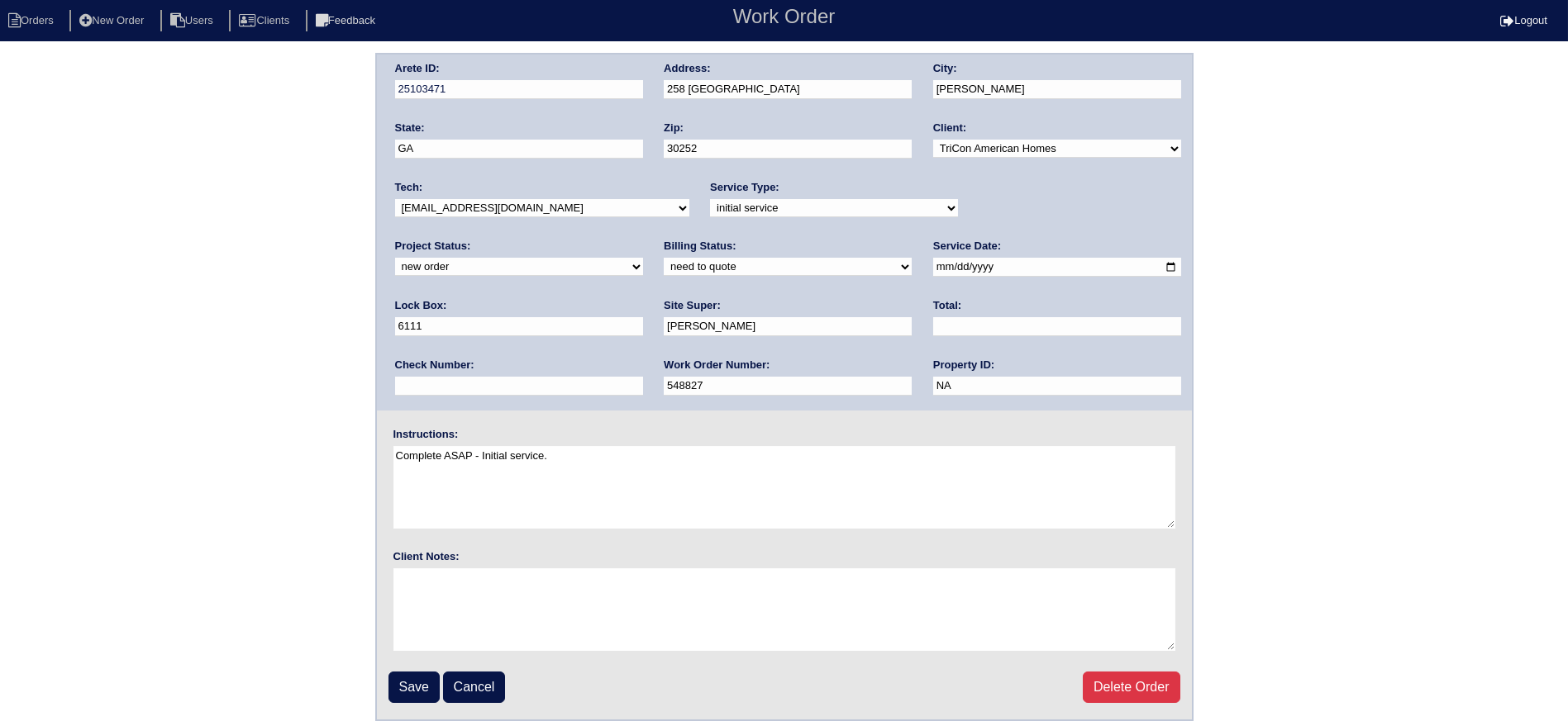
click at [613, 204] on select "-select- aretesmg+backup-tech@gmail.com benjohnholt88@gmail.com callisonhvac@ya…" at bounding box center [542, 208] width 294 height 18
select select "27"
click at [395, 199] on select "-select- aretesmg+backup-tech@gmail.com benjohnholt88@gmail.com callisonhvac@ya…" at bounding box center [542, 208] width 294 height 18
drag, startPoint x: 1004, startPoint y: 192, endPoint x: 1008, endPoint y: 211, distance: 19.4
click at [643, 239] on div "Project Status: new order assigned in progress field complete need to schedule …" at bounding box center [519, 261] width 248 height 46
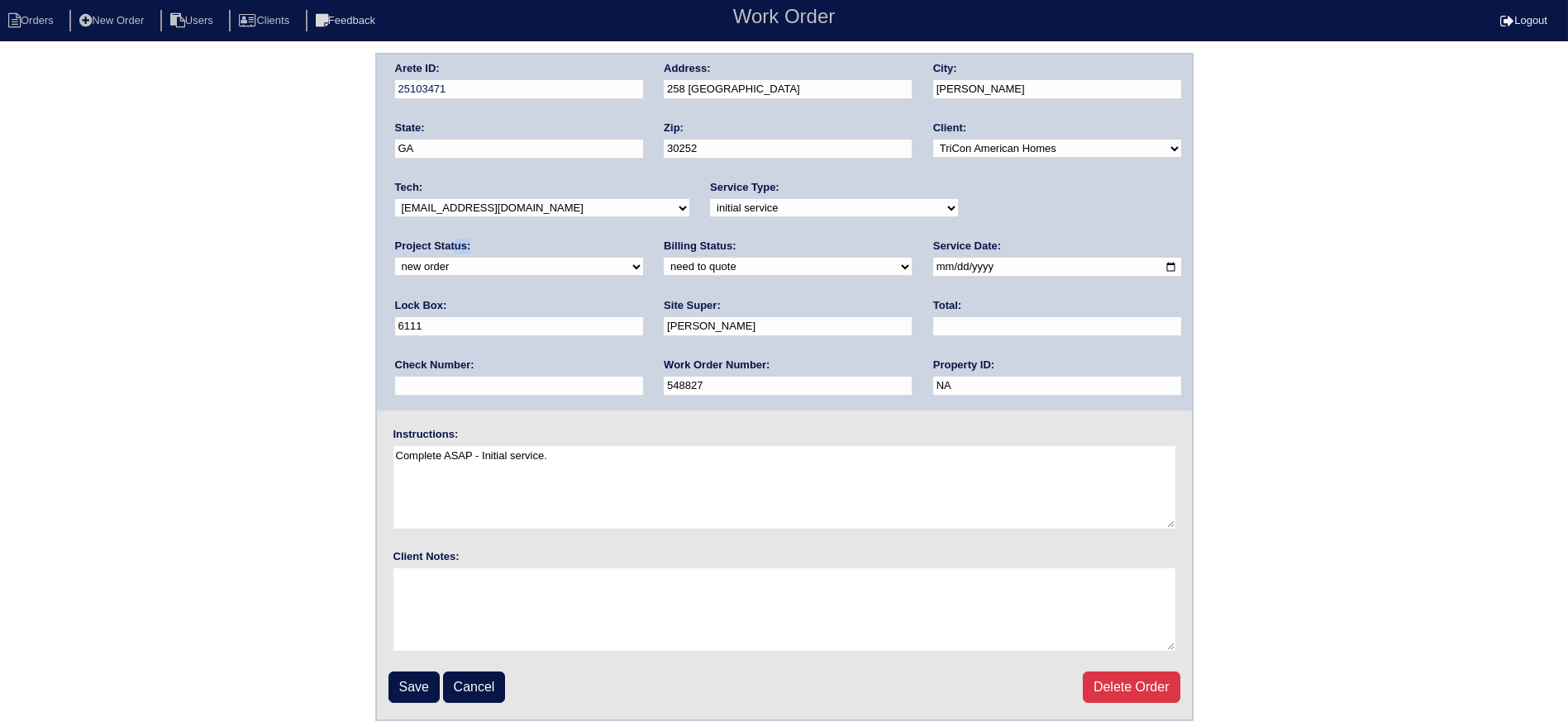
click at [643, 258] on select "new order assigned in progress field complete need to schedule admin review arc…" at bounding box center [519, 266] width 248 height 18
select select "assigned"
click at [643, 258] on select "new order assigned in progress field complete need to schedule admin review arc…" at bounding box center [519, 266] width 248 height 18
drag, startPoint x: 900, startPoint y: 260, endPoint x: 900, endPoint y: 277, distance: 17.0
click at [933, 262] on input "2025-09-19" at bounding box center [1057, 267] width 248 height 19
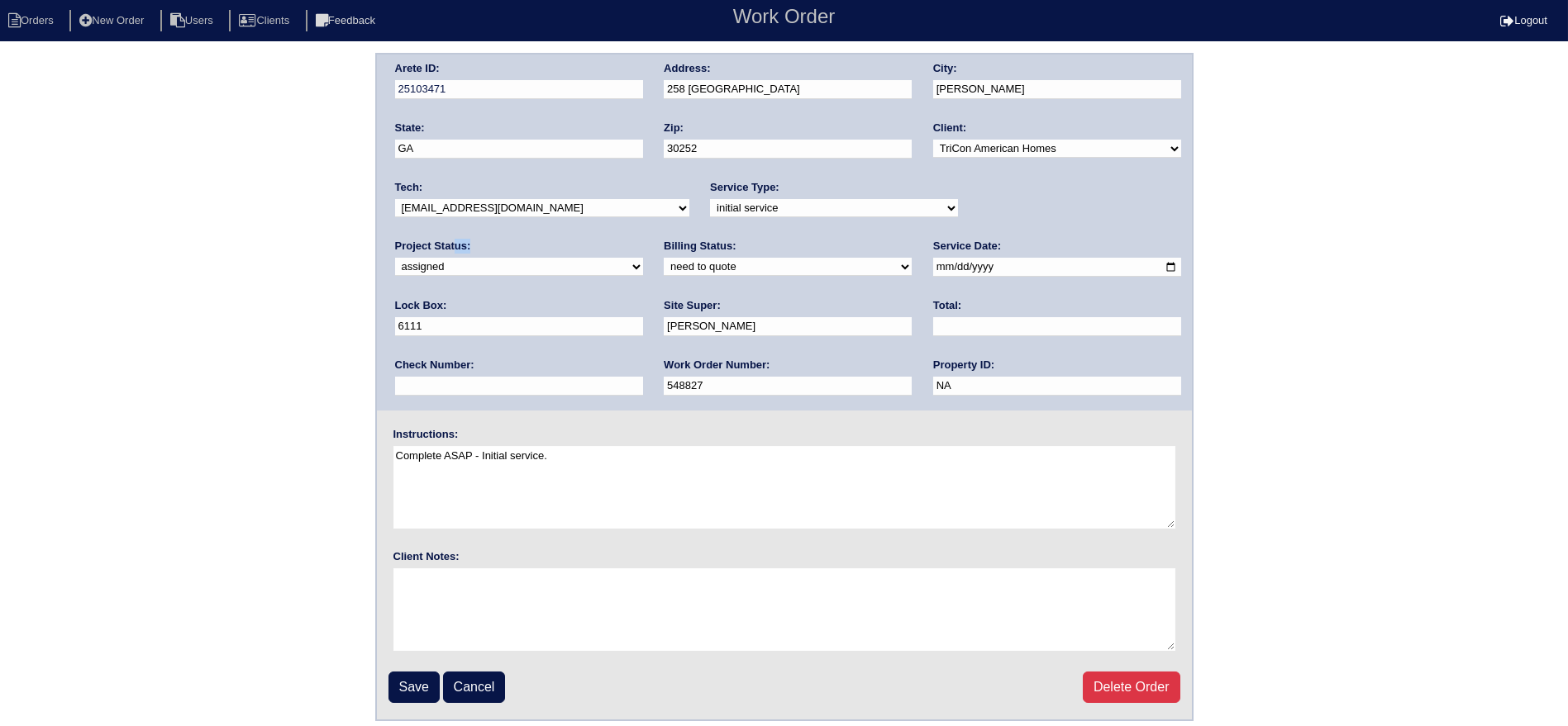
type input "2025-09-22"
click at [564, 210] on select "-select- aretesmg+backup-tech@gmail.com benjohnholt88@gmail.com callisonhvac@ya…" at bounding box center [542, 208] width 294 height 18
select select "75"
click at [395, 199] on select "-select- aretesmg+backup-tech@gmail.com benjohnholt88@gmail.com callisonhvac@ya…" at bounding box center [542, 208] width 294 height 18
click at [393, 681] on input "Save" at bounding box center [414, 687] width 52 height 32
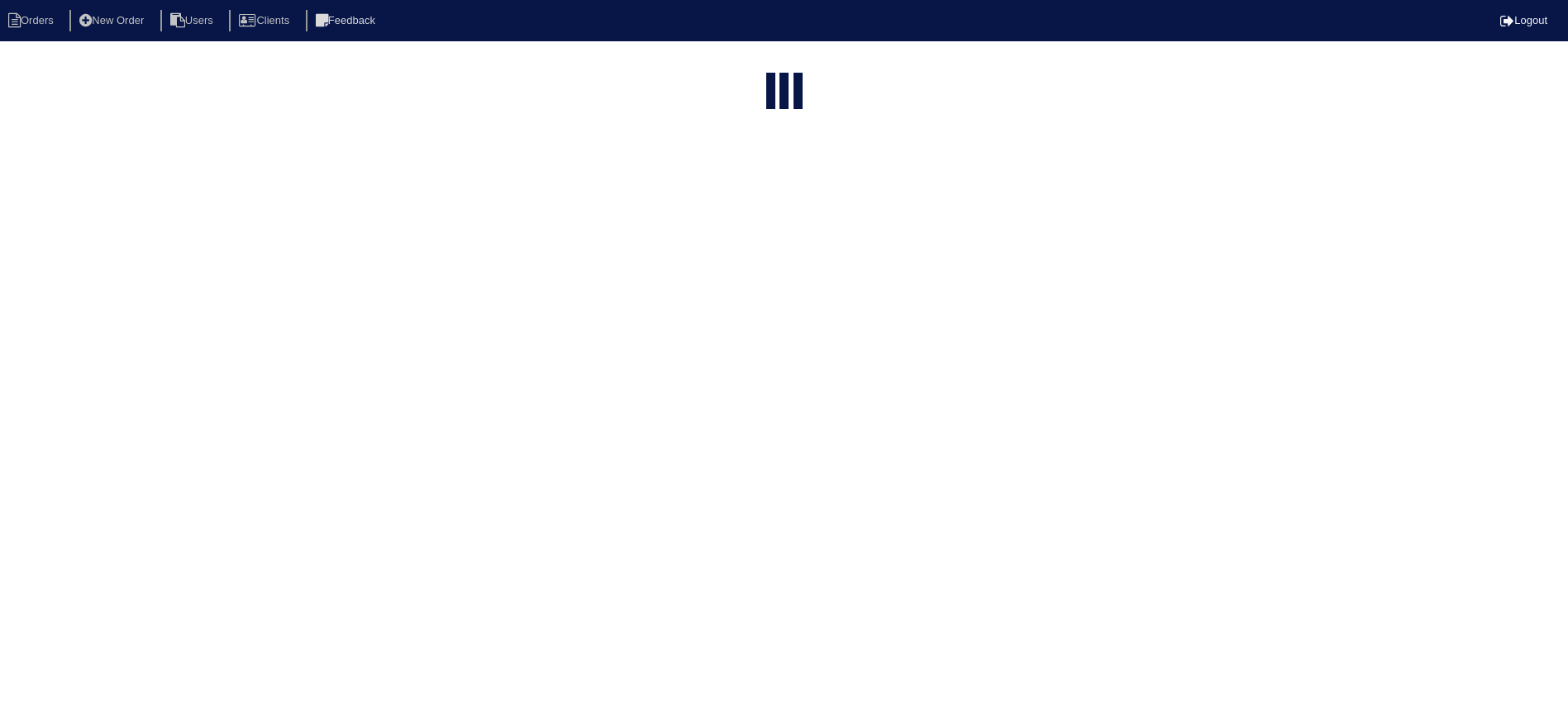
select select "15"
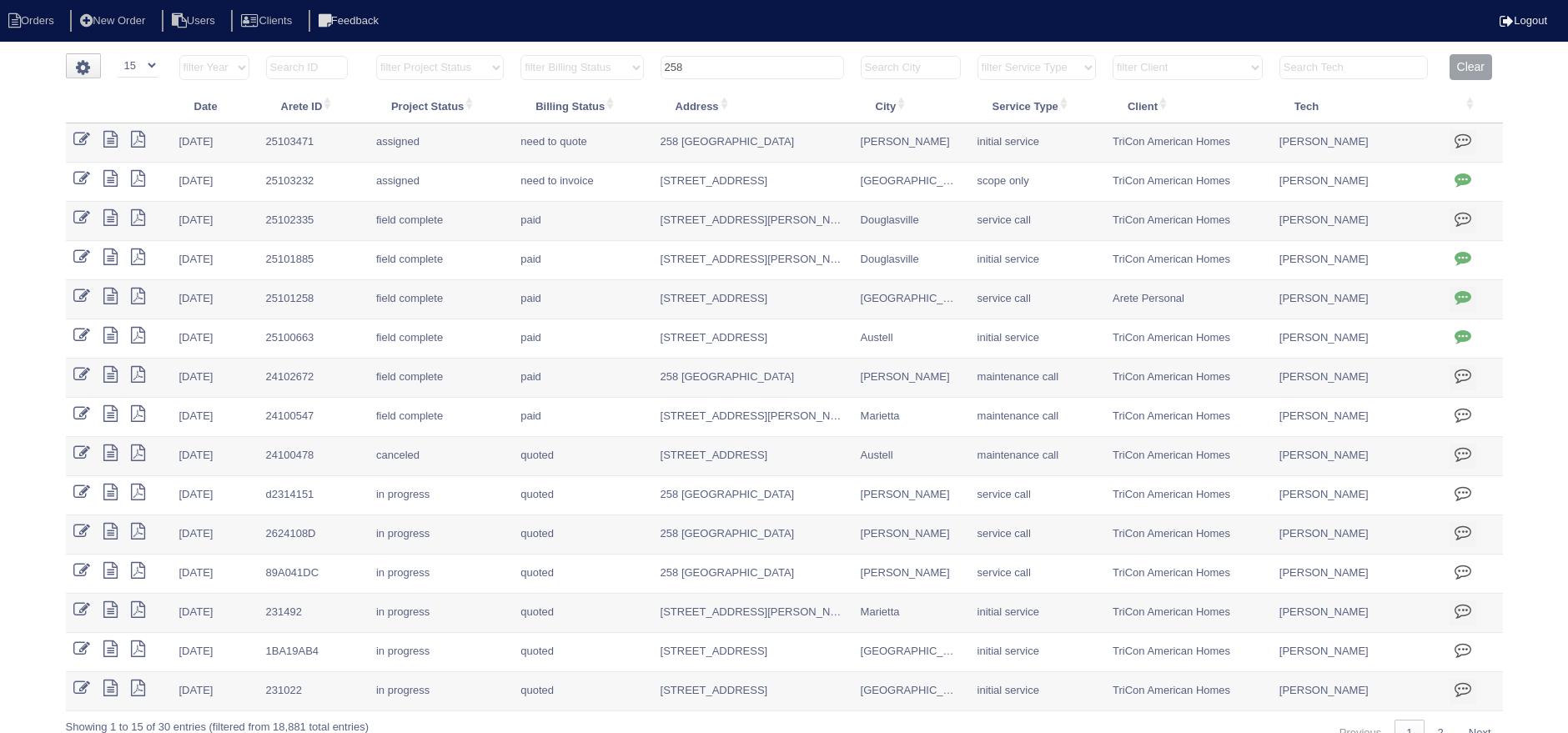
click at [716, 68] on input "258" at bounding box center [753, 67] width 184 height 23
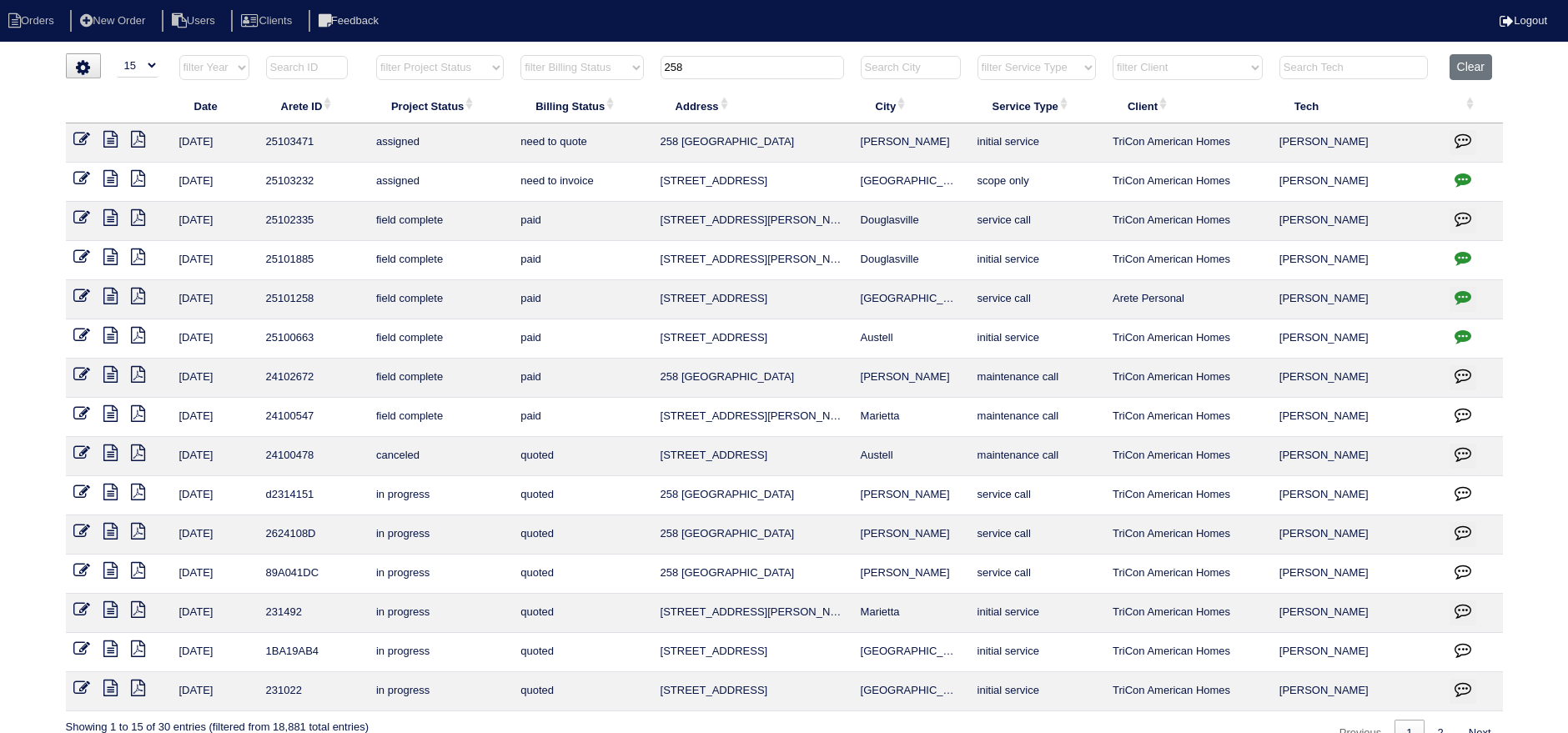
click at [715, 69] on input "258" at bounding box center [753, 67] width 184 height 23
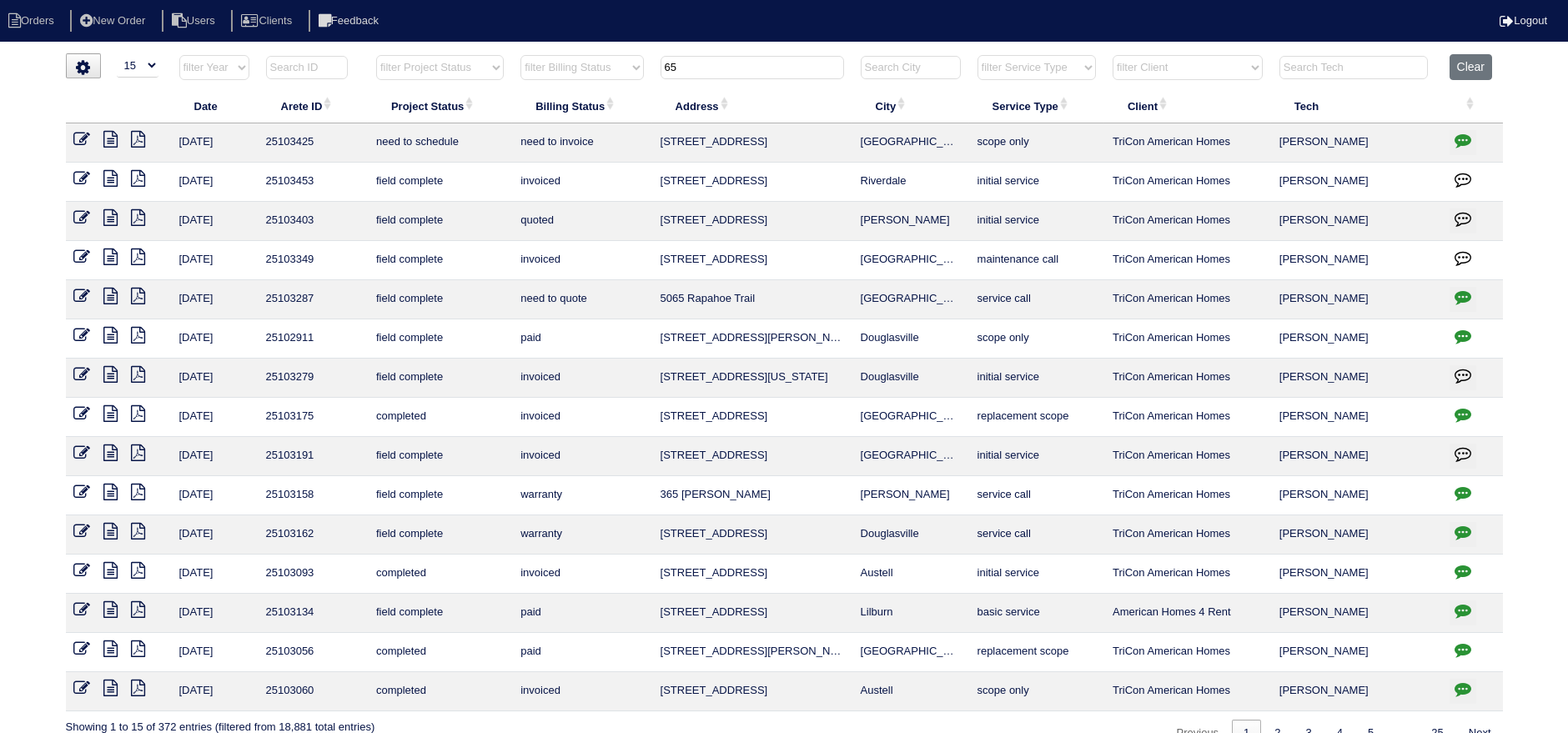
type input "65"
drag, startPoint x: 81, startPoint y: 136, endPoint x: 107, endPoint y: 142, distance: 26.7
click at [81, 136] on icon at bounding box center [82, 139] width 16 height 16
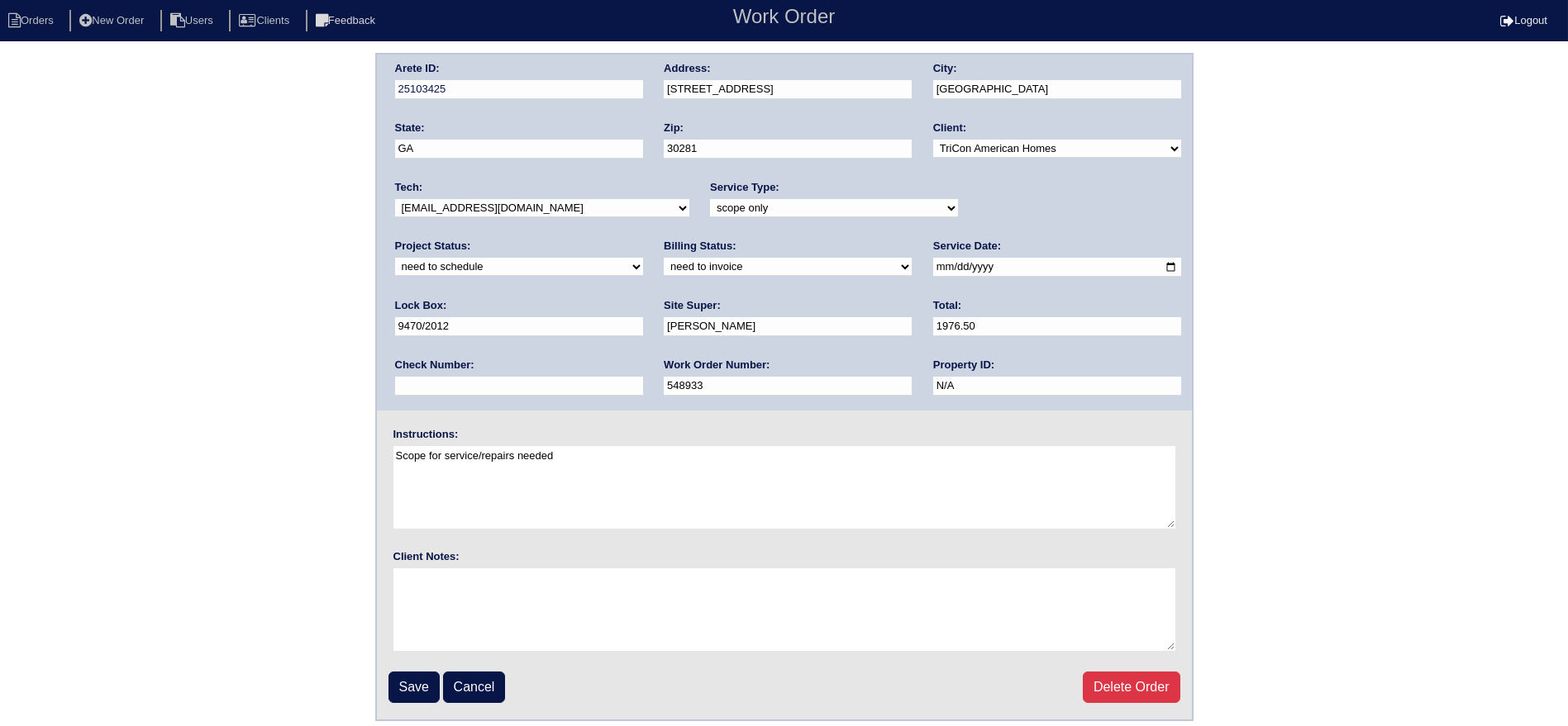
click at [509, 199] on select "-select- [EMAIL_ADDRESS][DOMAIN_NAME] [EMAIL_ADDRESS][DOMAIN_NAME] [EMAIL_ADDRE…" at bounding box center [542, 208] width 294 height 18
click at [643, 258] on select "new order assigned in progress field complete need to schedule admin review arc…" at bounding box center [519, 266] width 248 height 18
select select "assigned"
click at [643, 258] on select "new order assigned in progress field complete need to schedule admin review arc…" at bounding box center [519, 266] width 248 height 18
click at [933, 268] on input "[DATE]" at bounding box center [1057, 267] width 248 height 19
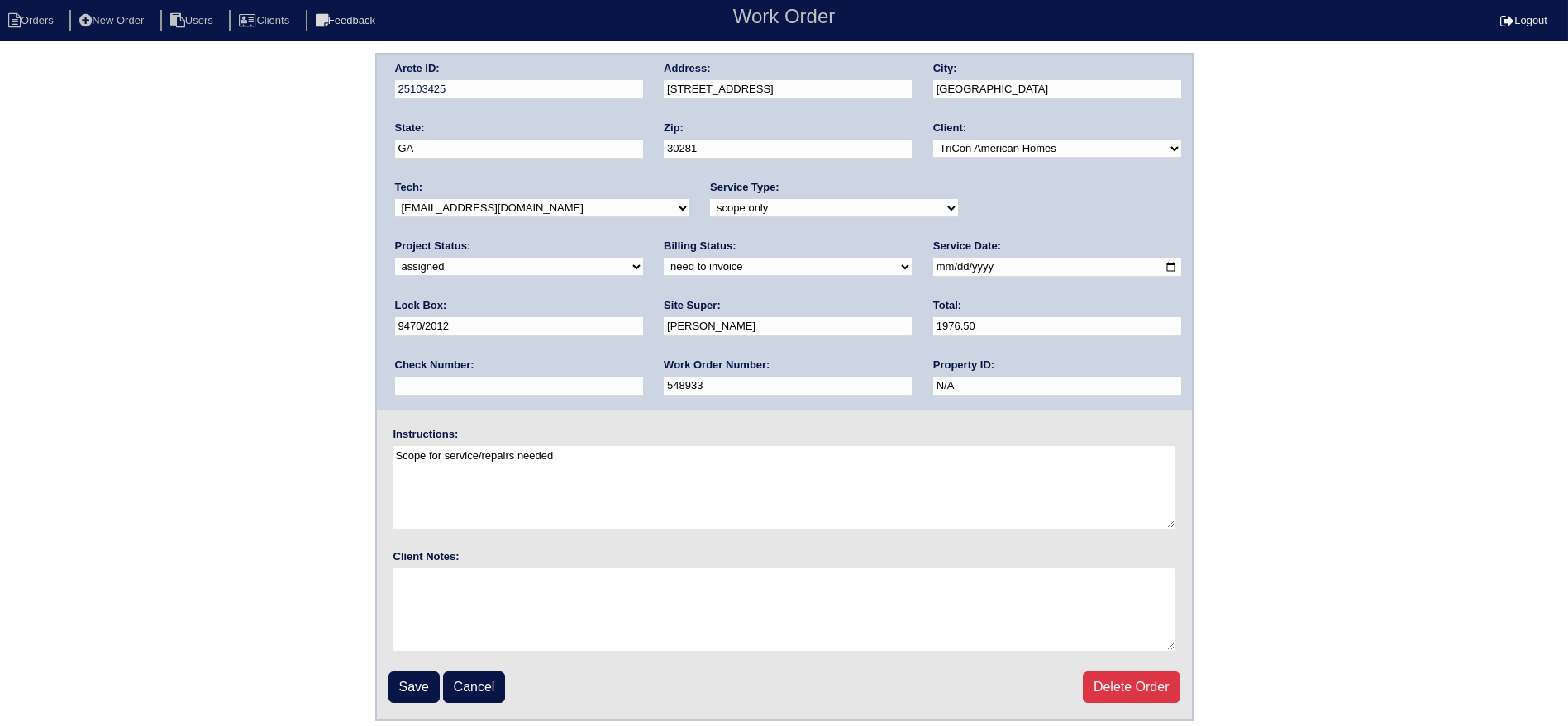
type input "2025-09-22"
click at [397, 679] on input "Save" at bounding box center [414, 687] width 52 height 32
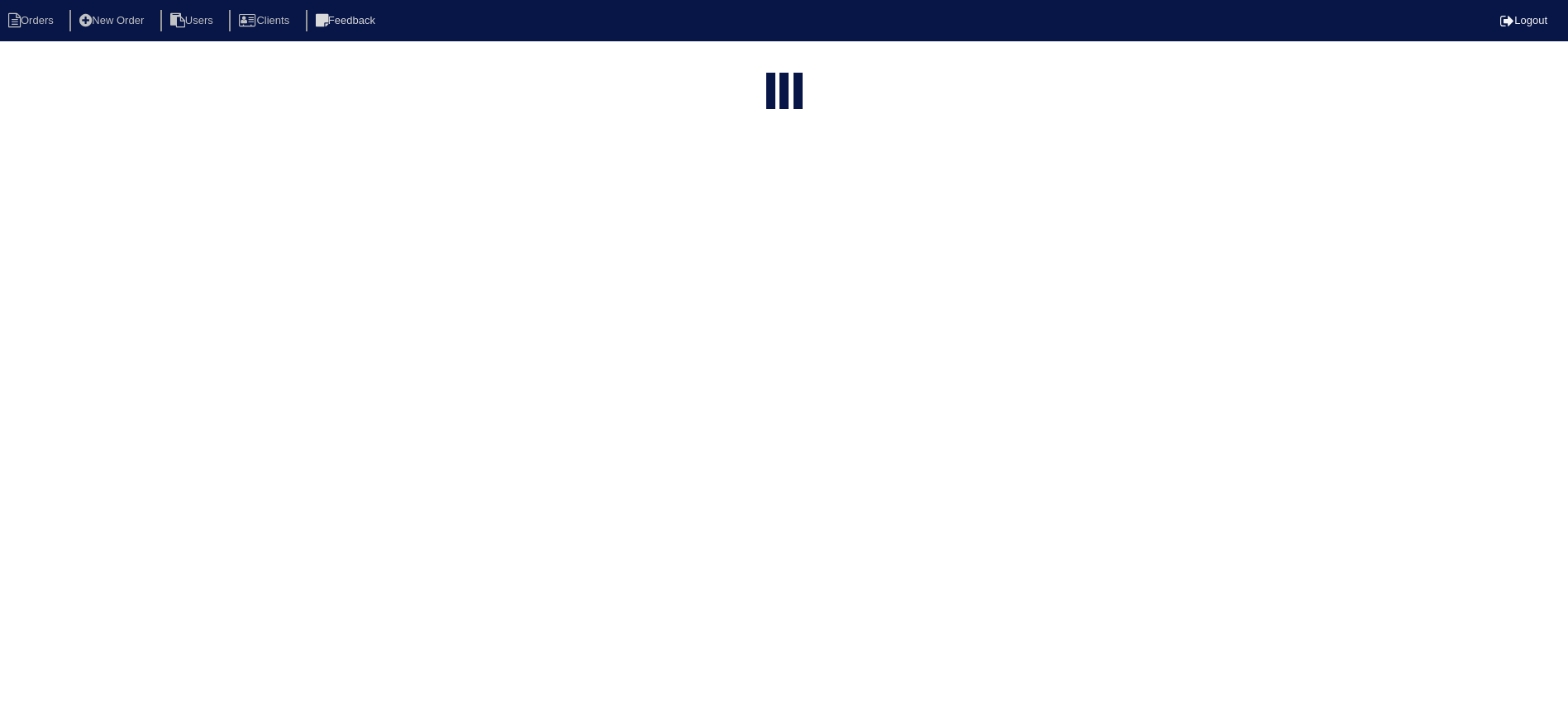
select select "15"
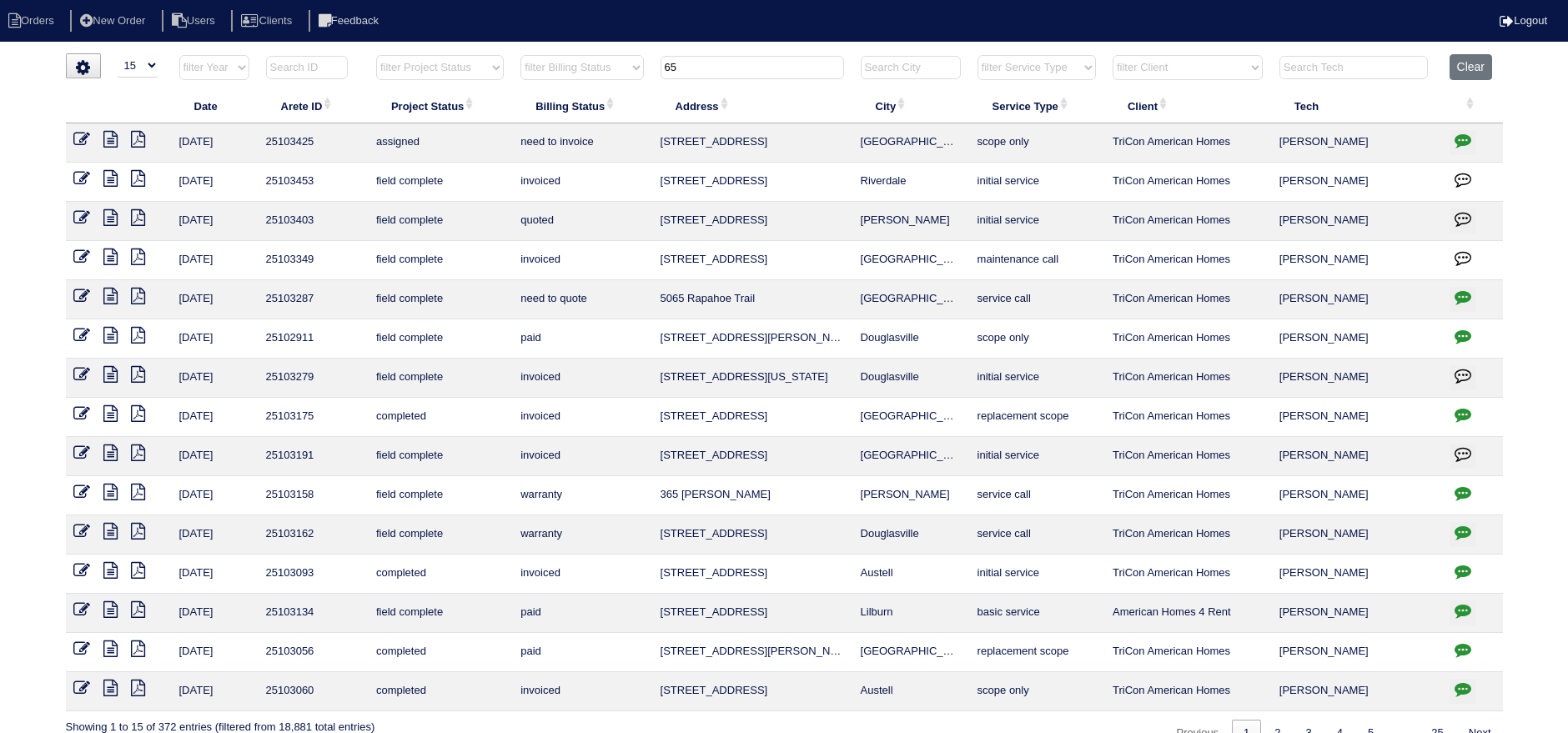
click at [604, 55] on tr "filter Year -- Any Year -- 2025 2024 2023 2022 2021 2020 2019 filter Project St…" at bounding box center [784, 71] width 1437 height 34
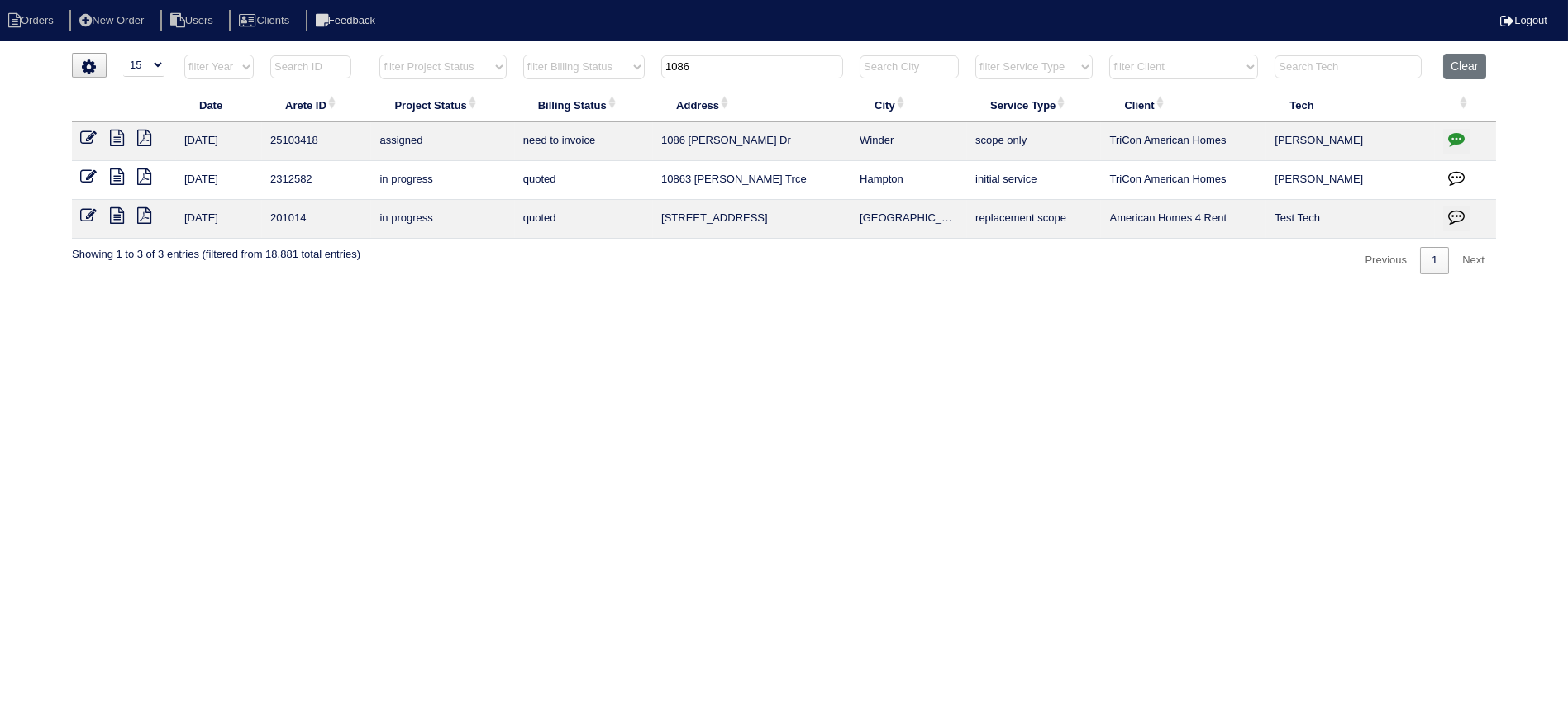
type input "1086"
click at [119, 133] on icon at bounding box center [117, 137] width 14 height 16
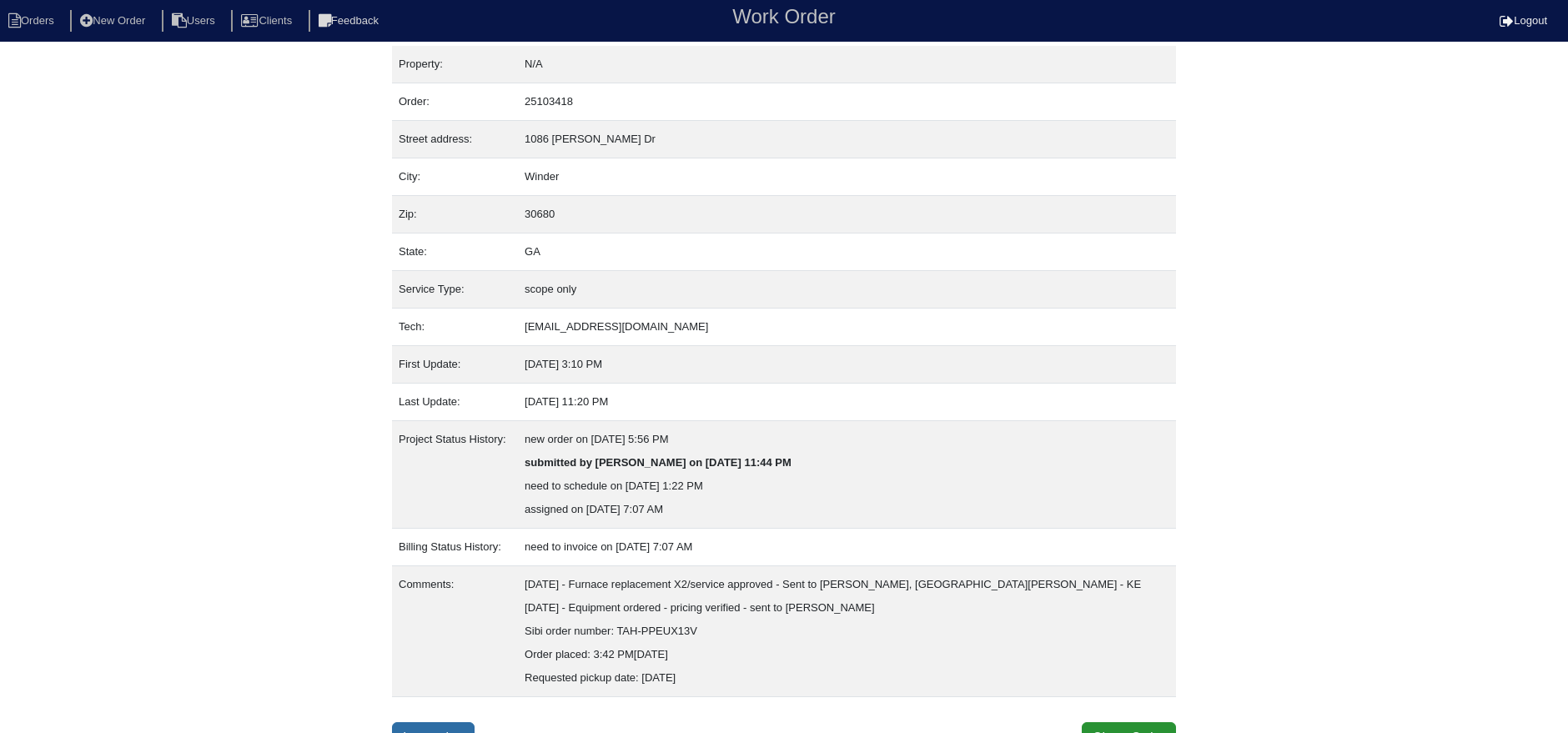
scroll to position [24, 0]
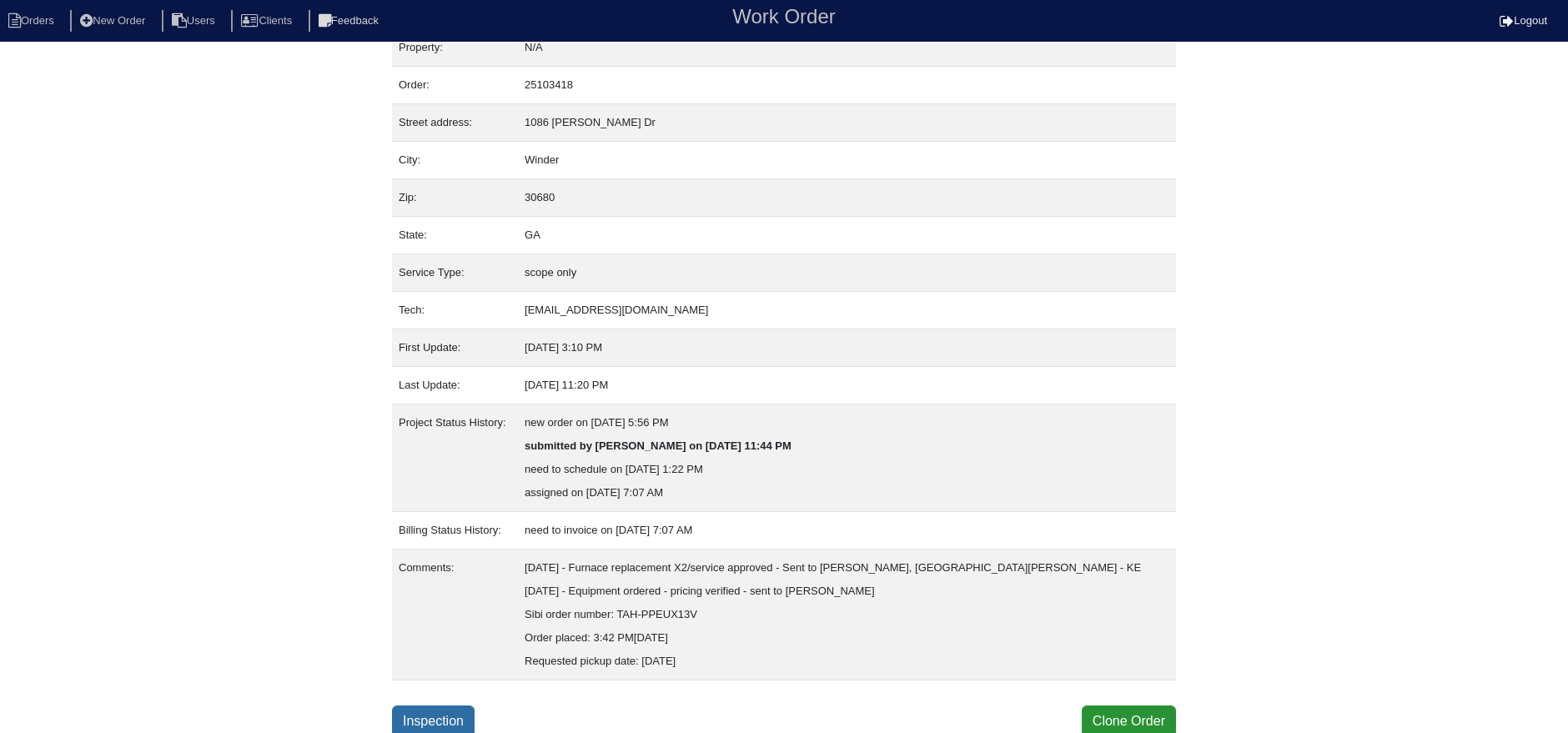
click at [438, 713] on link "Inspection" at bounding box center [433, 722] width 82 height 32
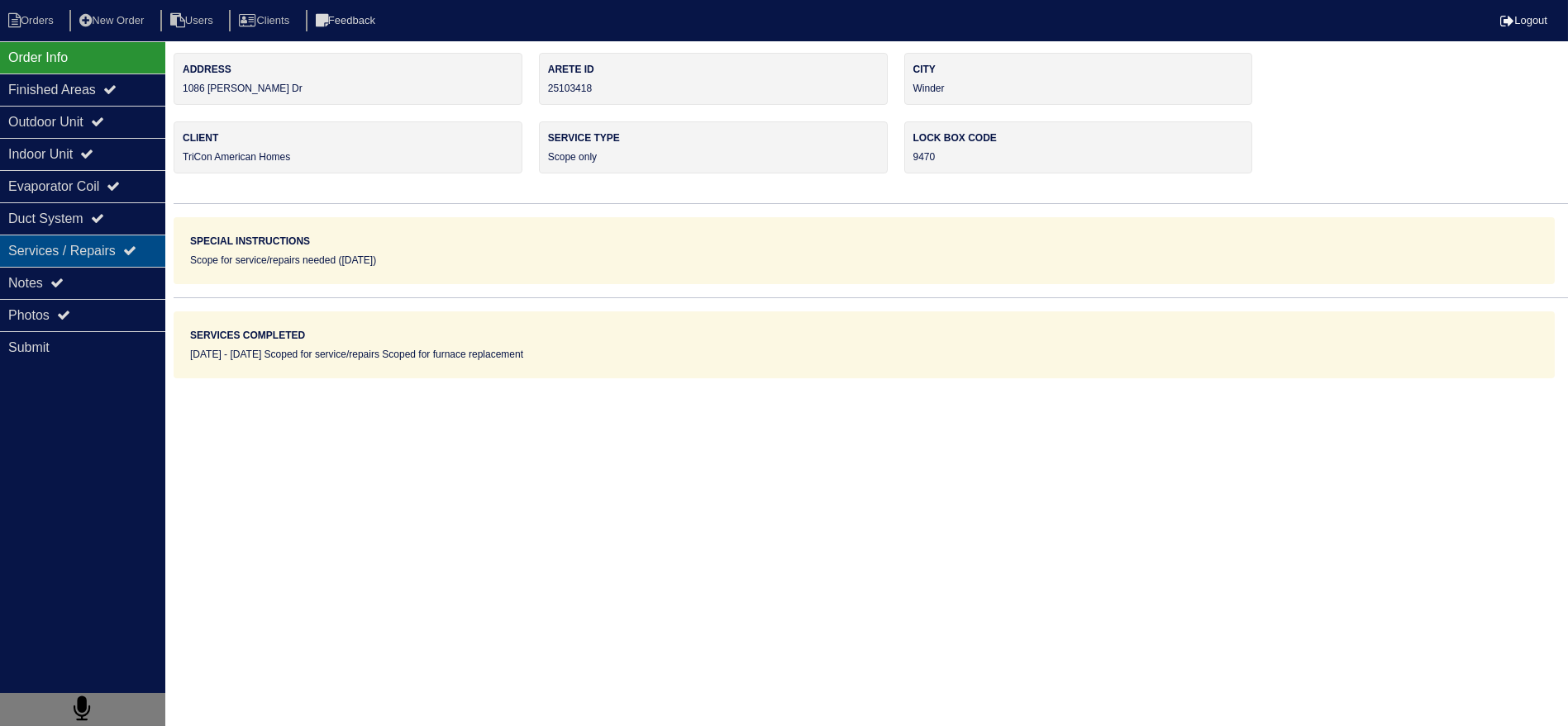
click at [100, 263] on div "Services / Repairs" at bounding box center [82, 251] width 165 height 33
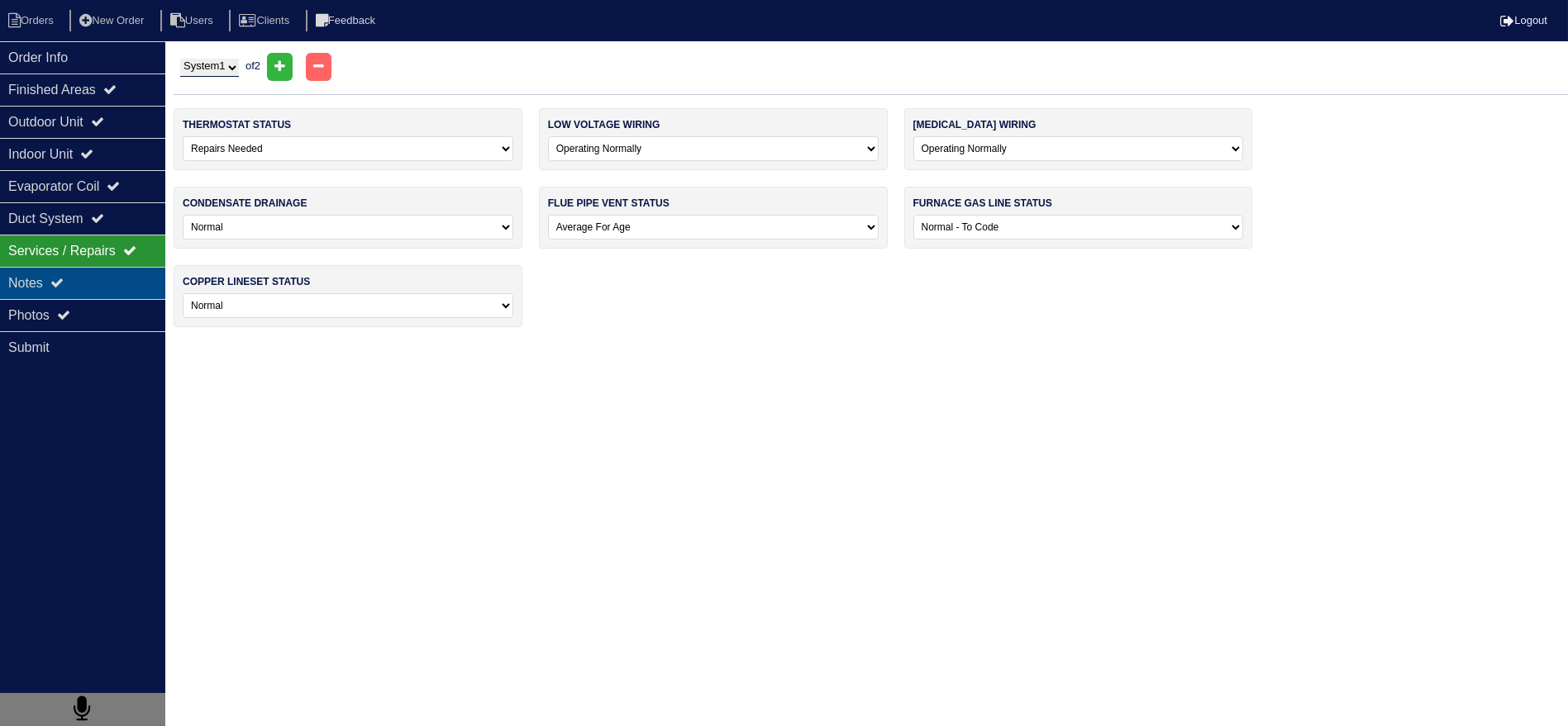
click at [113, 271] on div "Notes" at bounding box center [82, 284] width 165 height 33
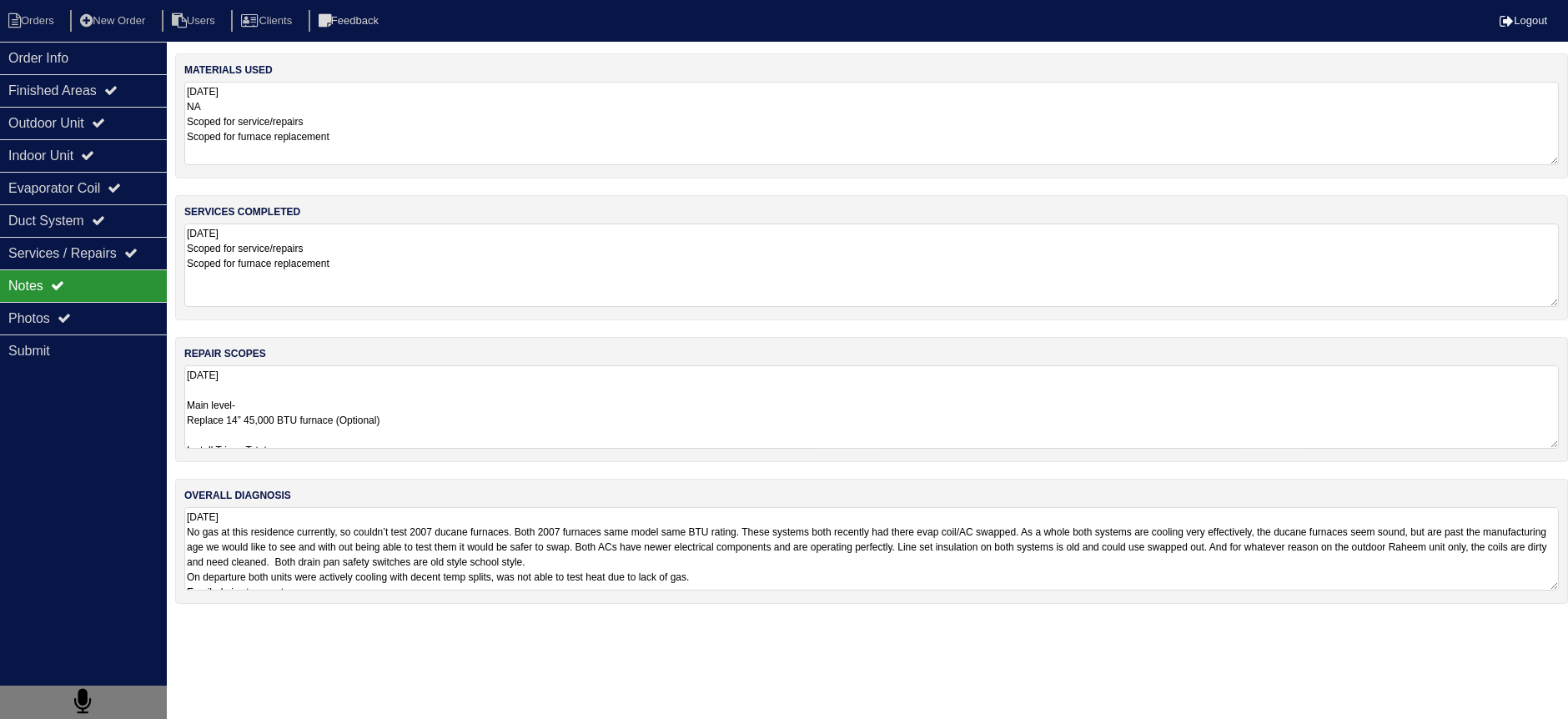
click at [395, 405] on textarea "[DATE] Main level- Replace 14” 45,000 BTU furnace (Optional) Install Tricon Tst…" at bounding box center [872, 407] width 1375 height 83
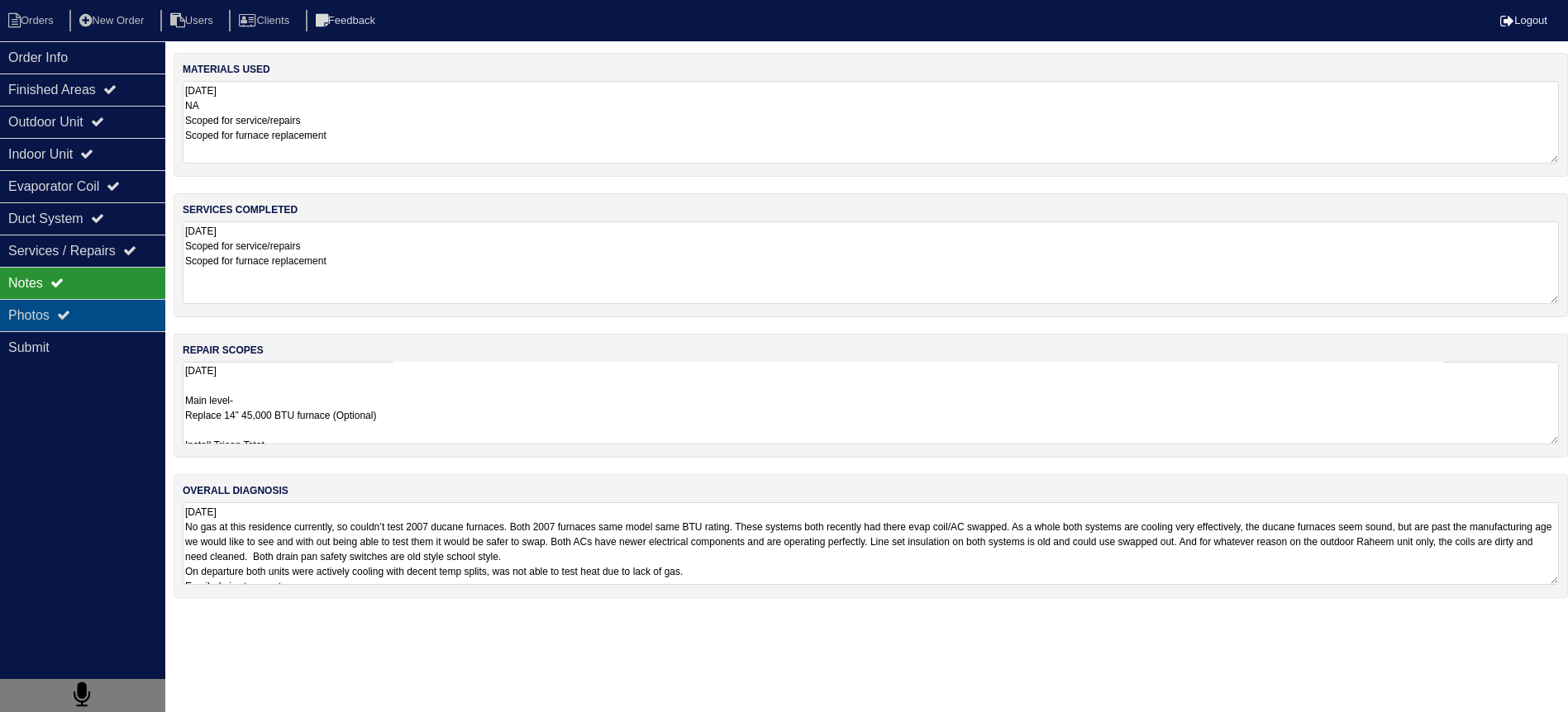
click at [155, 326] on div "Photos" at bounding box center [82, 315] width 165 height 33
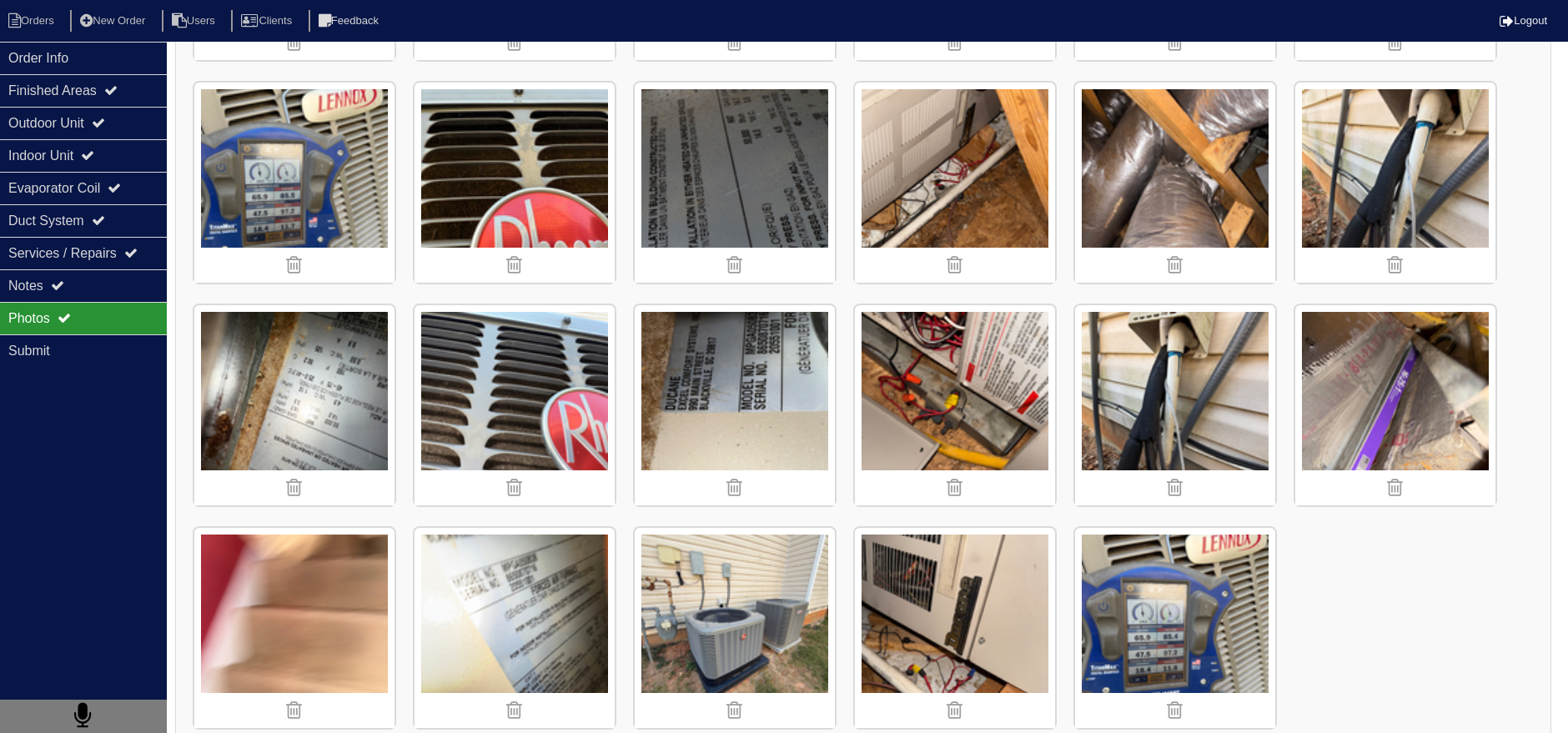
scroll to position [1803, 0]
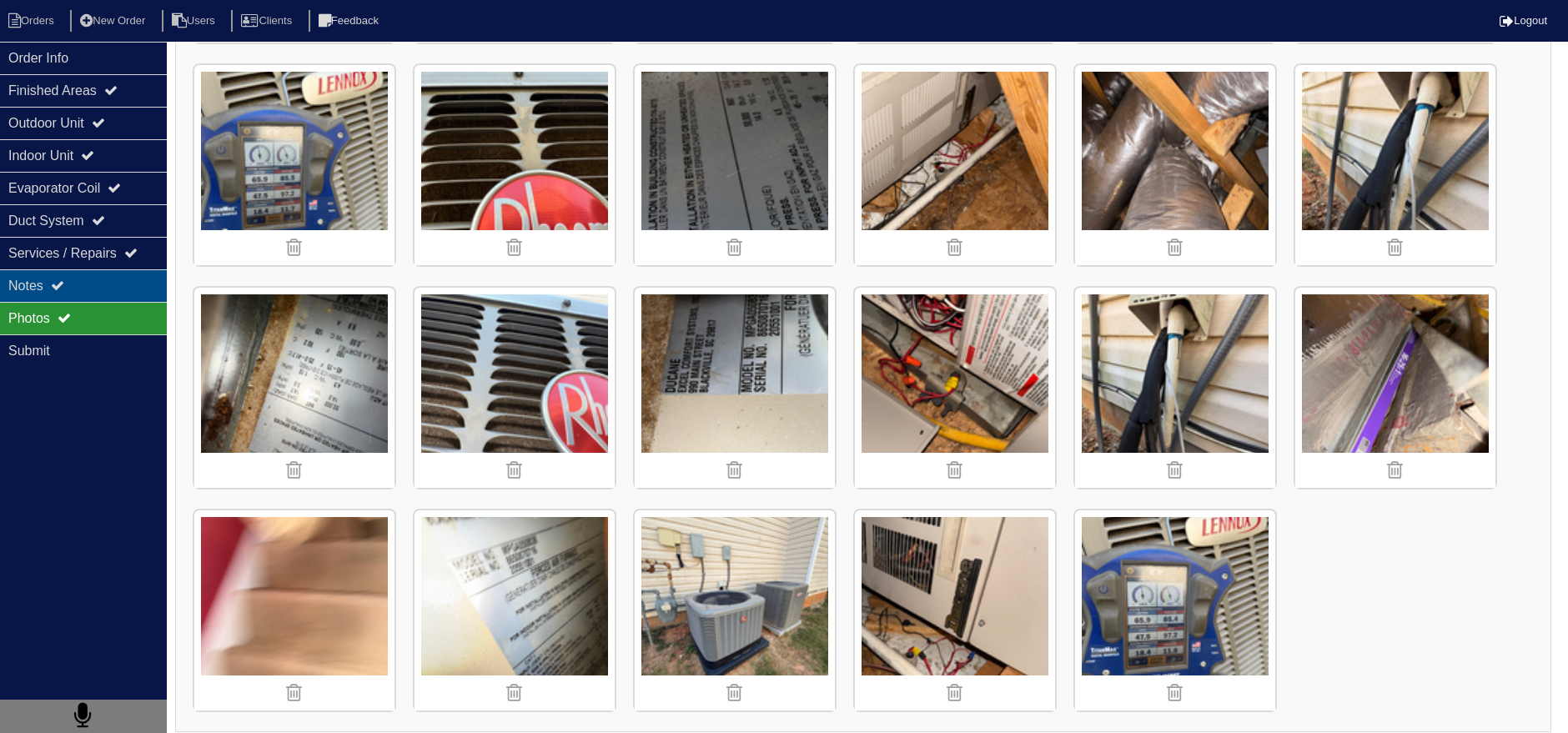
click at [96, 286] on div "Notes" at bounding box center [83, 286] width 167 height 33
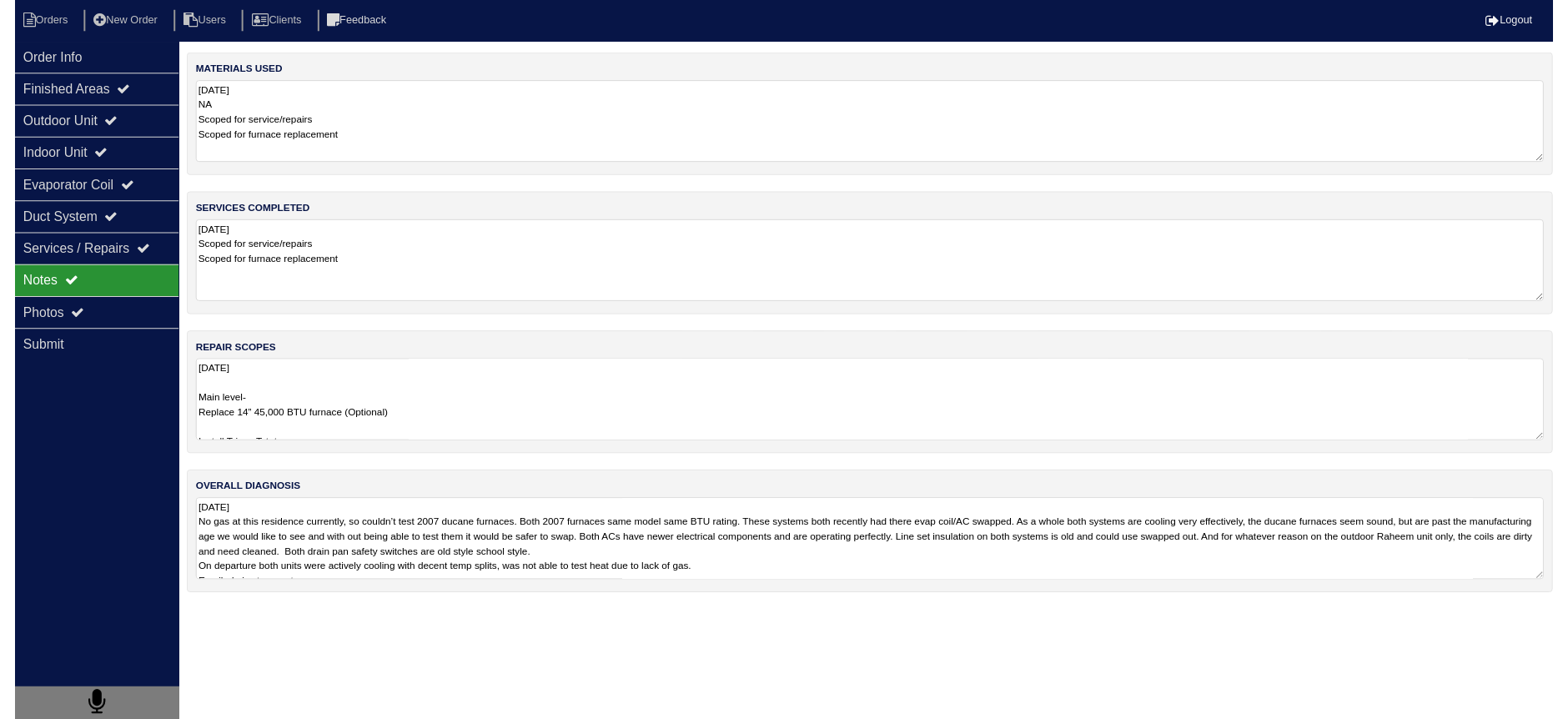
scroll to position [0, 0]
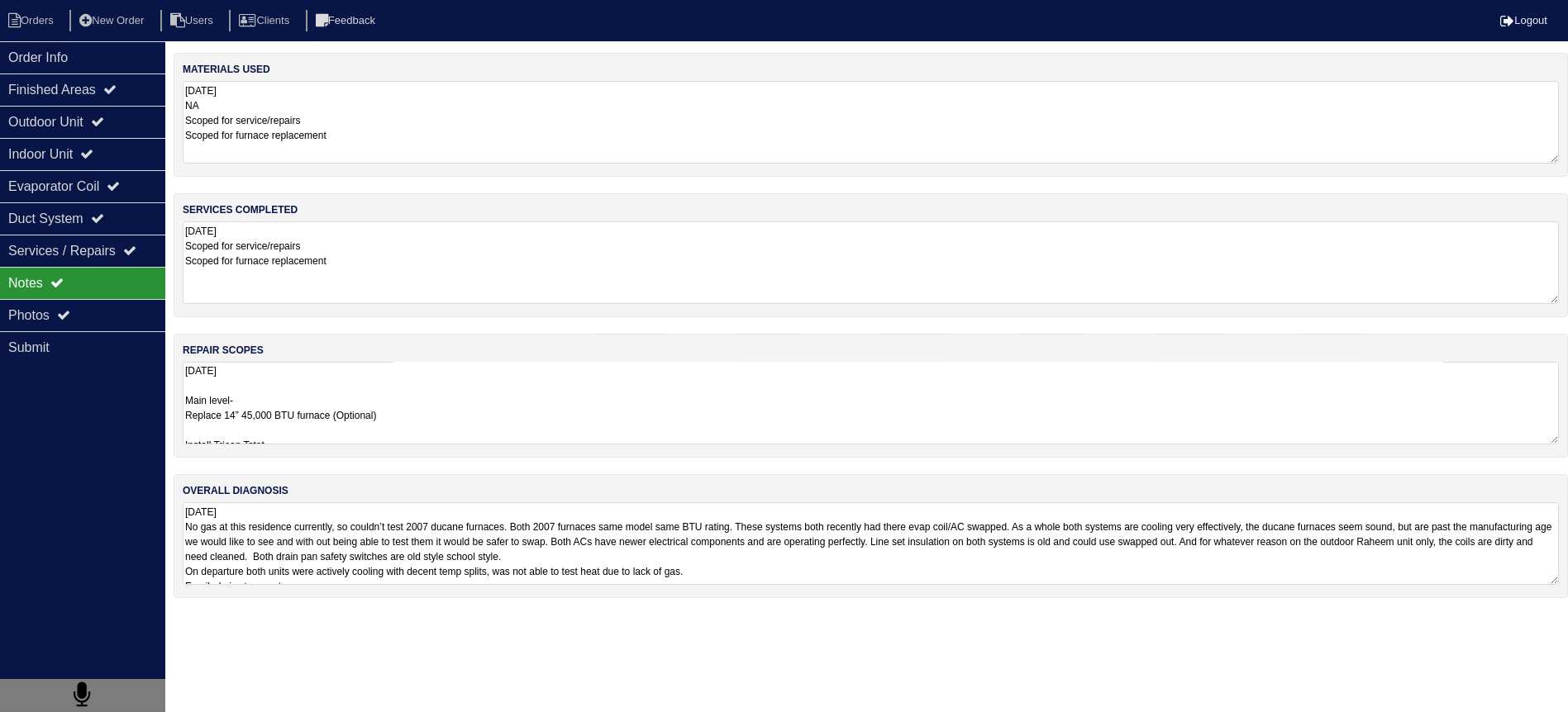
click at [409, 389] on textarea "[DATE] Main level- Replace 14” 45,000 BTU furnace (Optional) Install Tricon Tst…" at bounding box center [871, 403] width 1376 height 82
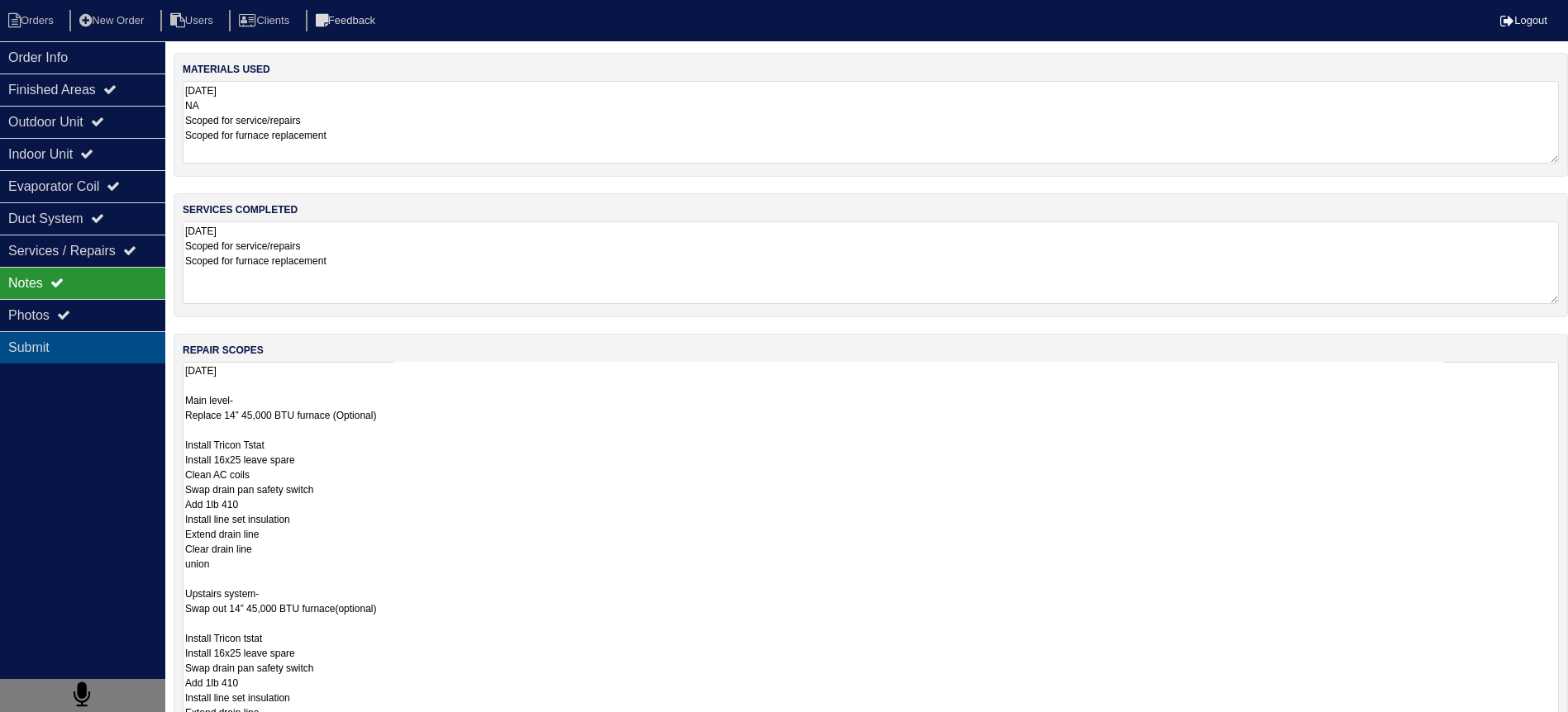
click at [101, 332] on div "Submit" at bounding box center [82, 348] width 165 height 33
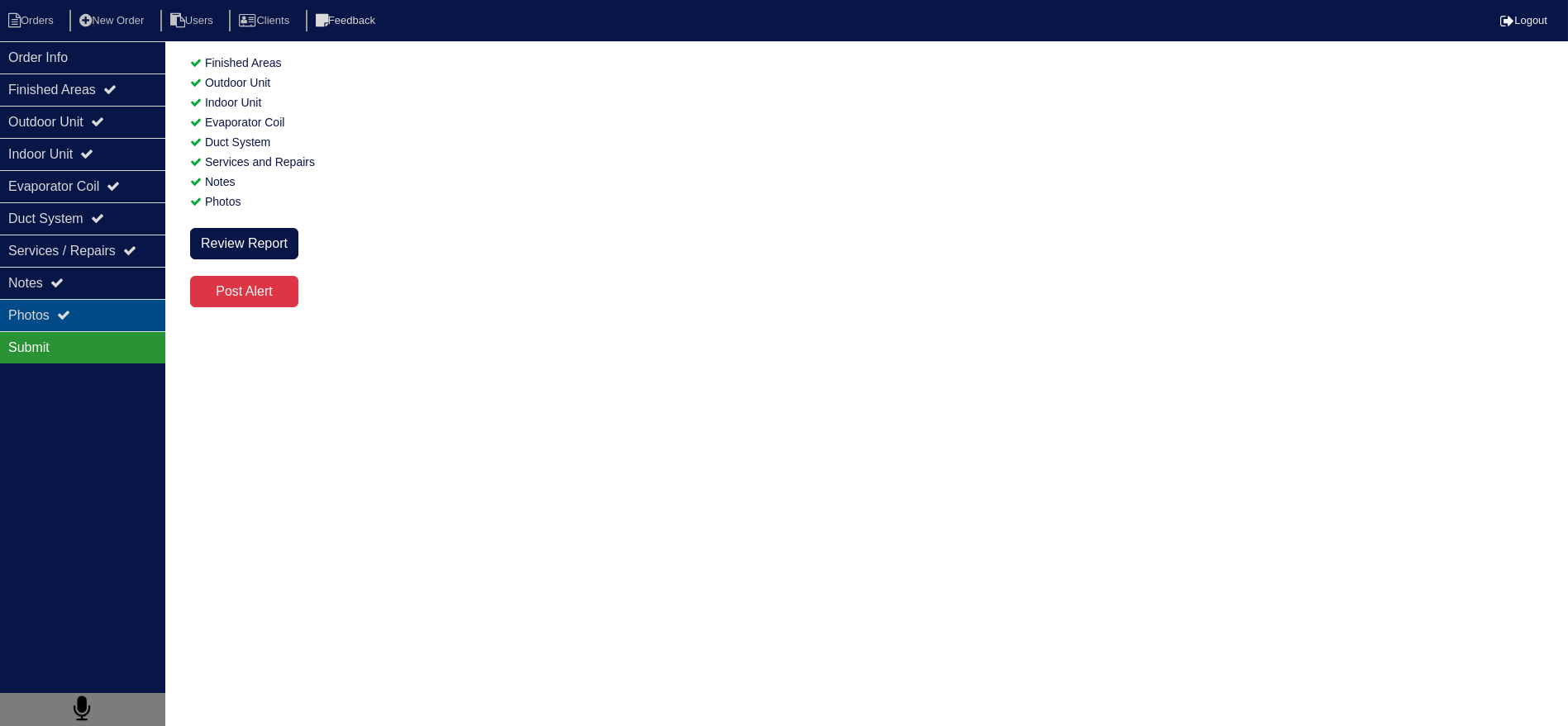
click at [142, 313] on div "Photos" at bounding box center [82, 315] width 165 height 33
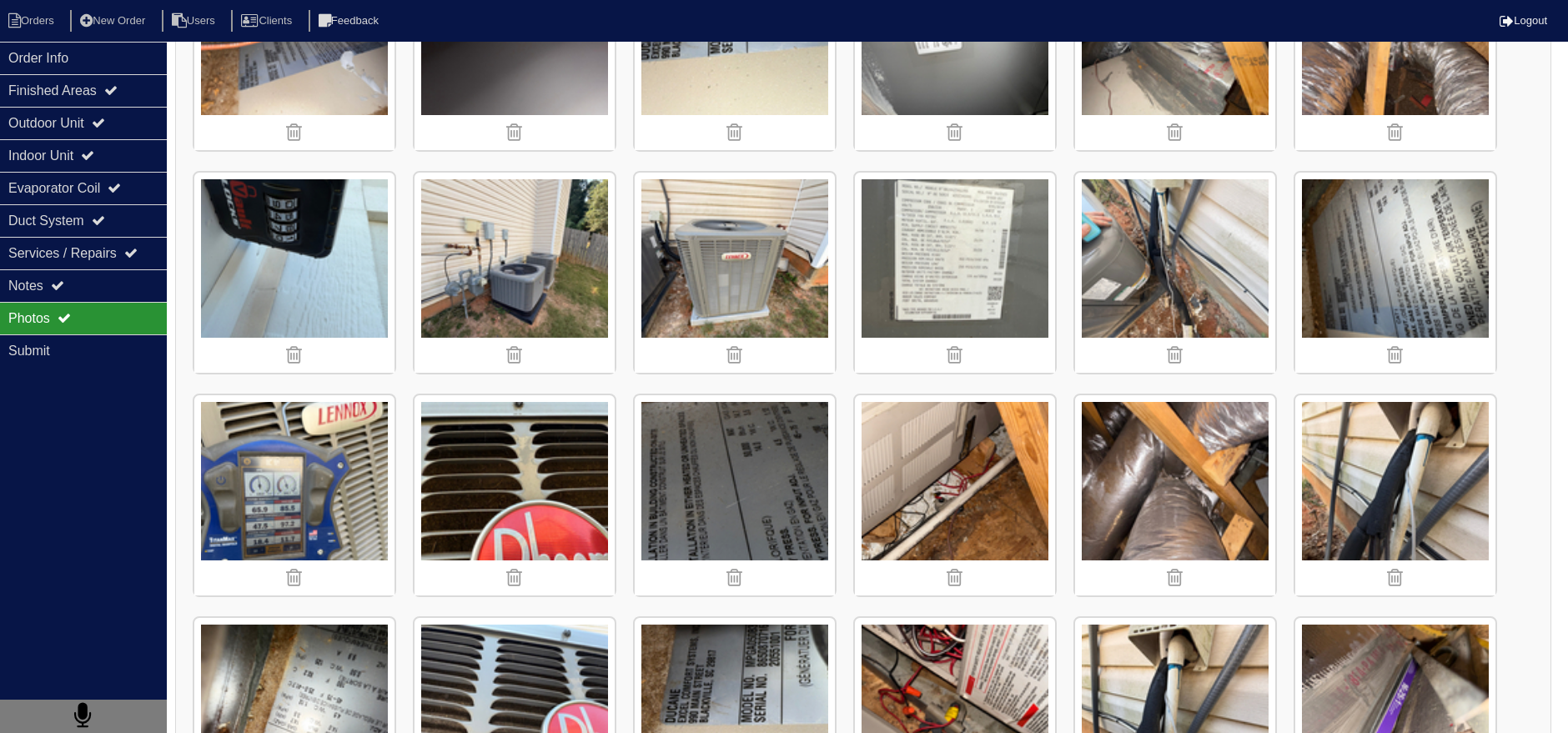
scroll to position [1482, 0]
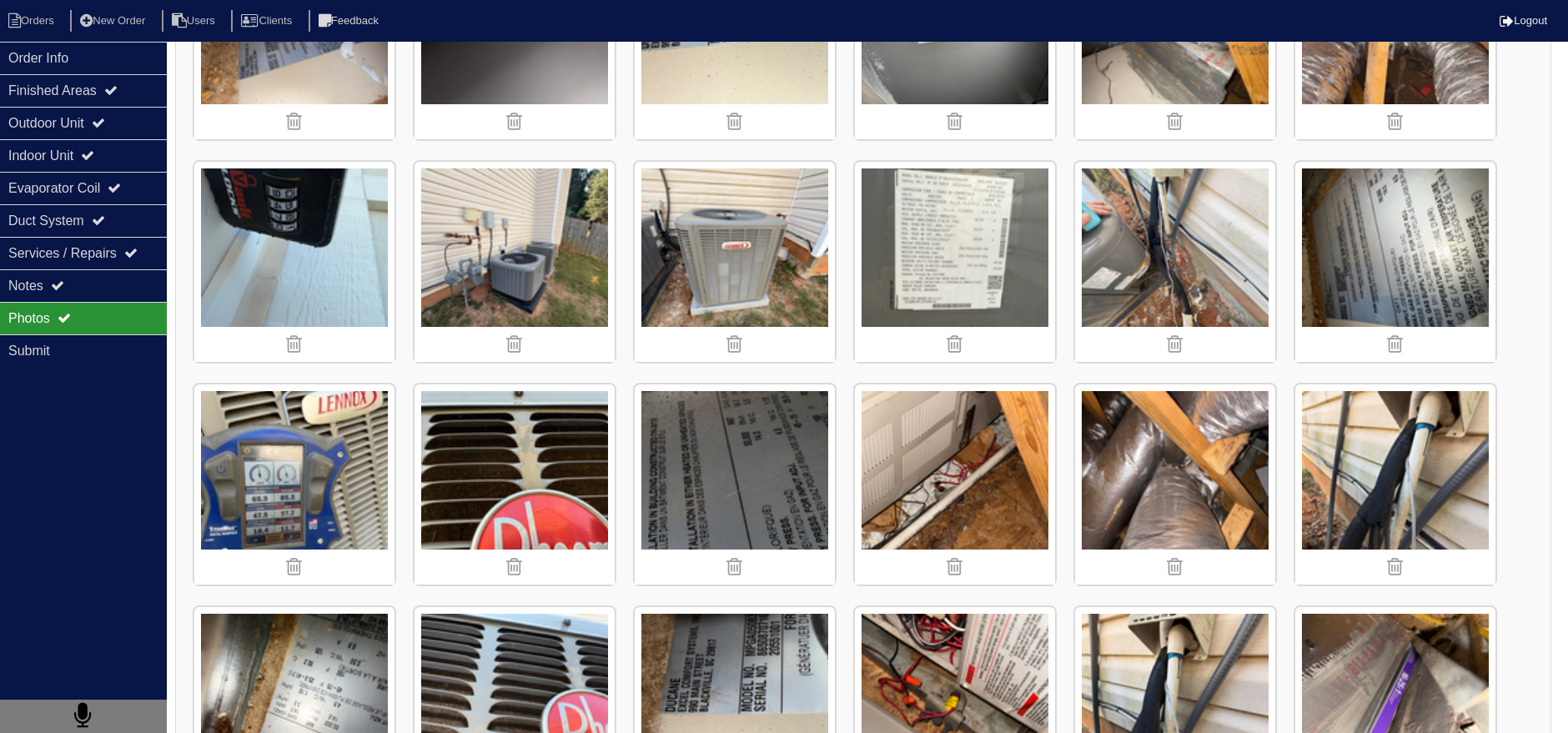
click at [134, 302] on div "Photos" at bounding box center [83, 318] width 167 height 33
click at [135, 298] on div "Notes" at bounding box center [83, 286] width 167 height 33
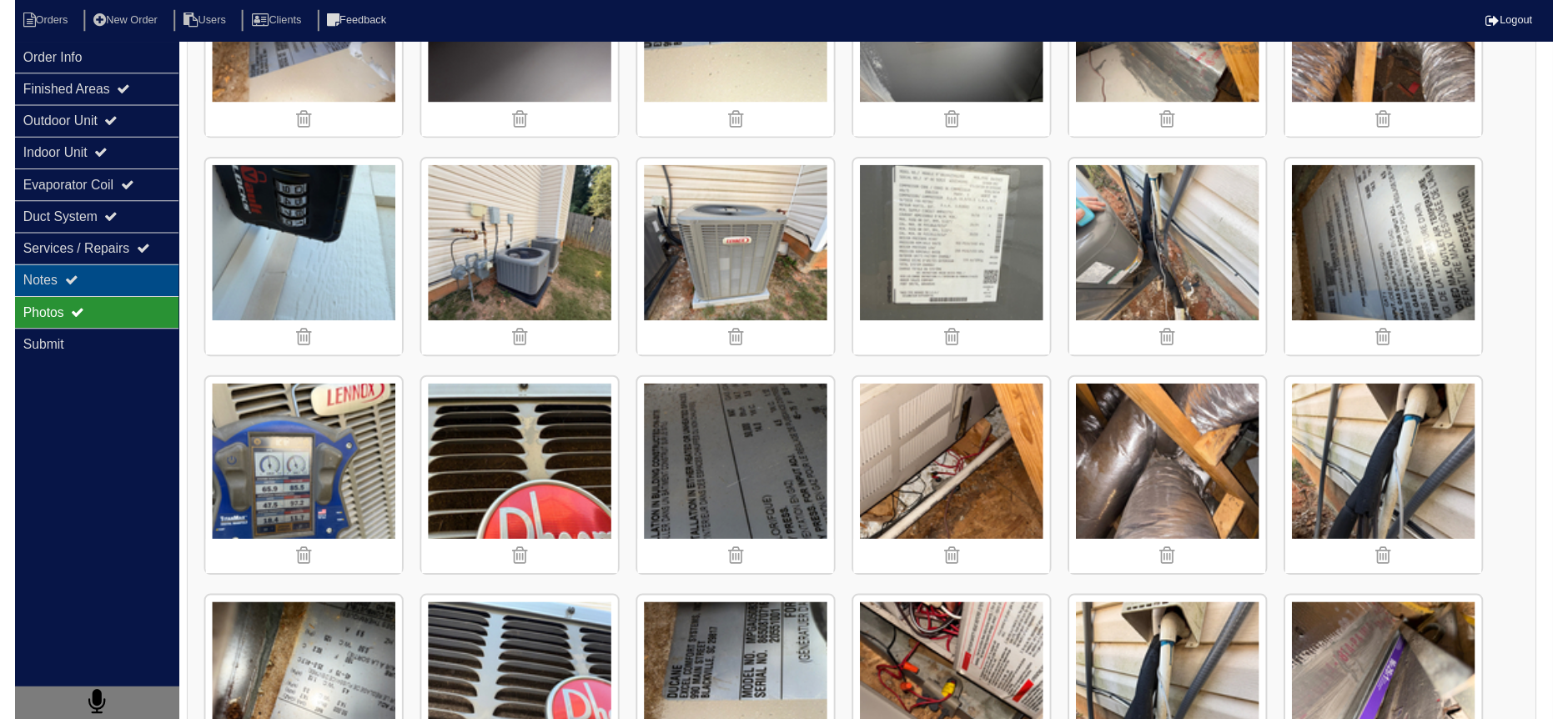
scroll to position [0, 0]
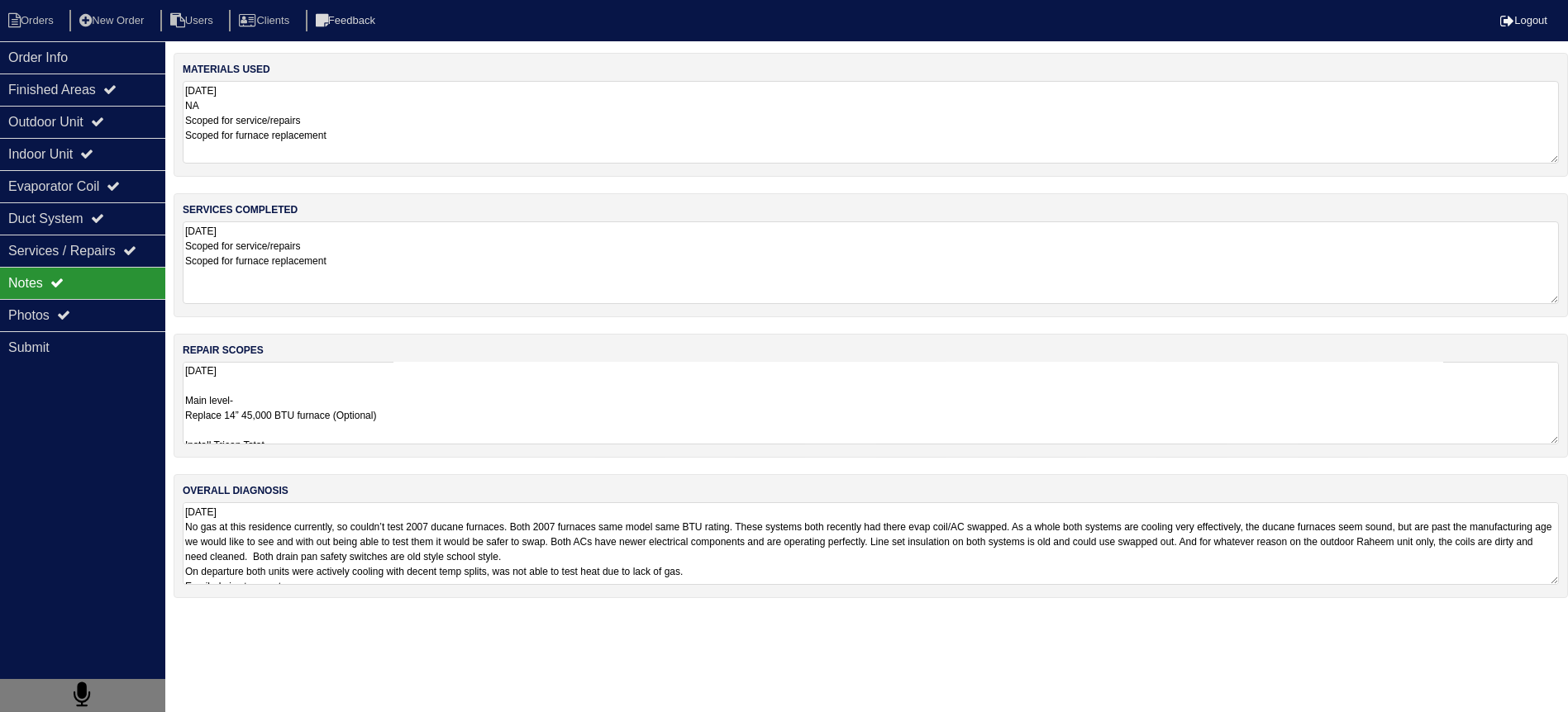
click at [134, 293] on div "Notes" at bounding box center [82, 283] width 165 height 33
click at [339, 411] on textarea "[DATE] Main level- Replace 14” 45,000 BTU furnace (Optional) Install Tricon Tst…" at bounding box center [871, 403] width 1376 height 82
